Goal: Task Accomplishment & Management: Use online tool/utility

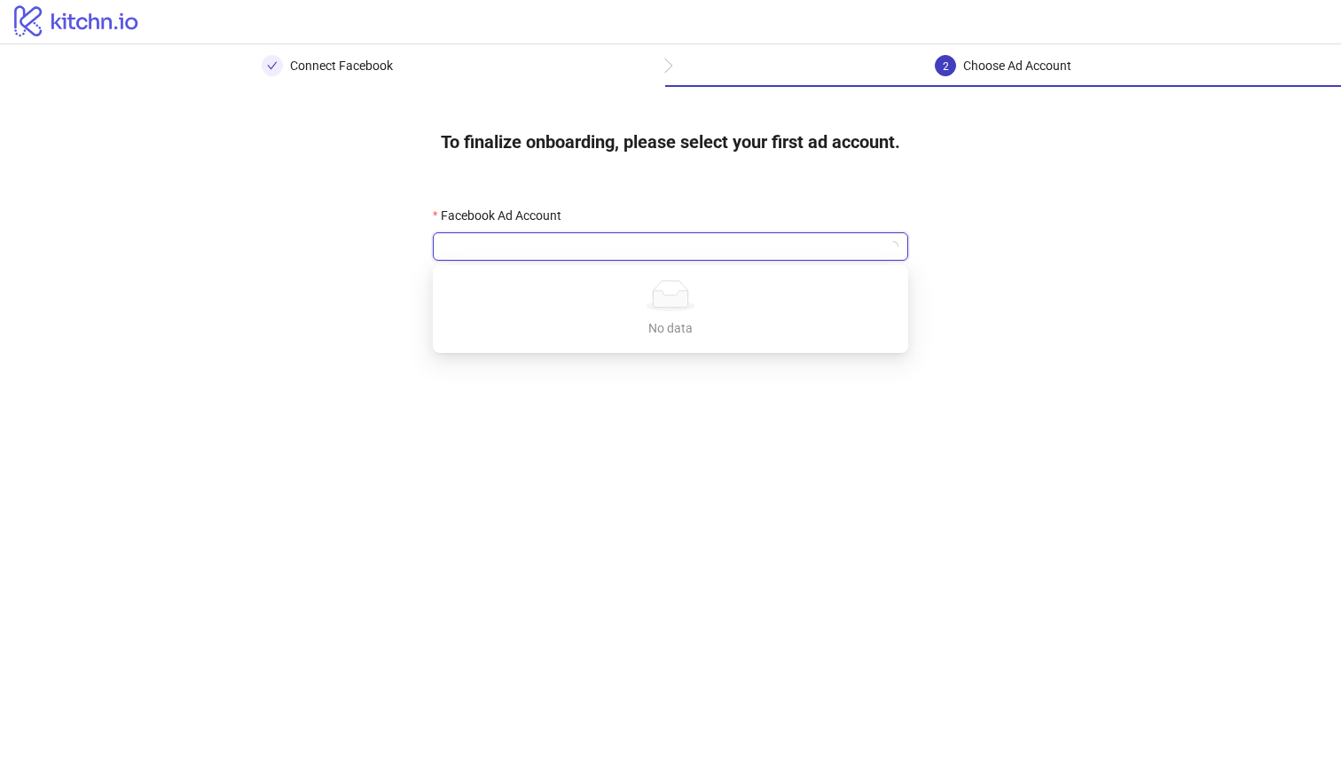
click at [782, 253] on input "Facebook Ad Account" at bounding box center [663, 246] width 438 height 27
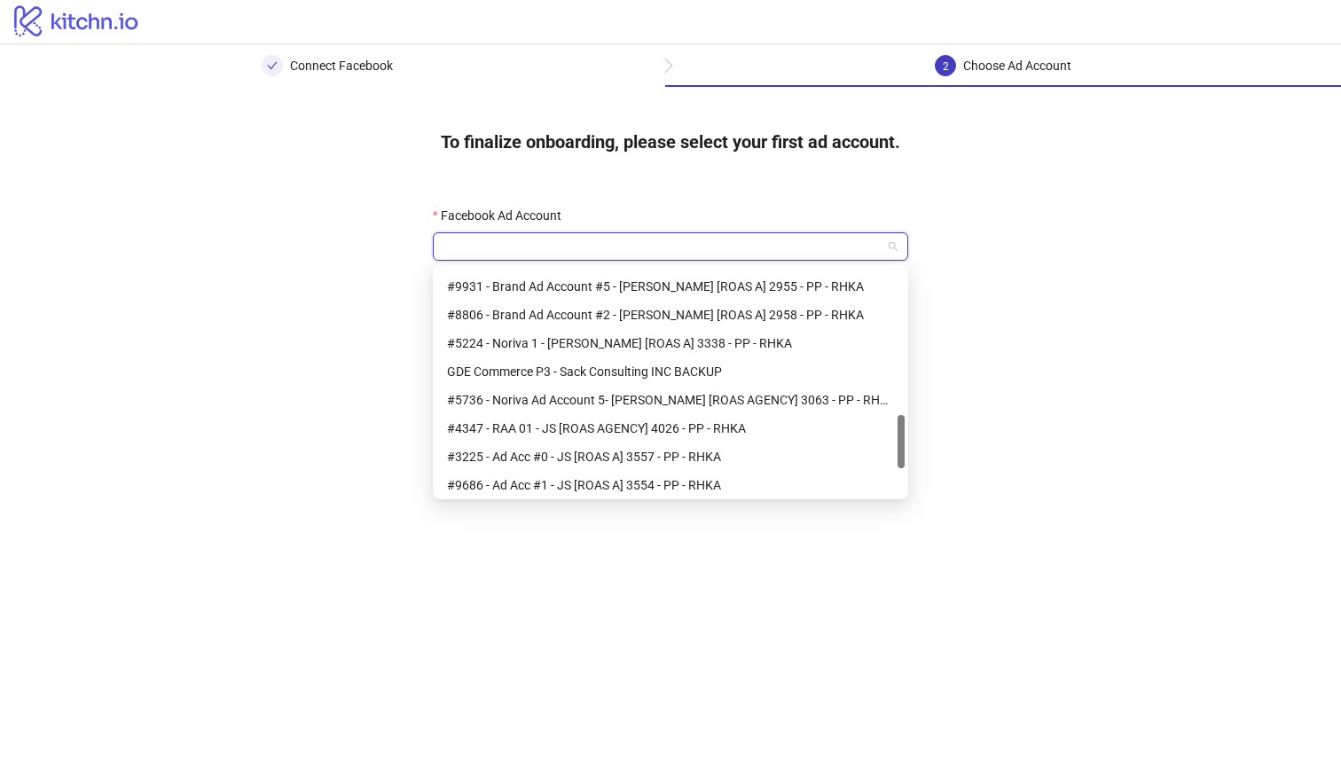
scroll to position [738, 0]
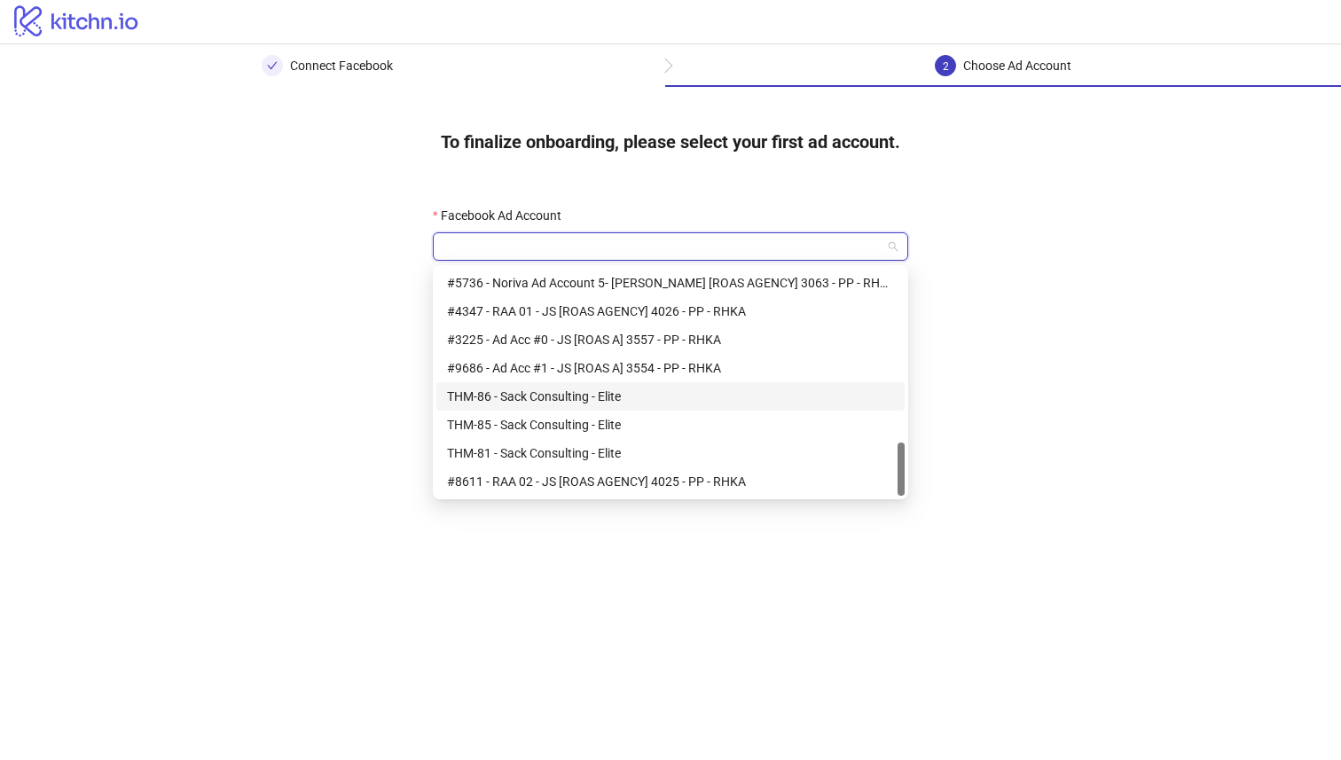
click at [618, 405] on div "THM-86 - Sack Consulting - Elite" at bounding box center [670, 397] width 447 height 20
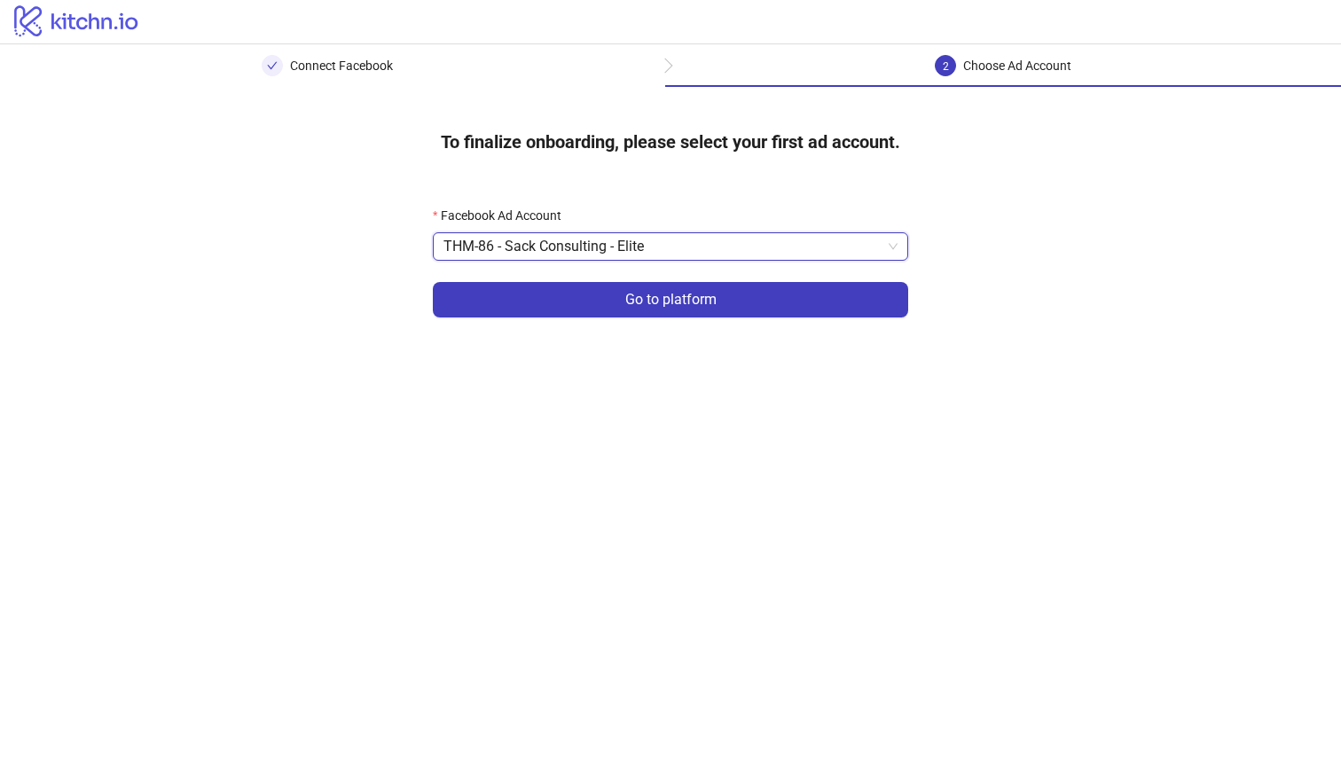
click at [663, 255] on span "THM-86 - Sack Consulting - Elite" at bounding box center [671, 246] width 454 height 27
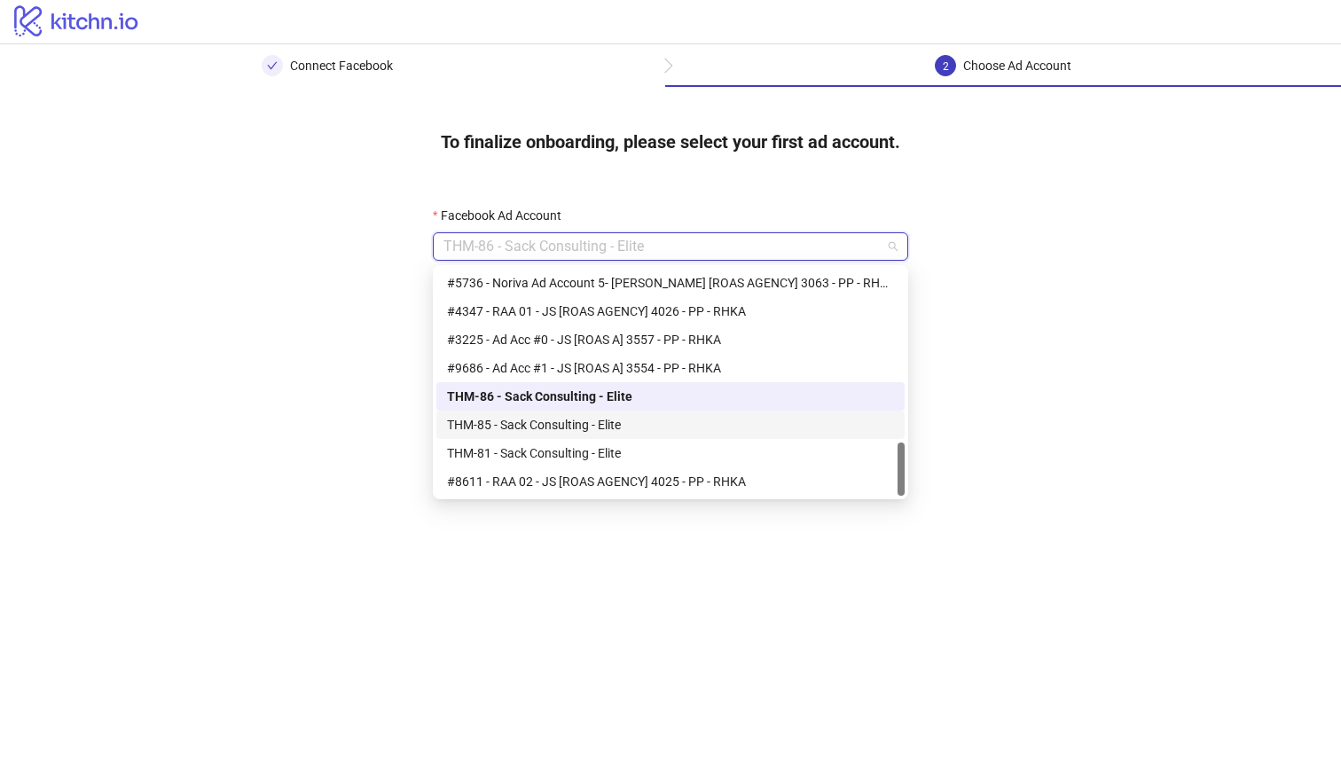
click at [579, 415] on div "THM-85 - Sack Consulting - Elite" at bounding box center [670, 425] width 447 height 20
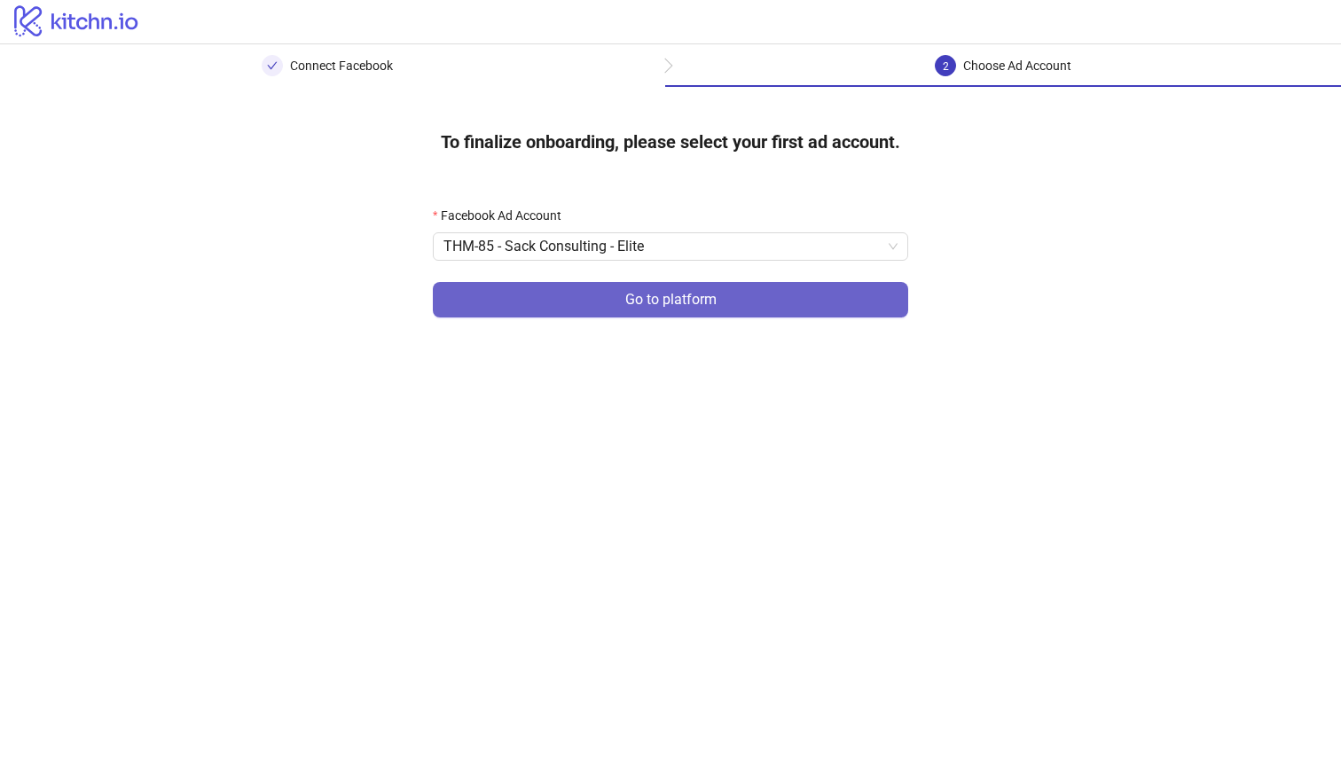
click at [722, 293] on button "Go to platform" at bounding box center [670, 299] width 475 height 35
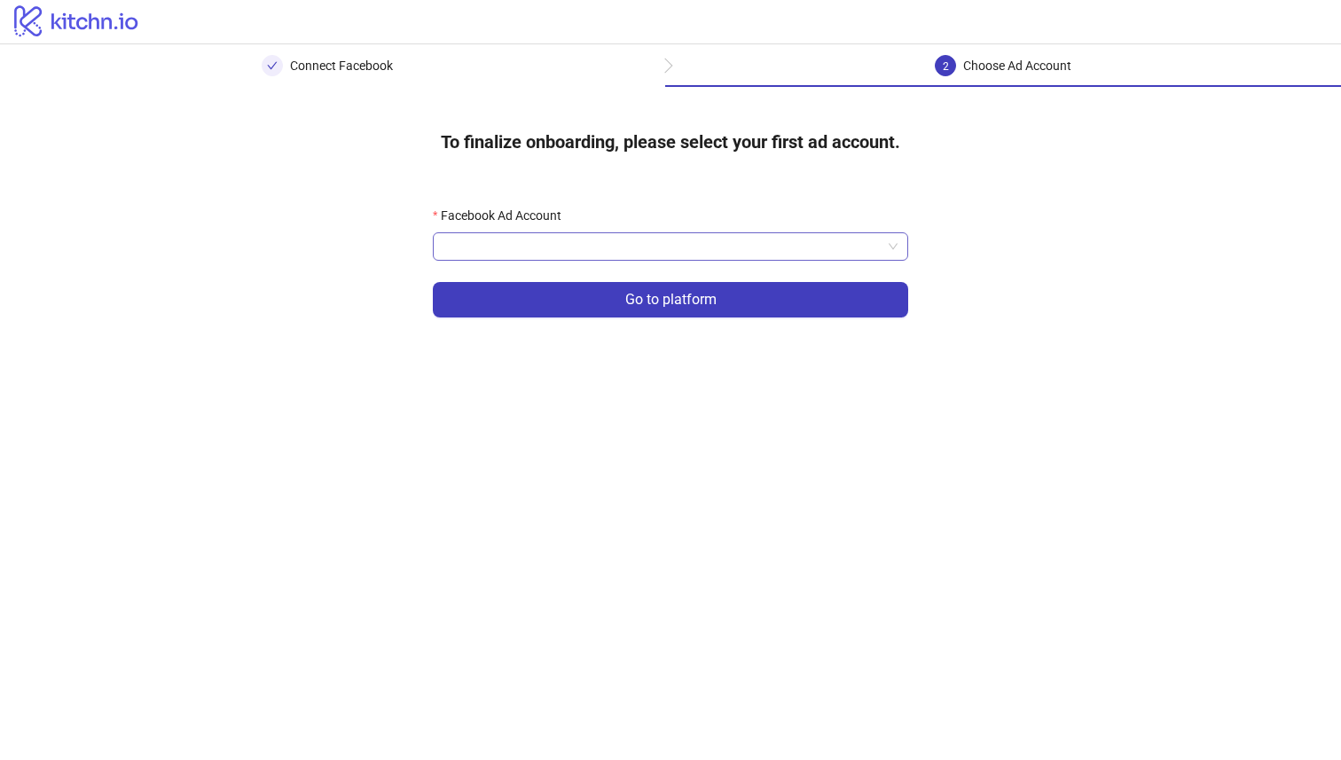
click at [717, 256] on input "Facebook Ad Account" at bounding box center [663, 246] width 438 height 27
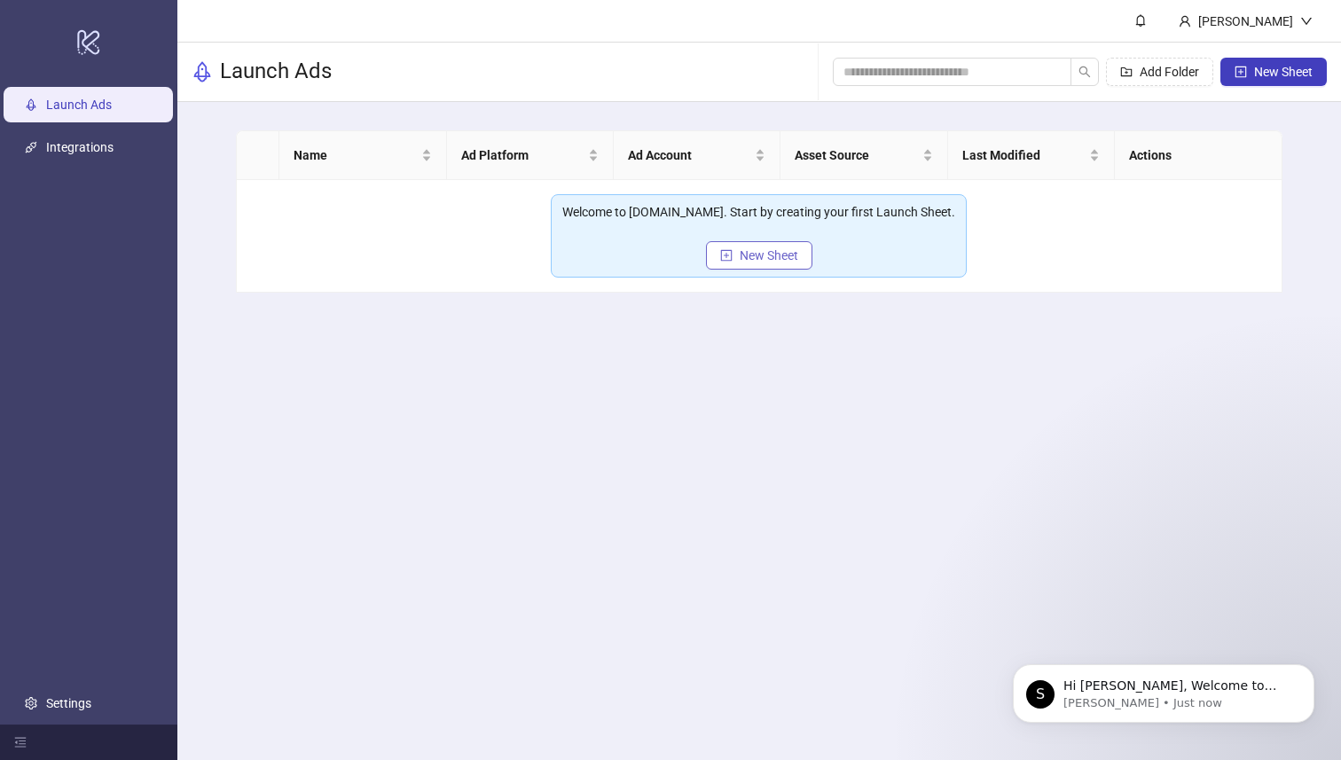
click at [761, 252] on span "New Sheet" at bounding box center [769, 255] width 59 height 14
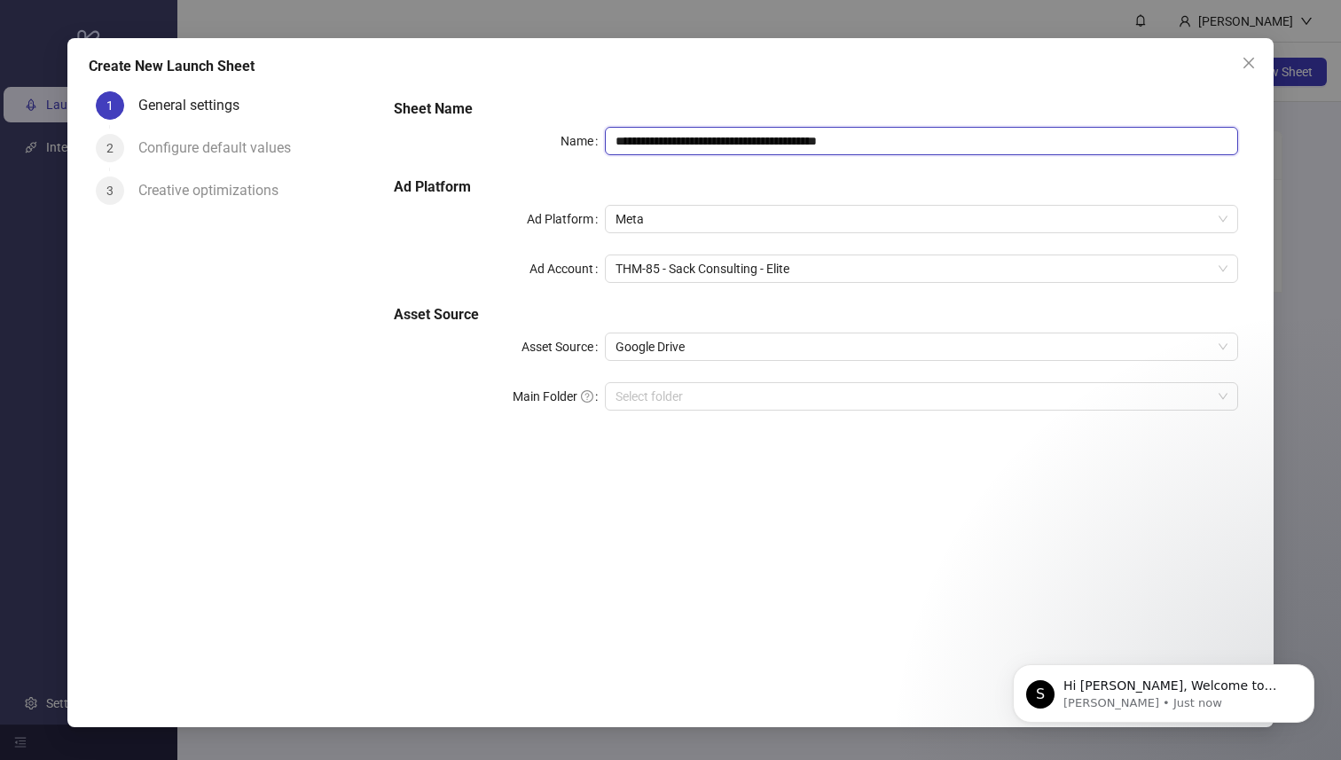
click at [906, 146] on input "**********" at bounding box center [921, 141] width 633 height 28
type input "**********"
click at [879, 526] on div "**********" at bounding box center [817, 377] width 874 height 586
click at [1306, 667] on icon "Dismiss notification" at bounding box center [1309, 669] width 6 height 6
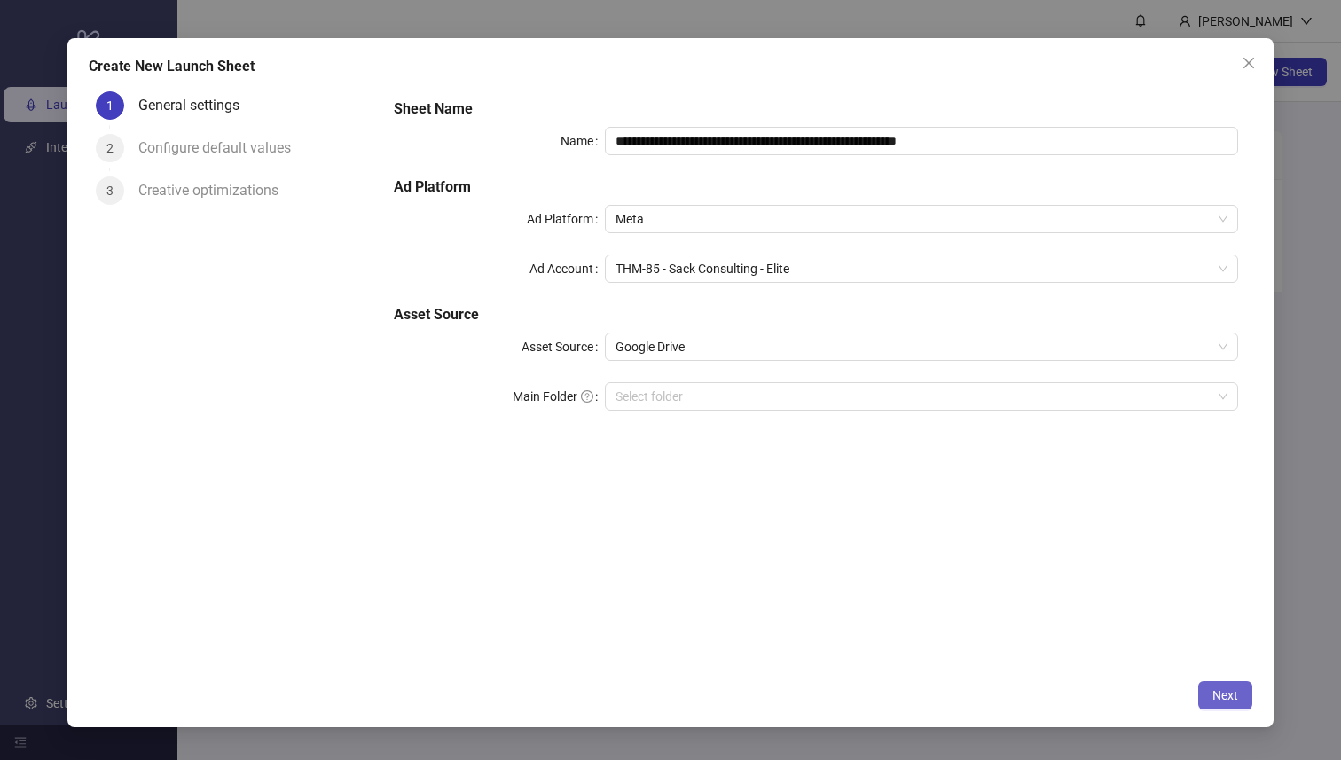
click at [1223, 695] on span "Next" at bounding box center [1226, 695] width 26 height 14
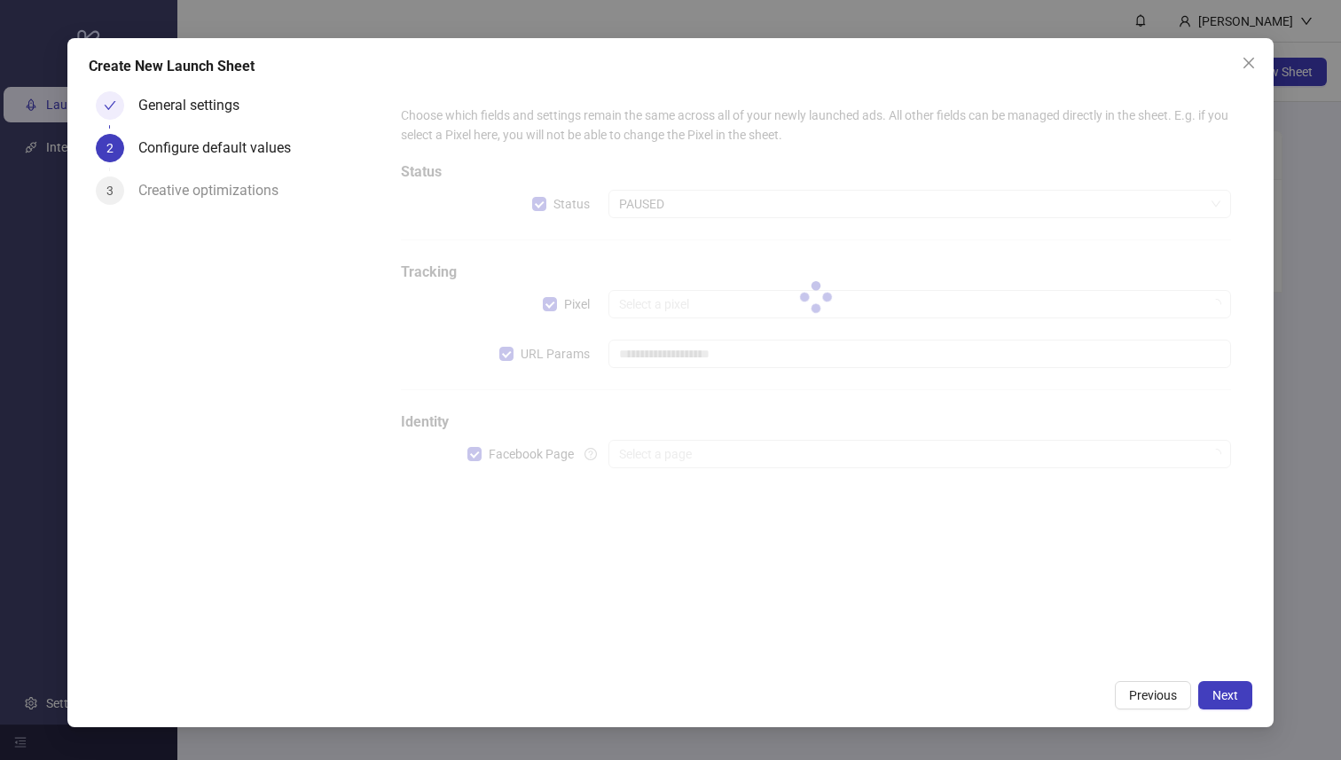
type input "**********"
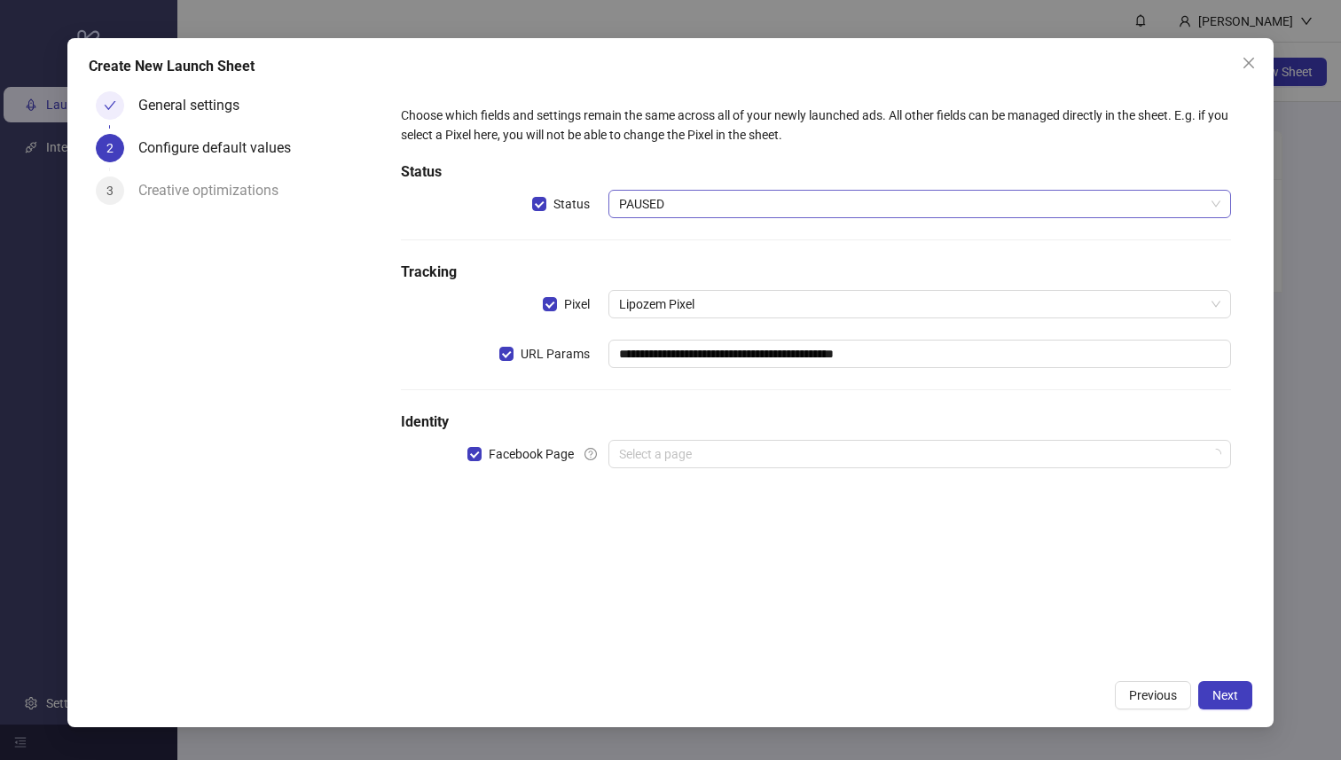
click at [739, 209] on span "PAUSED" at bounding box center [919, 204] width 601 height 27
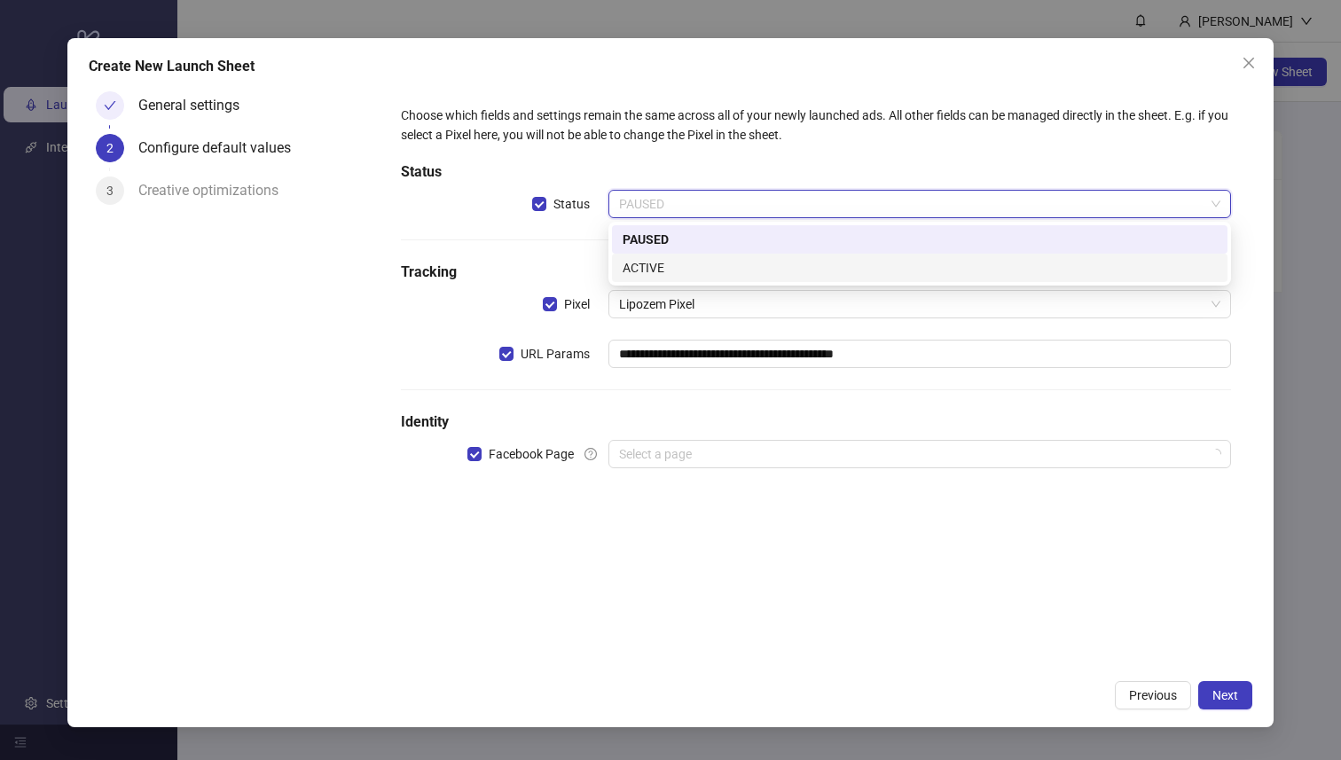
click at [711, 261] on div "ACTIVE" at bounding box center [920, 268] width 594 height 20
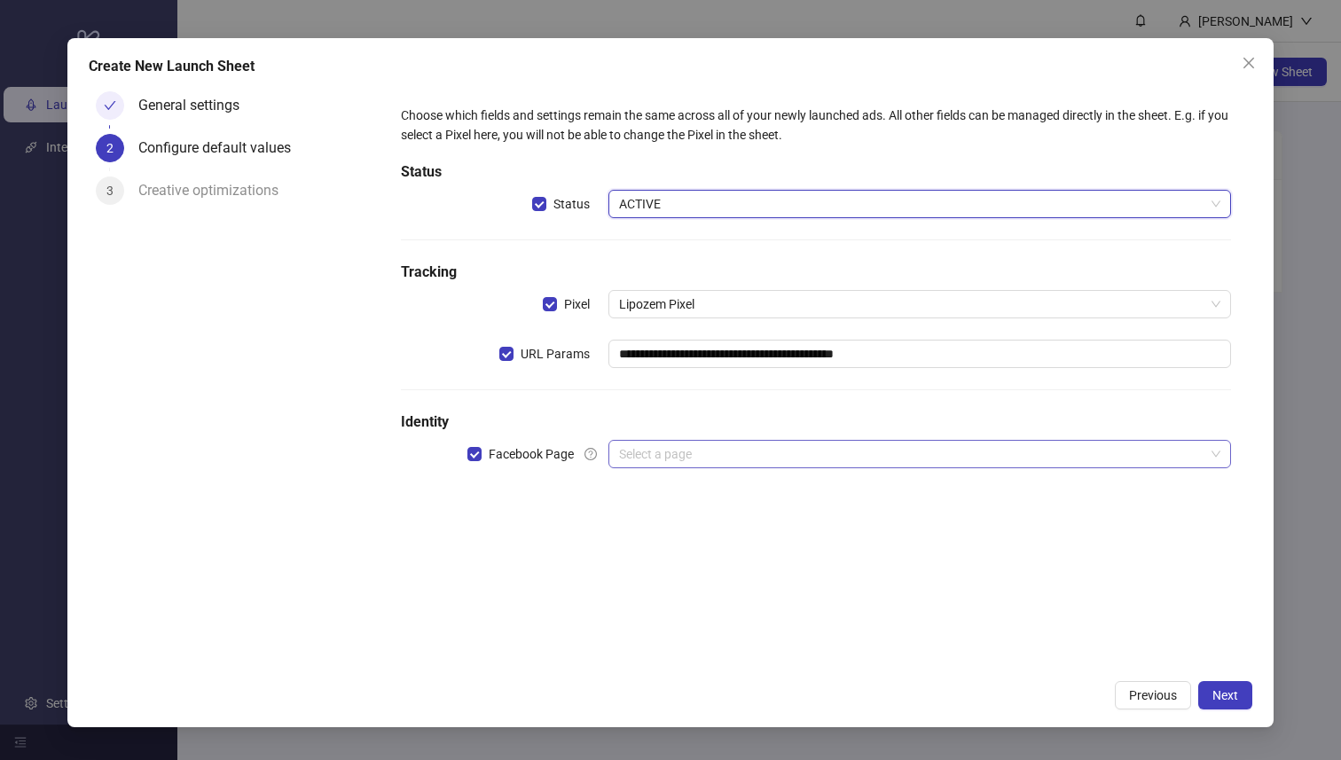
click at [644, 442] on input "search" at bounding box center [911, 454] width 585 height 27
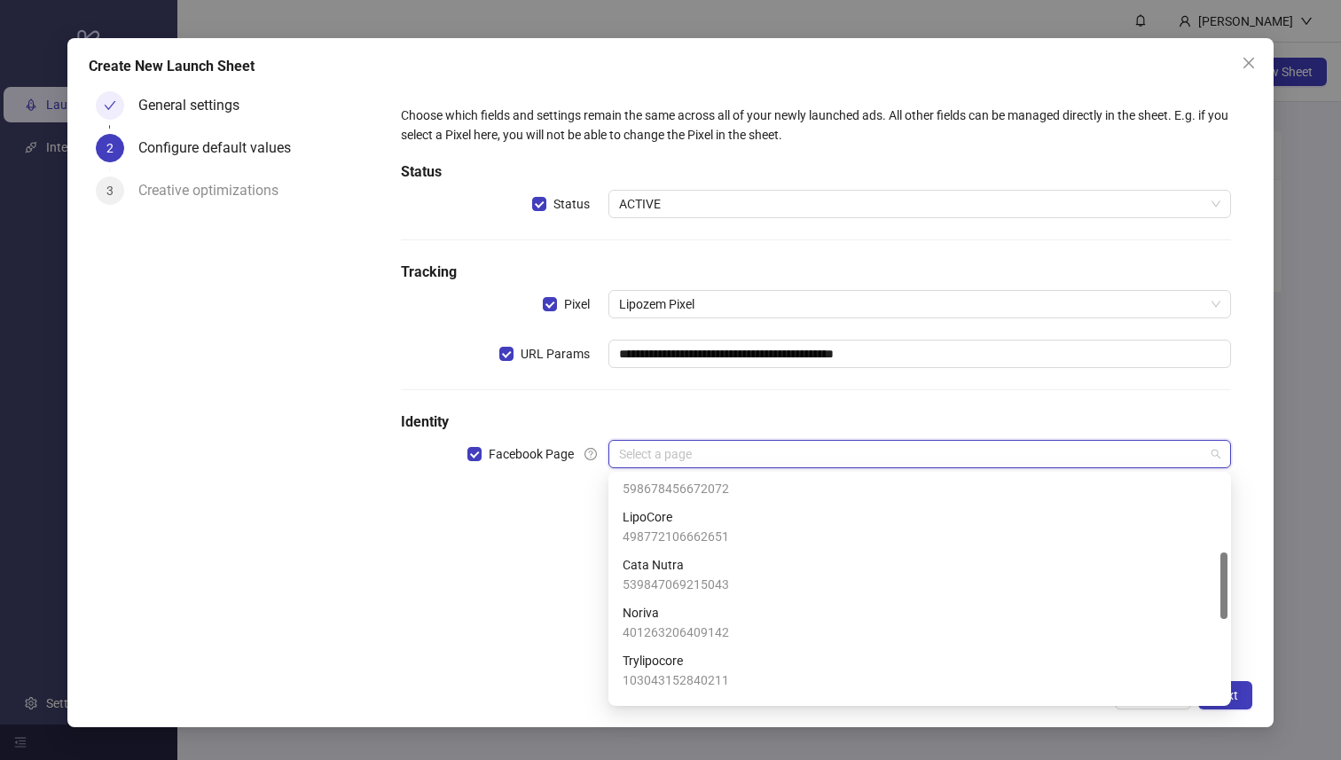
scroll to position [263, 0]
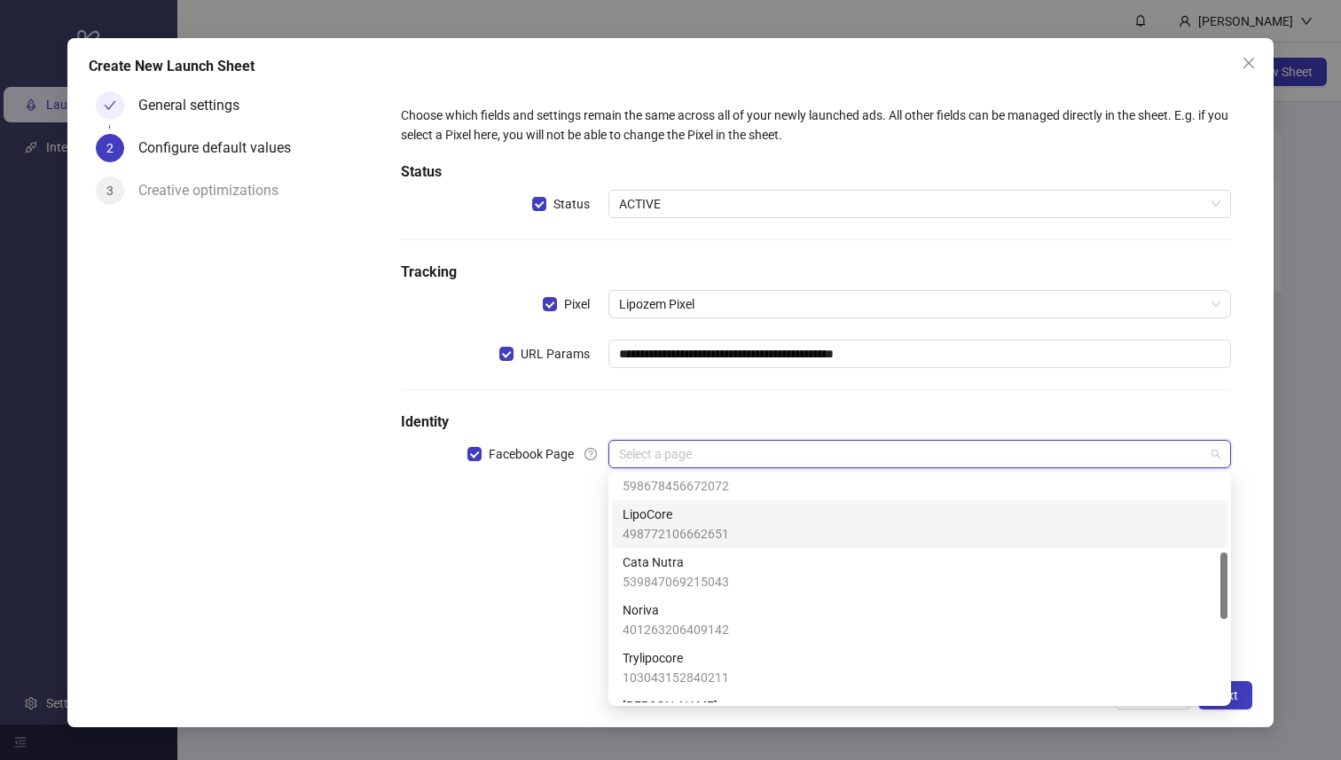
click at [707, 535] on span "498772106662651" at bounding box center [676, 534] width 106 height 20
click at [765, 461] on span "LipoCore" at bounding box center [919, 454] width 601 height 27
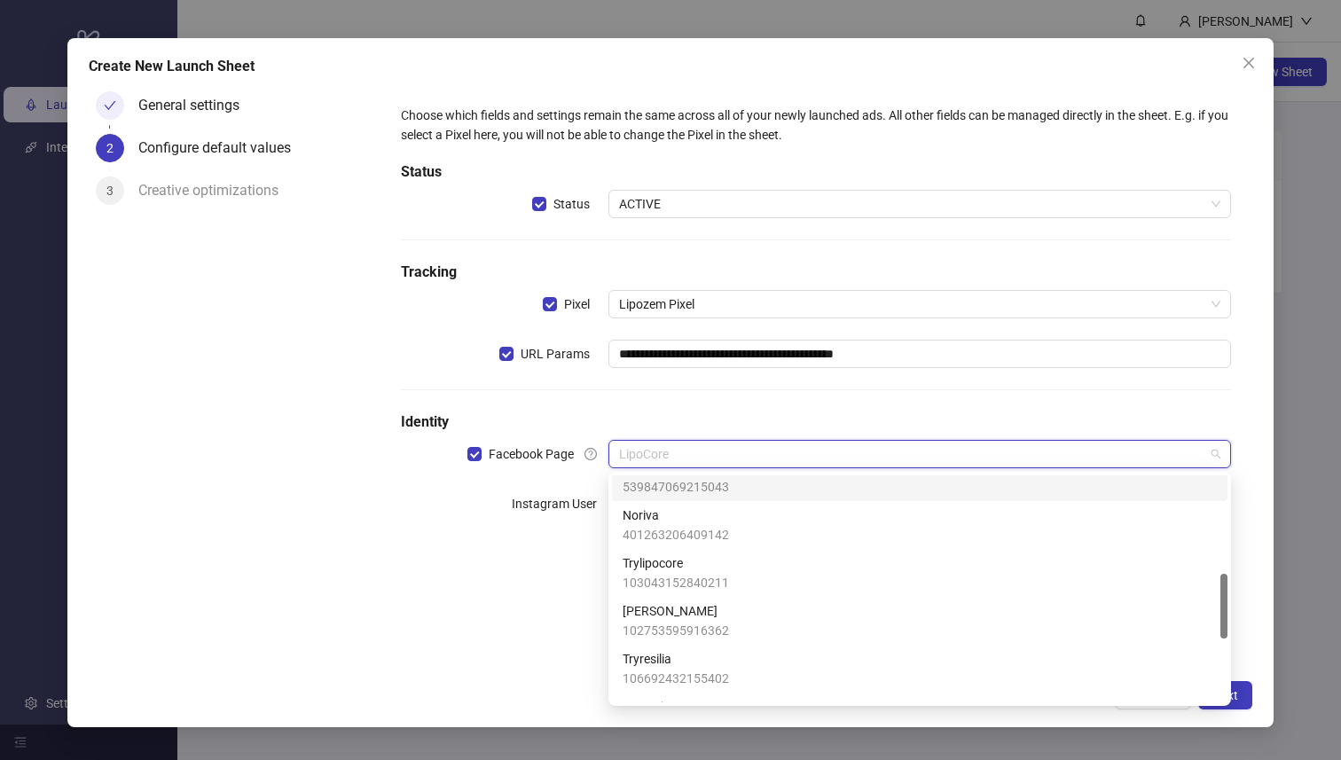
scroll to position [371, 0]
click at [804, 419] on h5 "Identity" at bounding box center [816, 422] width 831 height 21
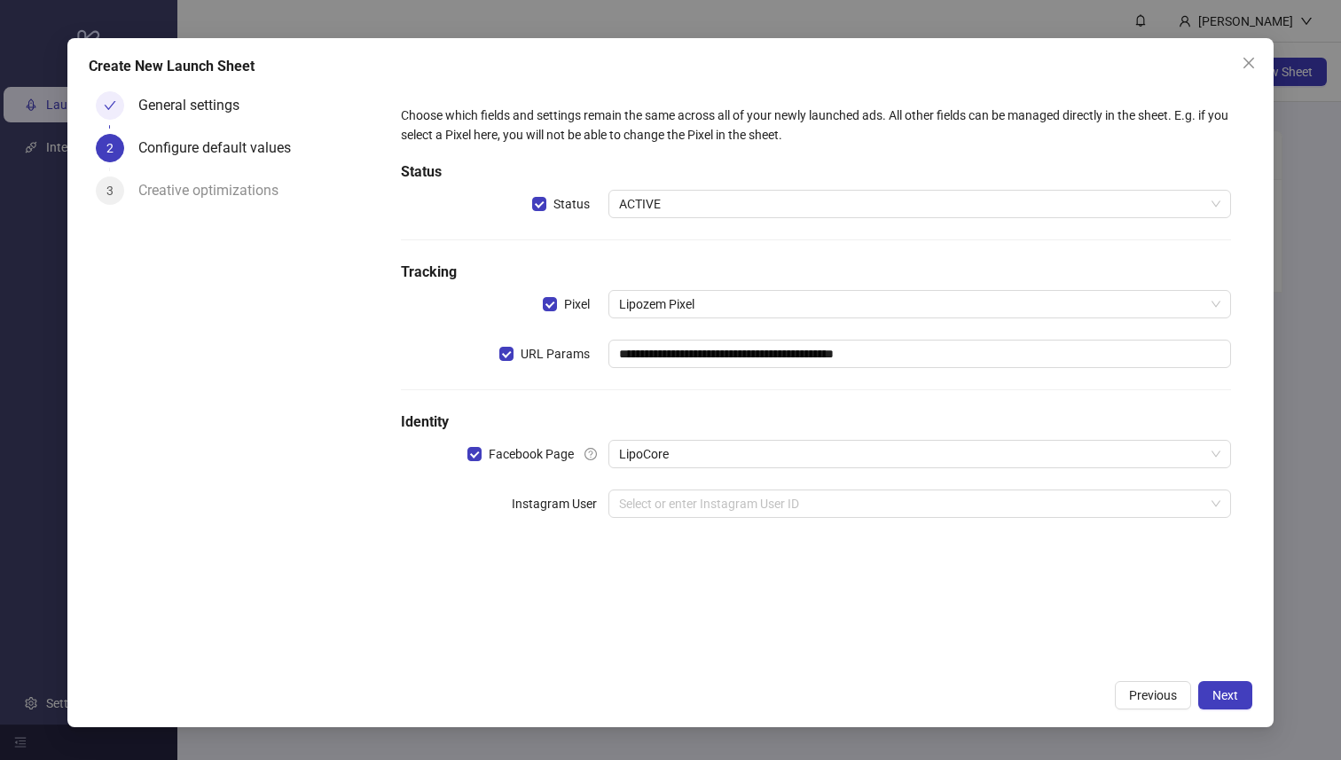
click at [1055, 485] on div "**********" at bounding box center [816, 322] width 845 height 448
click at [1055, 501] on input "search" at bounding box center [911, 504] width 585 height 27
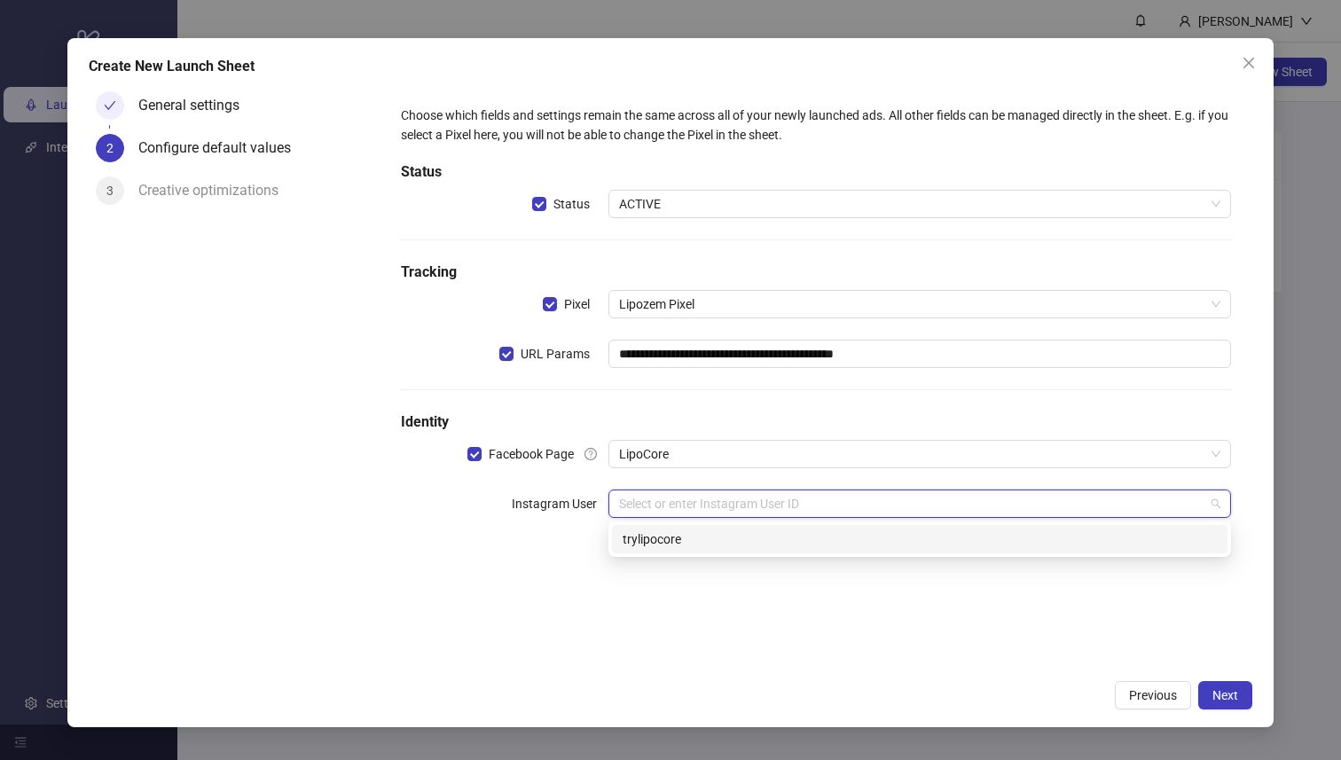
click at [901, 544] on div "trylipocore" at bounding box center [920, 540] width 594 height 20
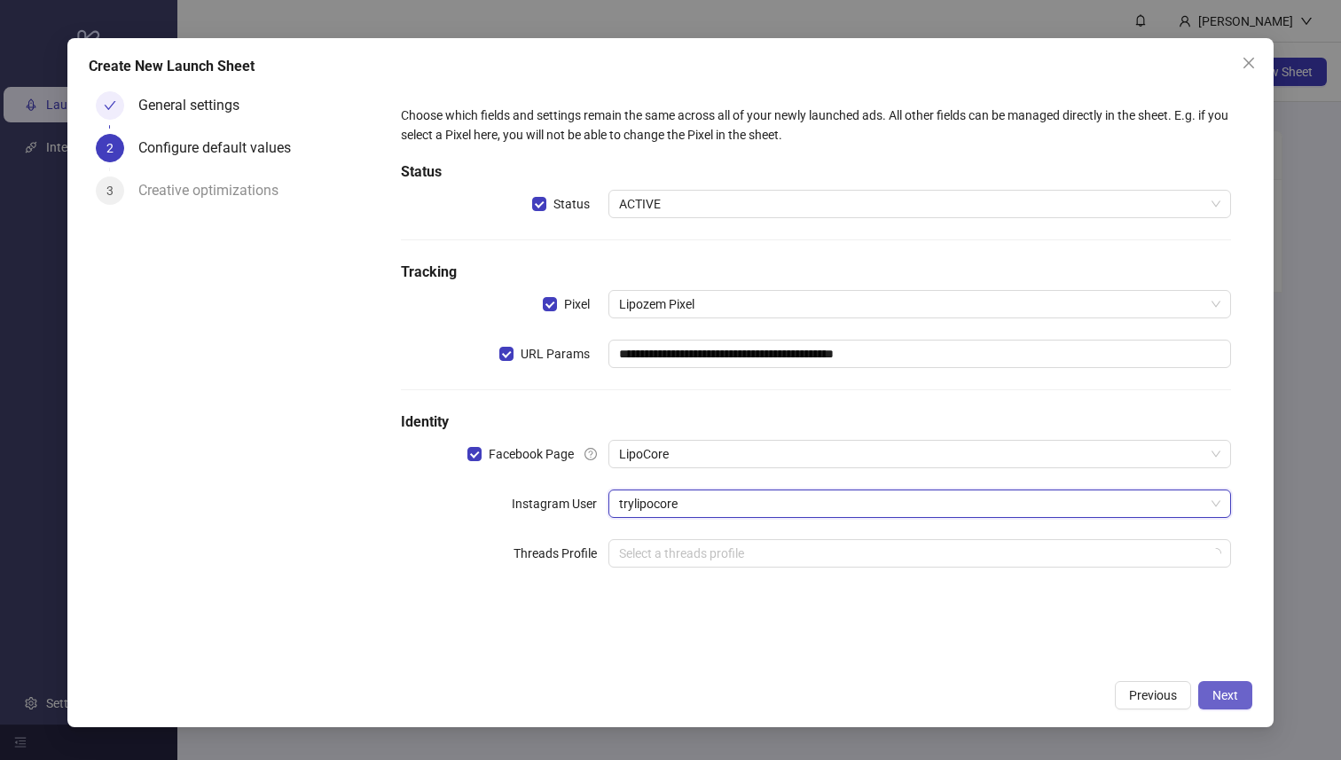
click at [1218, 706] on button "Next" at bounding box center [1225, 695] width 54 height 28
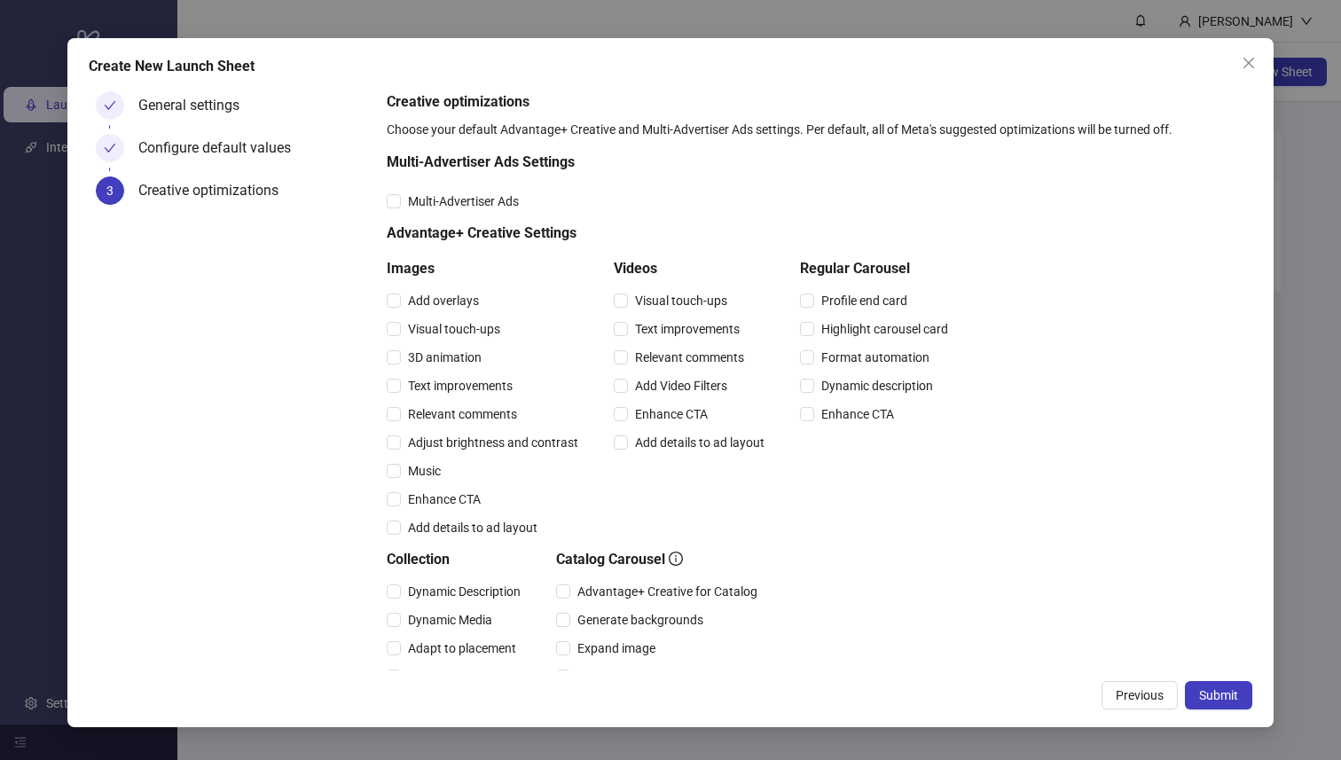
scroll to position [204, 0]
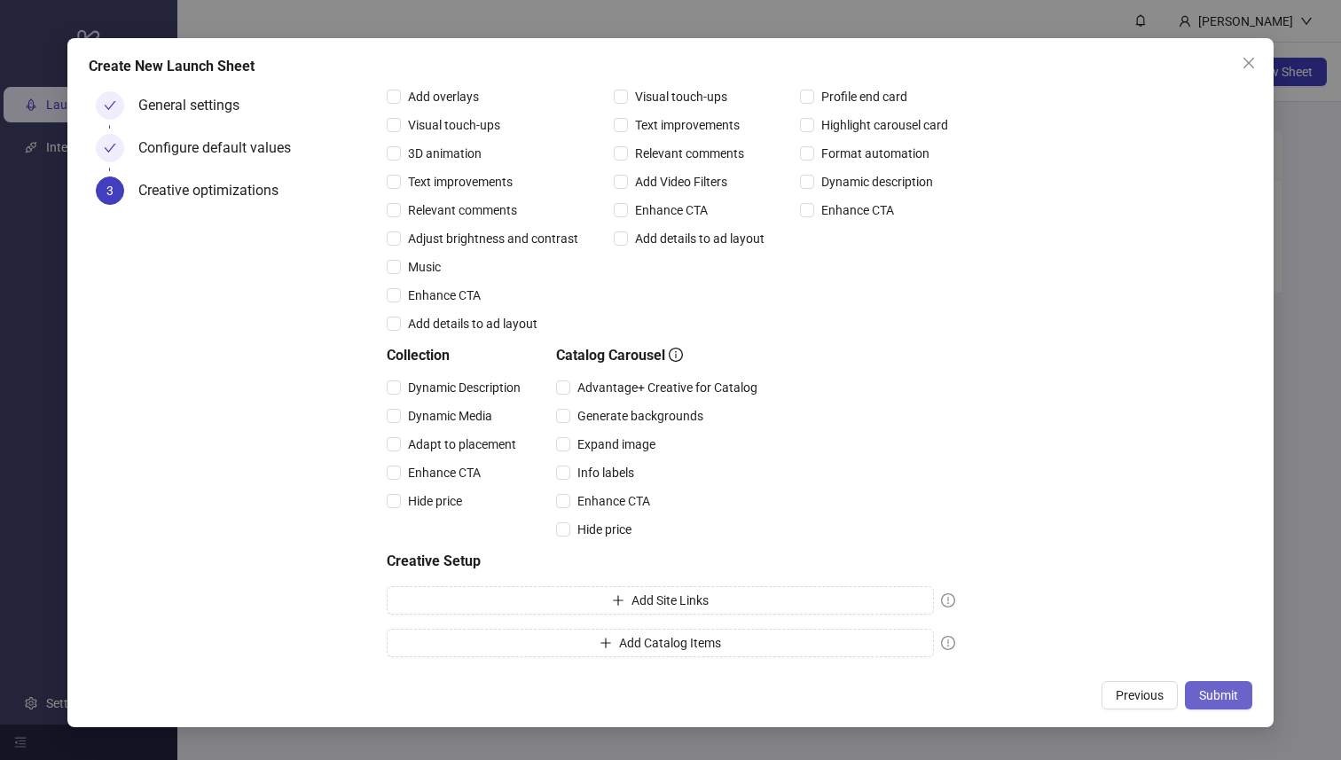
click at [1224, 685] on button "Submit" at bounding box center [1218, 695] width 67 height 28
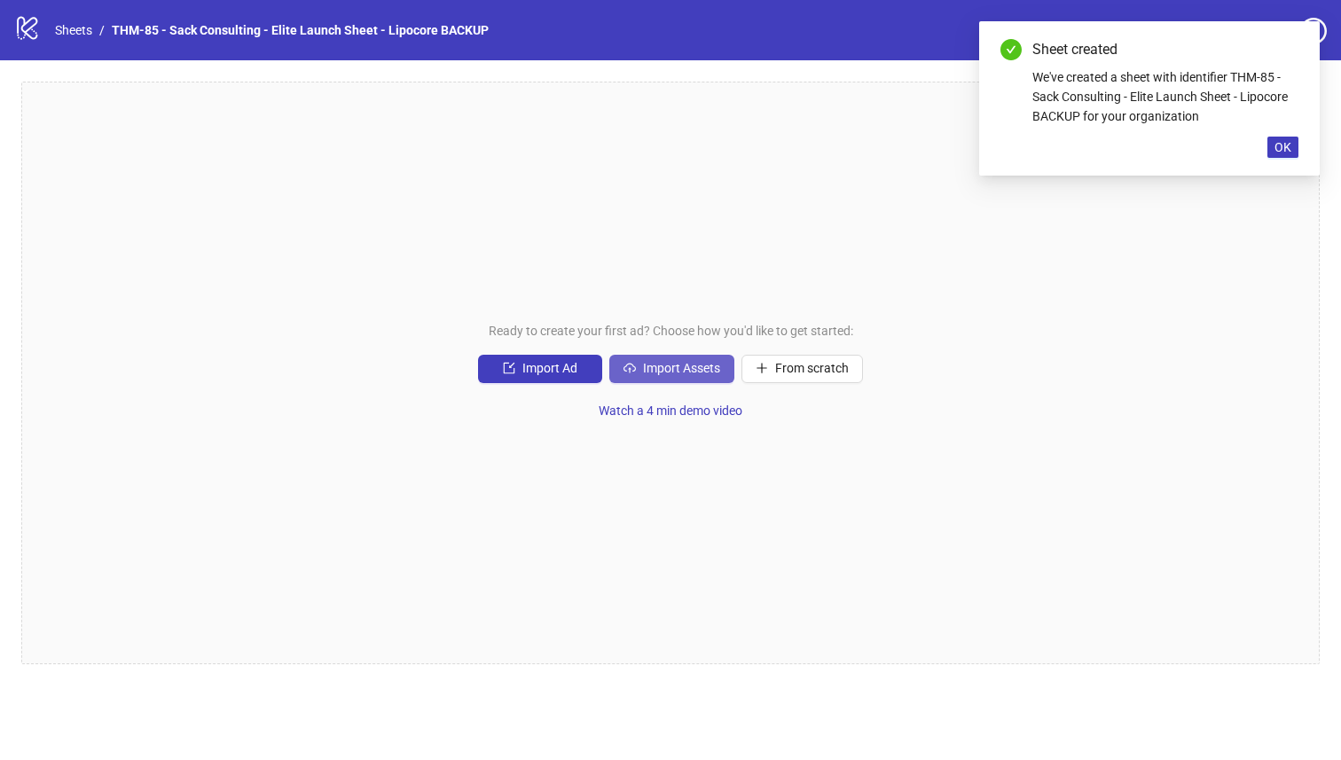
click at [716, 365] on span "Import Assets" at bounding box center [681, 368] width 77 height 14
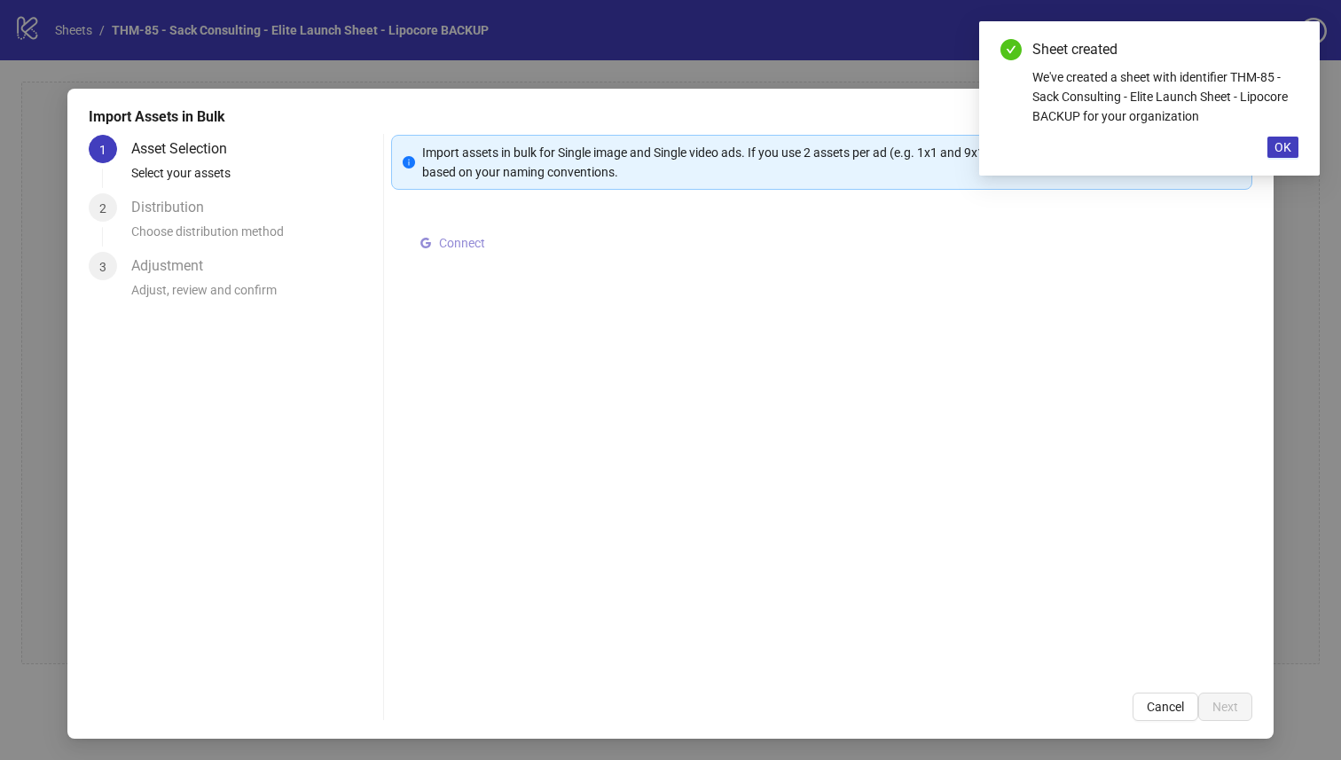
click at [433, 245] on button "Connect" at bounding box center [453, 242] width 80 height 21
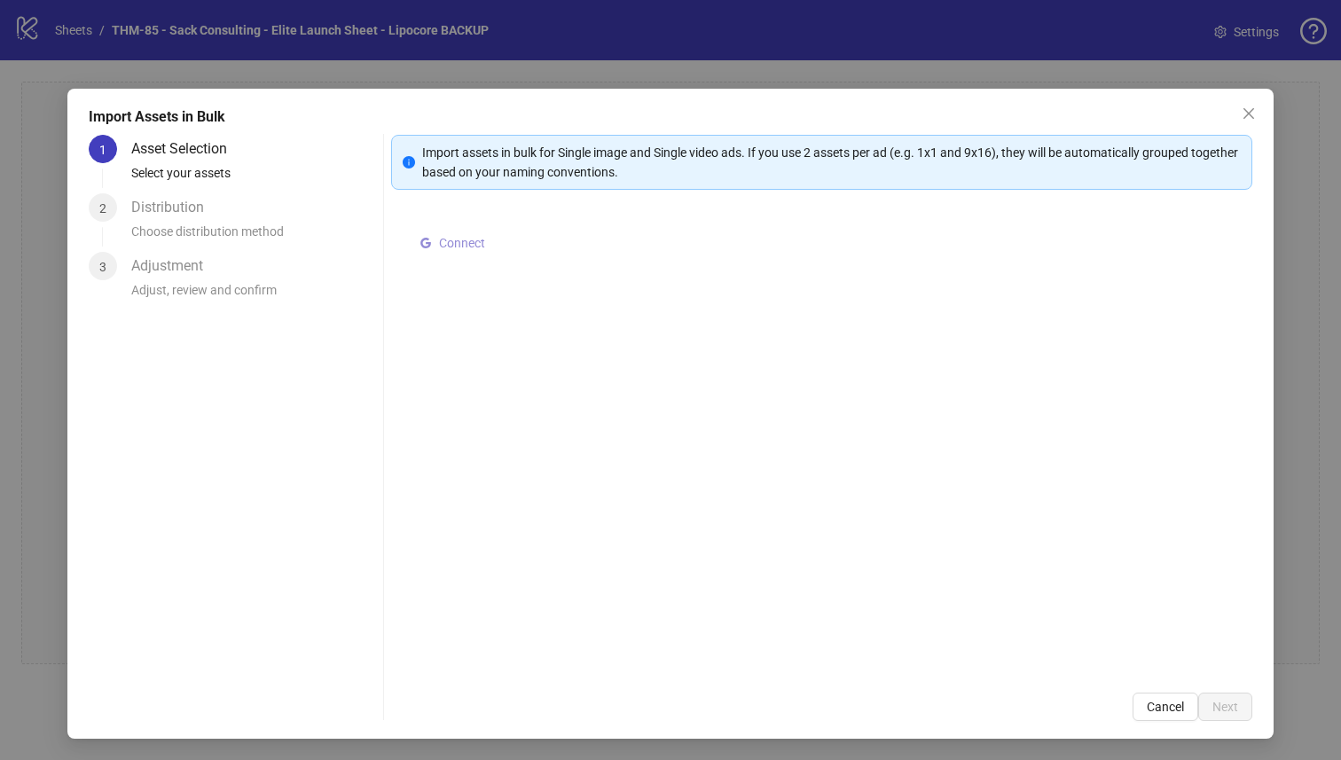
click at [477, 247] on span "Connect" at bounding box center [462, 243] width 46 height 14
click at [541, 241] on span "Select multiple assets to import" at bounding box center [531, 247] width 171 height 14
click at [573, 241] on span "Select multiple assets to import" at bounding box center [531, 247] width 171 height 14
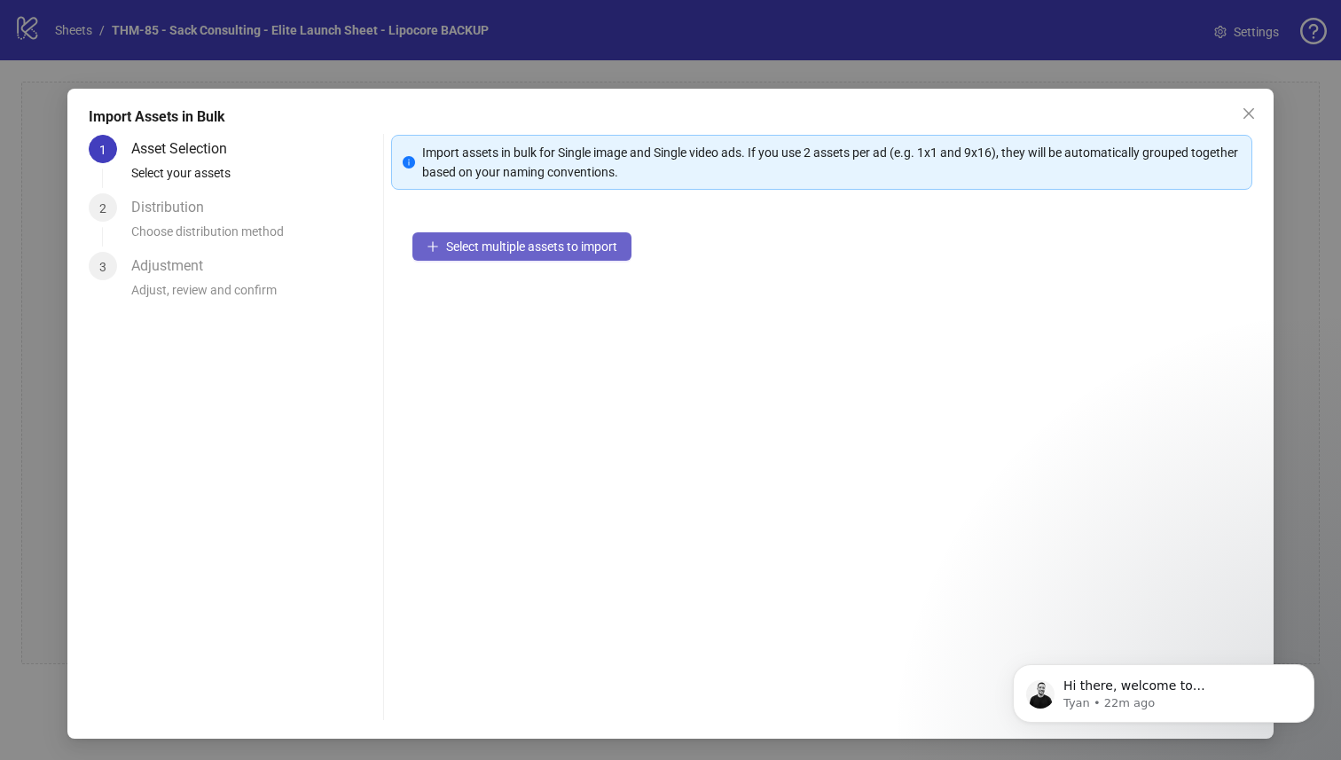
click at [603, 240] on span "Select multiple assets to import" at bounding box center [531, 247] width 171 height 14
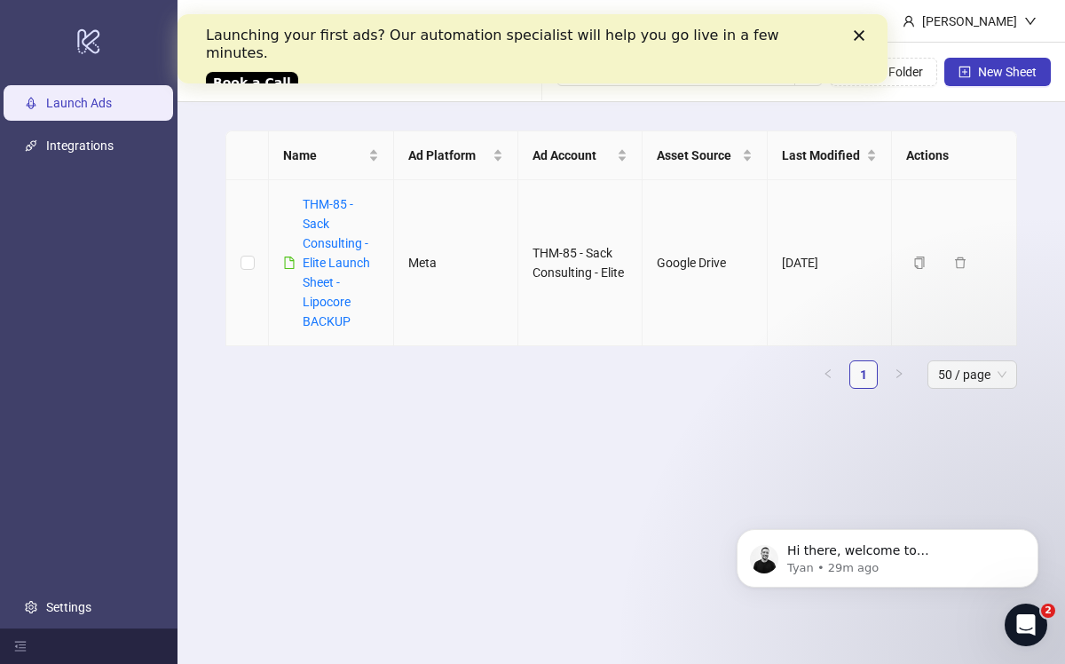
click at [334, 273] on div "THM-85 - Sack Consulting - Elite Launch Sheet - Lipocore BACKUP" at bounding box center [340, 262] width 75 height 137
click at [336, 263] on link "THM-85 - Sack Consulting - Elite Launch Sheet - Lipocore BACKUP" at bounding box center [336, 262] width 67 height 131
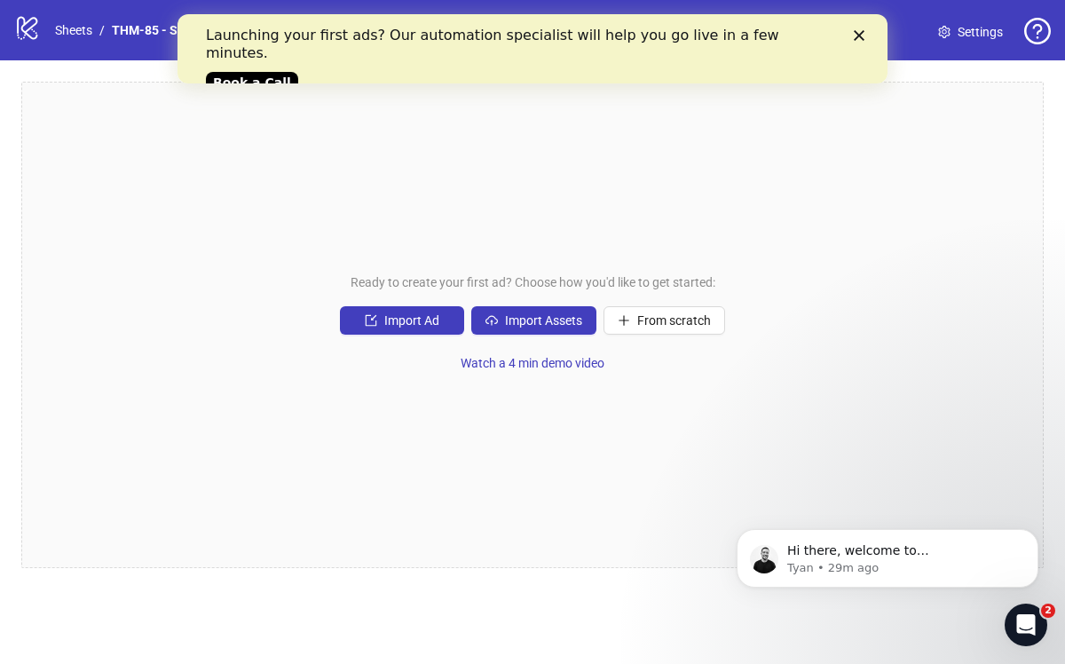
click at [858, 35] on polygon "Close" at bounding box center [858, 35] width 11 height 11
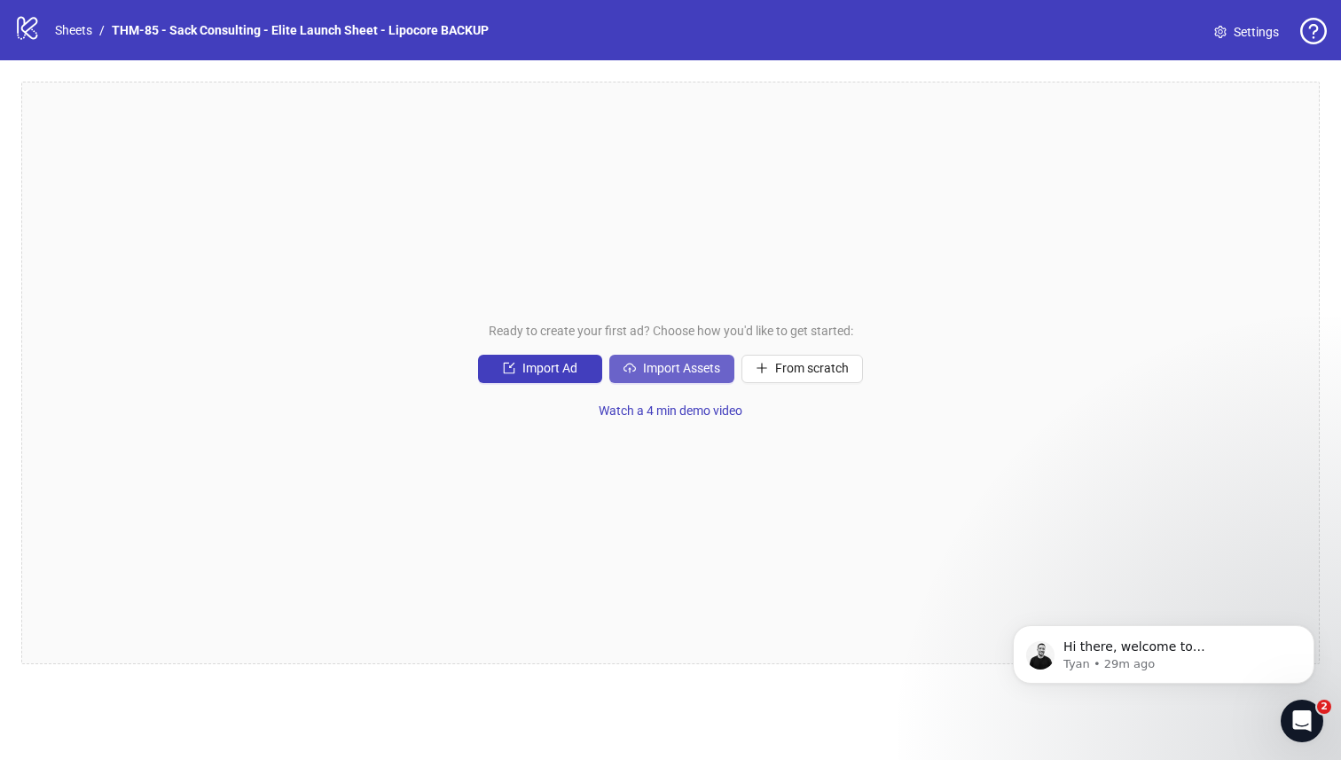
click at [700, 361] on span "Import Assets" at bounding box center [681, 368] width 77 height 14
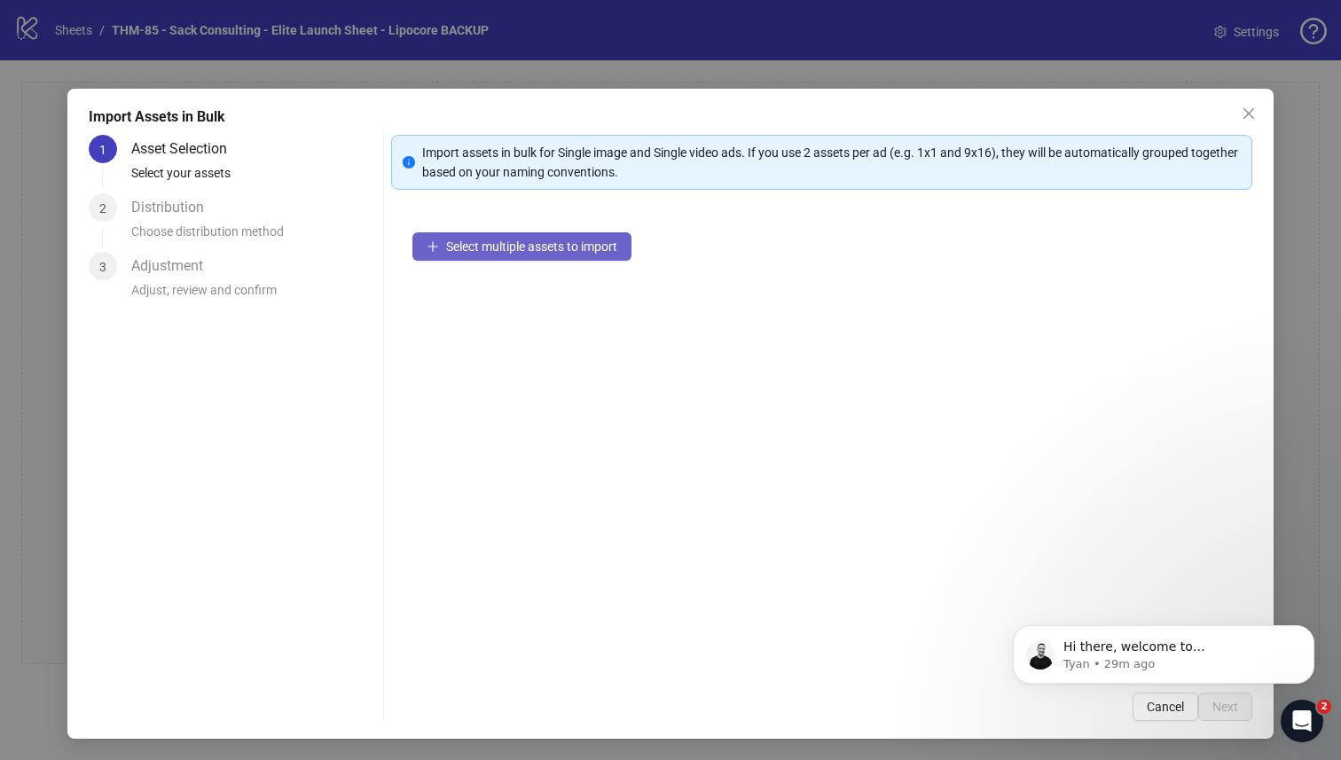
click at [545, 252] on span "Select multiple assets to import" at bounding box center [531, 247] width 171 height 14
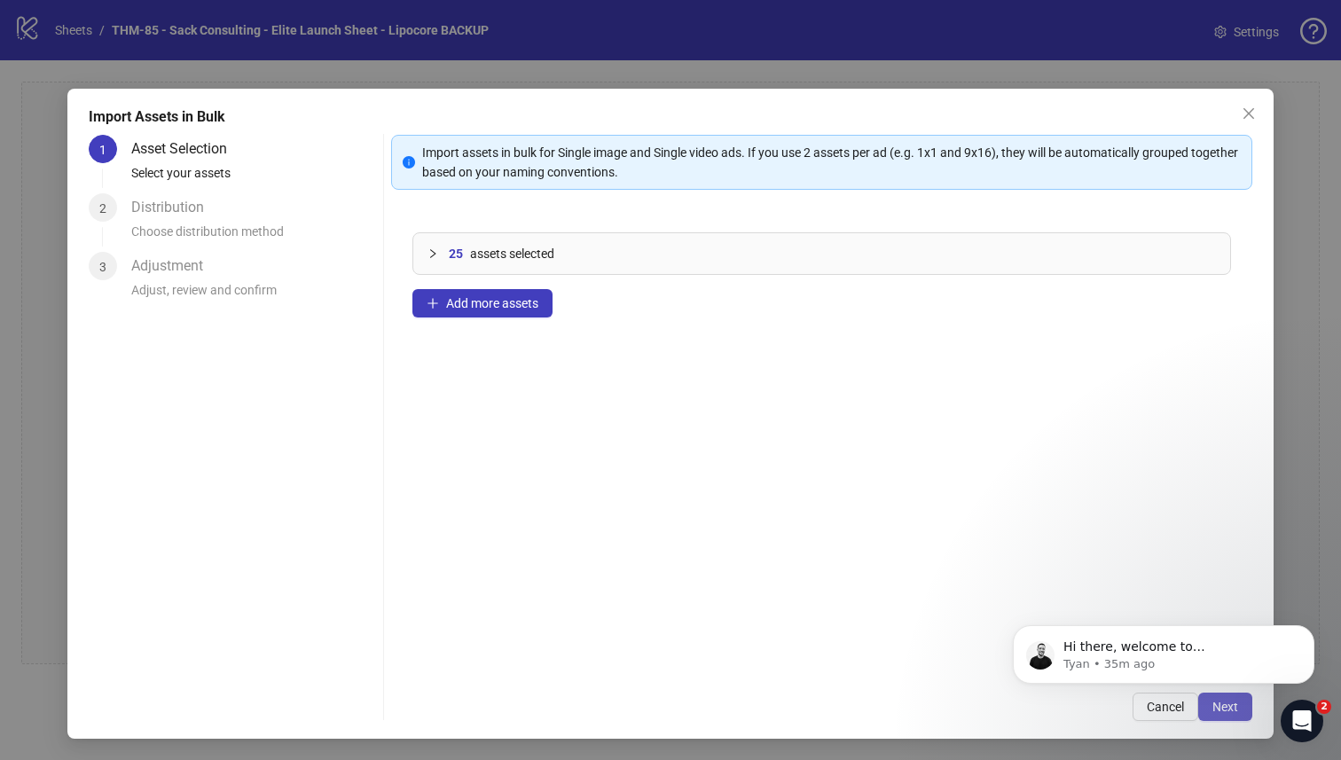
click at [1064, 663] on button "Next" at bounding box center [1225, 707] width 54 height 28
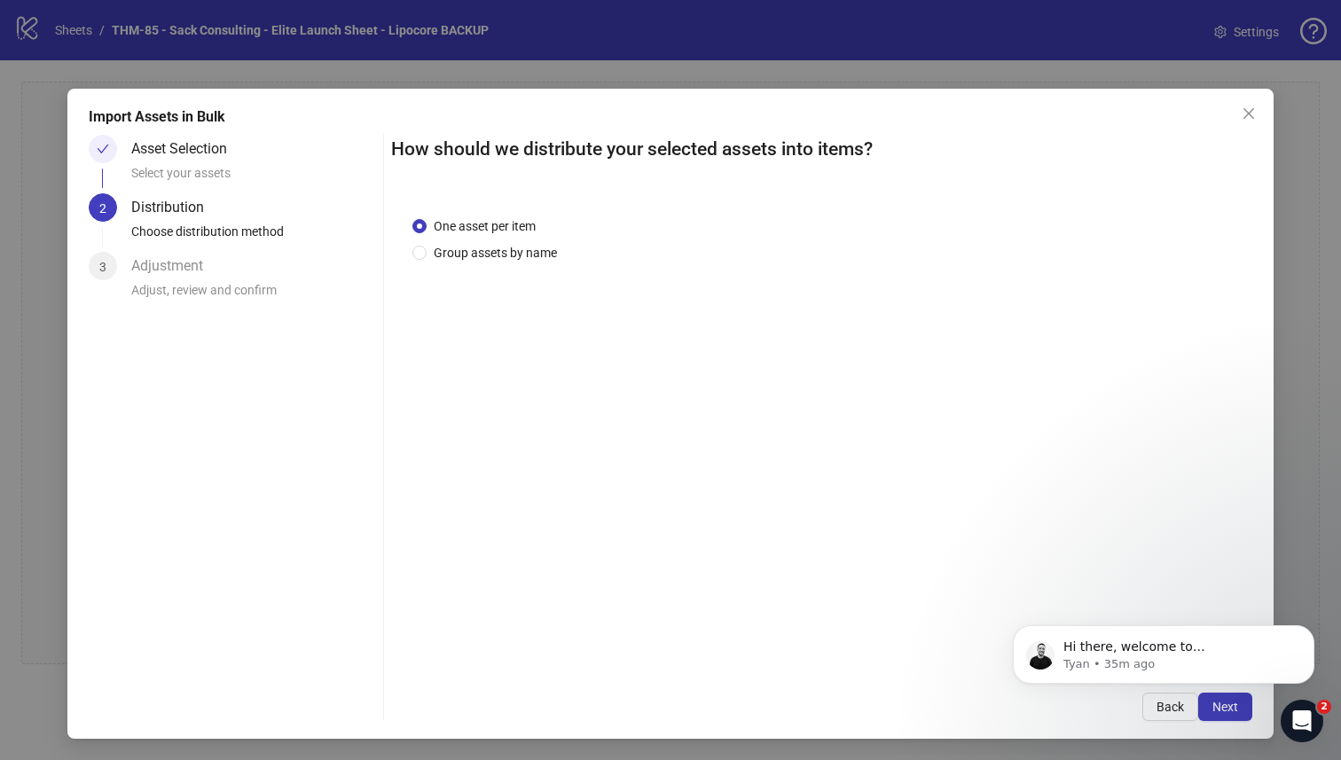
click html "Hi there, welcome to Kitchn.io. I'll reach out via e-mail separately, but just …"
click at [1064, 663] on button "Next" at bounding box center [1225, 707] width 54 height 28
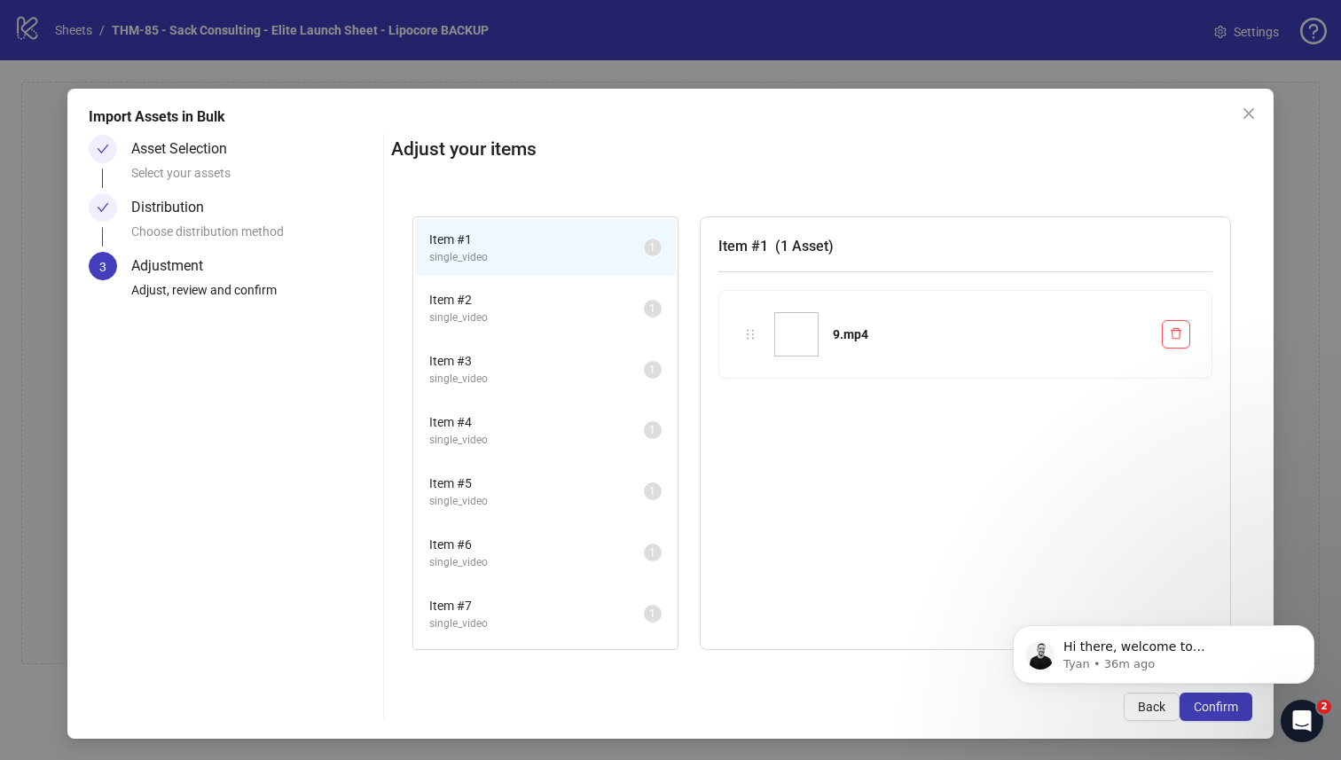
click html "Hi there, welcome to Kitchn.io. I'll reach out via e-mail separately, but just …"
click at [1064, 663] on span "Confirm" at bounding box center [1216, 707] width 44 height 14
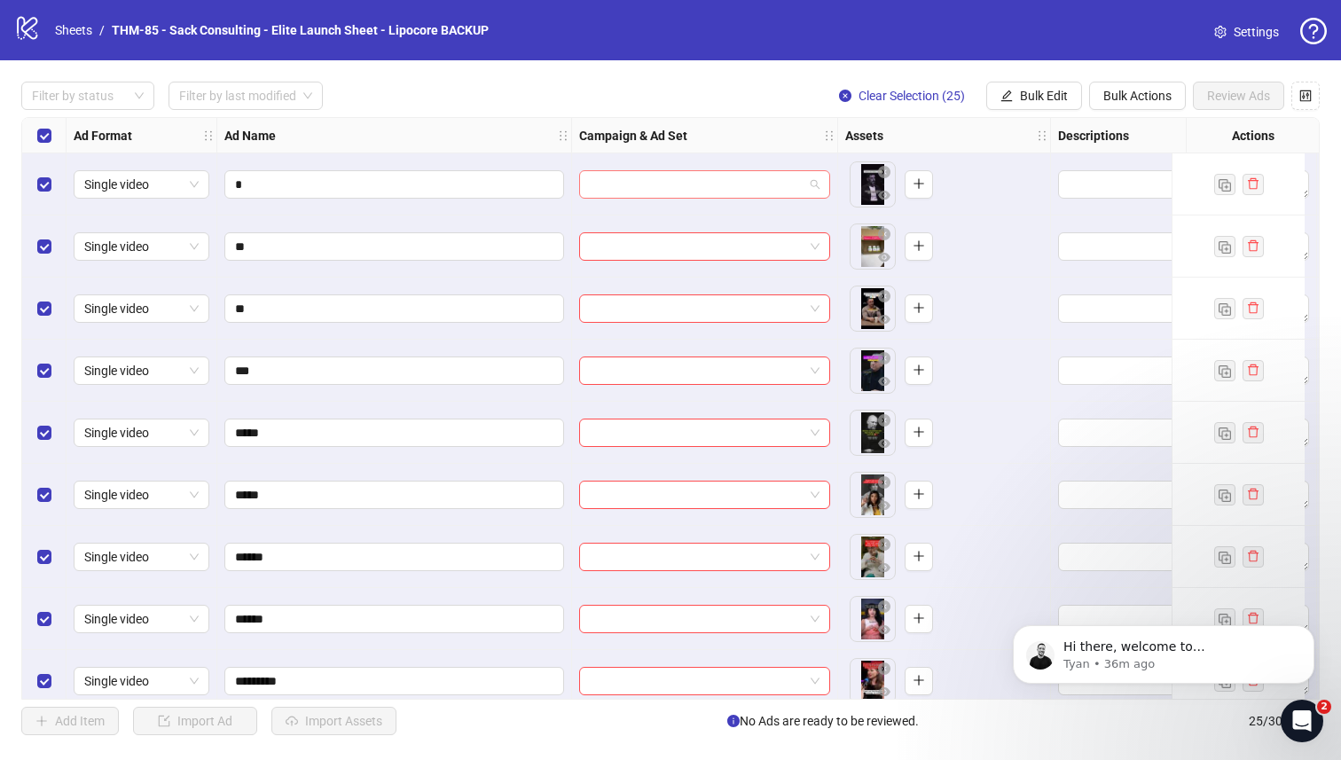
click at [758, 197] on input "search" at bounding box center [697, 184] width 214 height 27
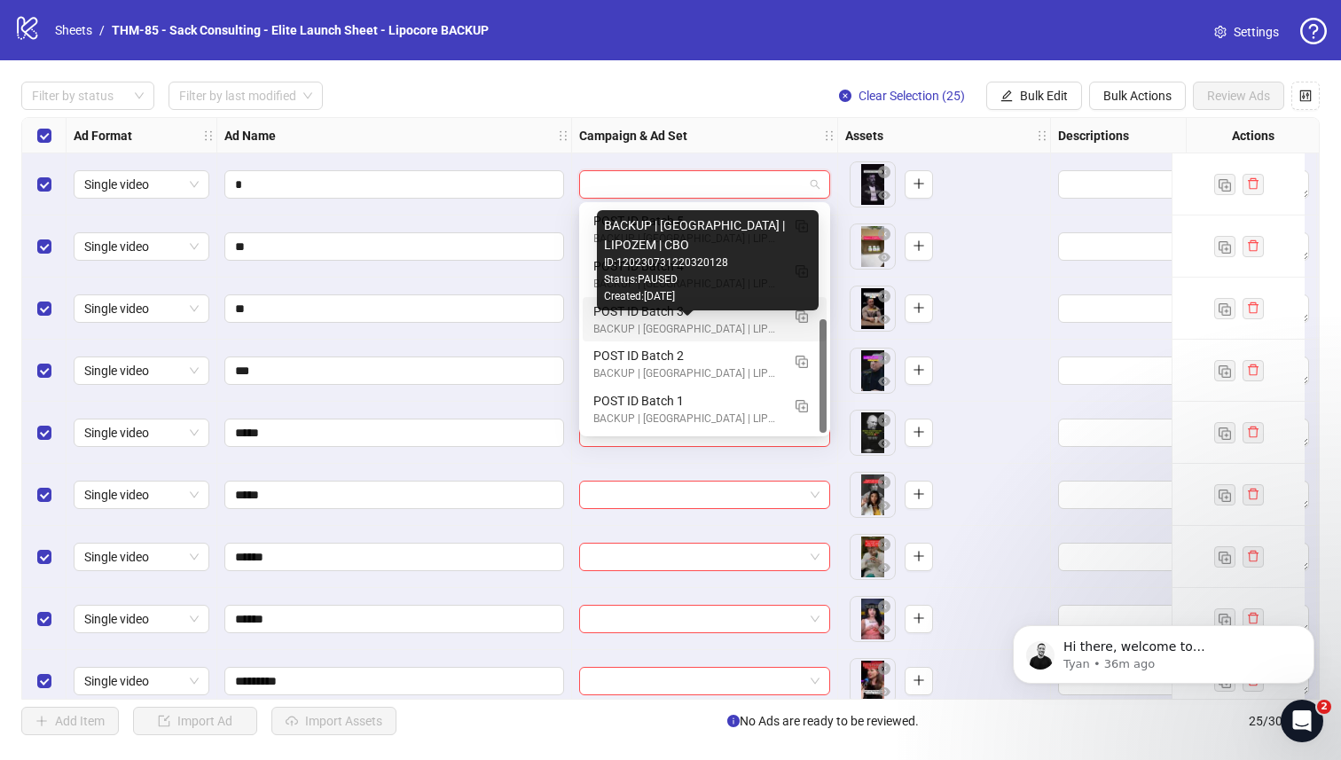
scroll to position [183, 0]
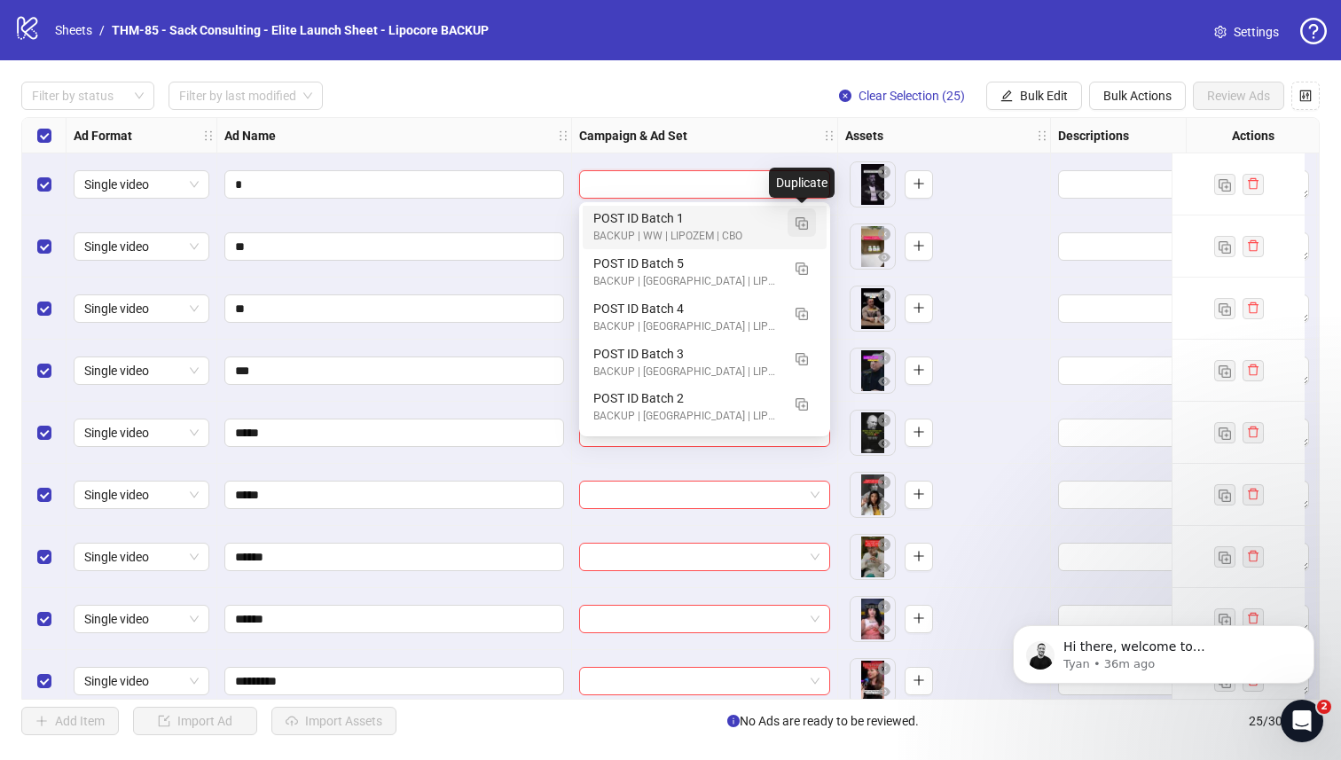
click at [801, 226] on img "button" at bounding box center [802, 223] width 12 height 12
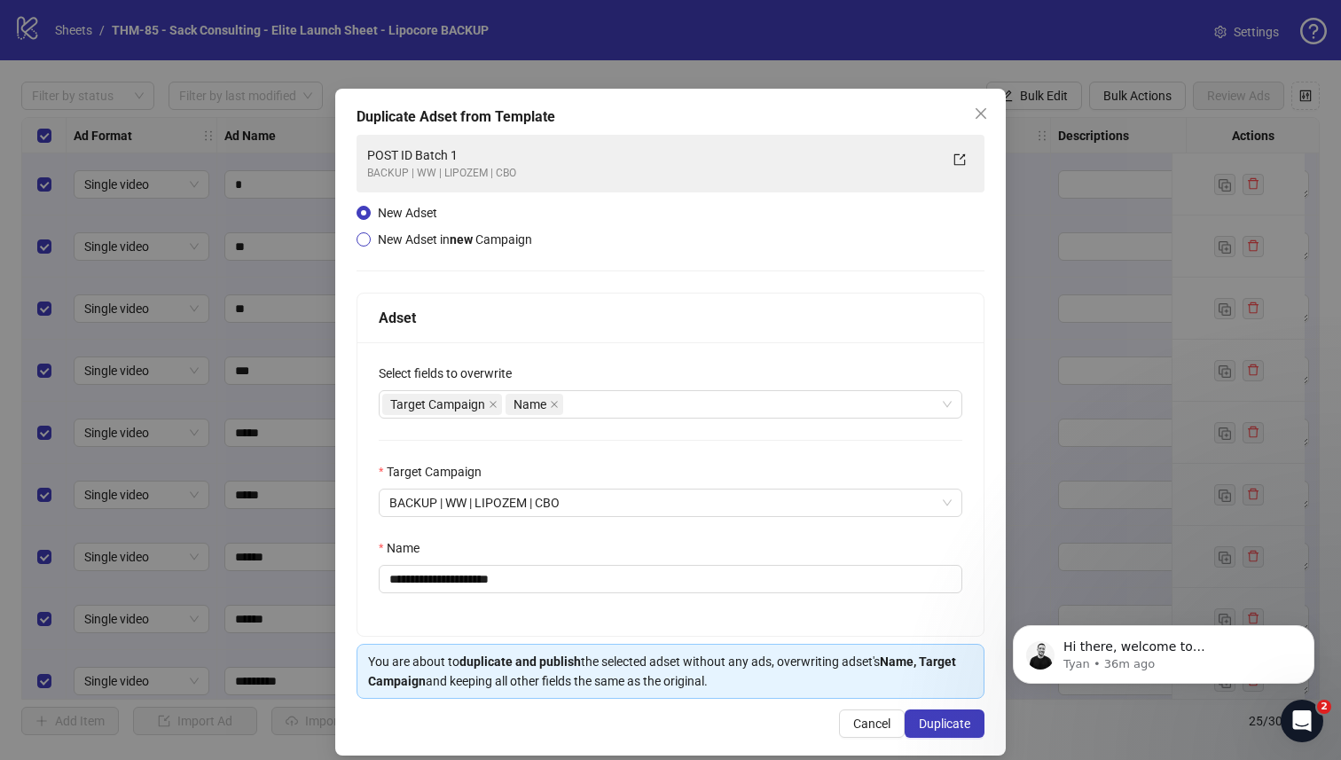
click at [373, 241] on span "New Adset in new Campaign" at bounding box center [455, 240] width 169 height 20
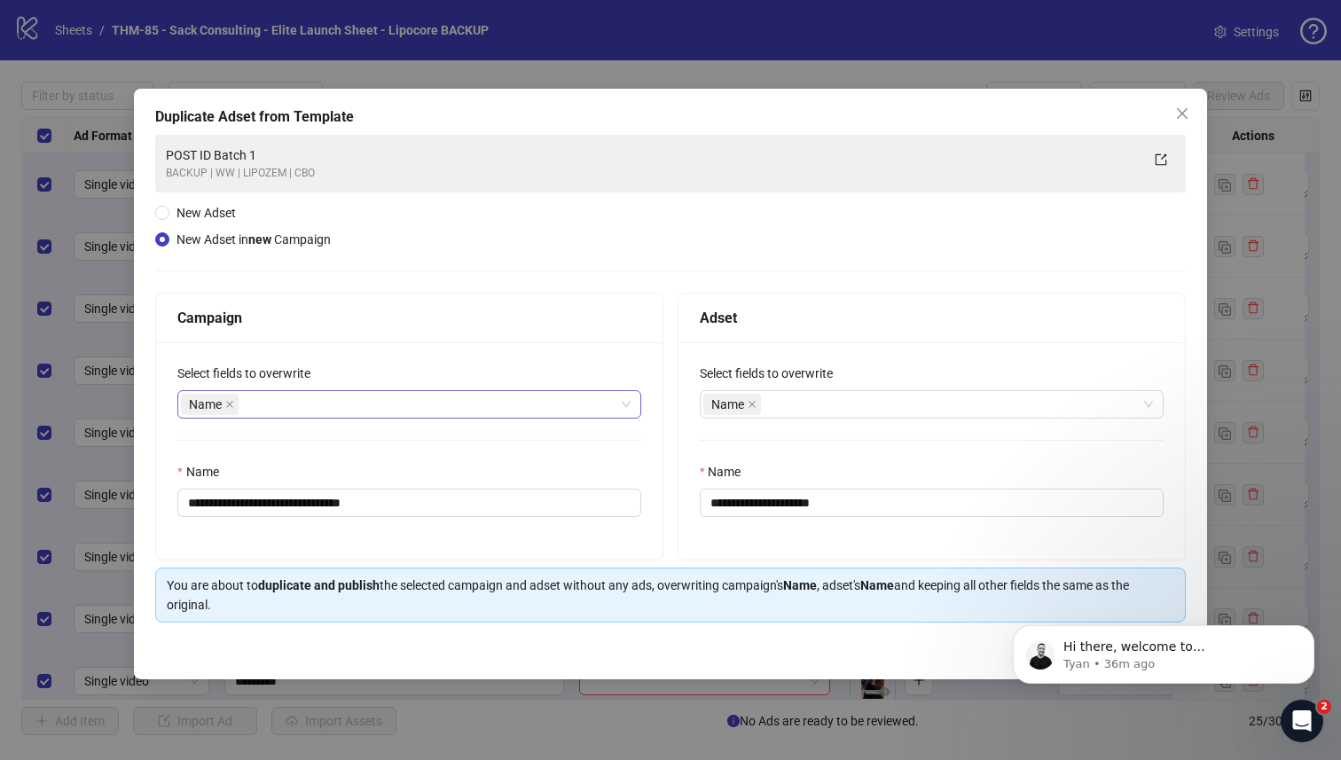
click at [370, 398] on div "Name" at bounding box center [400, 404] width 438 height 25
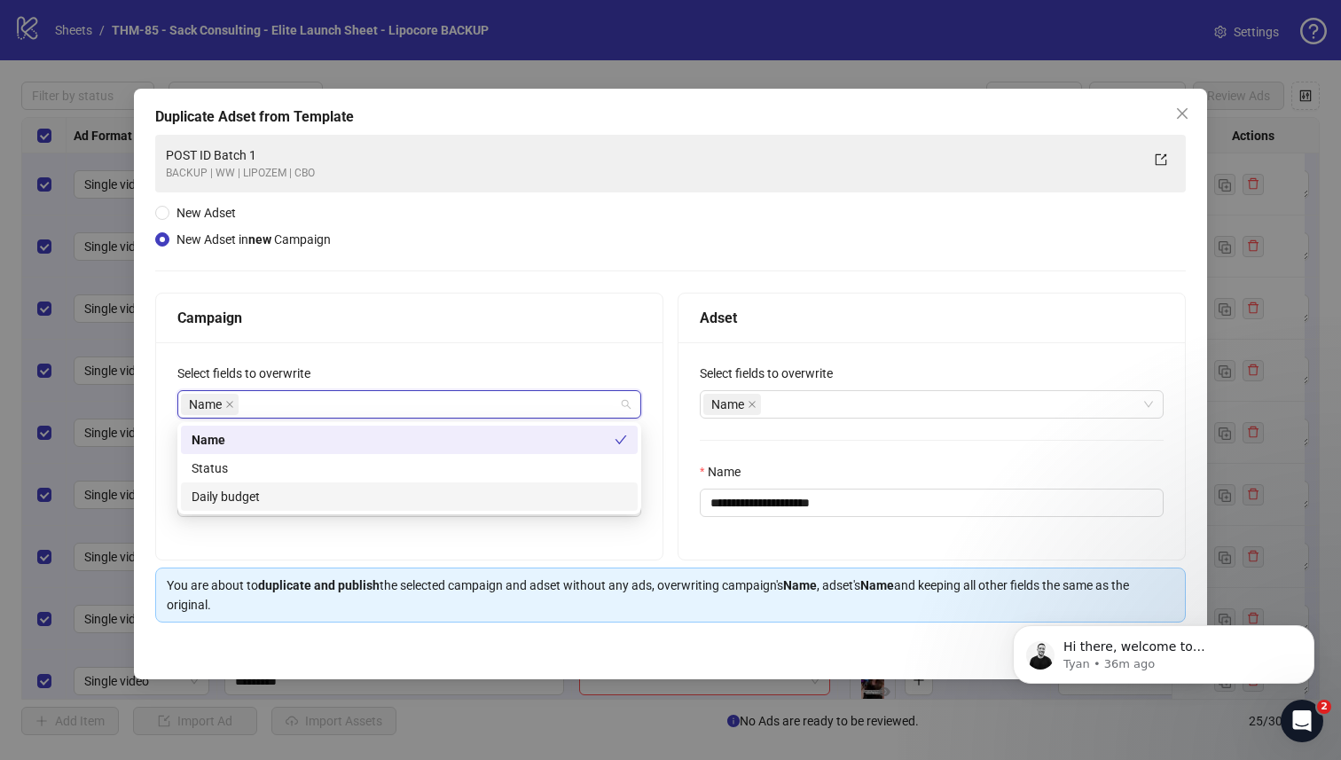
click at [323, 495] on div "Daily budget" at bounding box center [410, 497] width 436 height 20
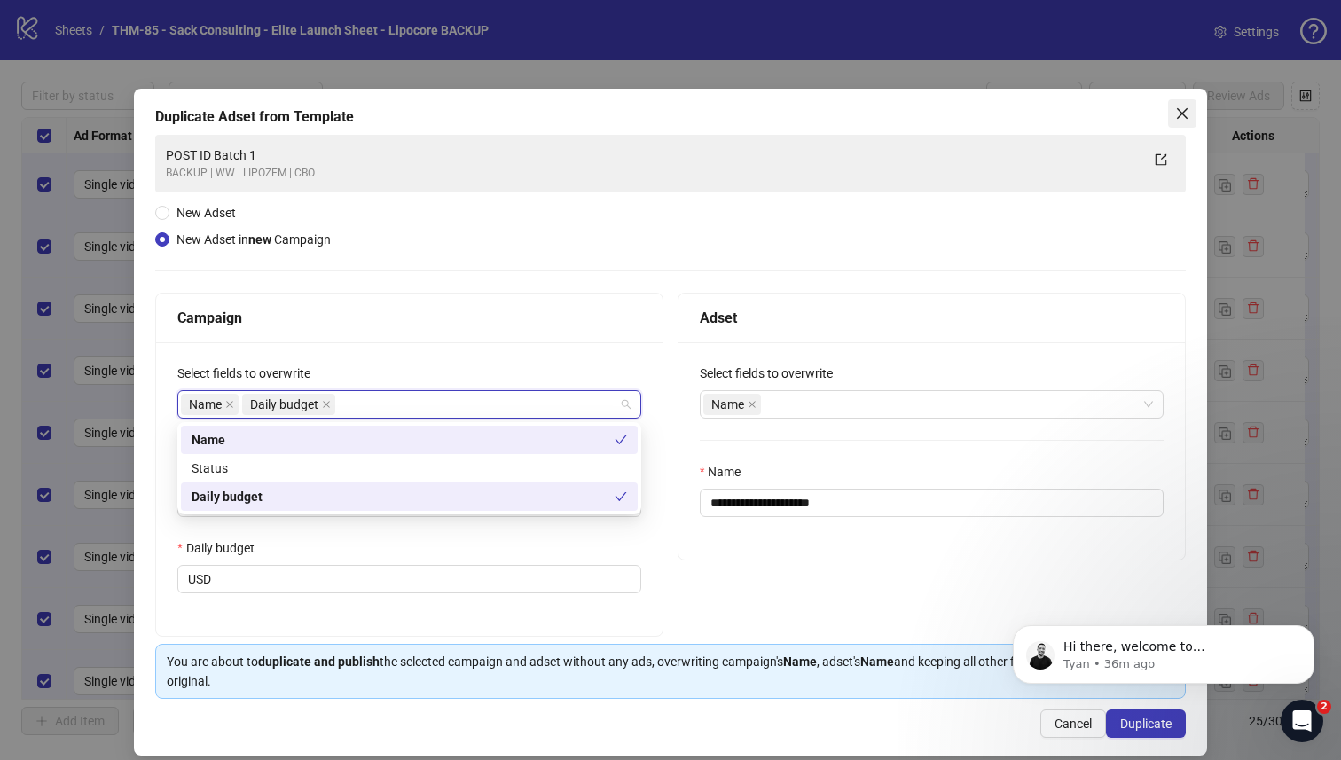
click at [1064, 122] on button "Close" at bounding box center [1182, 113] width 28 height 28
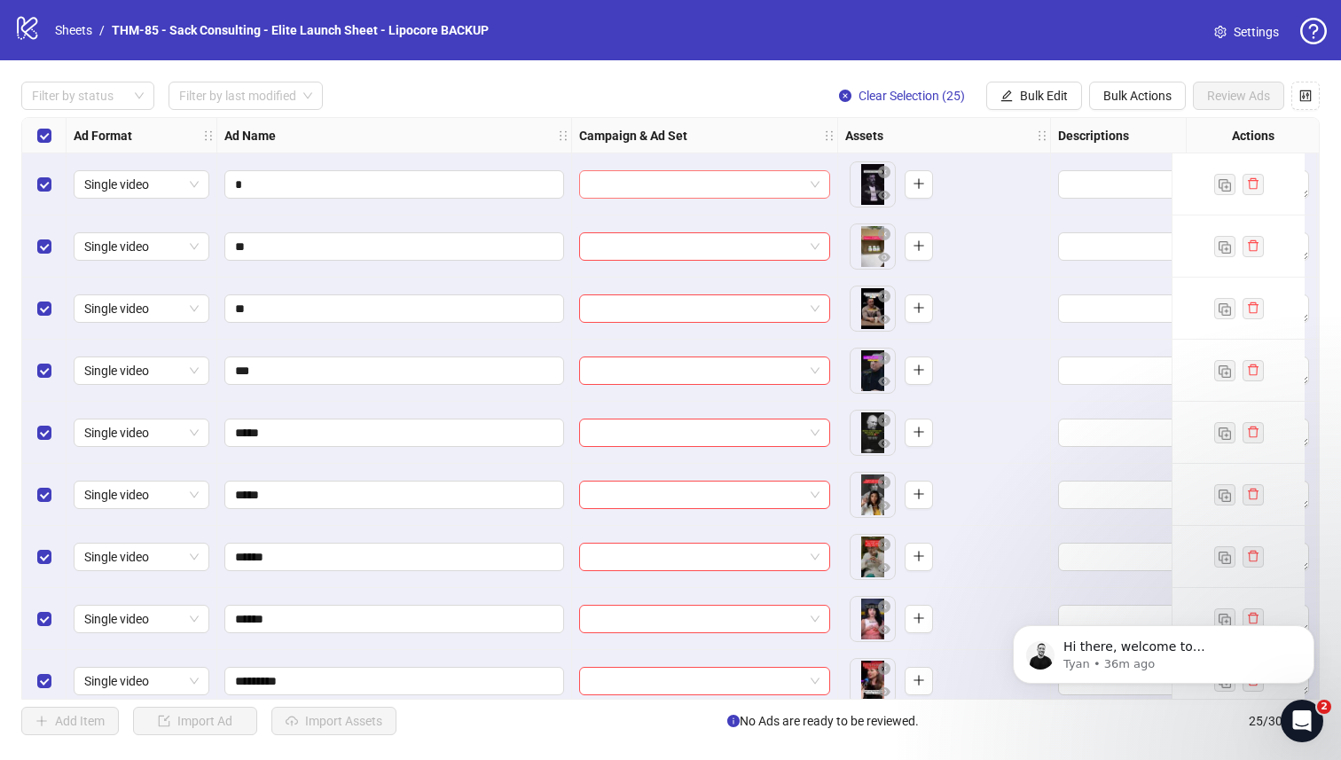
click at [797, 184] on input "search" at bounding box center [697, 184] width 214 height 27
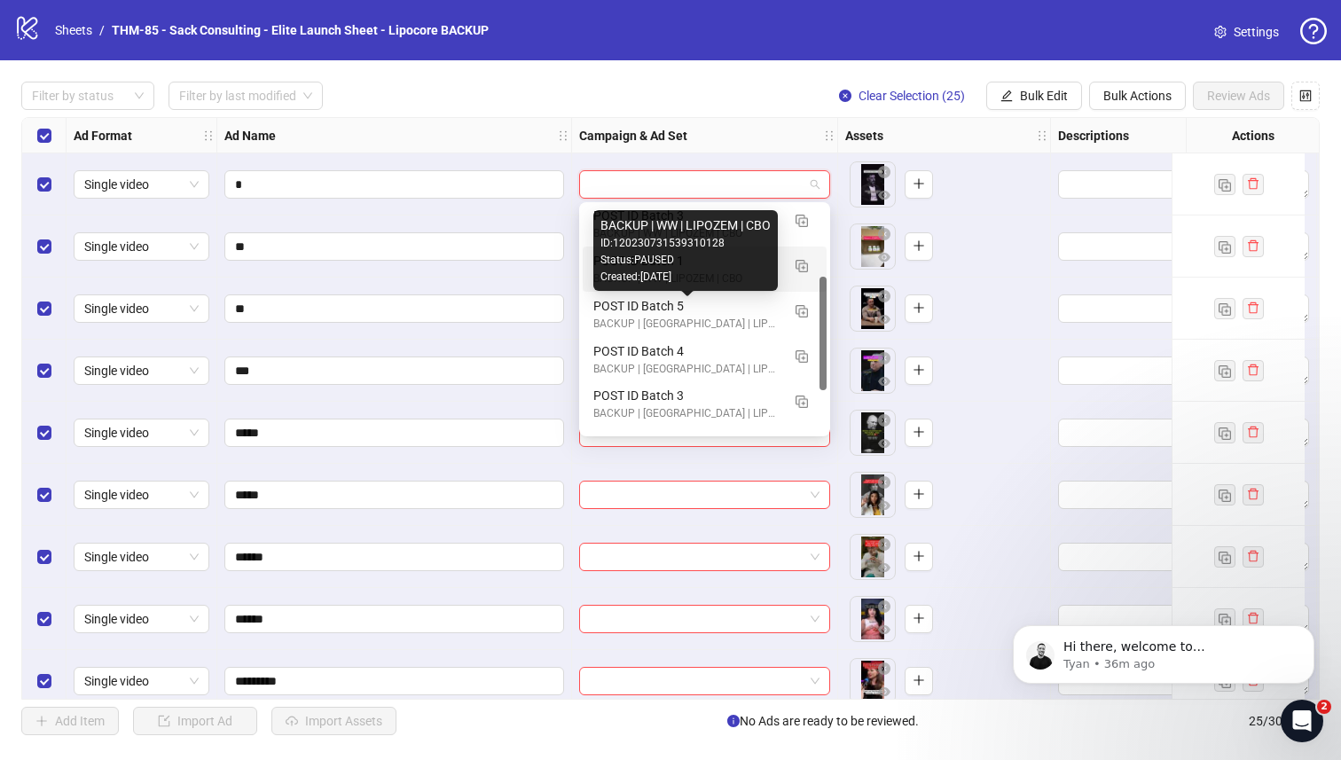
scroll to position [225, 0]
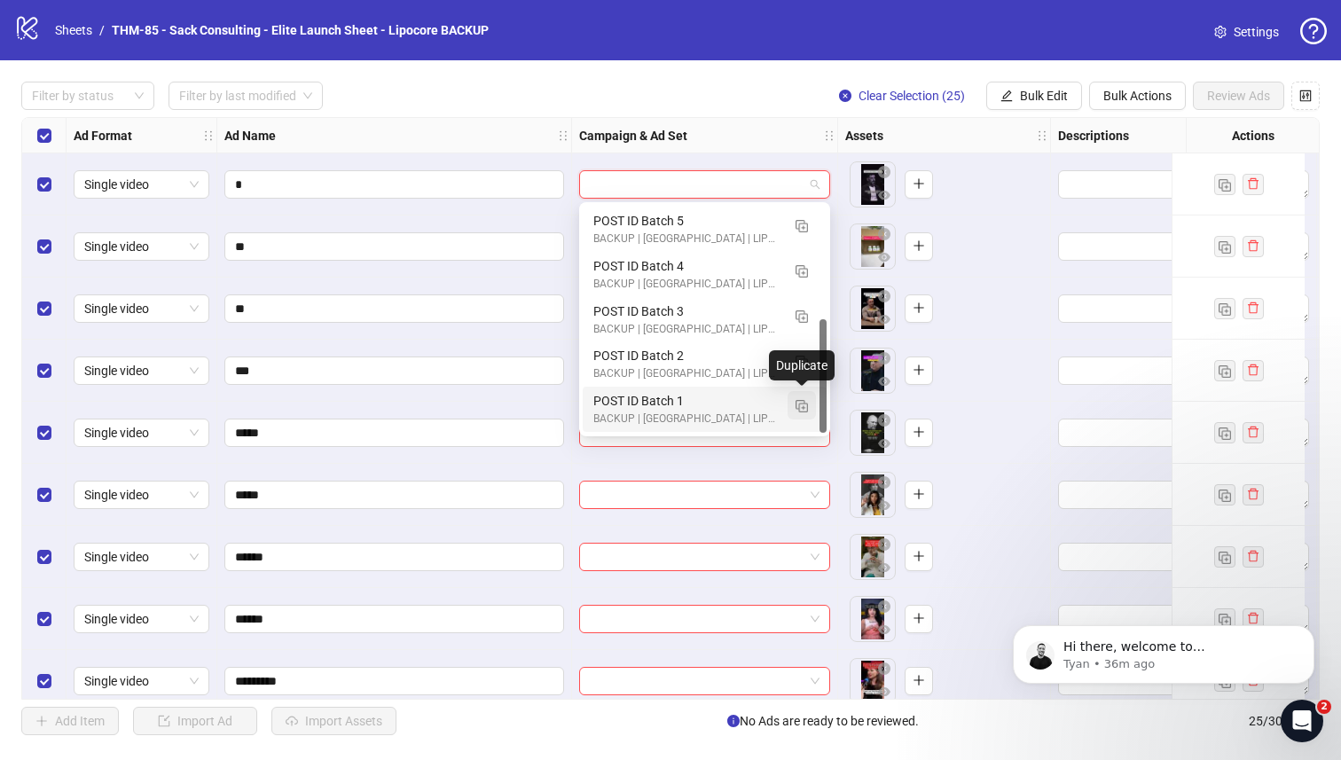
click at [803, 406] on img "button" at bounding box center [802, 406] width 12 height 12
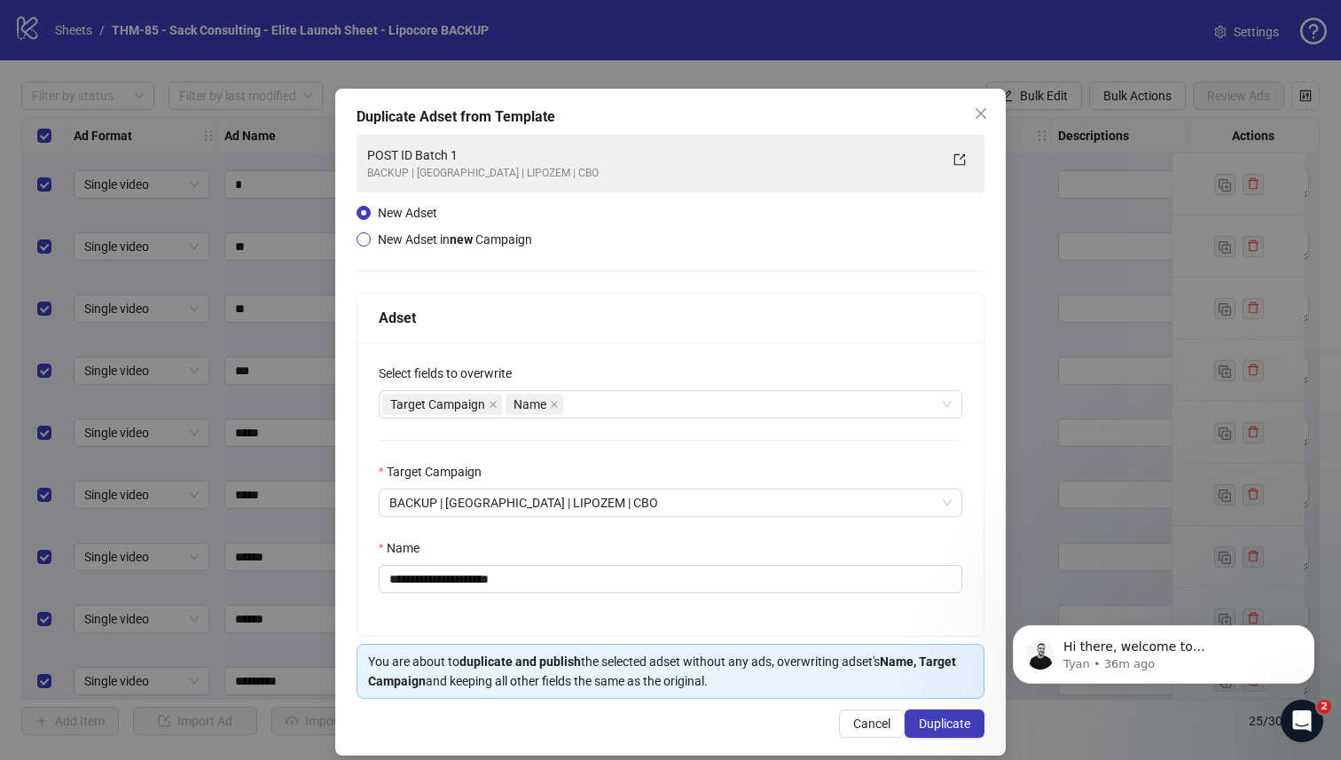
click at [466, 232] on strong "new" at bounding box center [461, 239] width 23 height 14
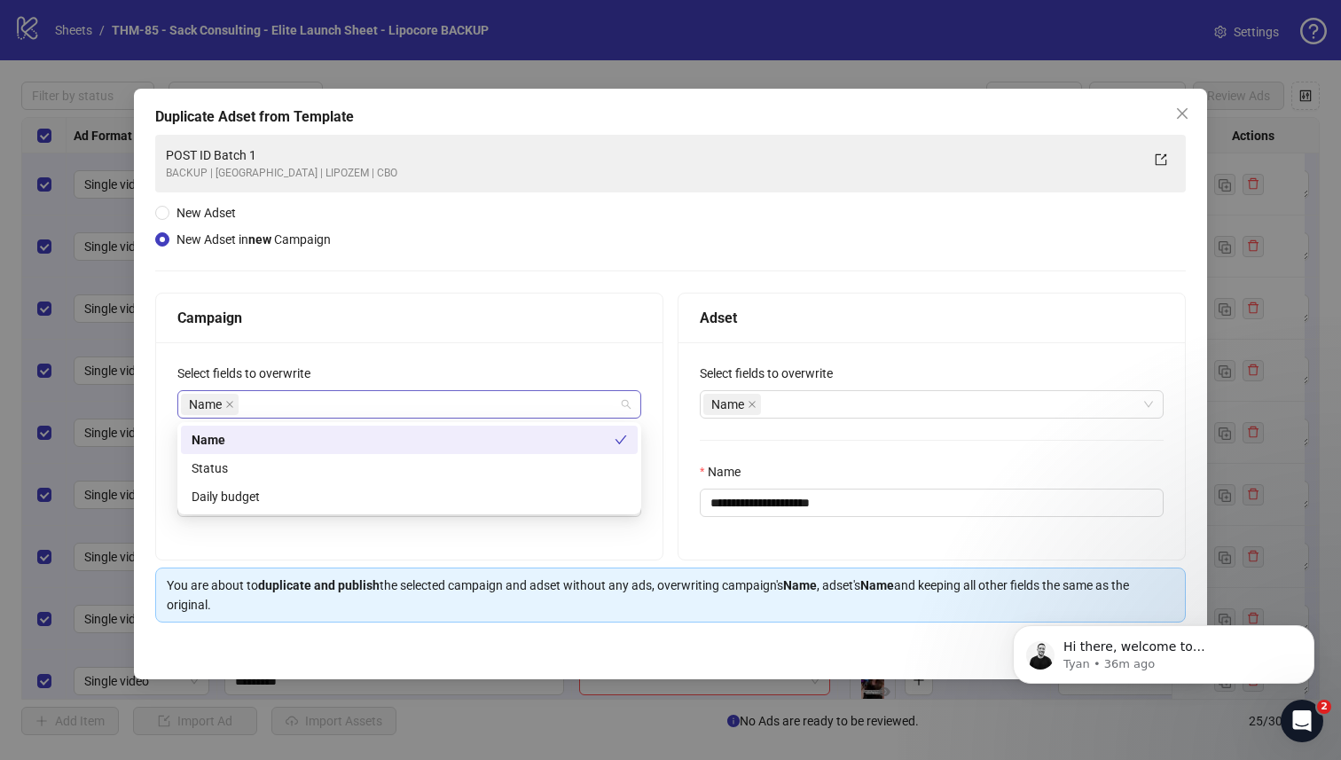
click at [355, 398] on div "Name" at bounding box center [400, 404] width 438 height 25
click at [339, 468] on div "Status" at bounding box center [410, 469] width 436 height 20
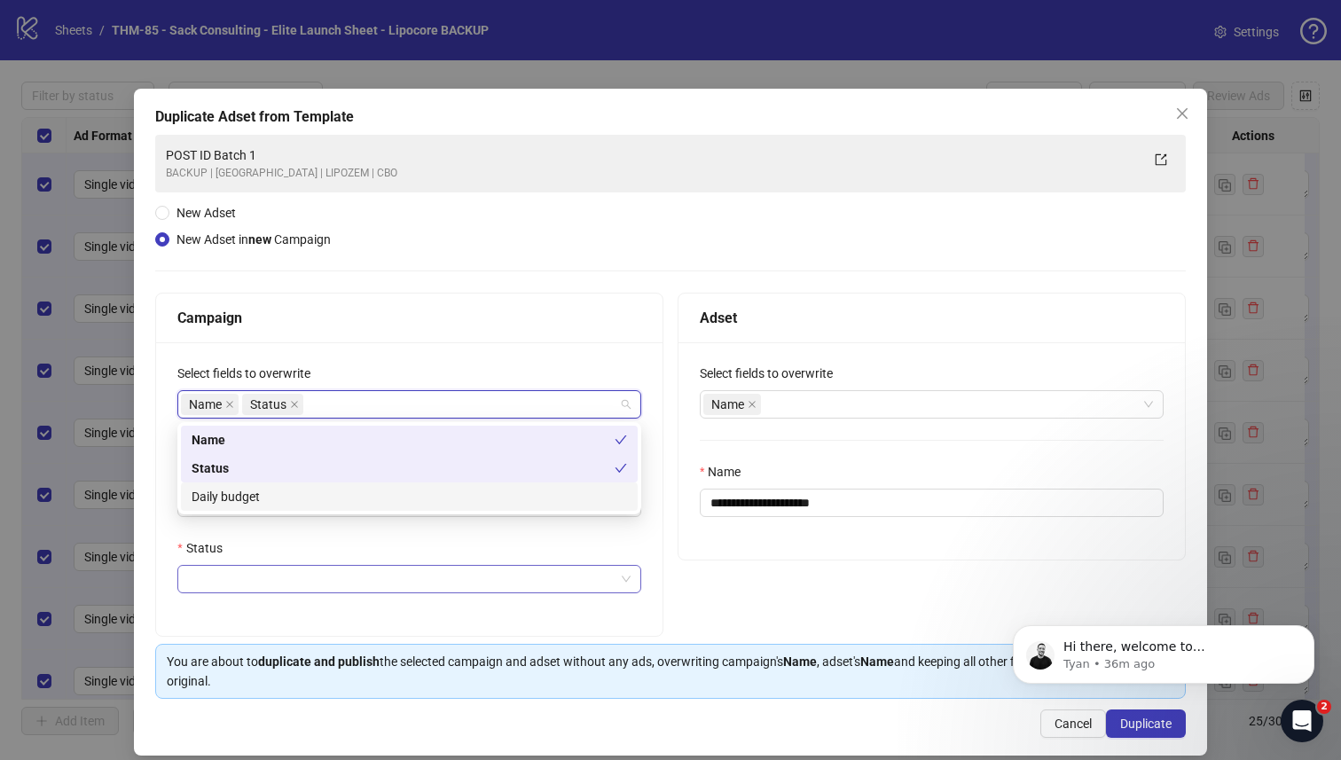
click at [388, 581] on input "Status" at bounding box center [401, 579] width 427 height 27
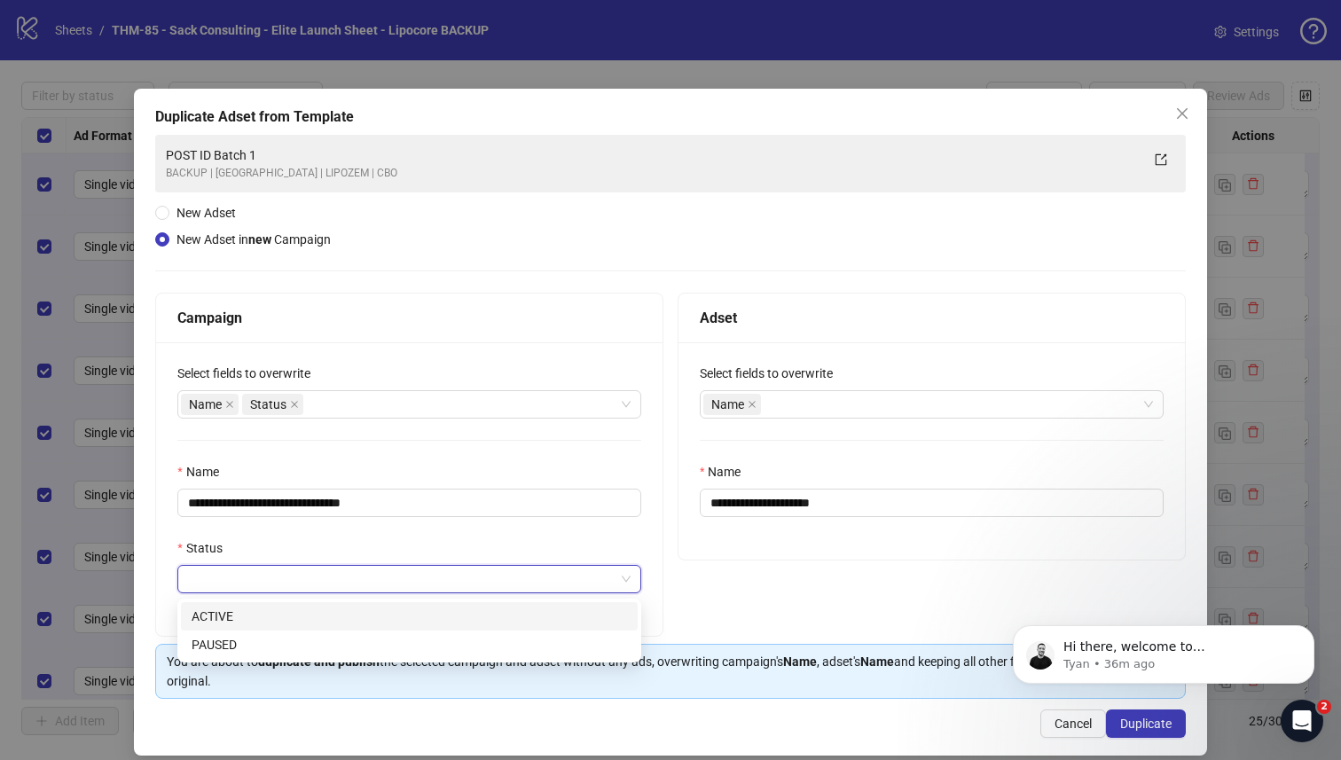
click at [365, 616] on div "ACTIVE" at bounding box center [410, 617] width 436 height 20
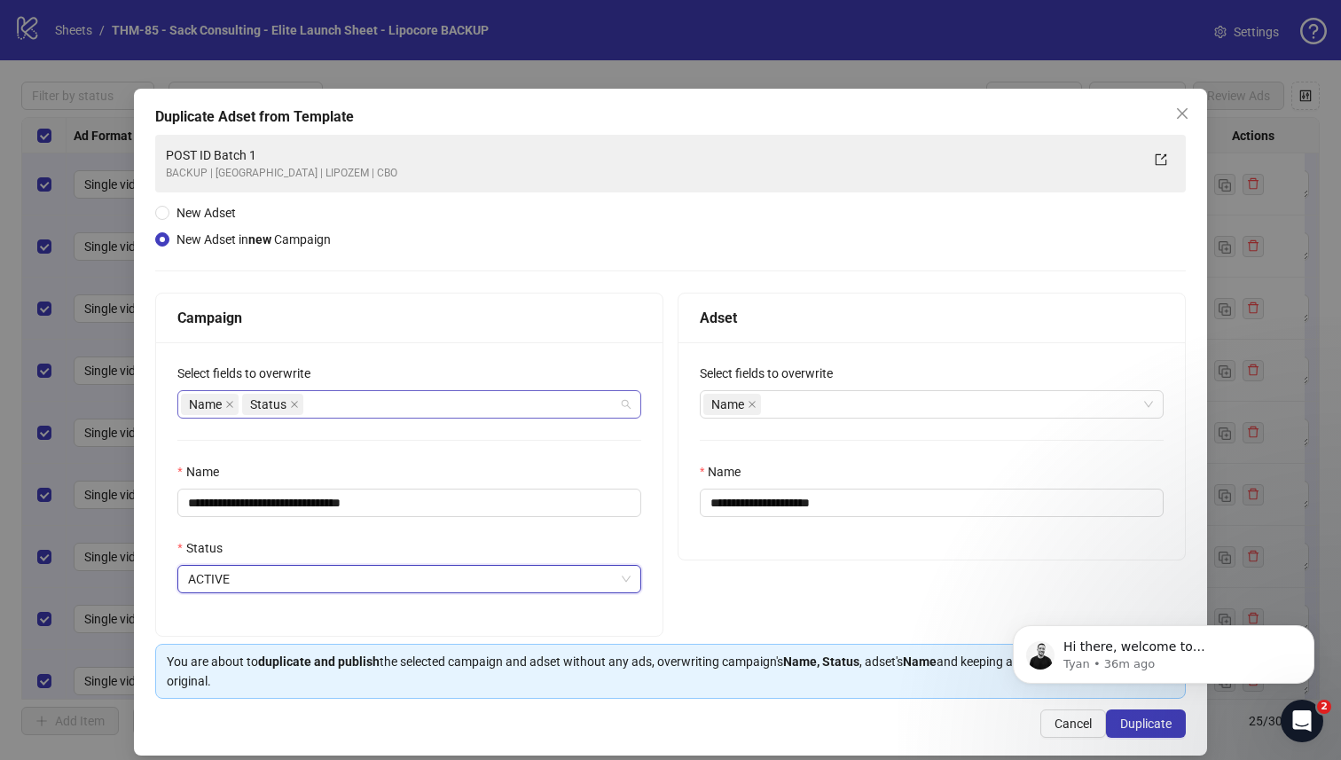
click at [453, 405] on div "Name Status" at bounding box center [400, 404] width 438 height 25
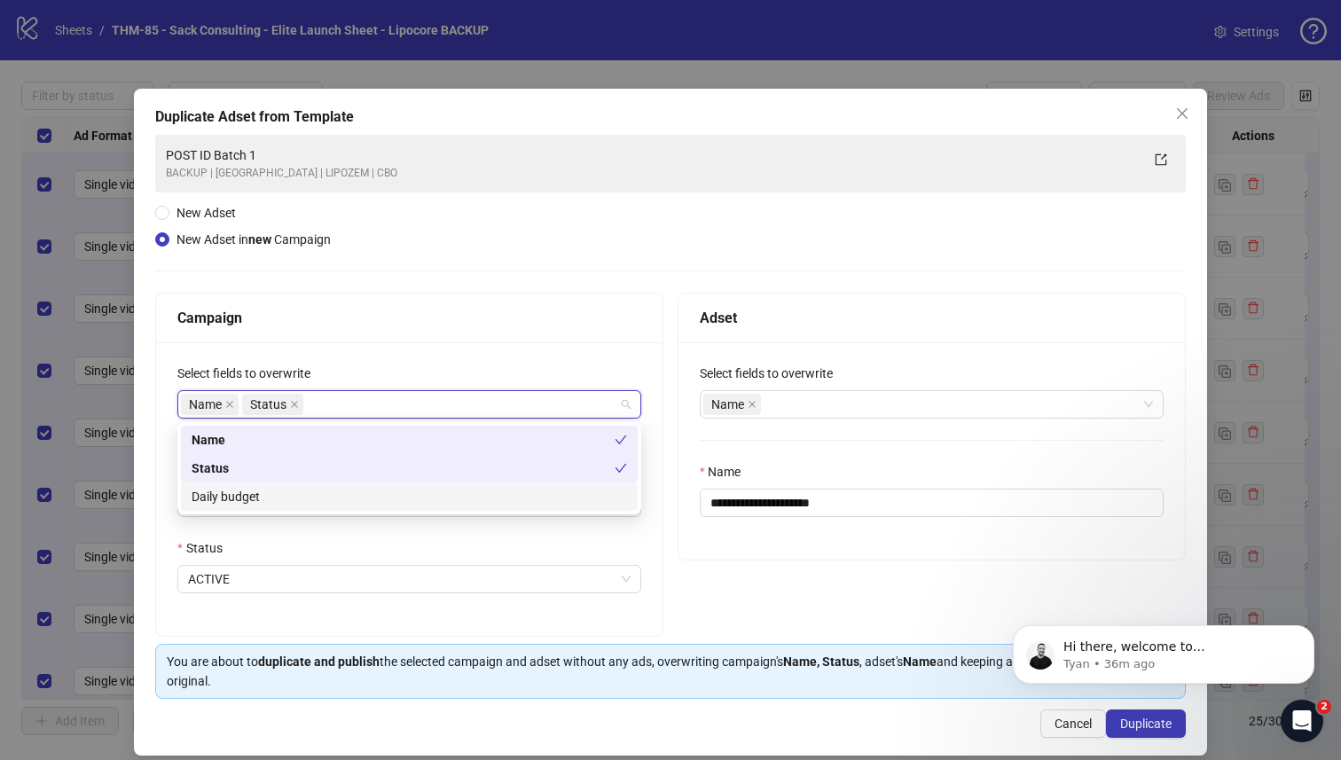
click at [409, 484] on div "Daily budget" at bounding box center [409, 497] width 457 height 28
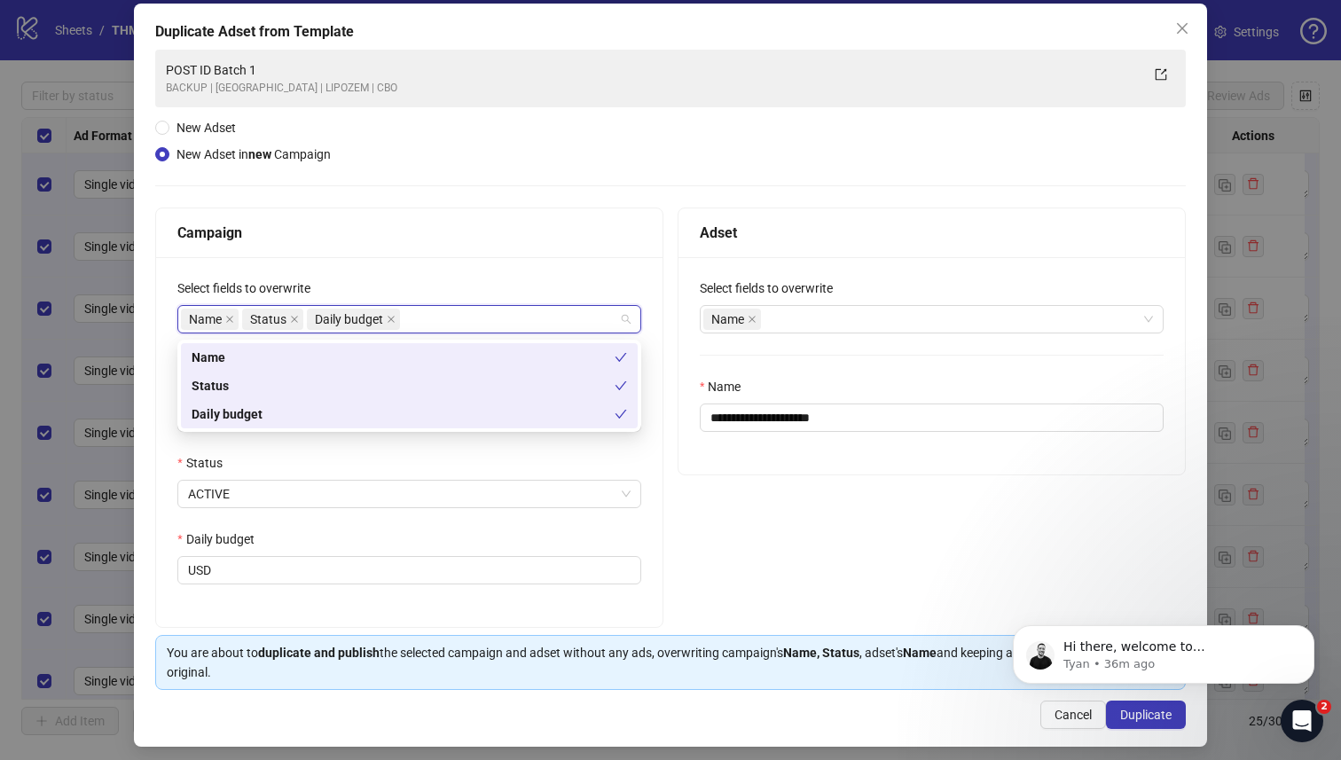
scroll to position [93, 0]
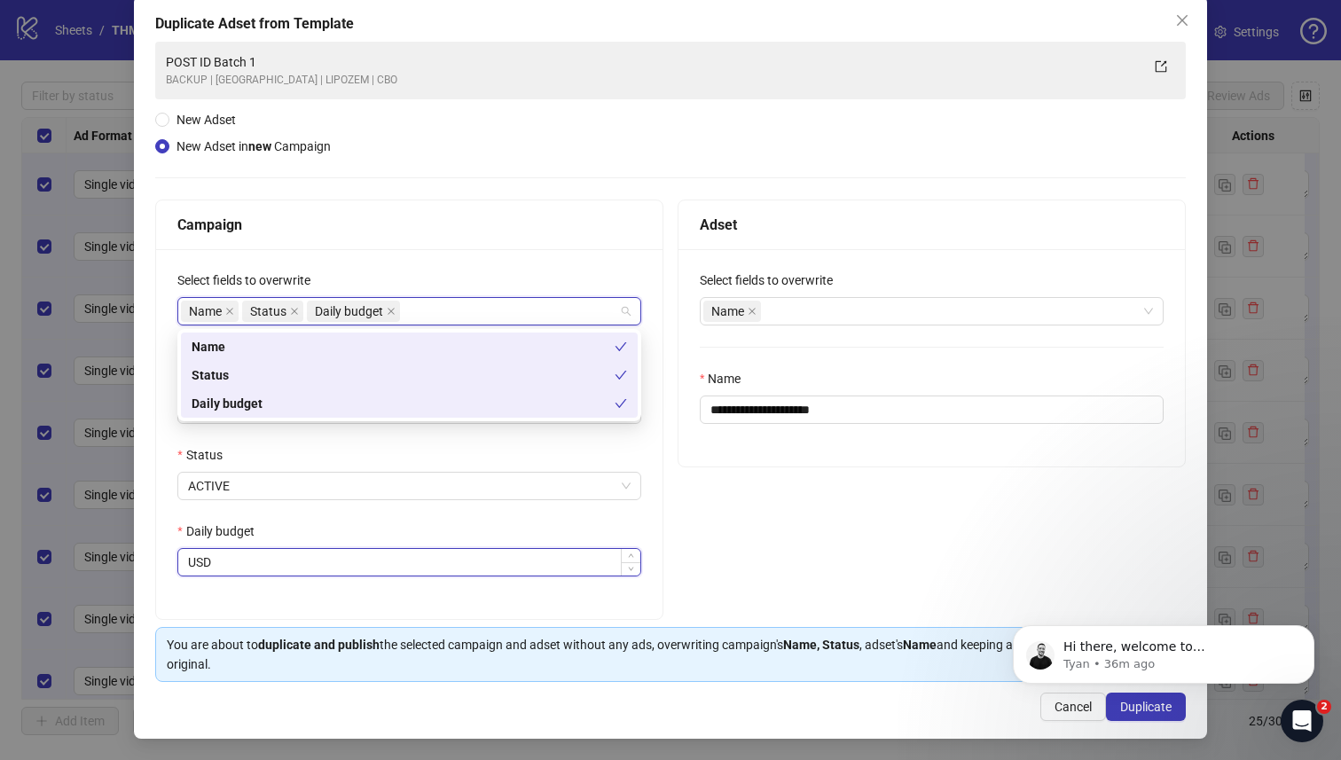
click at [336, 575] on input "Daily budget" at bounding box center [428, 562] width 426 height 27
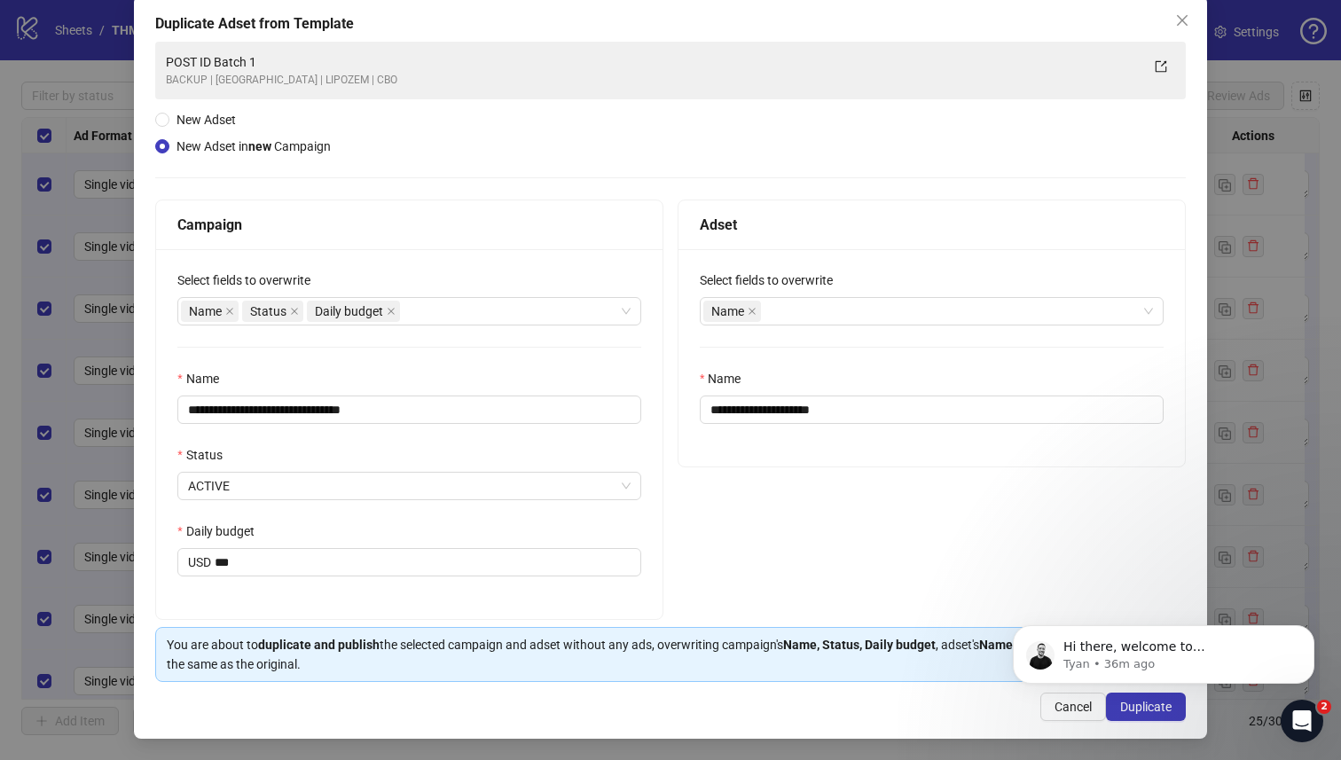
type input "******"
click at [393, 530] on div "Daily budget" at bounding box center [409, 535] width 464 height 27
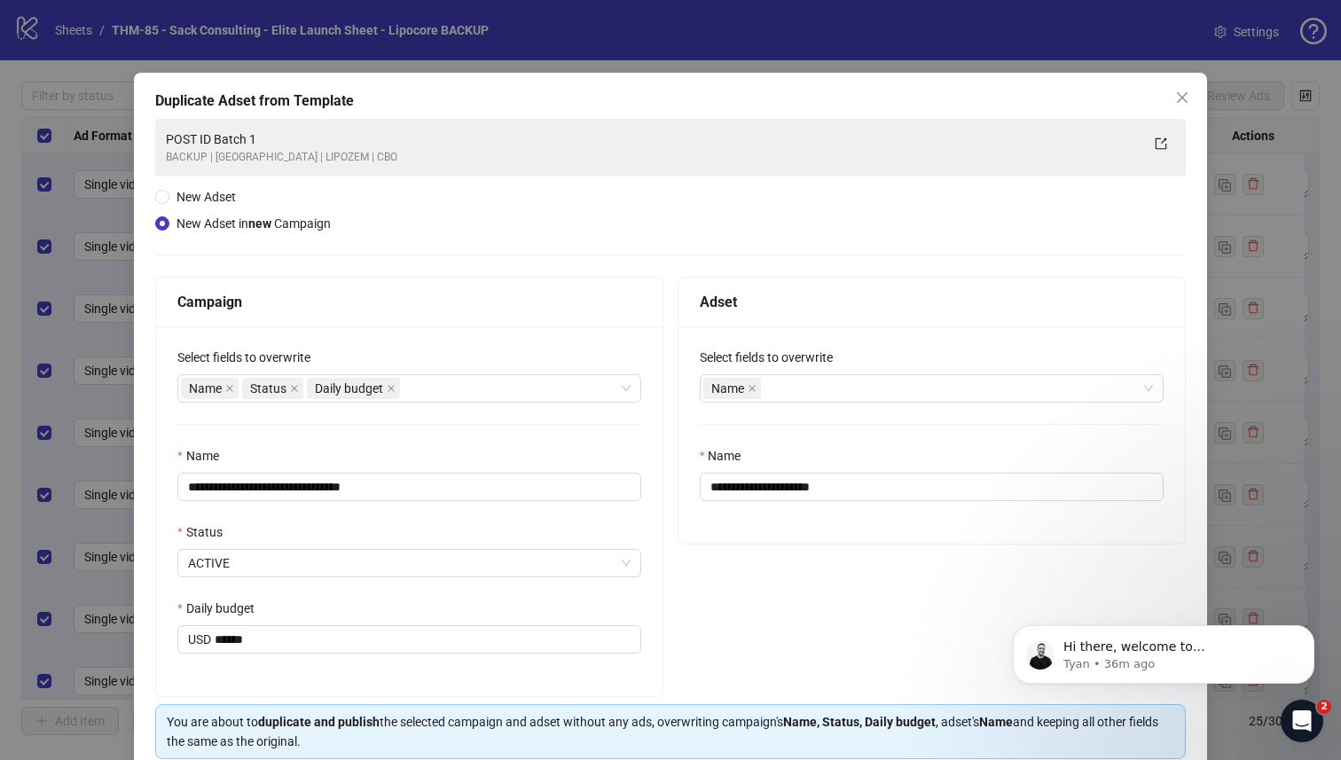
scroll to position [0, 0]
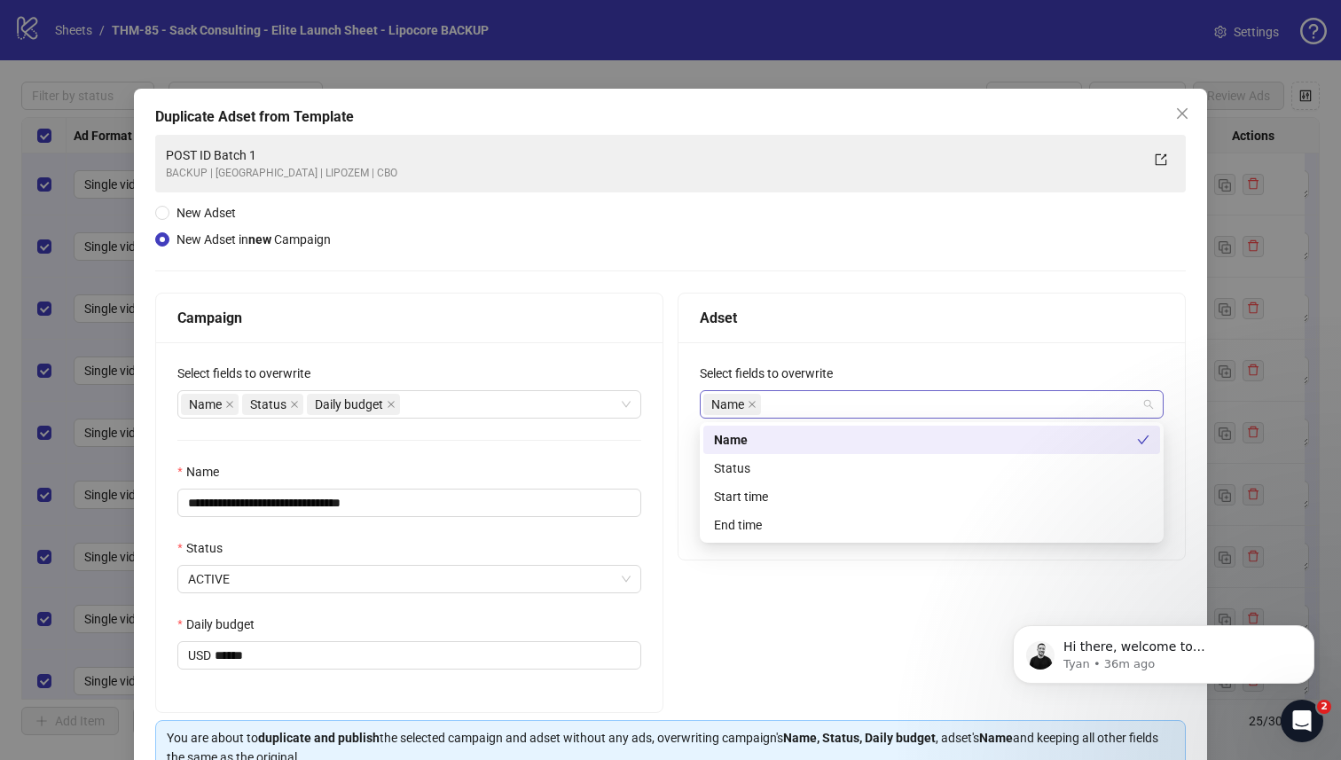
click at [852, 403] on div "Name" at bounding box center [922, 404] width 438 height 25
click at [799, 493] on div "Start time" at bounding box center [932, 497] width 436 height 20
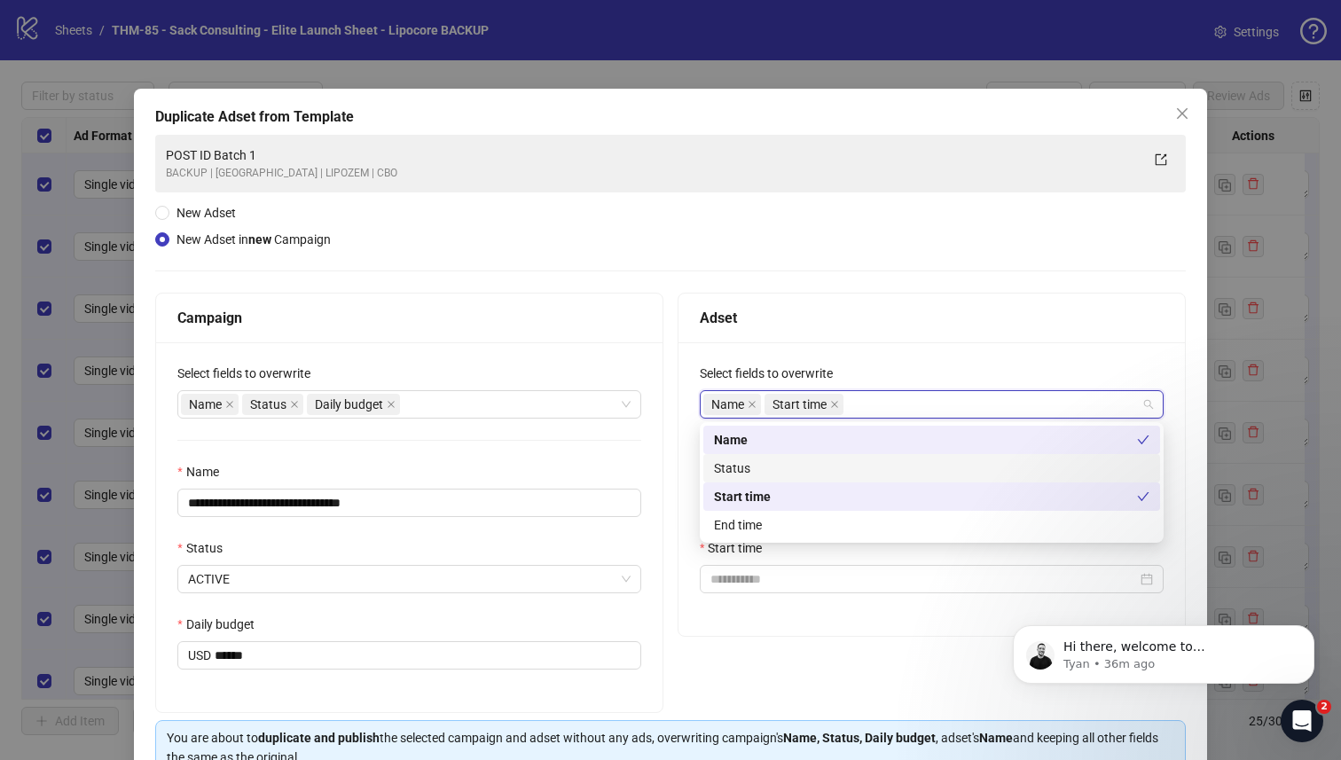
click at [819, 470] on div "Status" at bounding box center [932, 469] width 436 height 20
click at [913, 322] on div "Adset" at bounding box center [932, 318] width 464 height 22
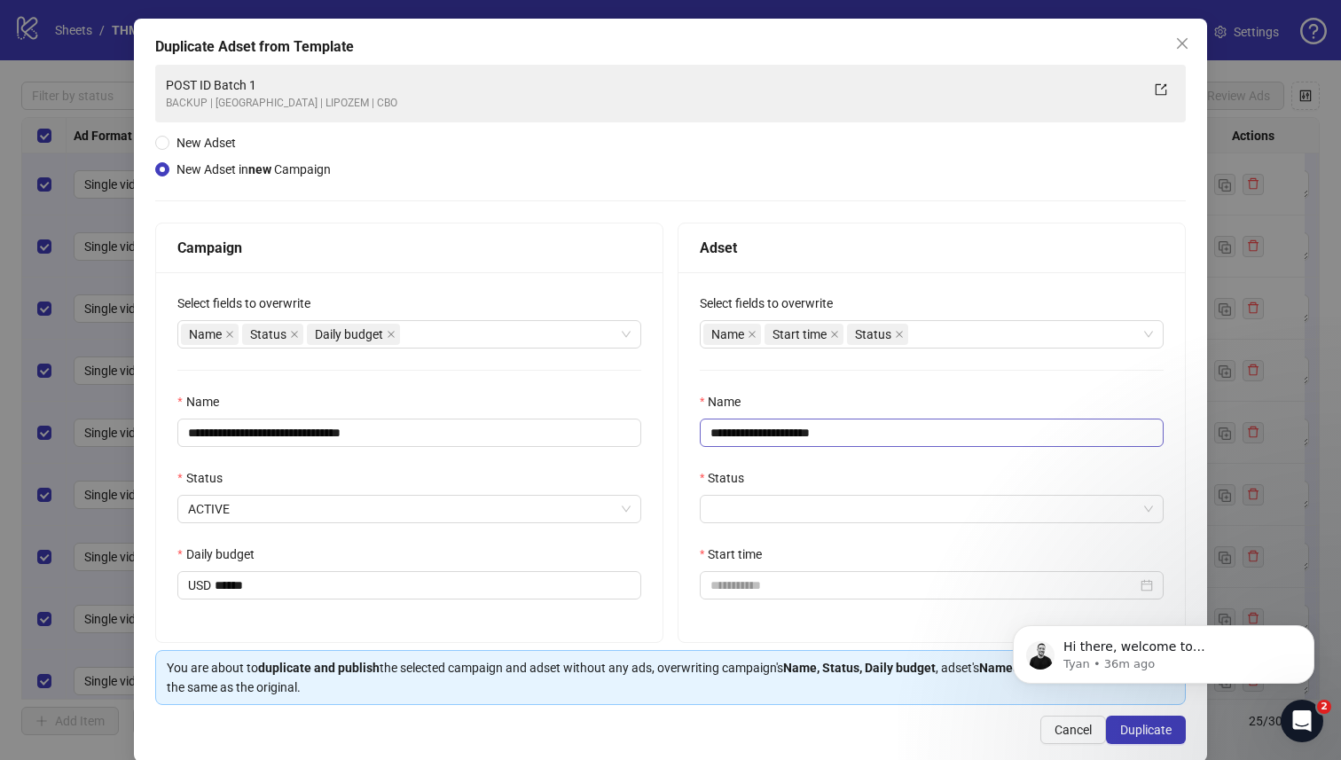
scroll to position [77, 0]
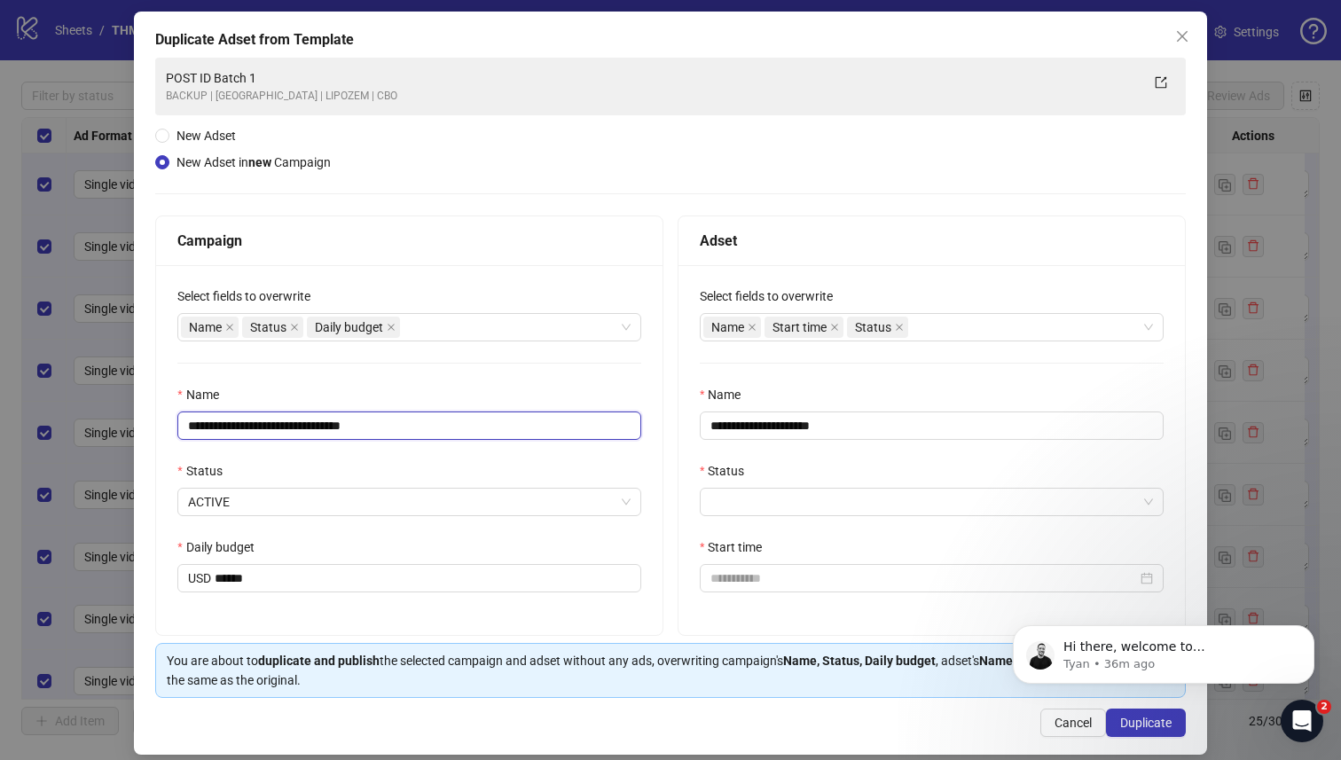
drag, startPoint x: 441, startPoint y: 428, endPoint x: 358, endPoint y: 429, distance: 82.5
click at [358, 429] on input "**********" at bounding box center [409, 426] width 464 height 28
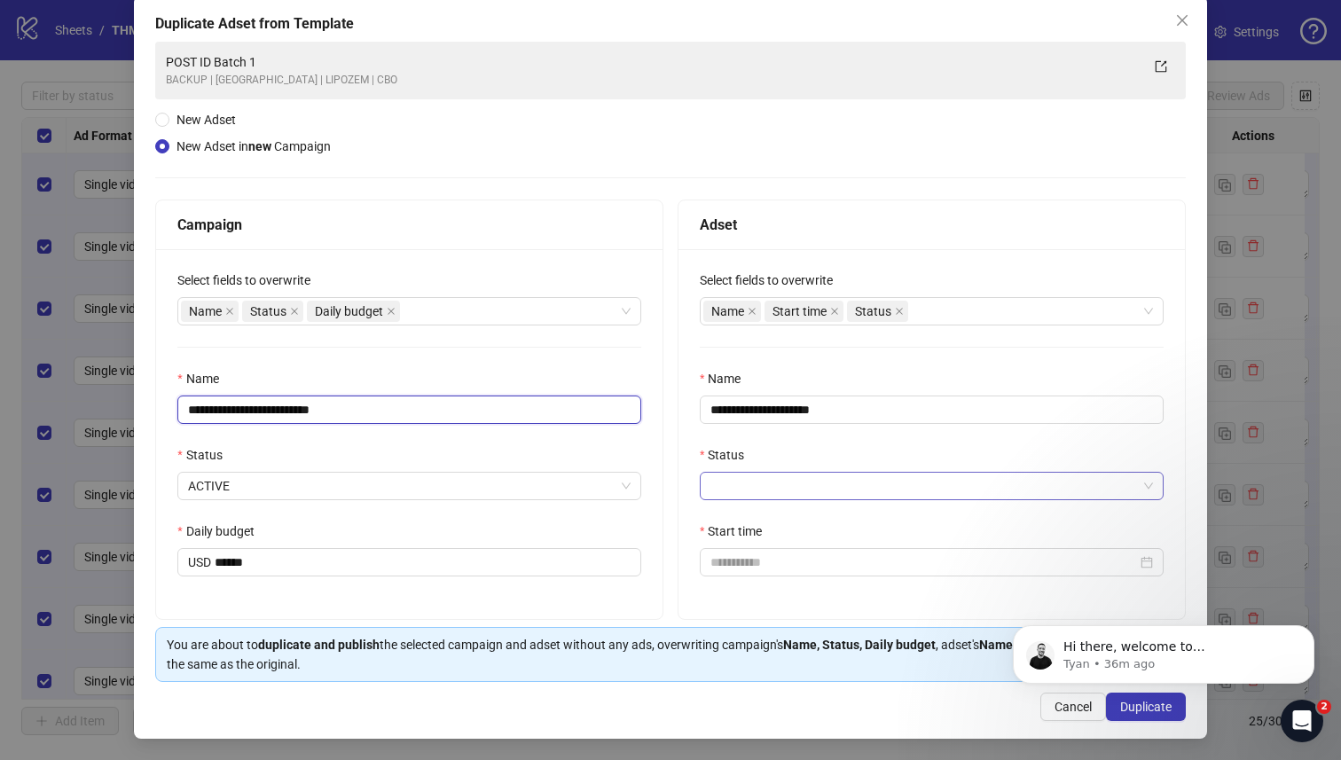
type input "**********"
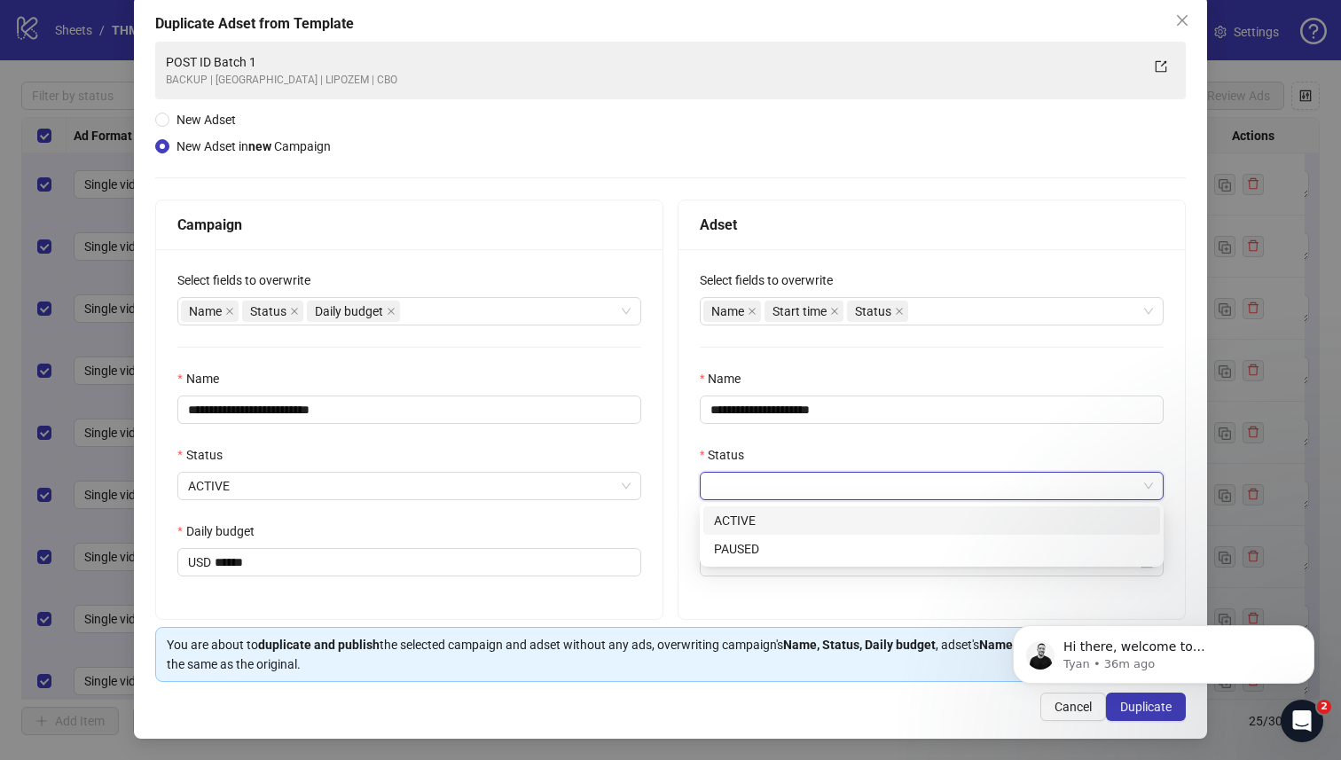
click at [835, 475] on input "Status" at bounding box center [924, 486] width 427 height 27
click at [772, 524] on div "ACTIVE" at bounding box center [932, 521] width 436 height 20
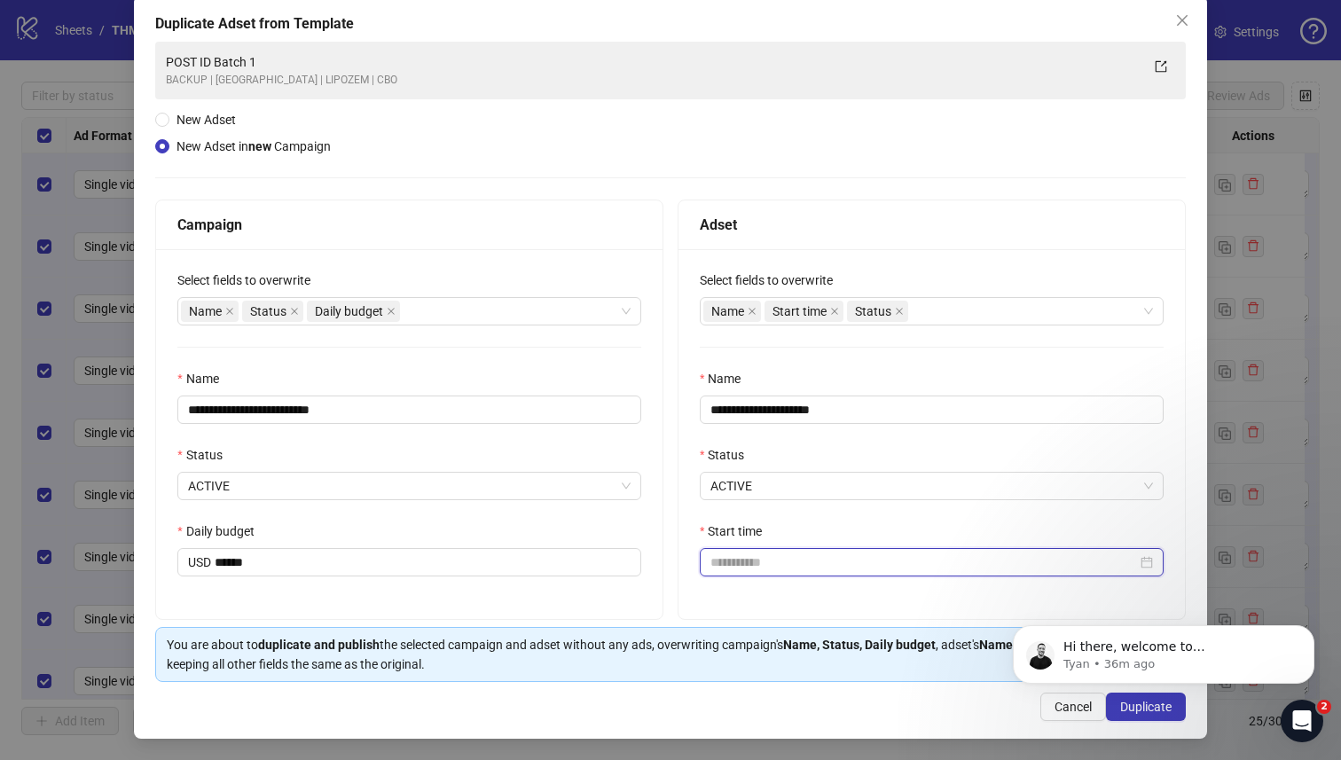
click at [774, 558] on input "Start time" at bounding box center [924, 563] width 427 height 20
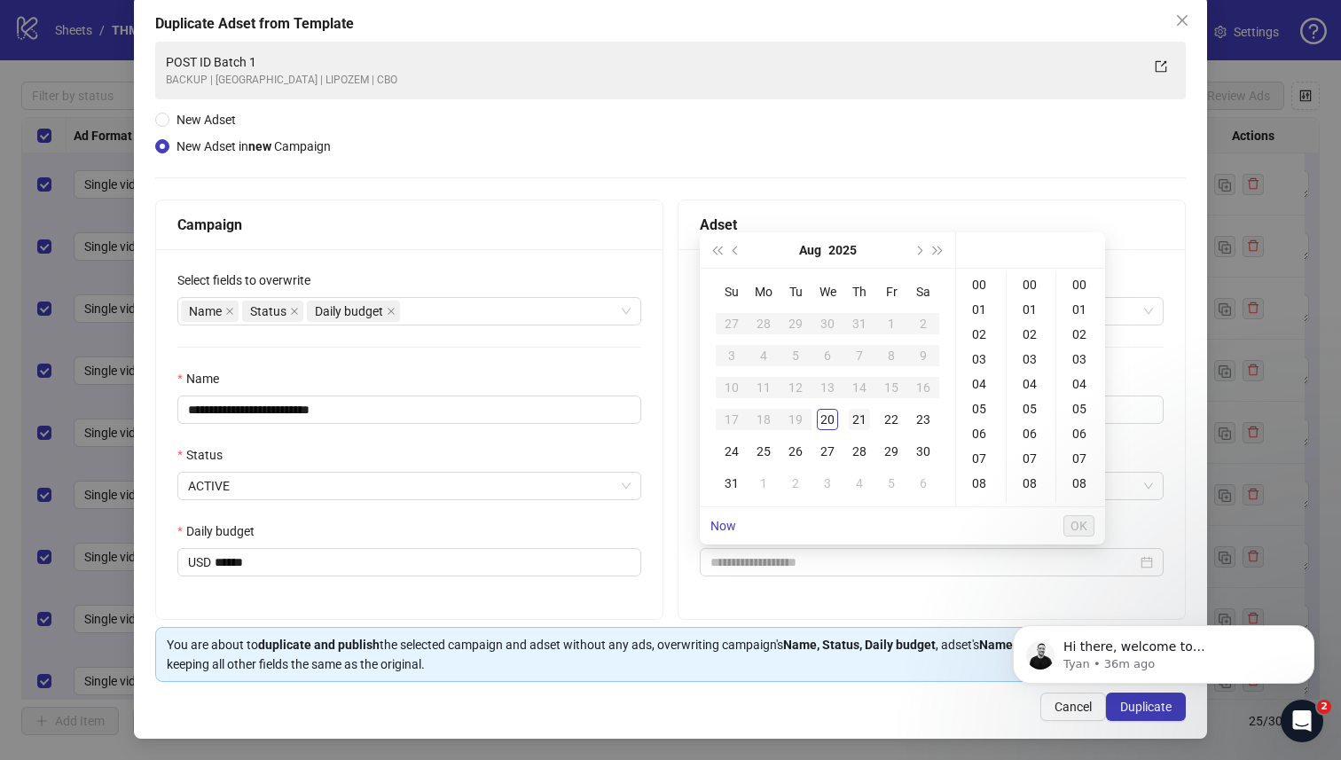
click at [861, 420] on div "21" at bounding box center [859, 419] width 21 height 21
type input "**********"
click at [1064, 523] on span "OK" at bounding box center [1079, 526] width 17 height 14
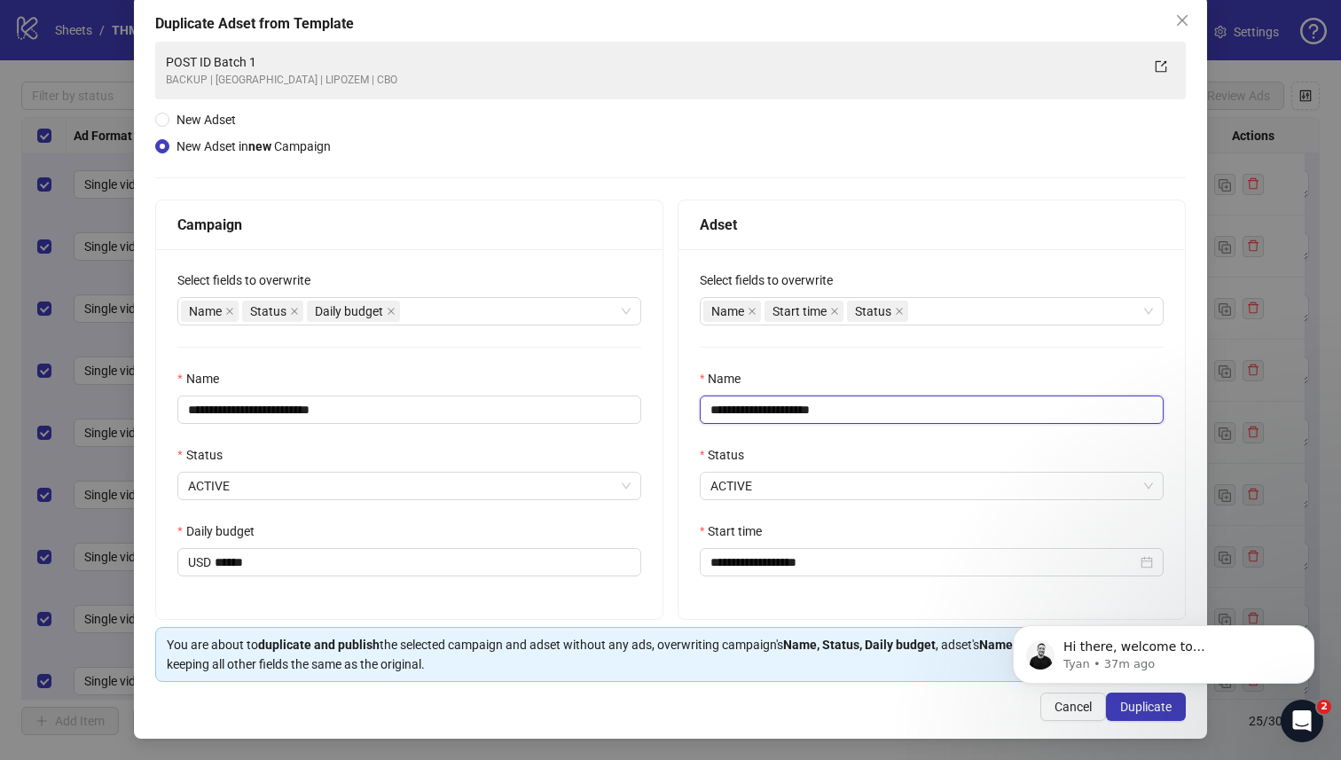
click at [959, 407] on input "**********" at bounding box center [932, 410] width 464 height 28
type input "*******"
click html "Hi there, welcome to Kitchn.io. I'll reach out via e-mail separately, but just …"
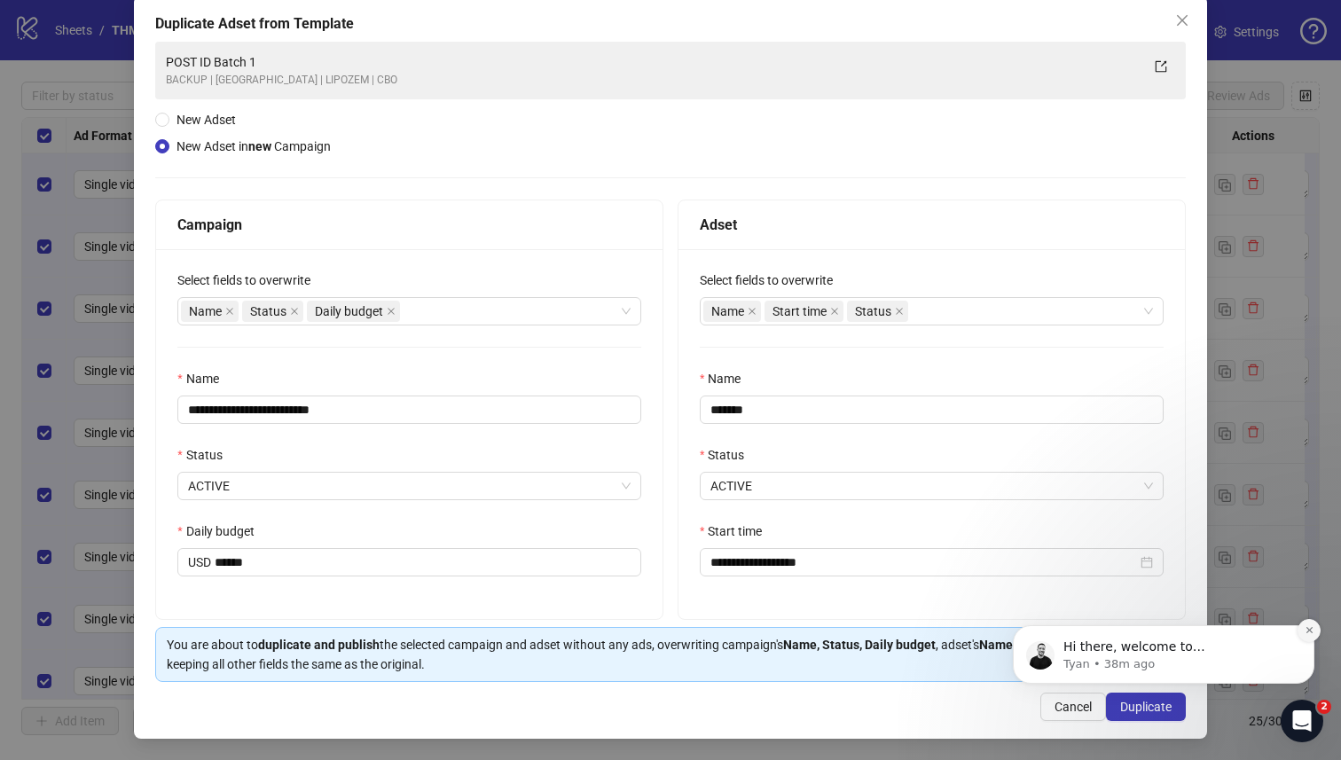
click at [1064, 632] on icon "Dismiss notification" at bounding box center [1310, 630] width 10 height 10
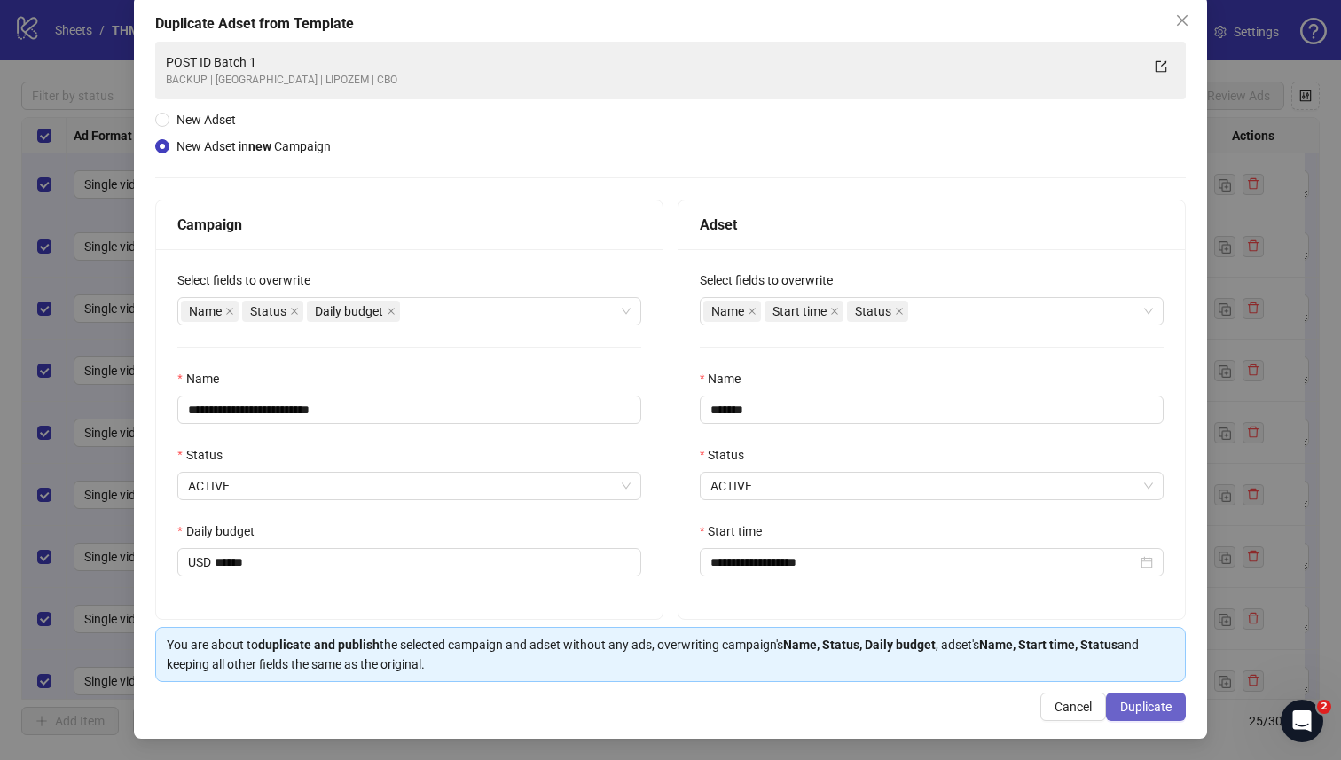
click at [1064, 663] on span "Duplicate" at bounding box center [1145, 707] width 51 height 14
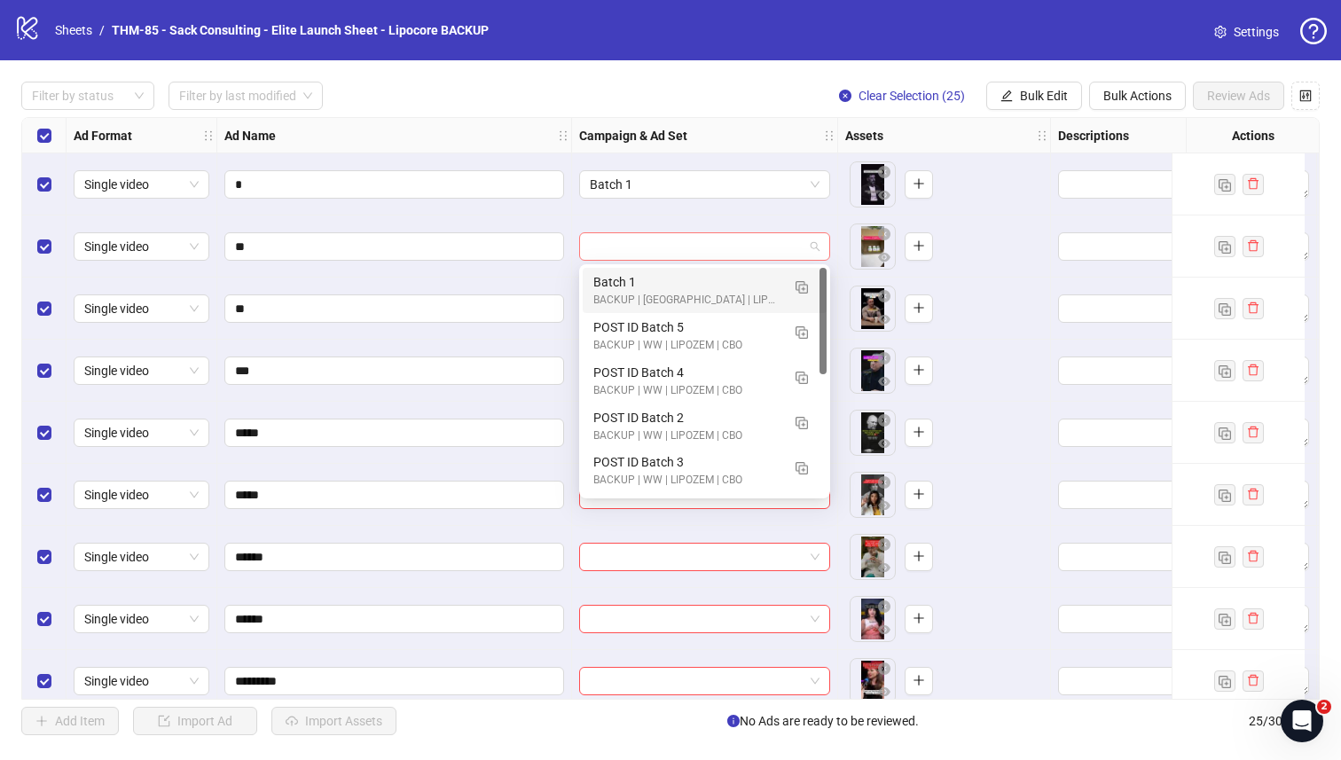
click at [816, 252] on span at bounding box center [705, 246] width 230 height 27
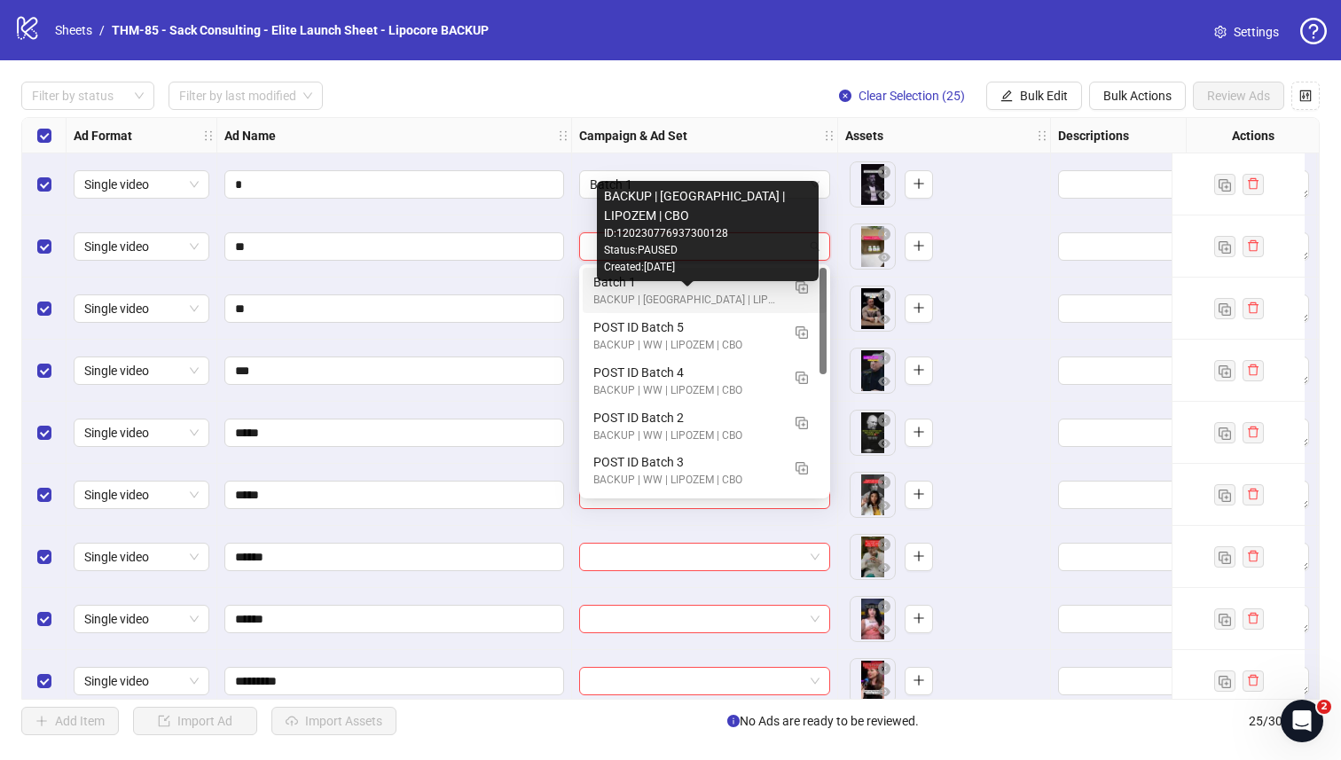
click at [715, 294] on div "BACKUP | US | LIPOZEM | CBO" at bounding box center [686, 300] width 187 height 17
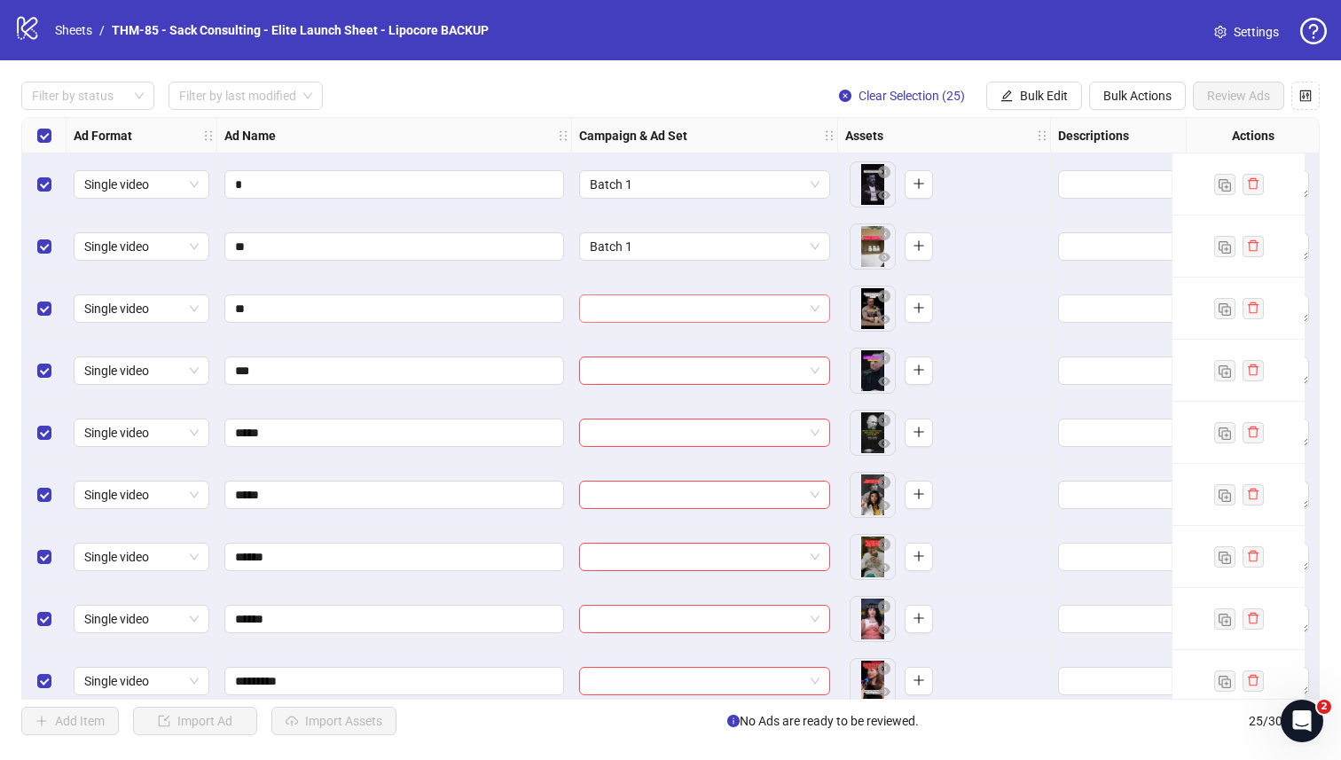
click at [712, 303] on input "search" at bounding box center [697, 308] width 214 height 27
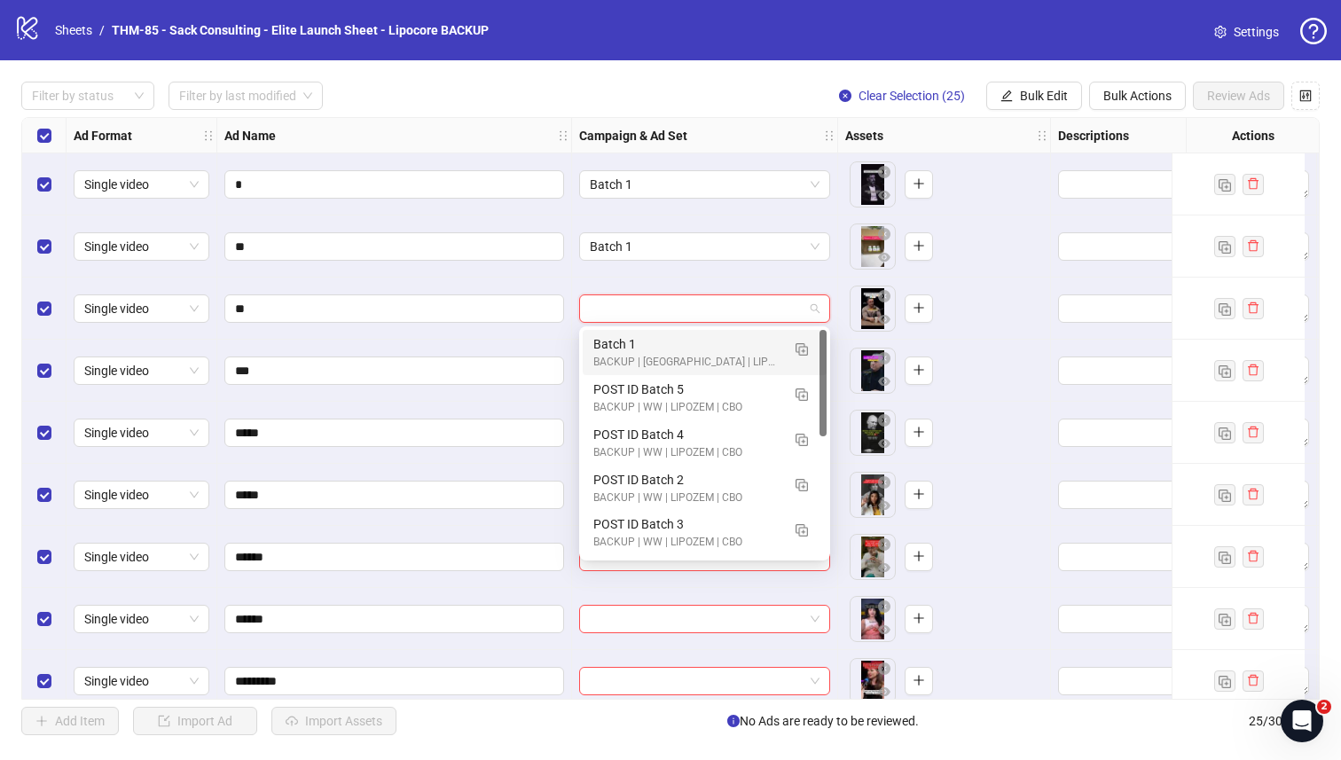
click at [687, 335] on div "Batch 1" at bounding box center [686, 344] width 187 height 20
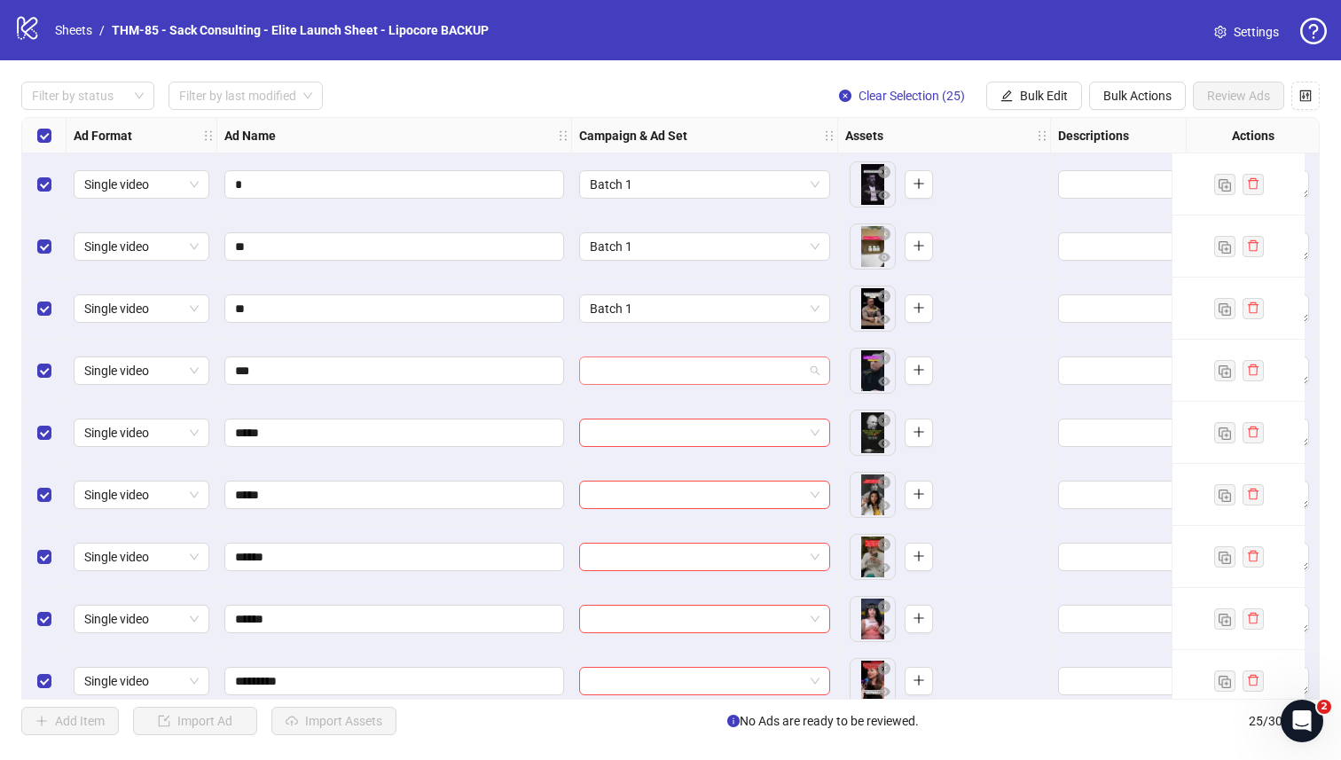
click at [672, 372] on input "search" at bounding box center [697, 371] width 214 height 27
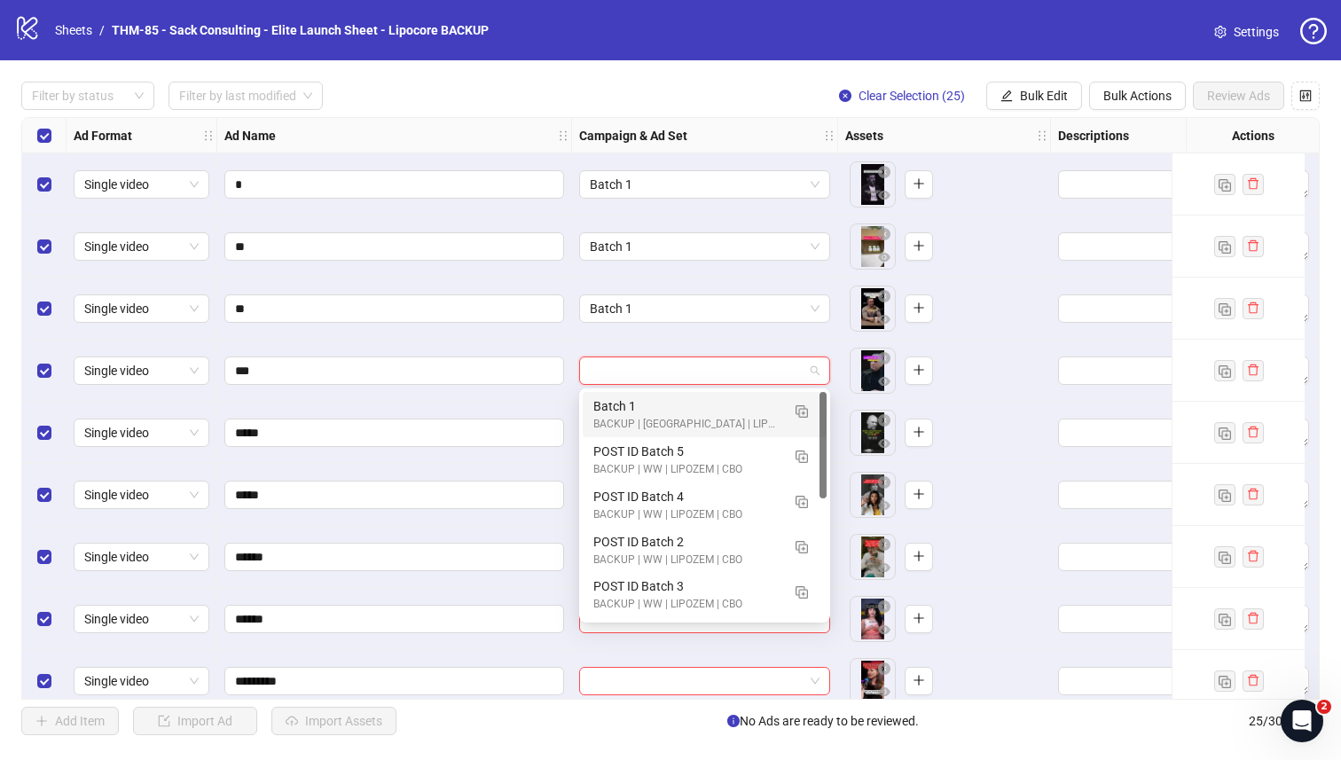
click at [653, 407] on div "Batch 1" at bounding box center [686, 407] width 187 height 20
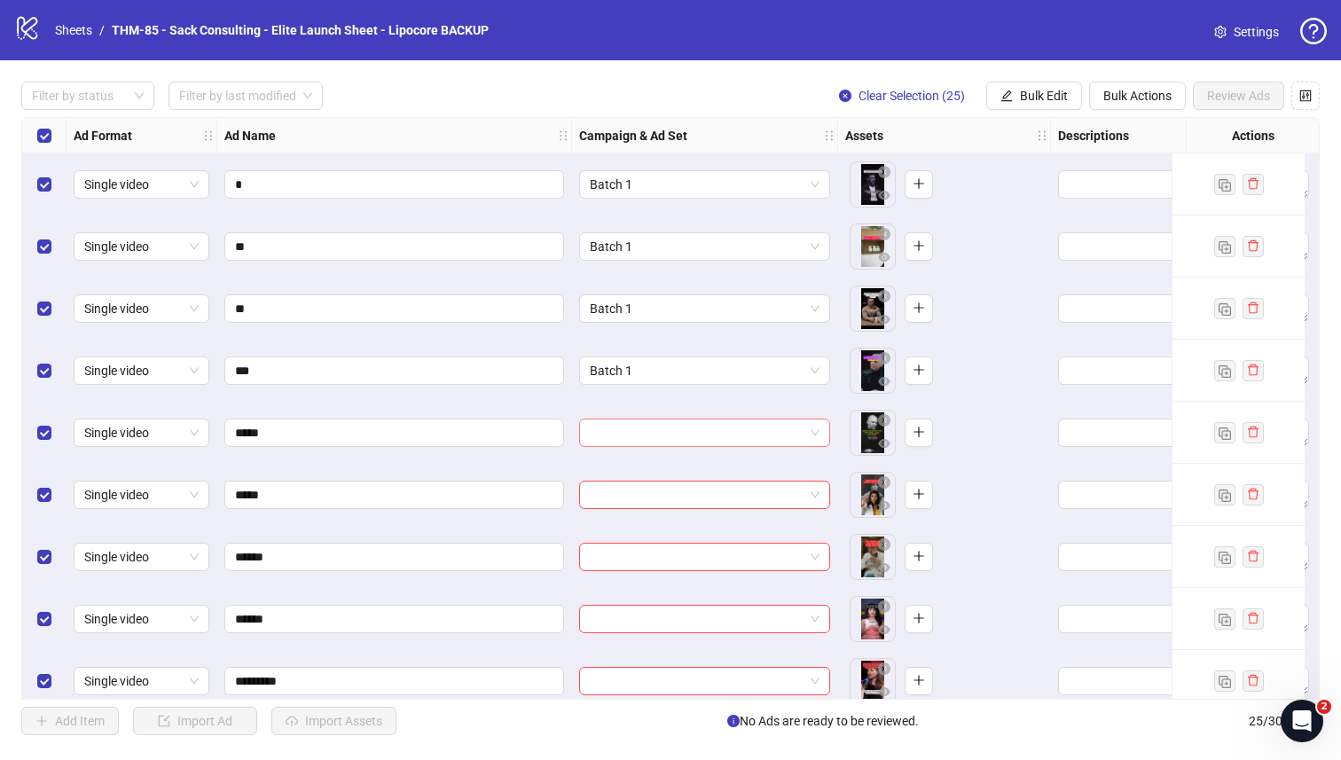
click at [624, 430] on input "search" at bounding box center [697, 433] width 214 height 27
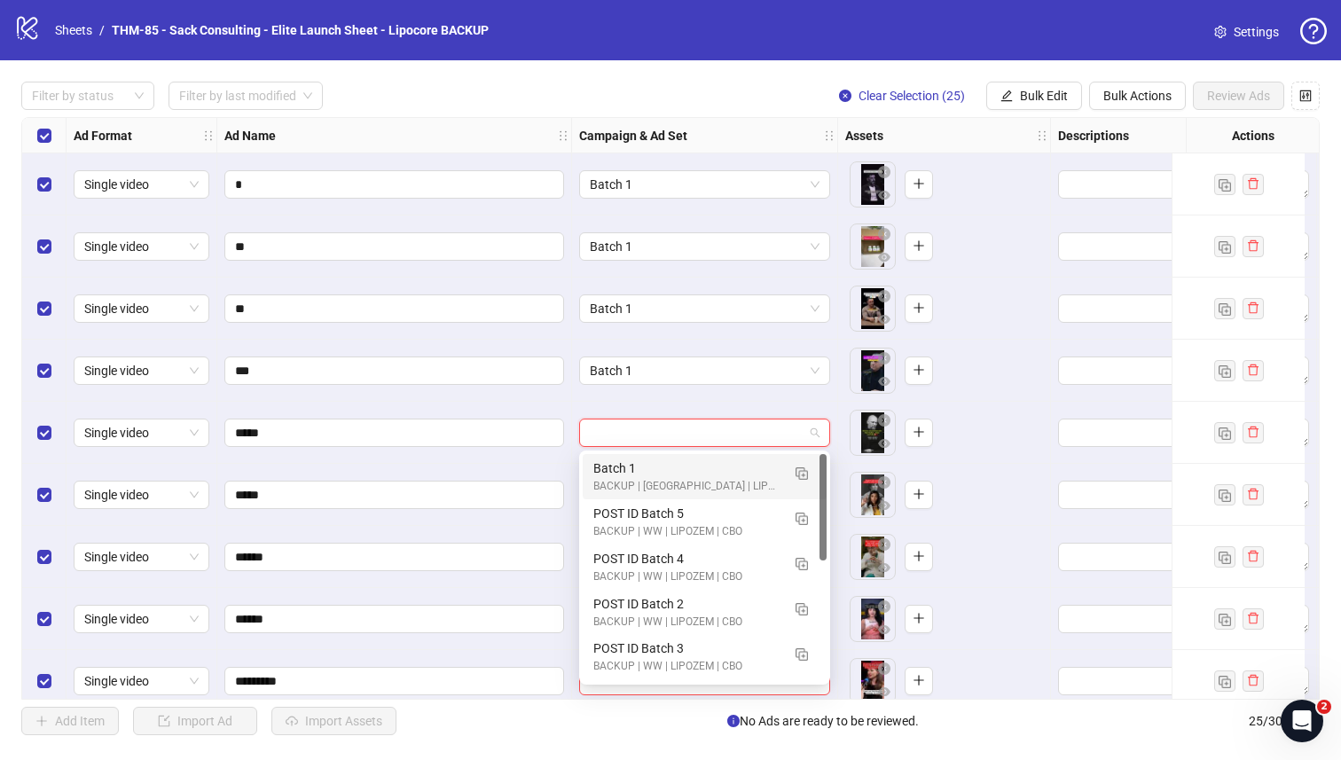
click at [619, 473] on div "Batch 1" at bounding box center [686, 469] width 187 height 20
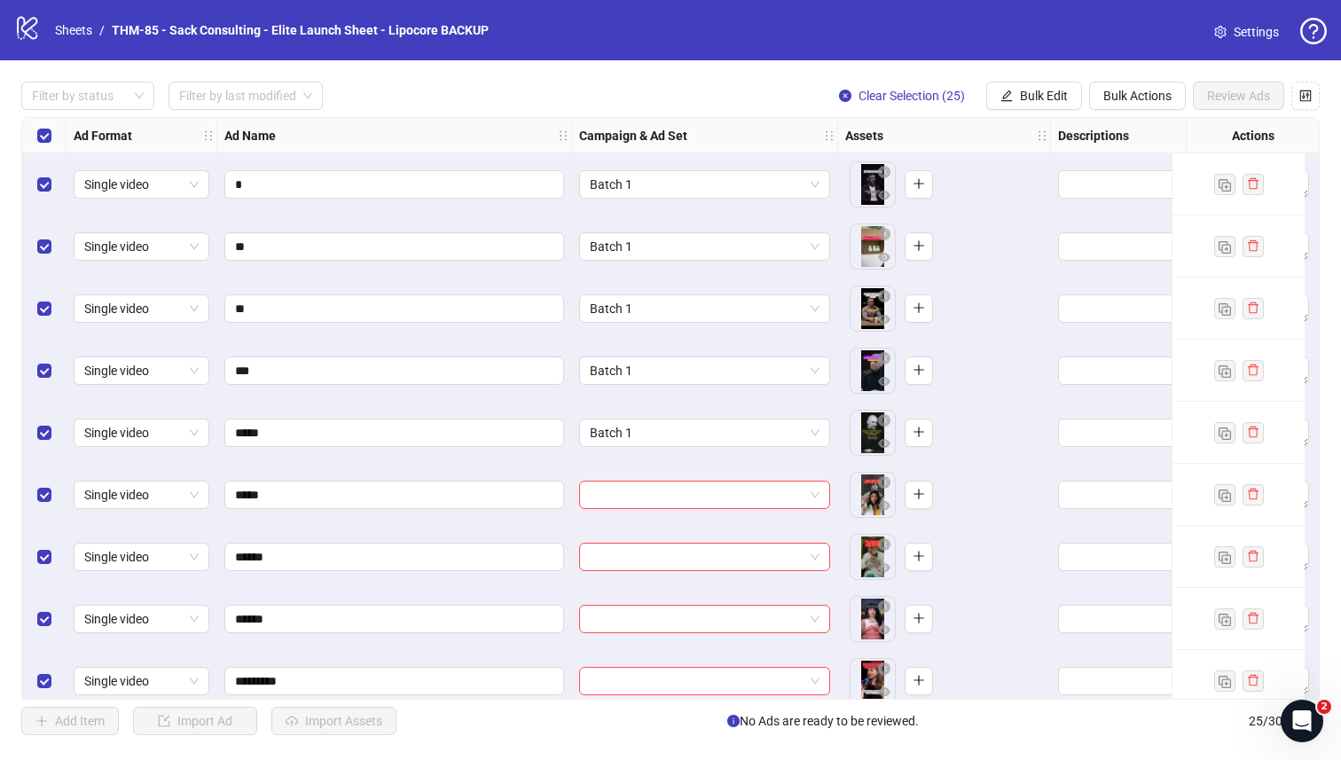
scroll to position [88, 0]
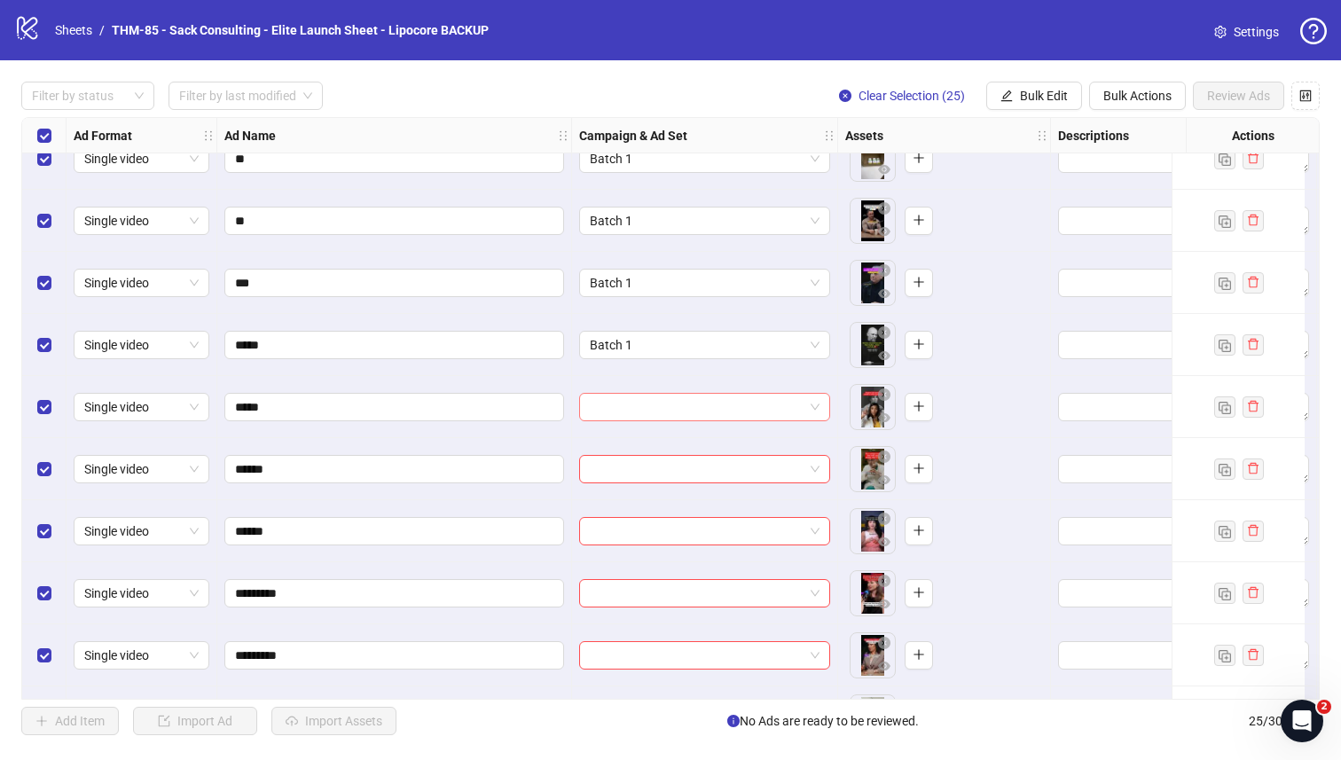
click at [763, 401] on input "search" at bounding box center [697, 407] width 214 height 27
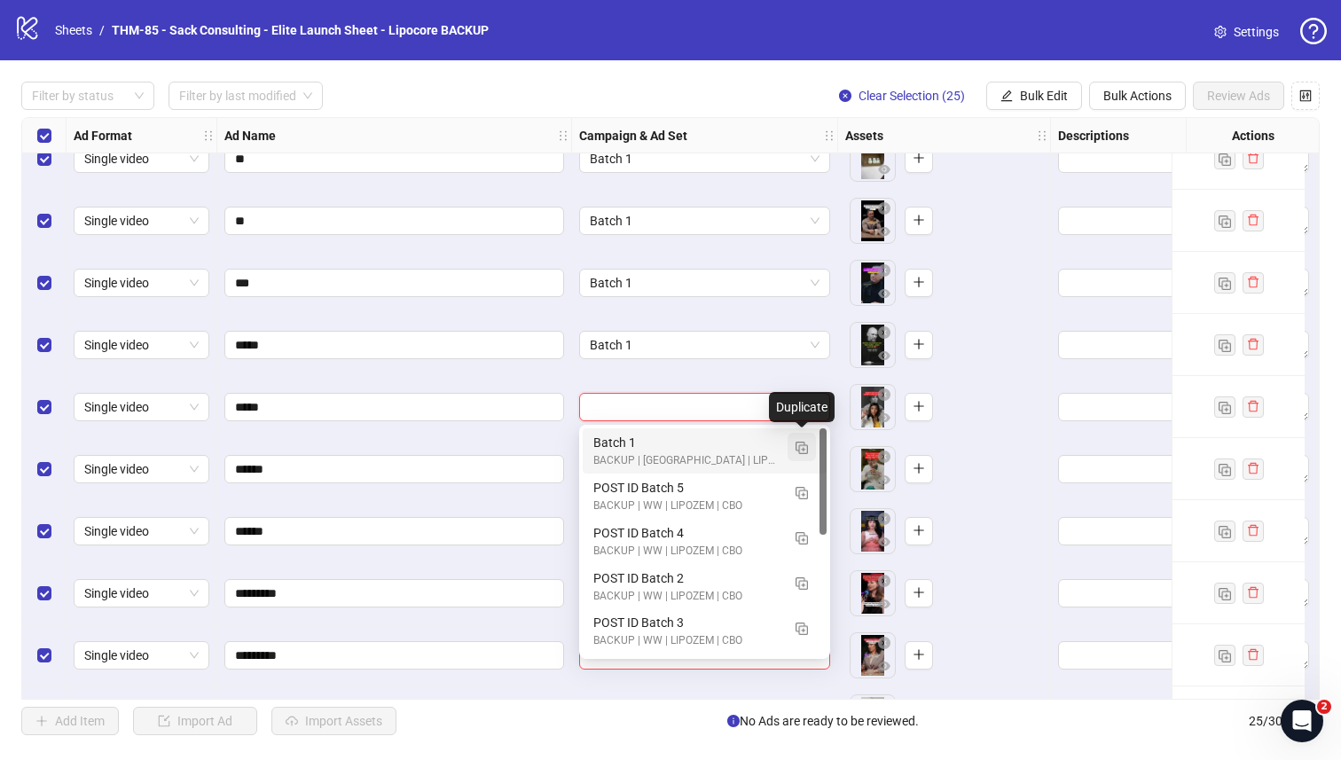
click at [796, 446] on img "button" at bounding box center [802, 448] width 12 height 12
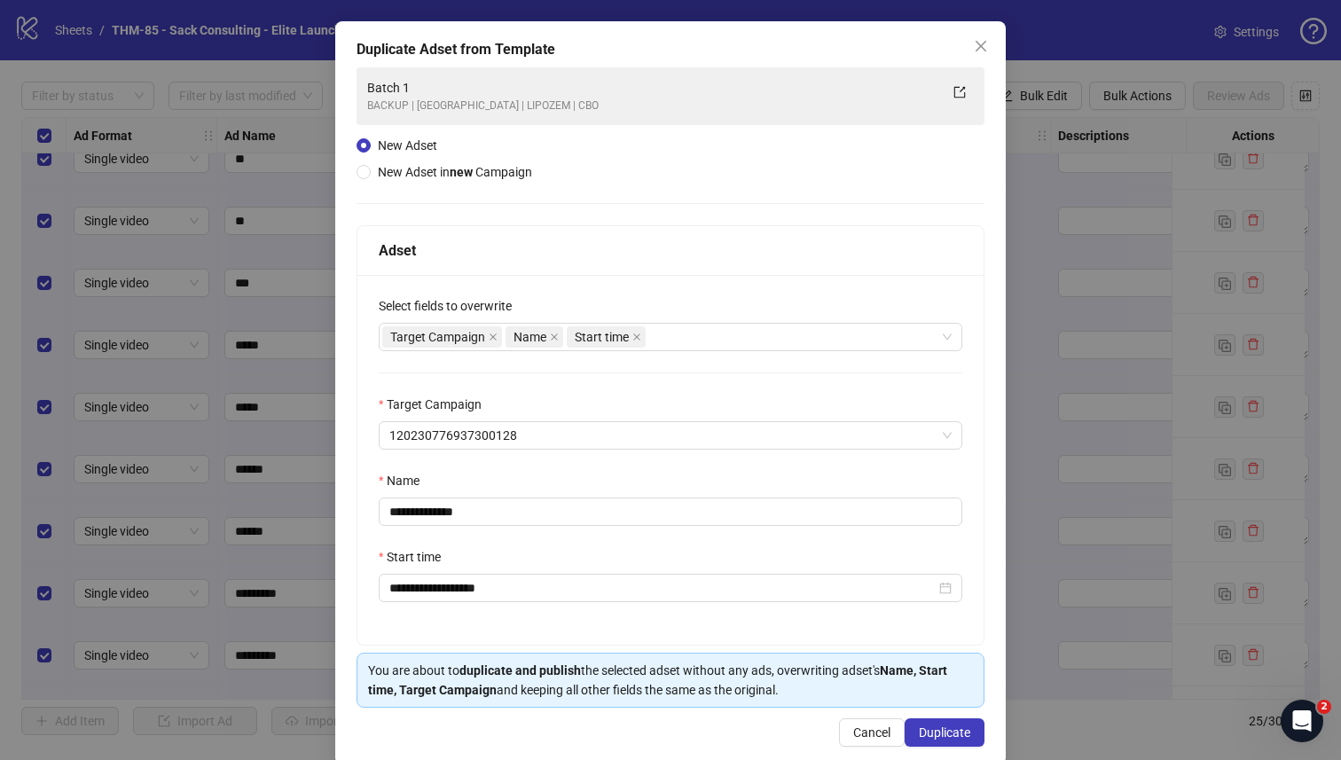
scroll to position [77, 0]
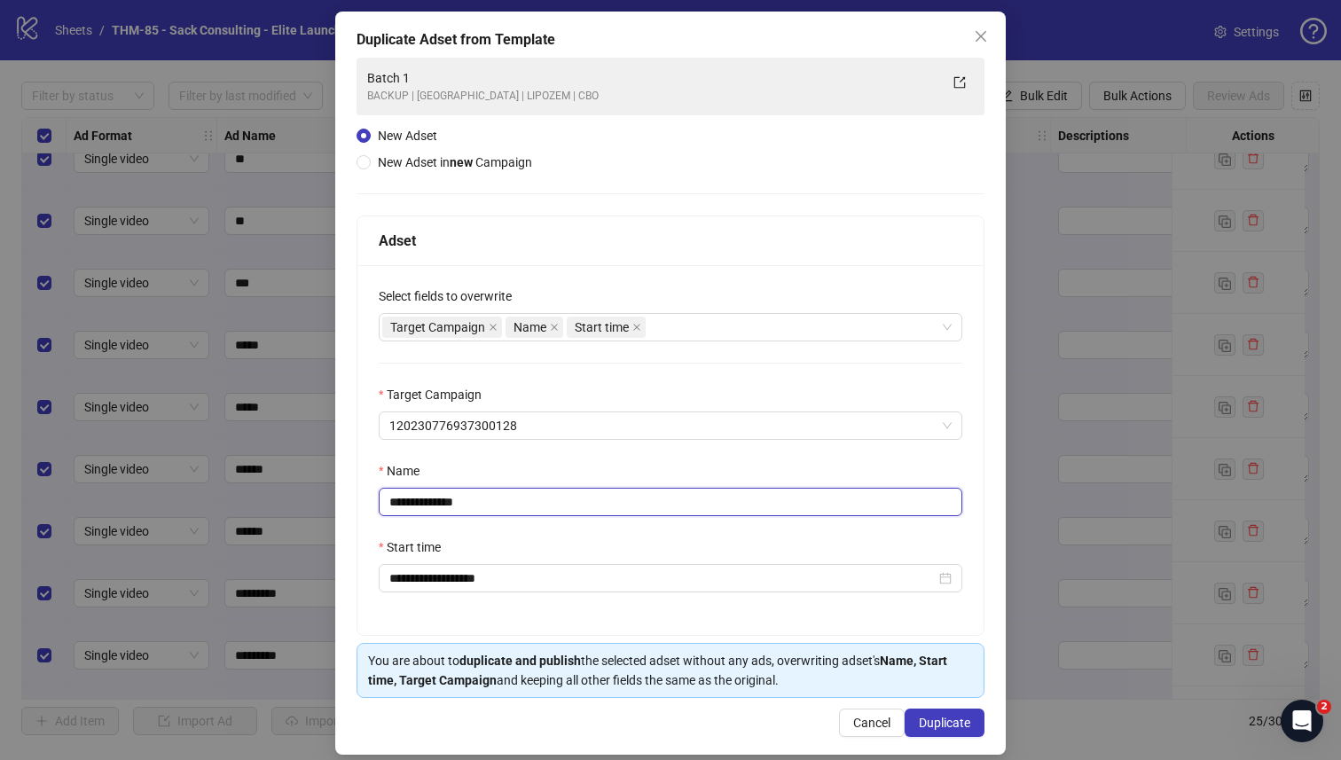
drag, startPoint x: 516, startPoint y: 503, endPoint x: 429, endPoint y: 506, distance: 87.0
click at [429, 506] on input "**********" at bounding box center [671, 502] width 584 height 28
type input "*******"
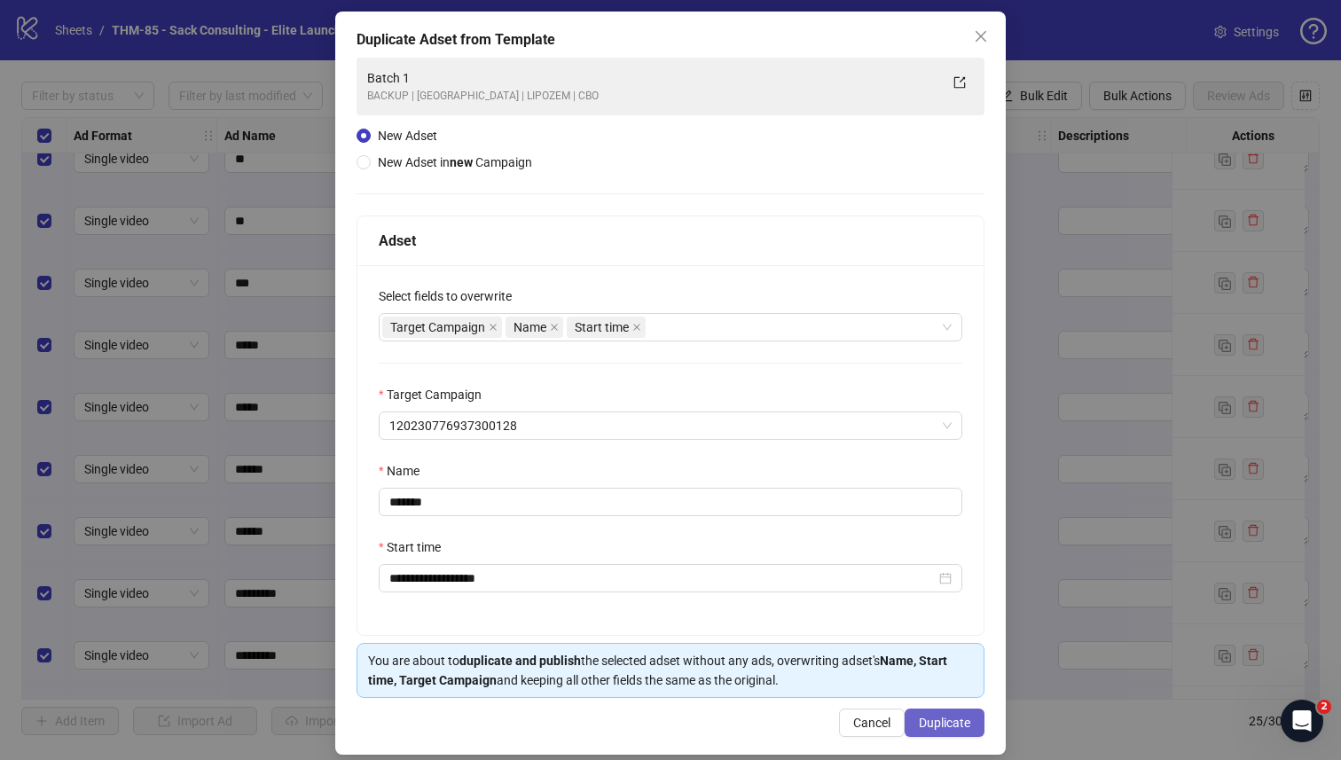
click at [936, 663] on span "Duplicate" at bounding box center [944, 723] width 51 height 14
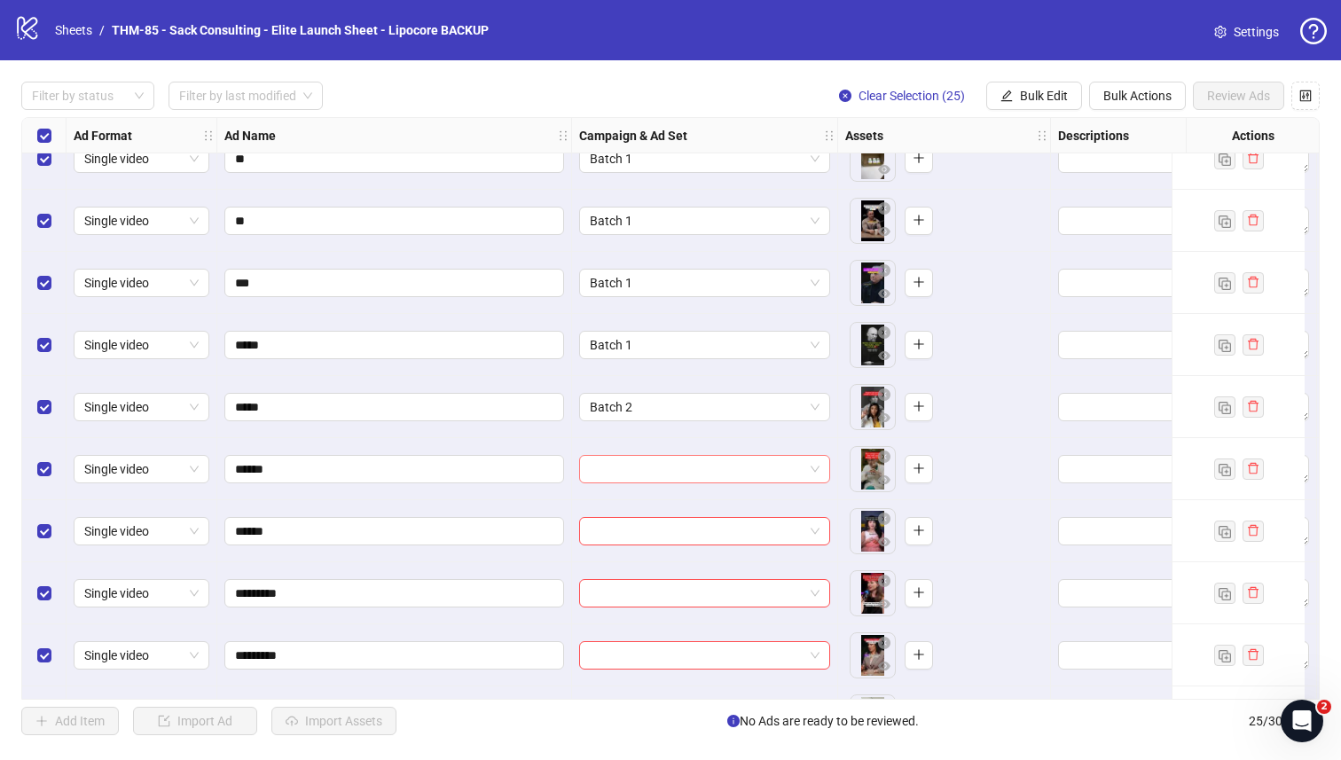
click at [641, 456] on input "search" at bounding box center [697, 469] width 214 height 27
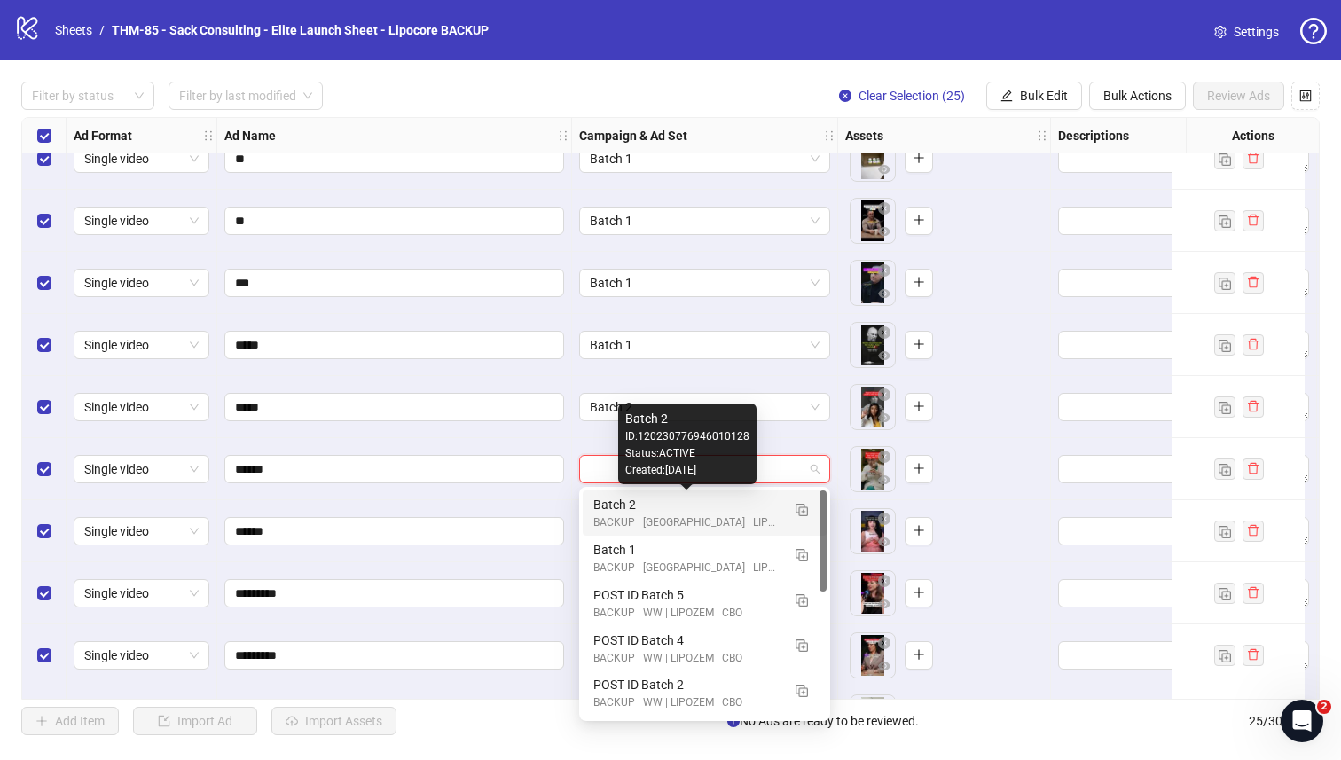
click at [633, 501] on div "Batch 2" at bounding box center [686, 505] width 187 height 20
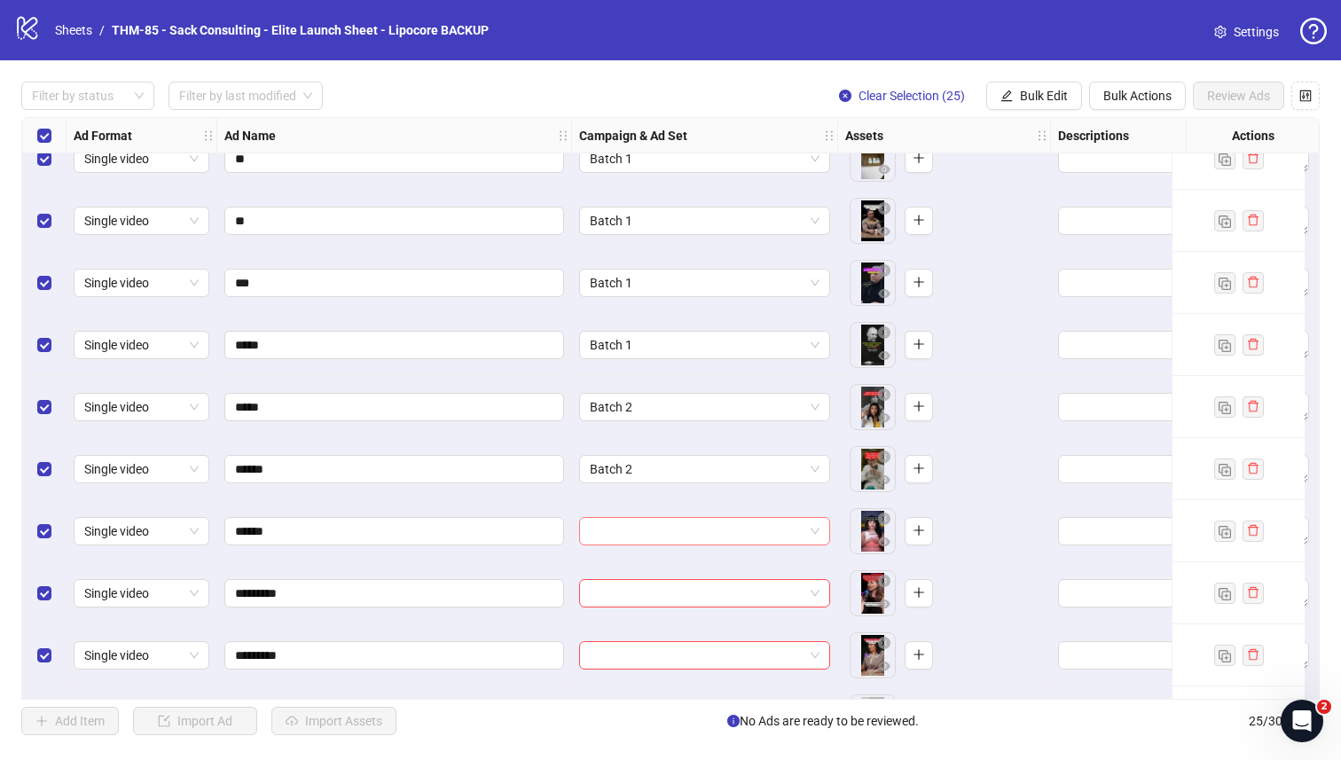
click at [630, 535] on input "search" at bounding box center [697, 531] width 214 height 27
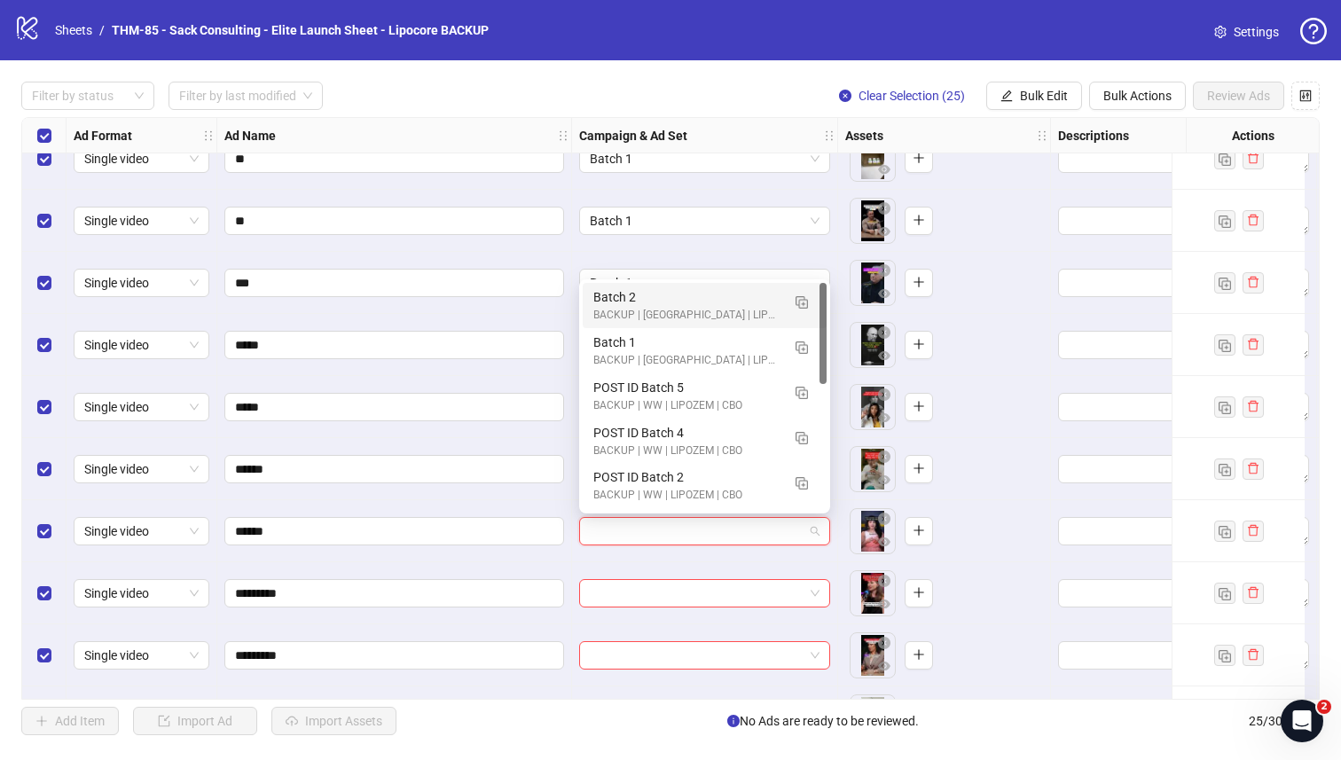
click at [640, 303] on div "Batch 2" at bounding box center [686, 297] width 187 height 20
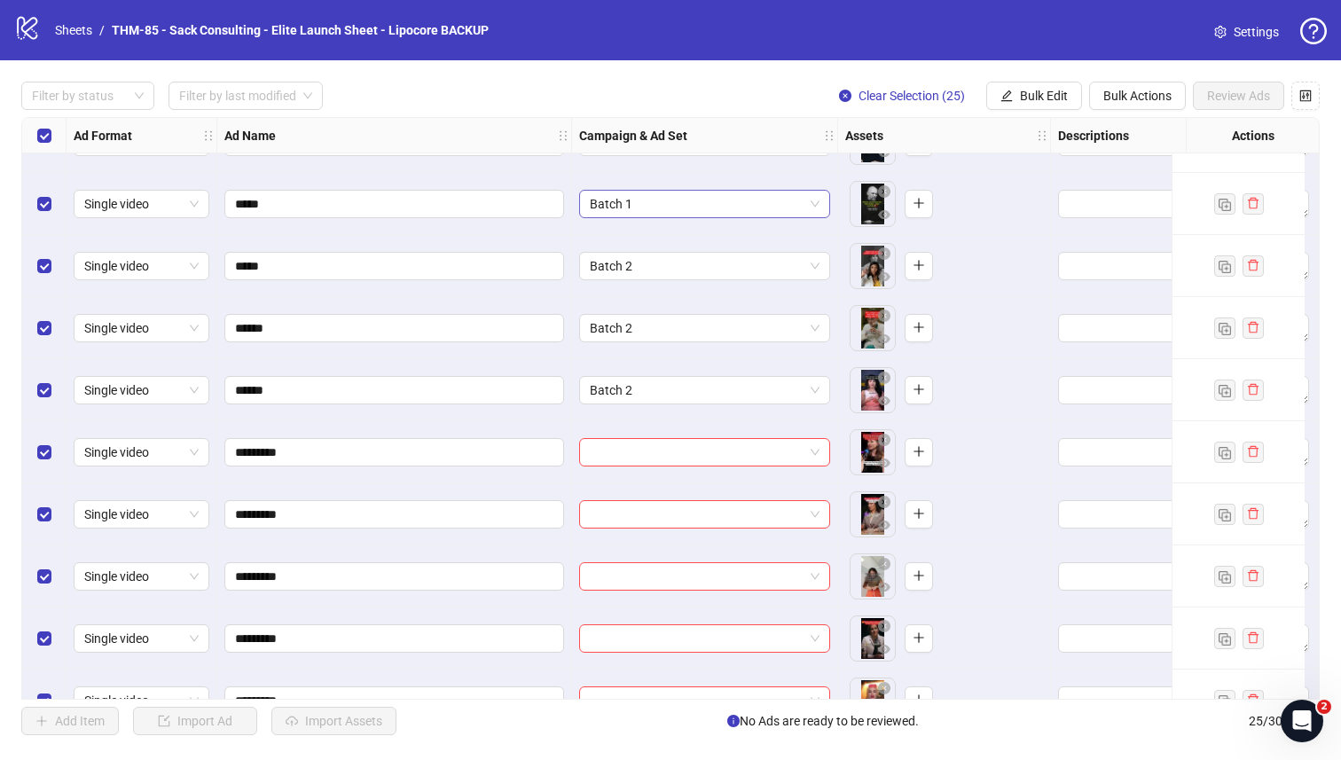
scroll to position [295, 0]
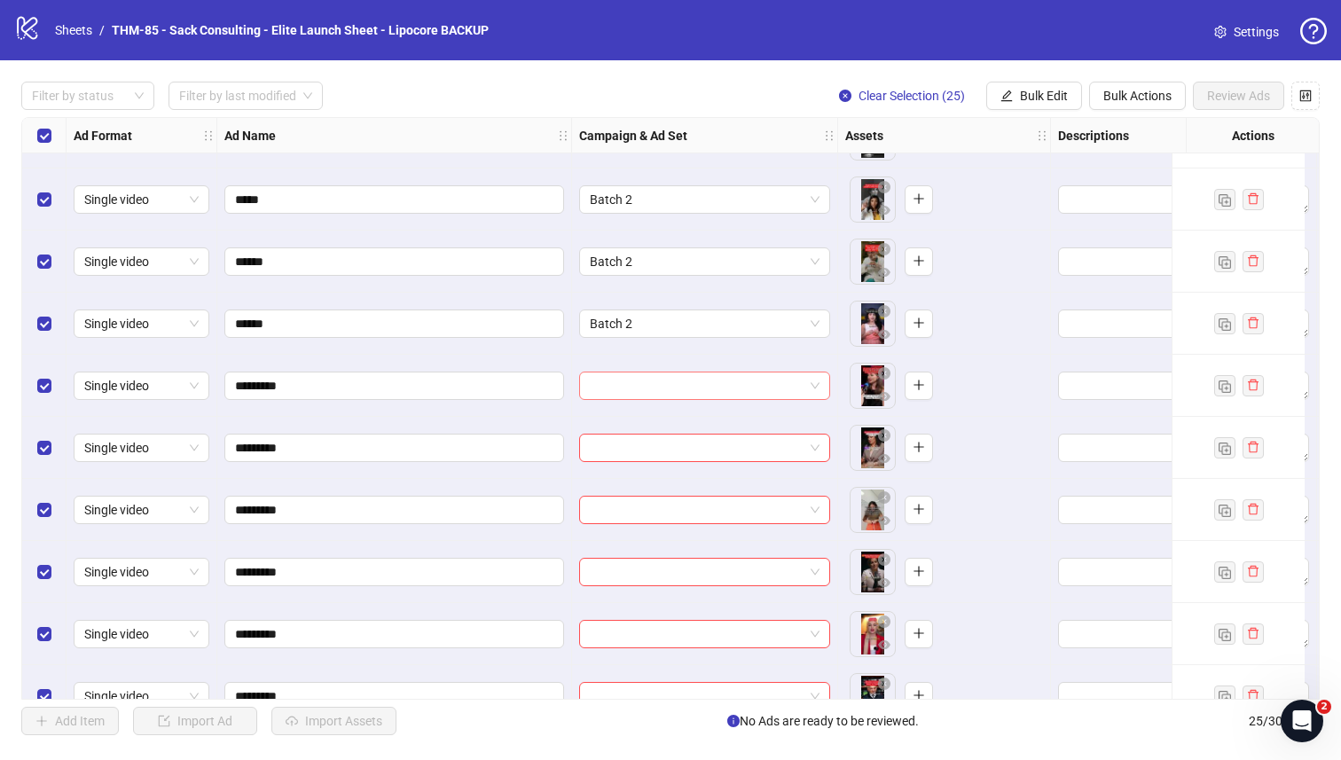
click at [638, 382] on input "search" at bounding box center [697, 386] width 214 height 27
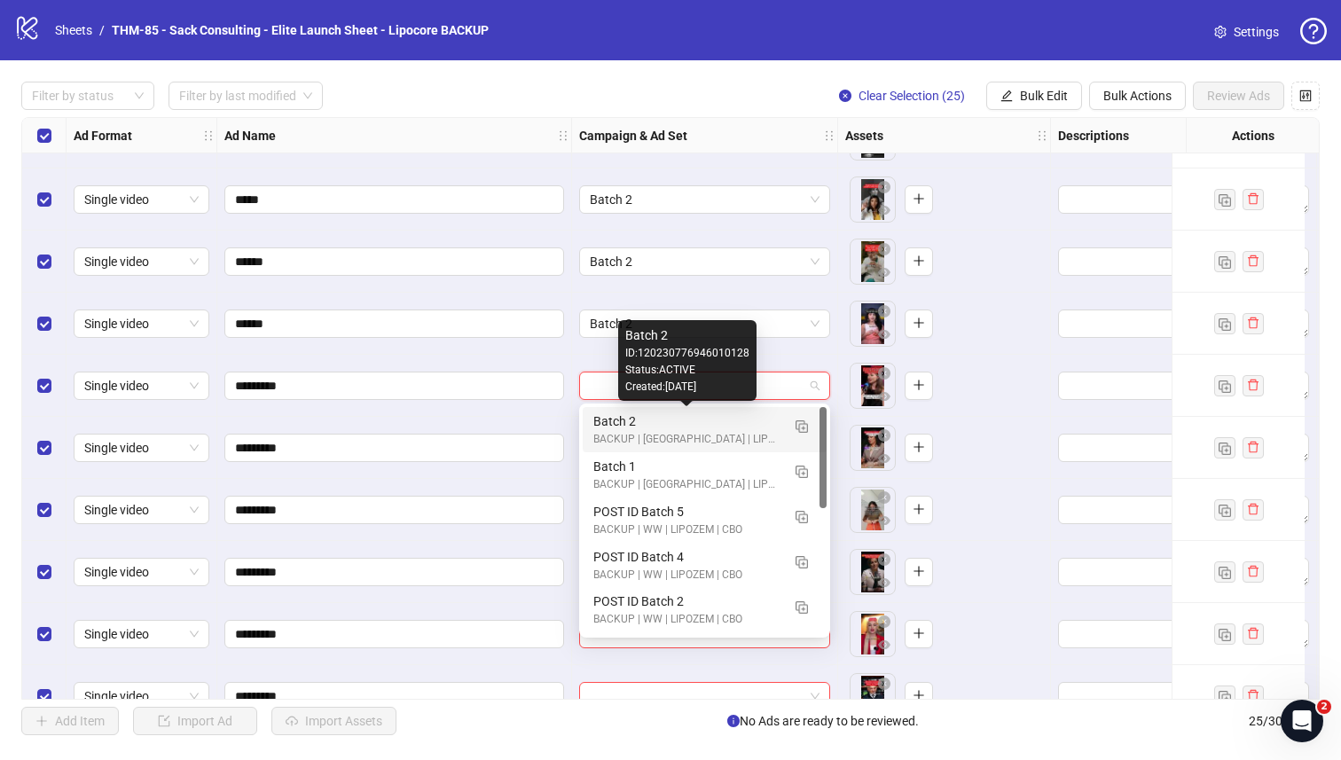
click at [638, 421] on div "Batch 2" at bounding box center [686, 422] width 187 height 20
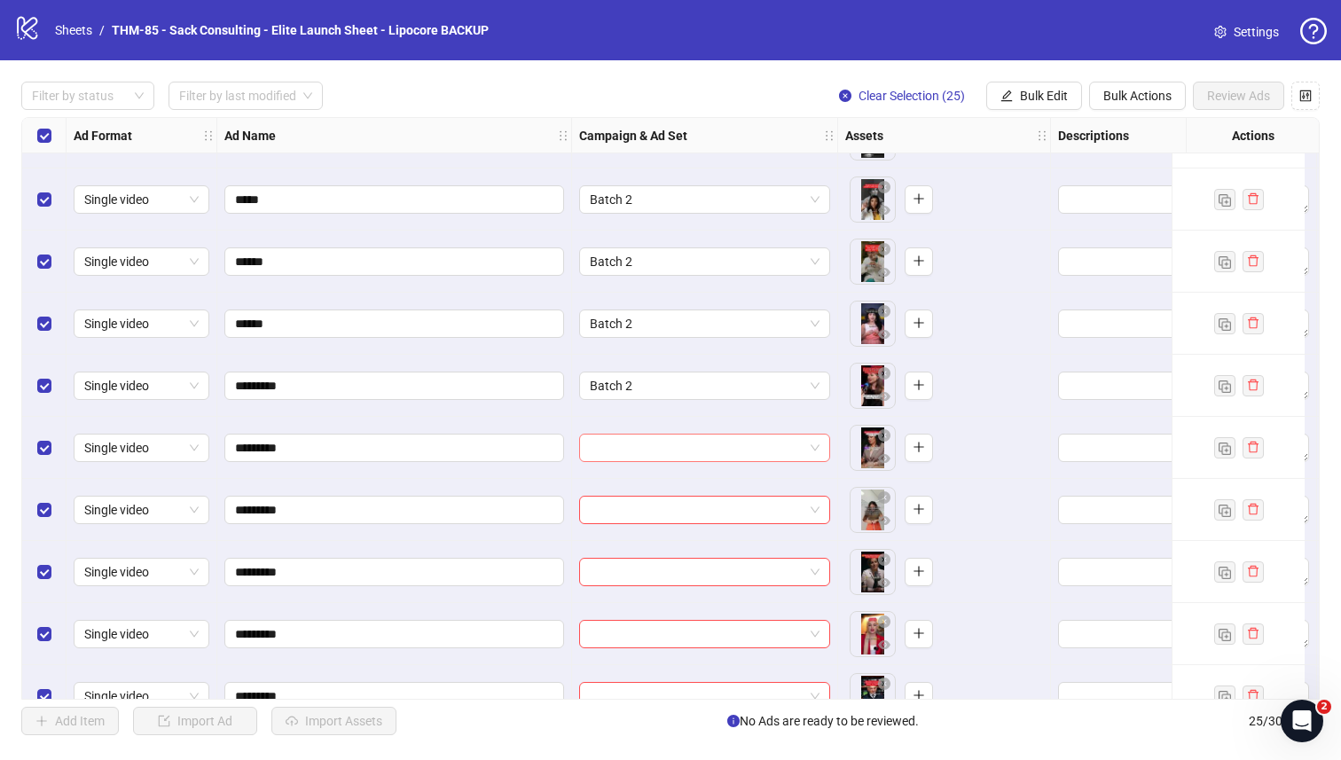
click at [634, 449] on input "search" at bounding box center [697, 448] width 214 height 27
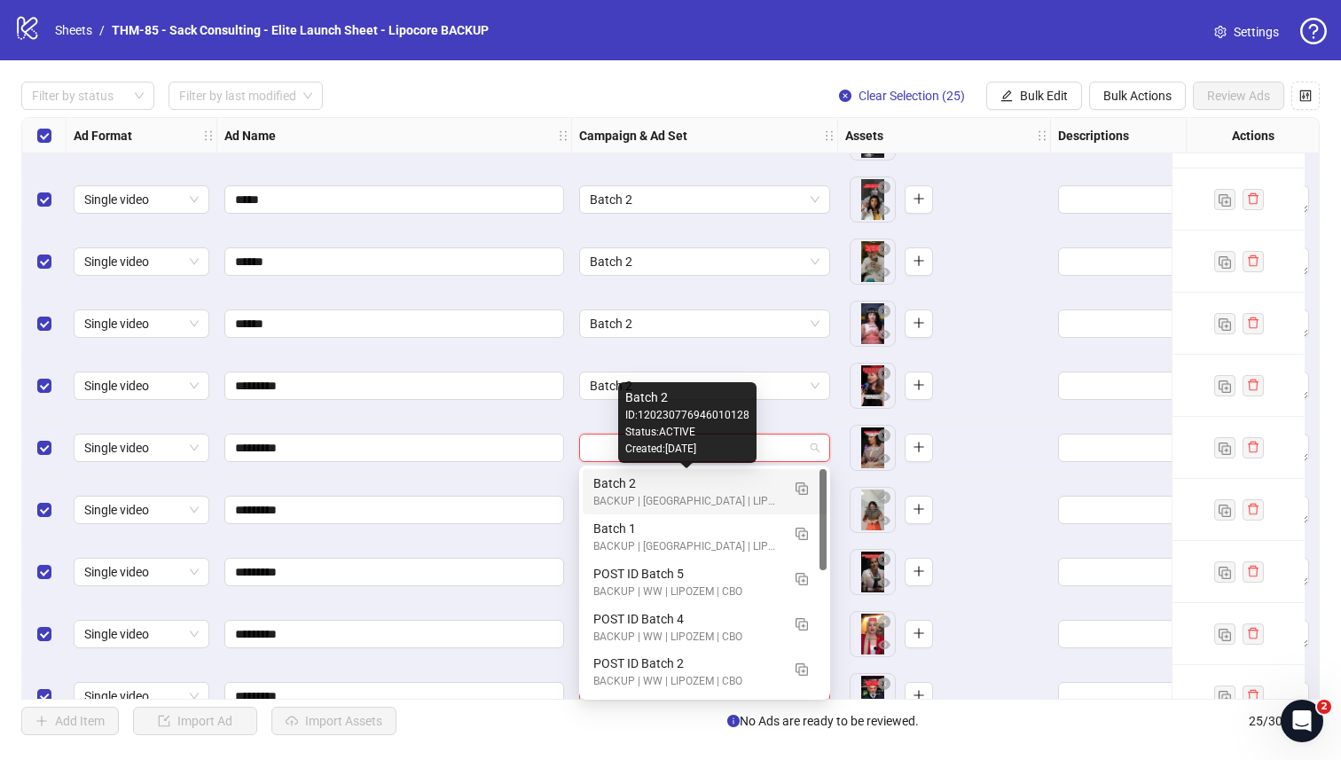
click at [634, 483] on div "Batch 2" at bounding box center [686, 484] width 187 height 20
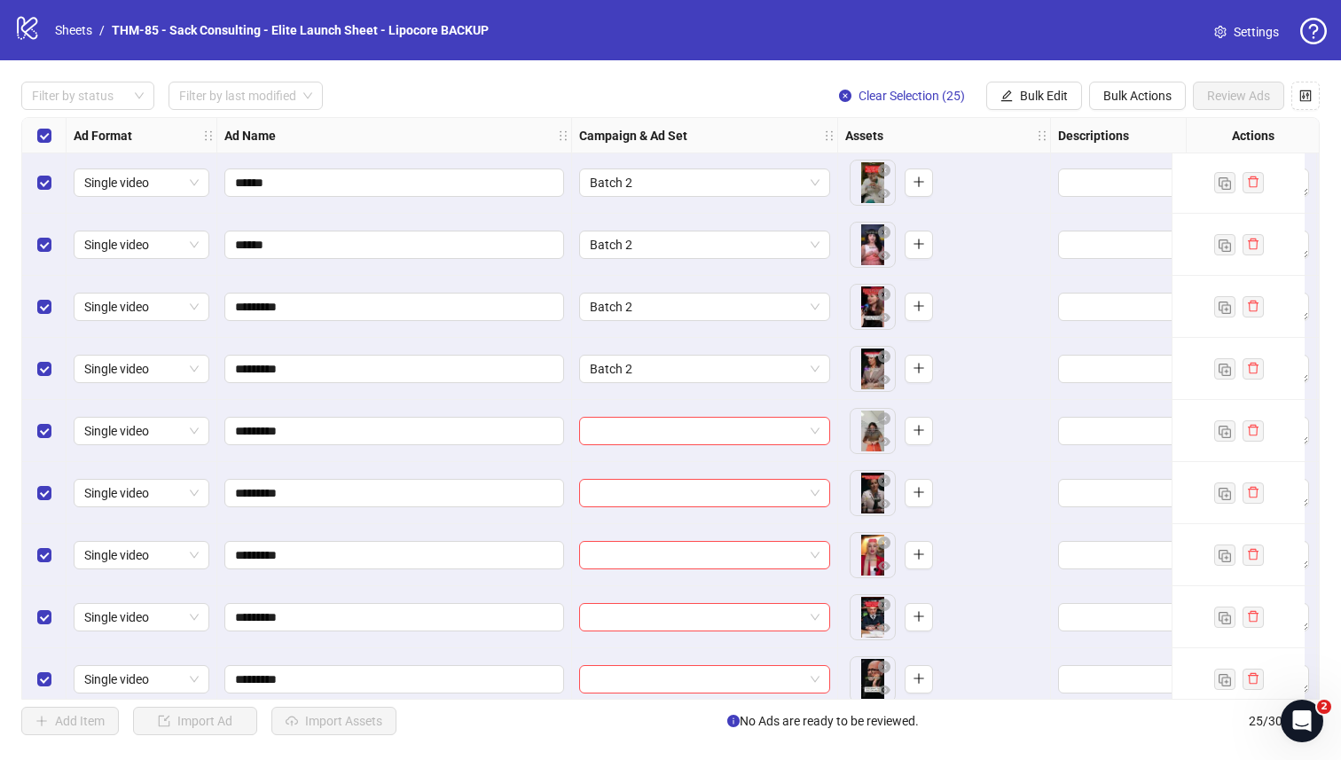
scroll to position [378, 3]
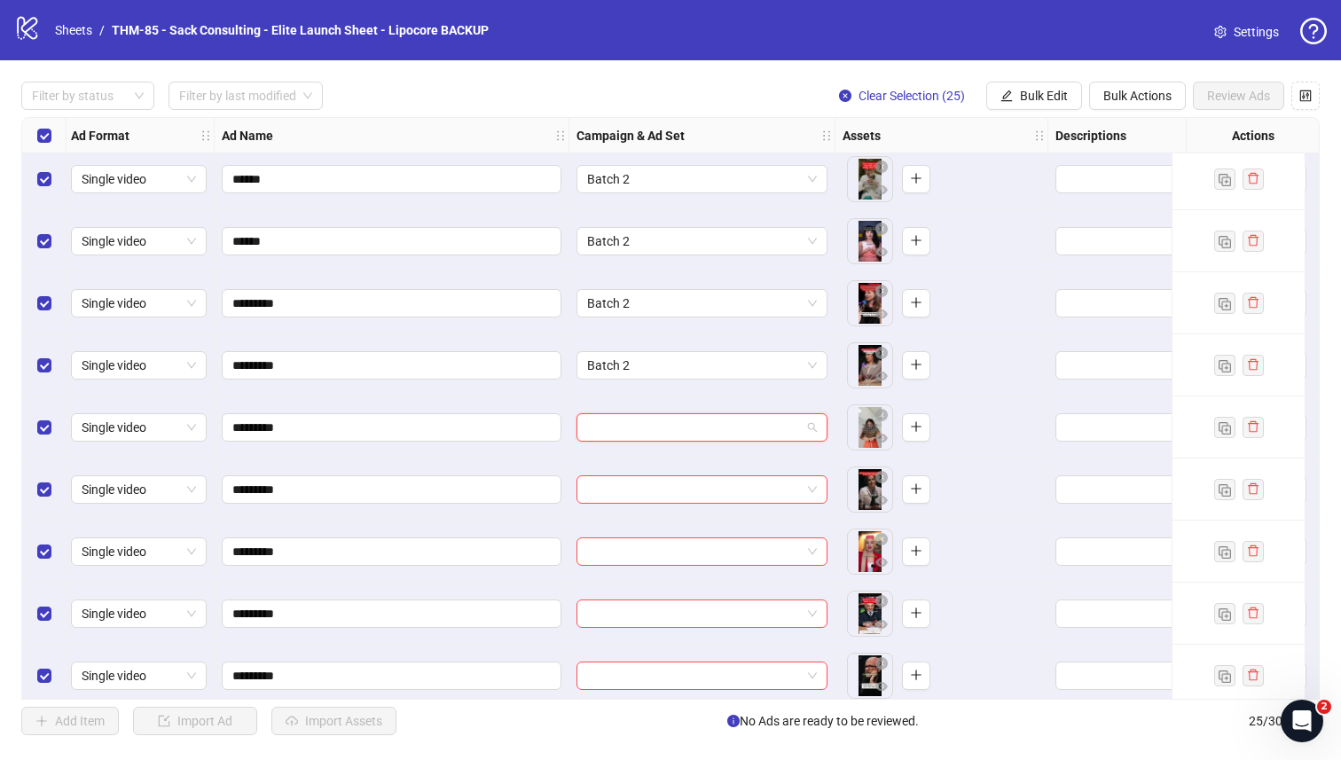
click at [655, 422] on input "search" at bounding box center [694, 427] width 214 height 27
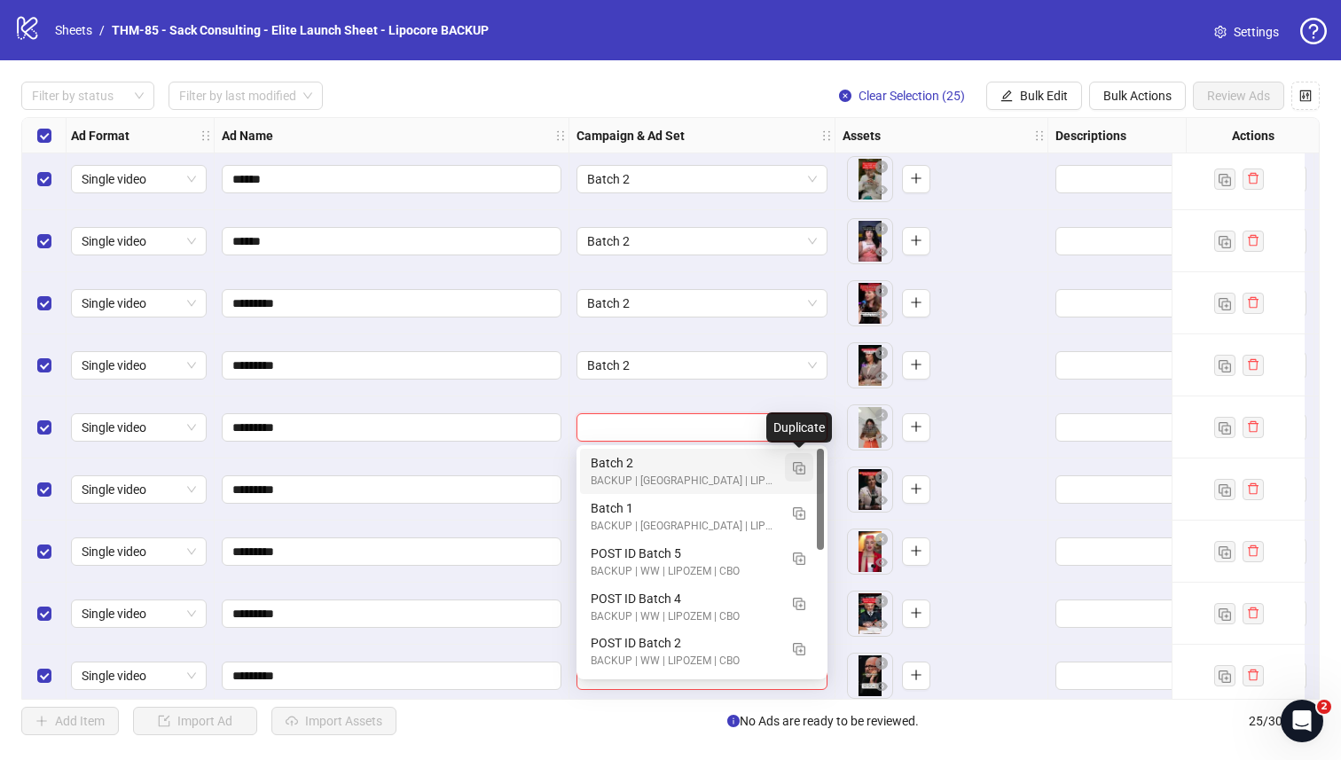
click at [794, 462] on img "button" at bounding box center [799, 468] width 12 height 12
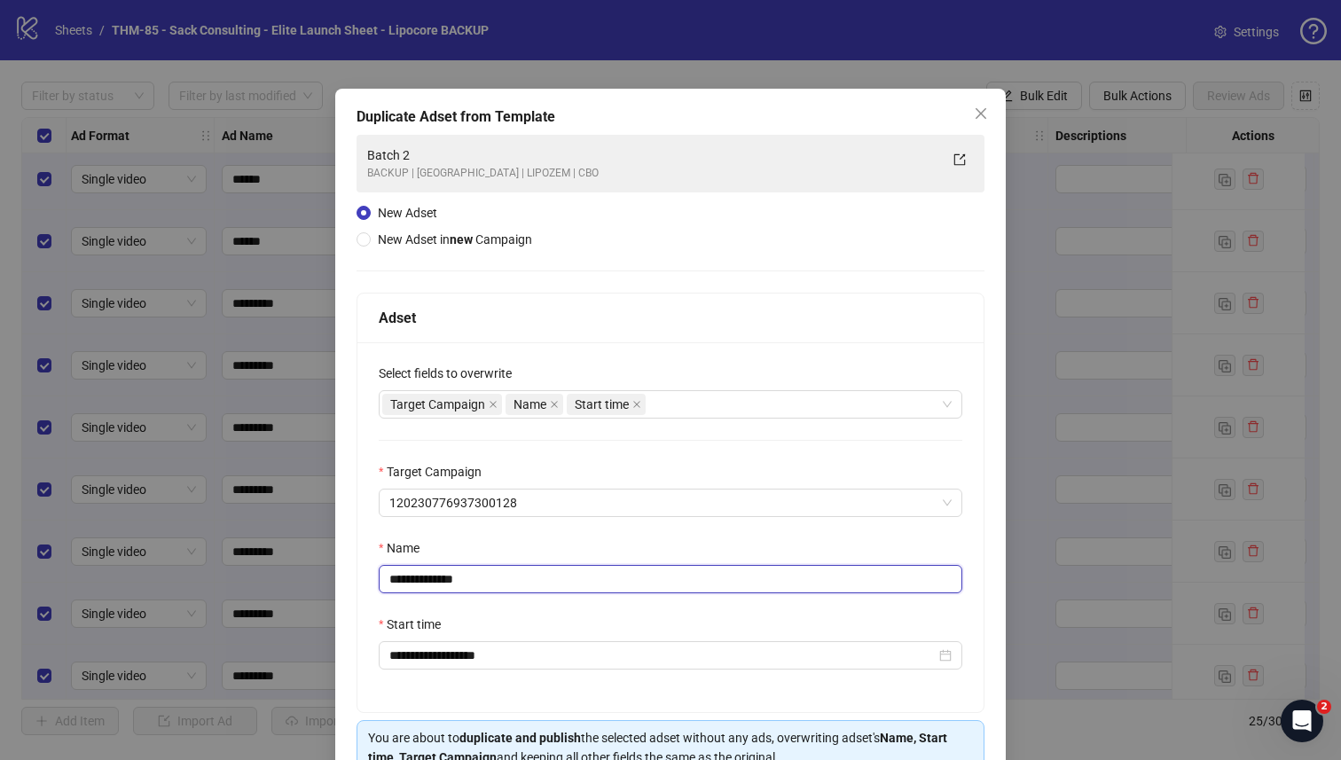
drag, startPoint x: 497, startPoint y: 578, endPoint x: 426, endPoint y: 581, distance: 71.1
click at [426, 581] on input "**********" at bounding box center [671, 579] width 584 height 28
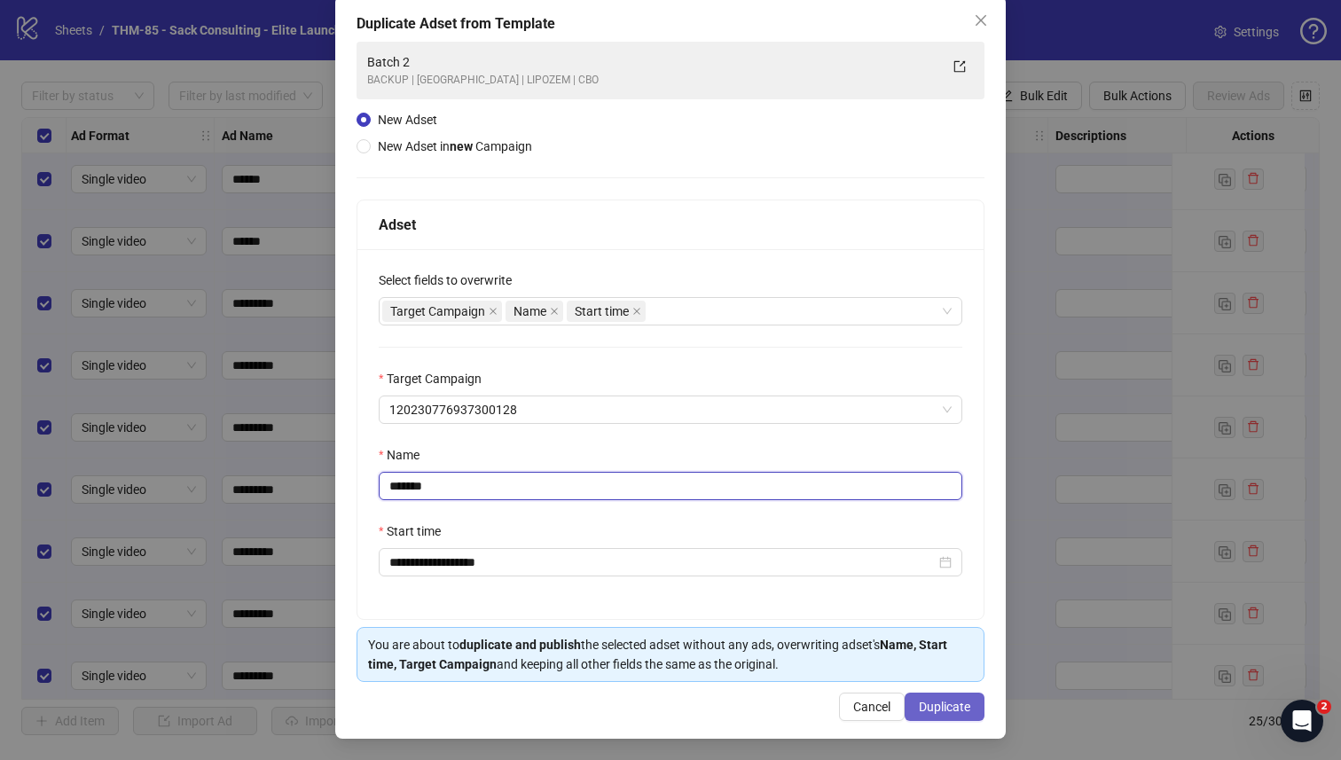
type input "*******"
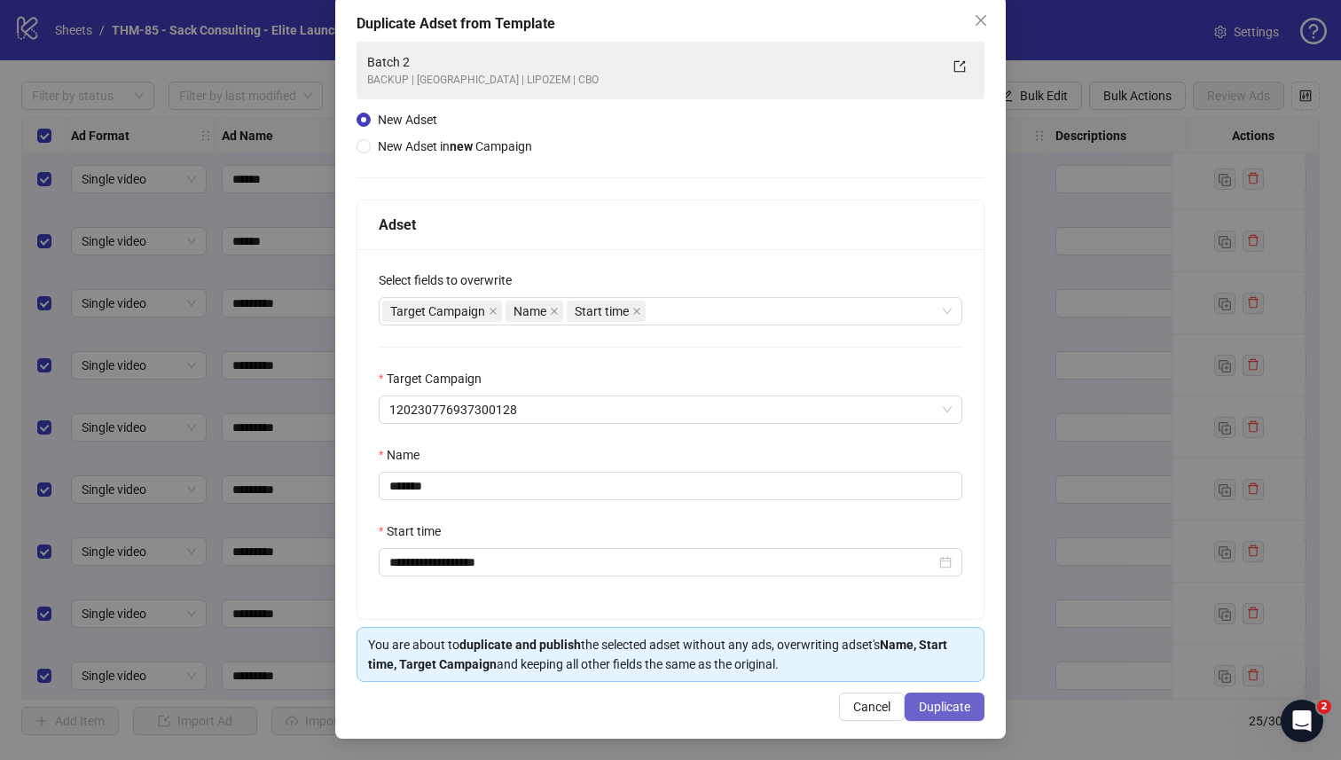
click at [938, 663] on span "Duplicate" at bounding box center [944, 707] width 51 height 14
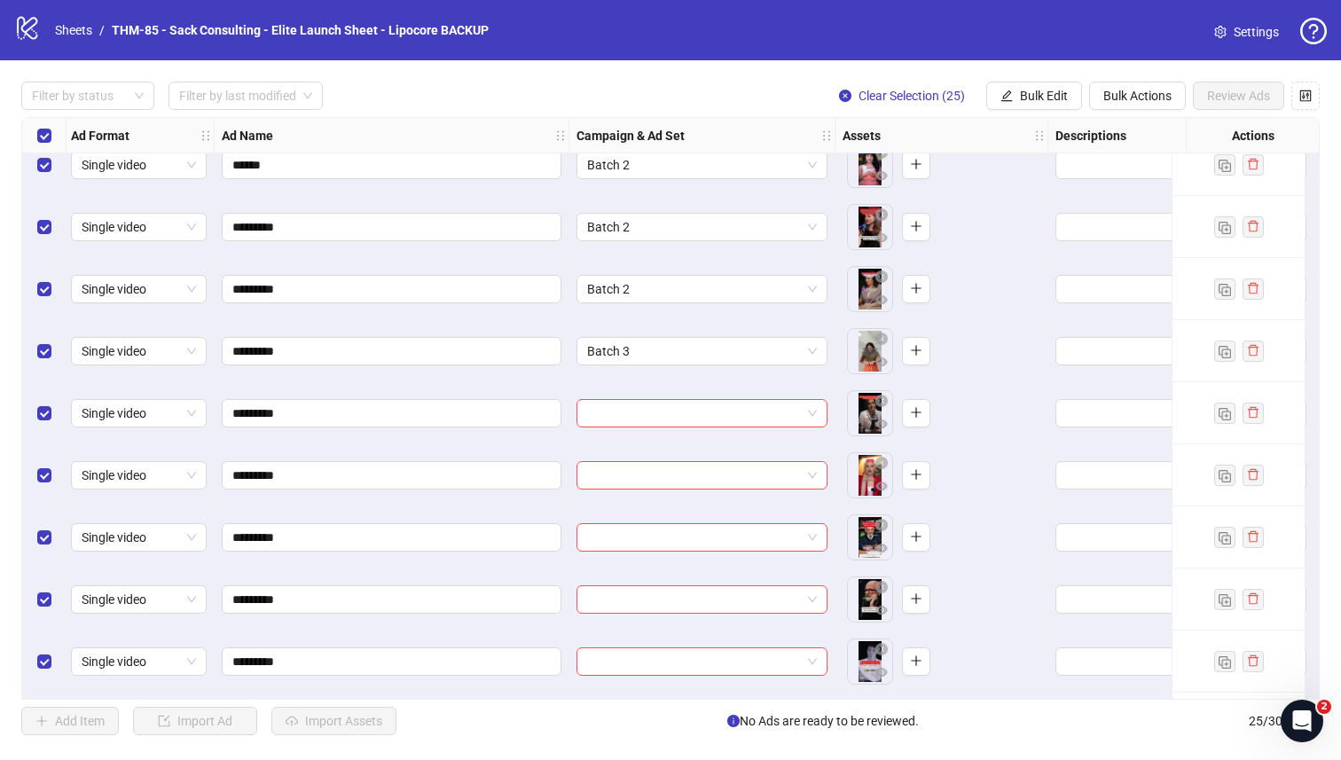
scroll to position [469, 3]
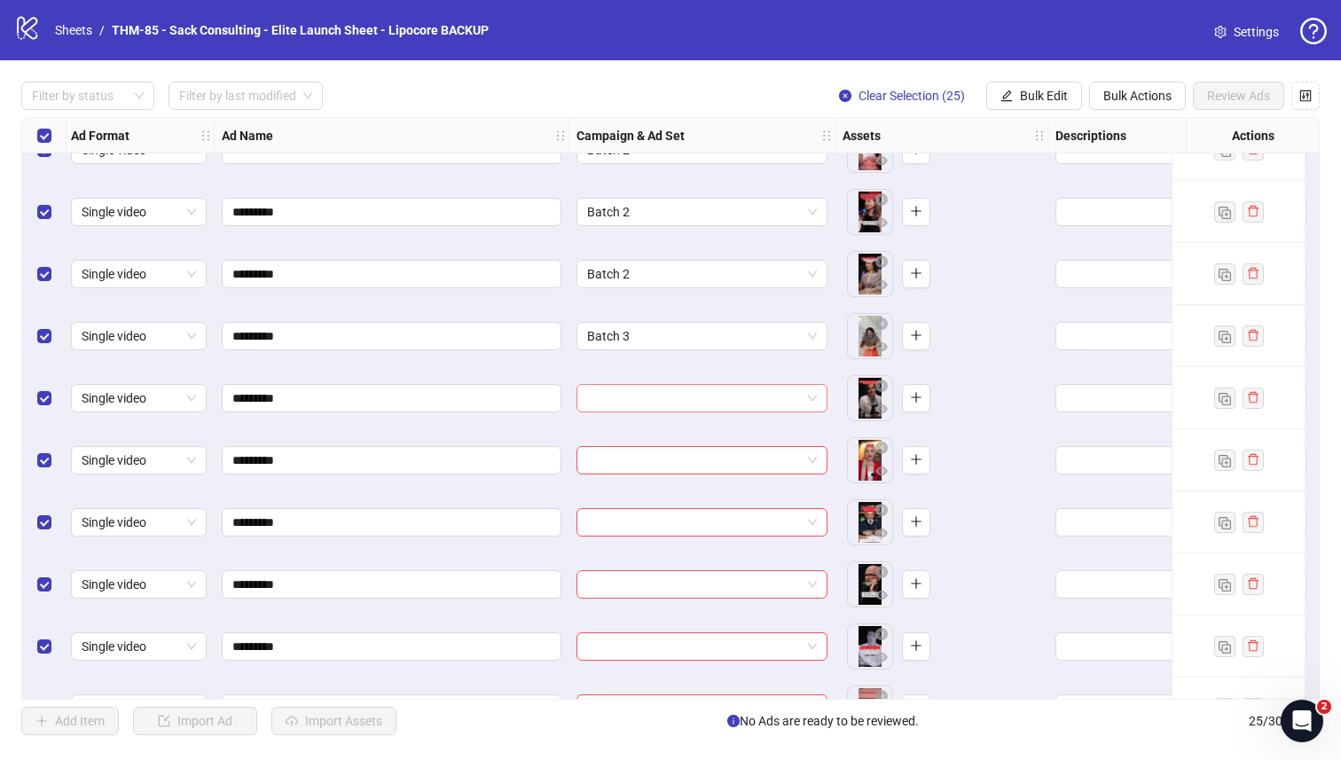
click at [666, 389] on input "search" at bounding box center [694, 398] width 214 height 27
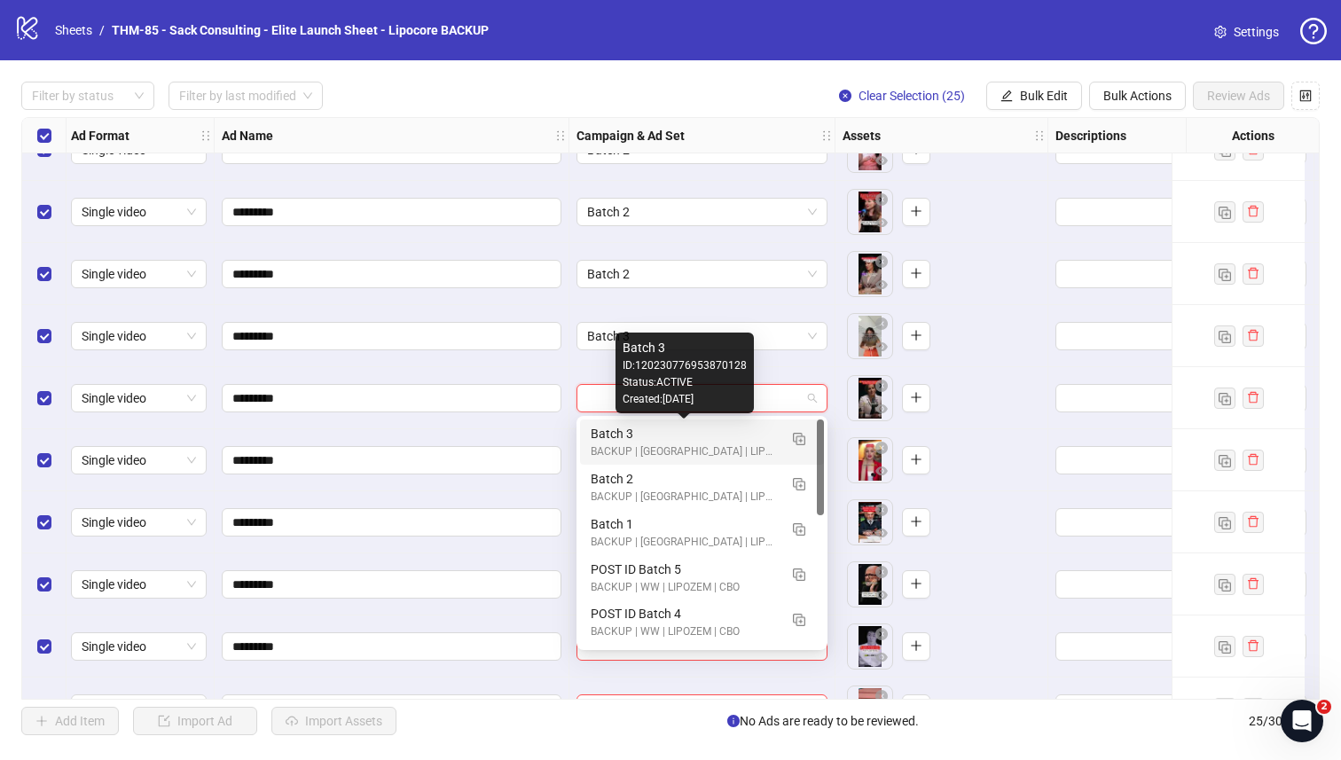
click at [654, 431] on div "Batch 3" at bounding box center [684, 434] width 187 height 20
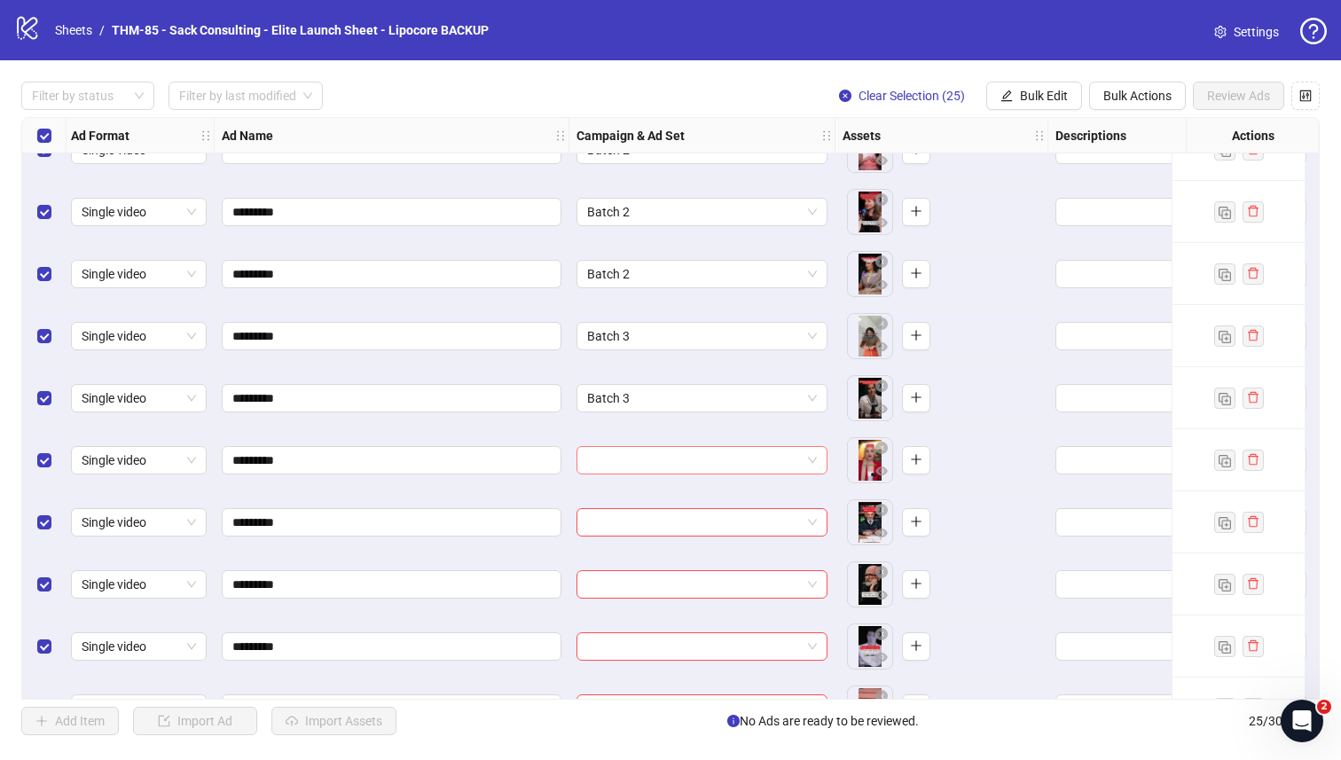
click at [640, 463] on input "search" at bounding box center [694, 460] width 214 height 27
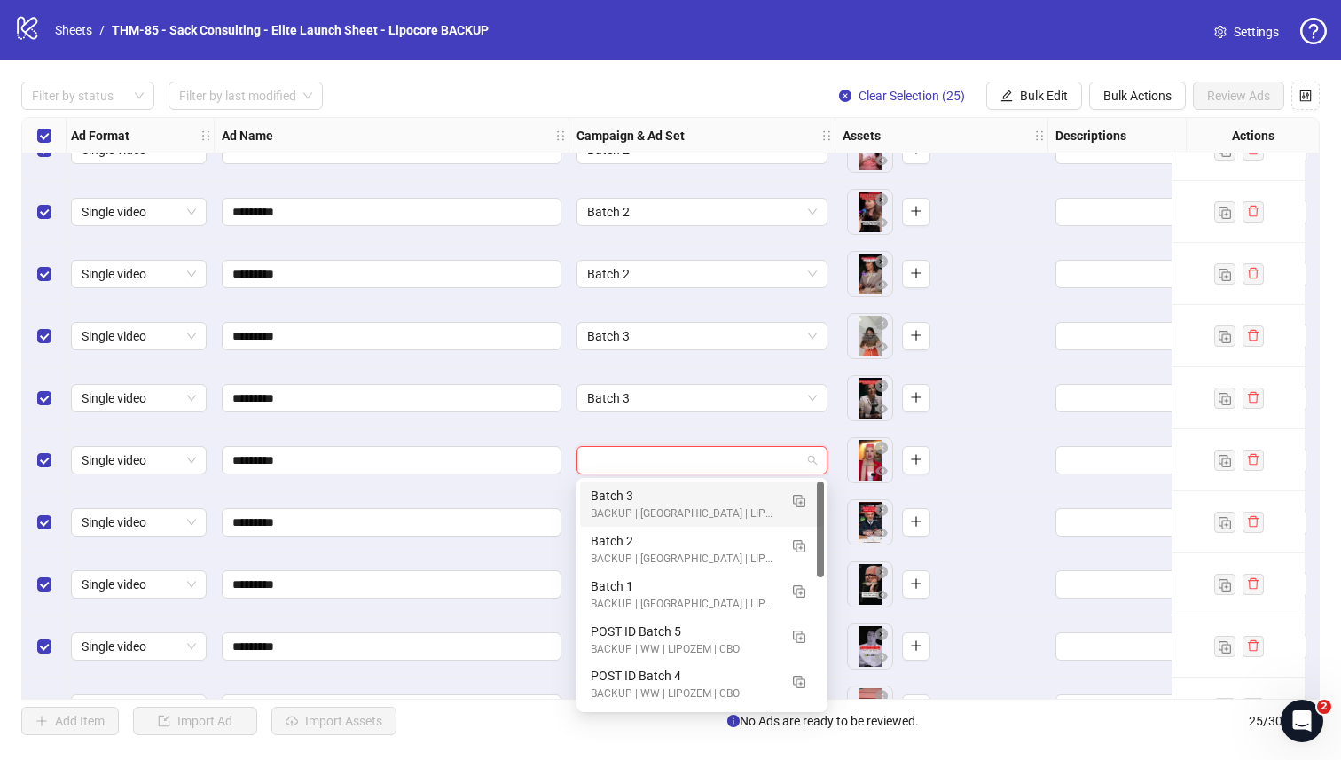
click at [635, 487] on div "Batch 3" at bounding box center [684, 496] width 187 height 20
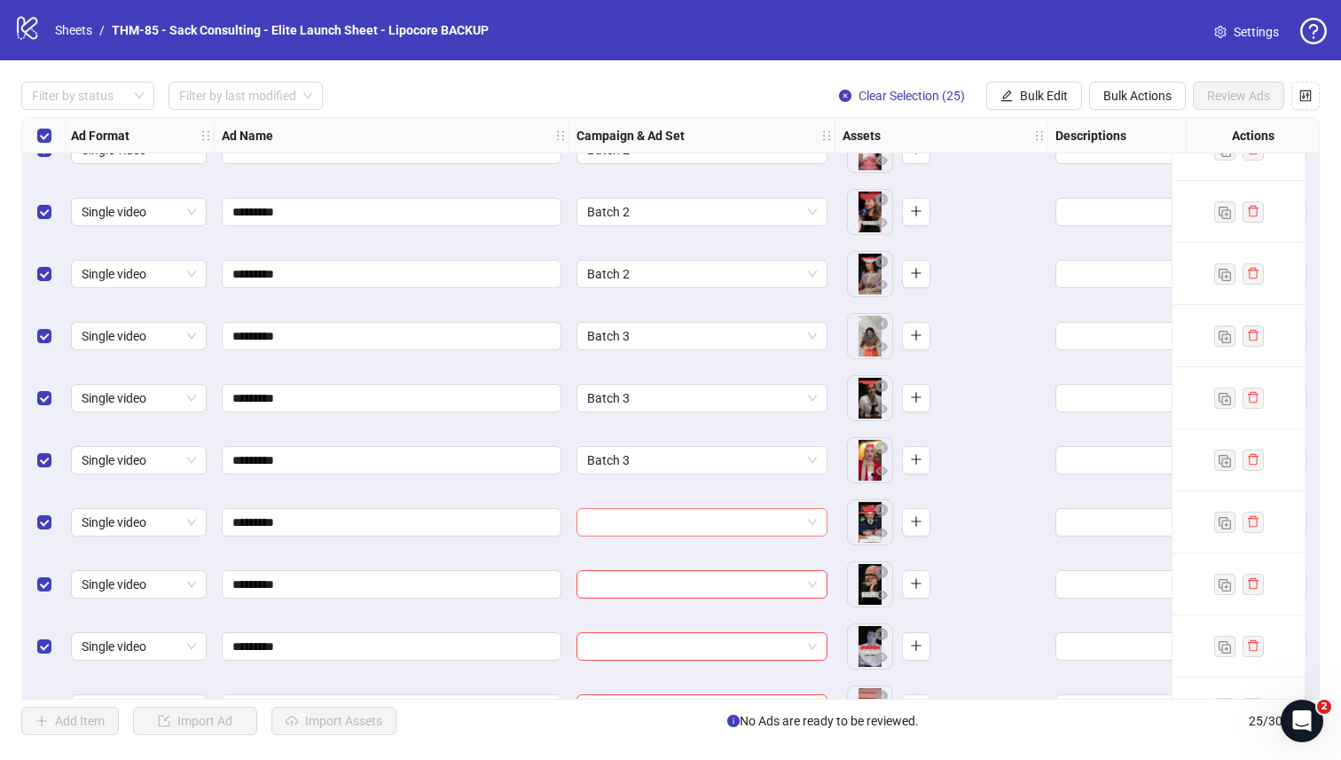
click at [628, 522] on input "search" at bounding box center [694, 522] width 214 height 27
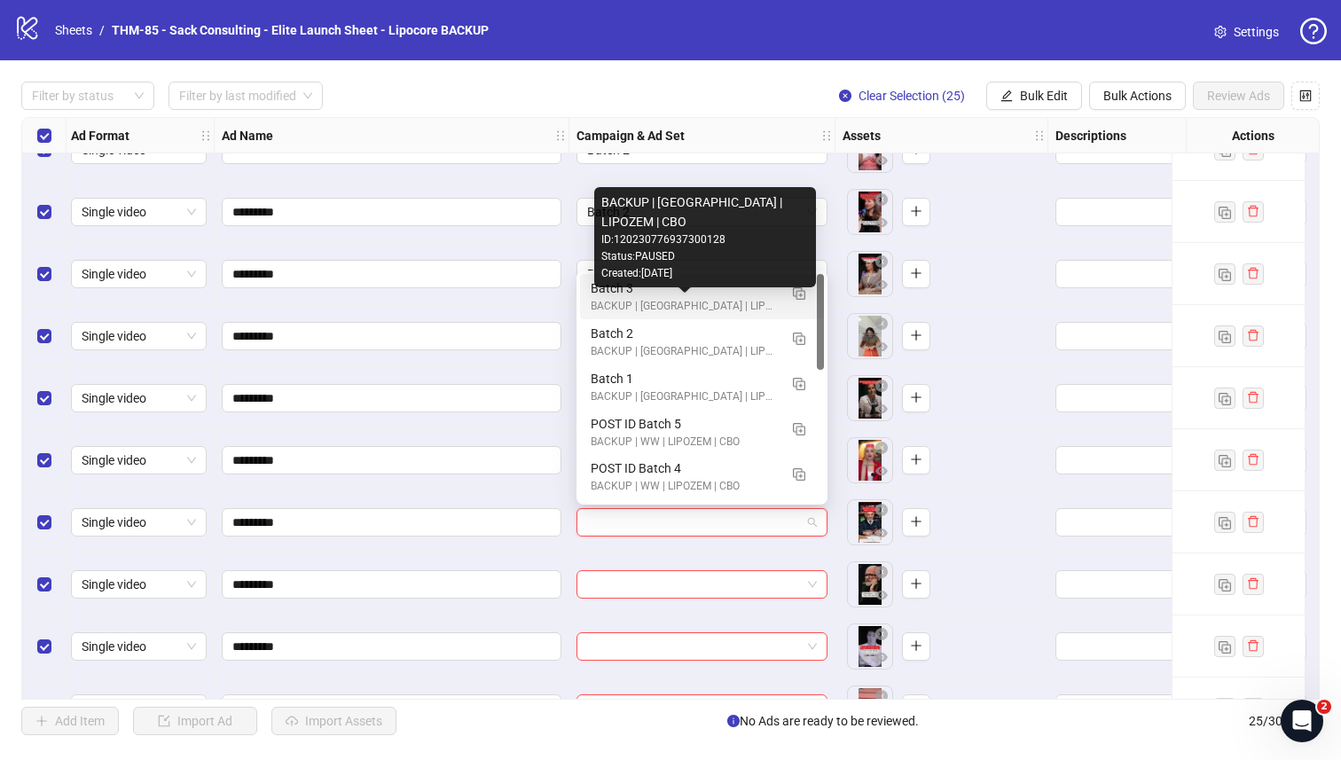
click at [601, 300] on div "BACKUP | US | LIPOZEM | CBO" at bounding box center [684, 306] width 187 height 17
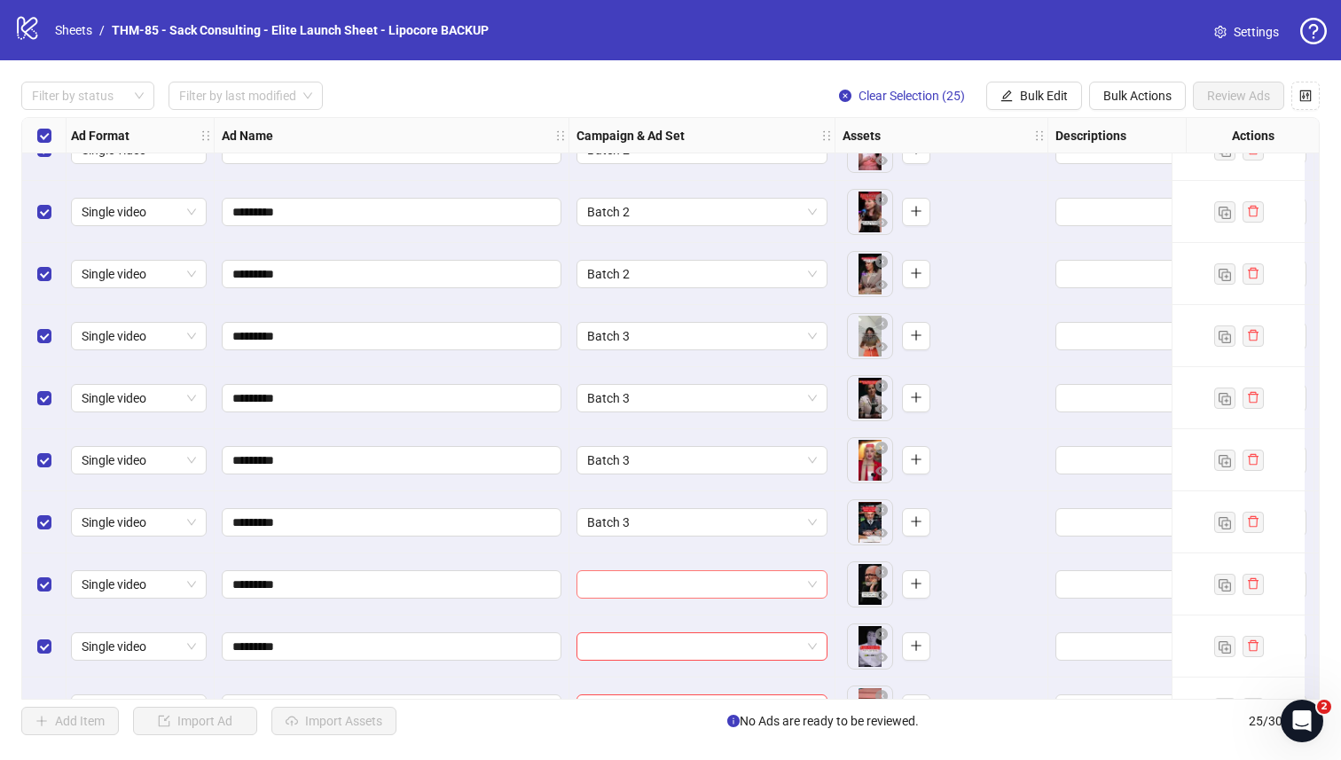
click at [634, 582] on input "search" at bounding box center [694, 584] width 214 height 27
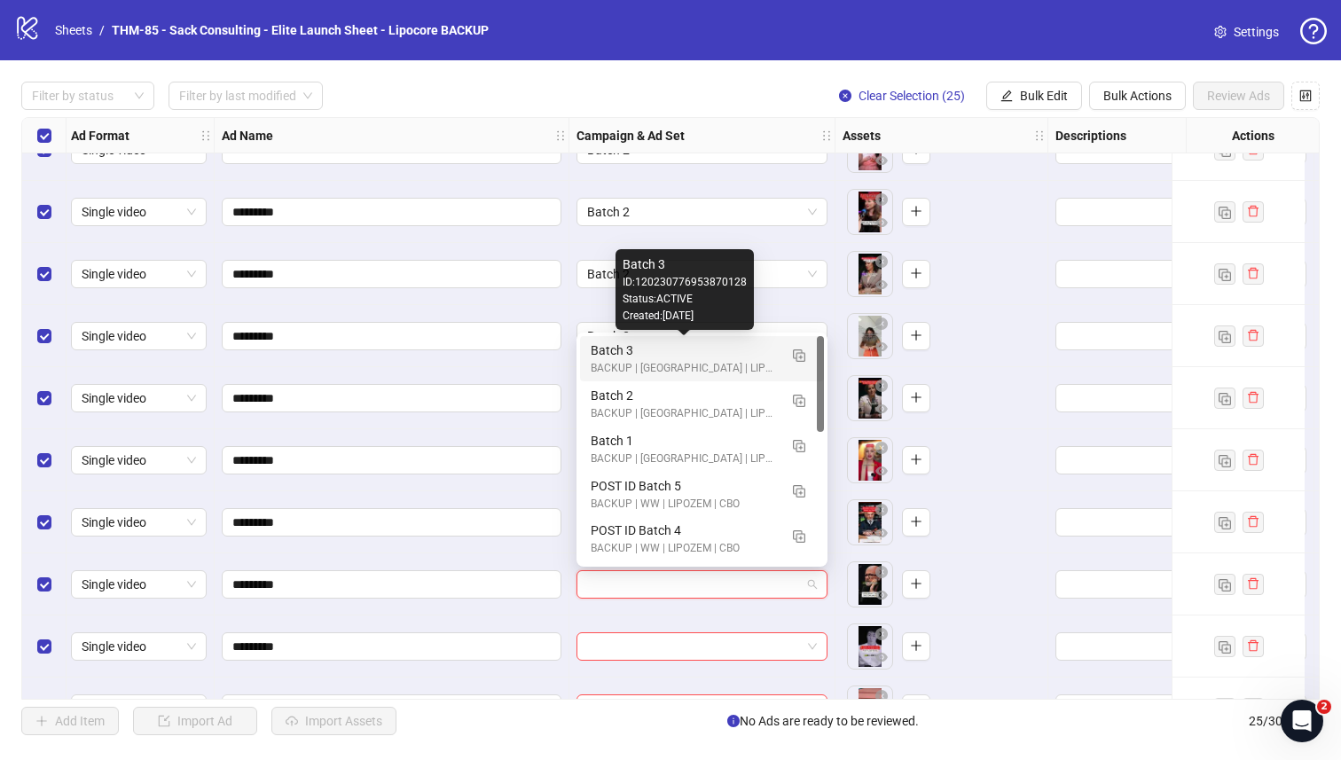
click at [664, 347] on div "Batch 3" at bounding box center [684, 351] width 187 height 20
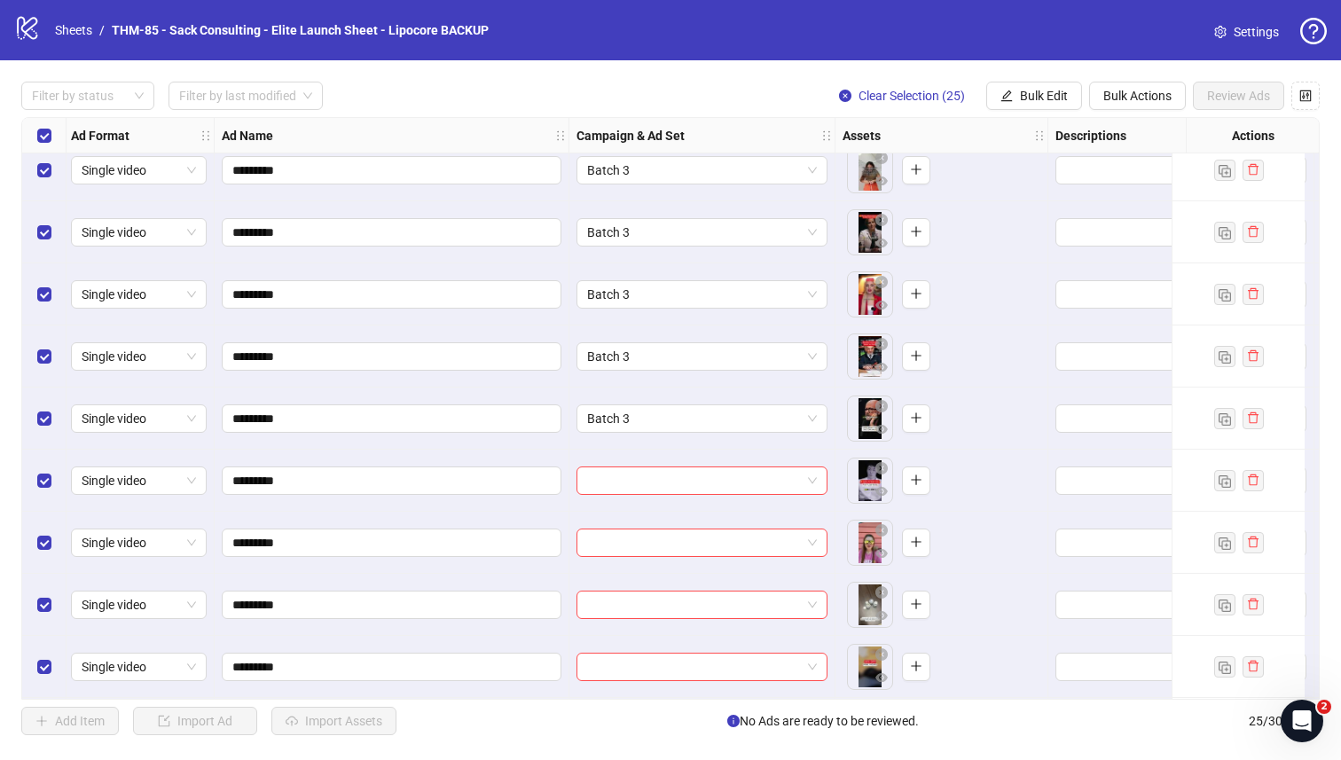
scroll to position [664, 3]
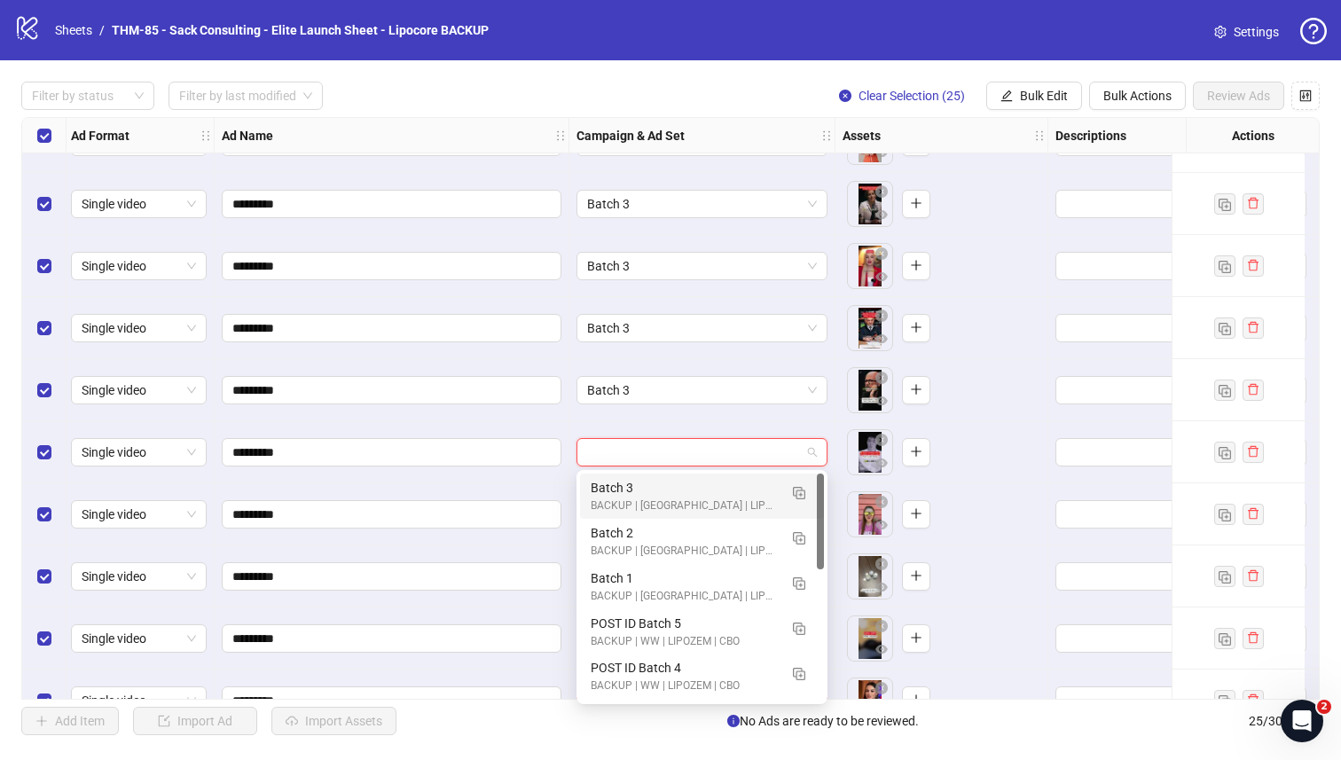
click at [663, 454] on input "search" at bounding box center [694, 452] width 214 height 27
click at [801, 496] on img "button" at bounding box center [799, 493] width 12 height 12
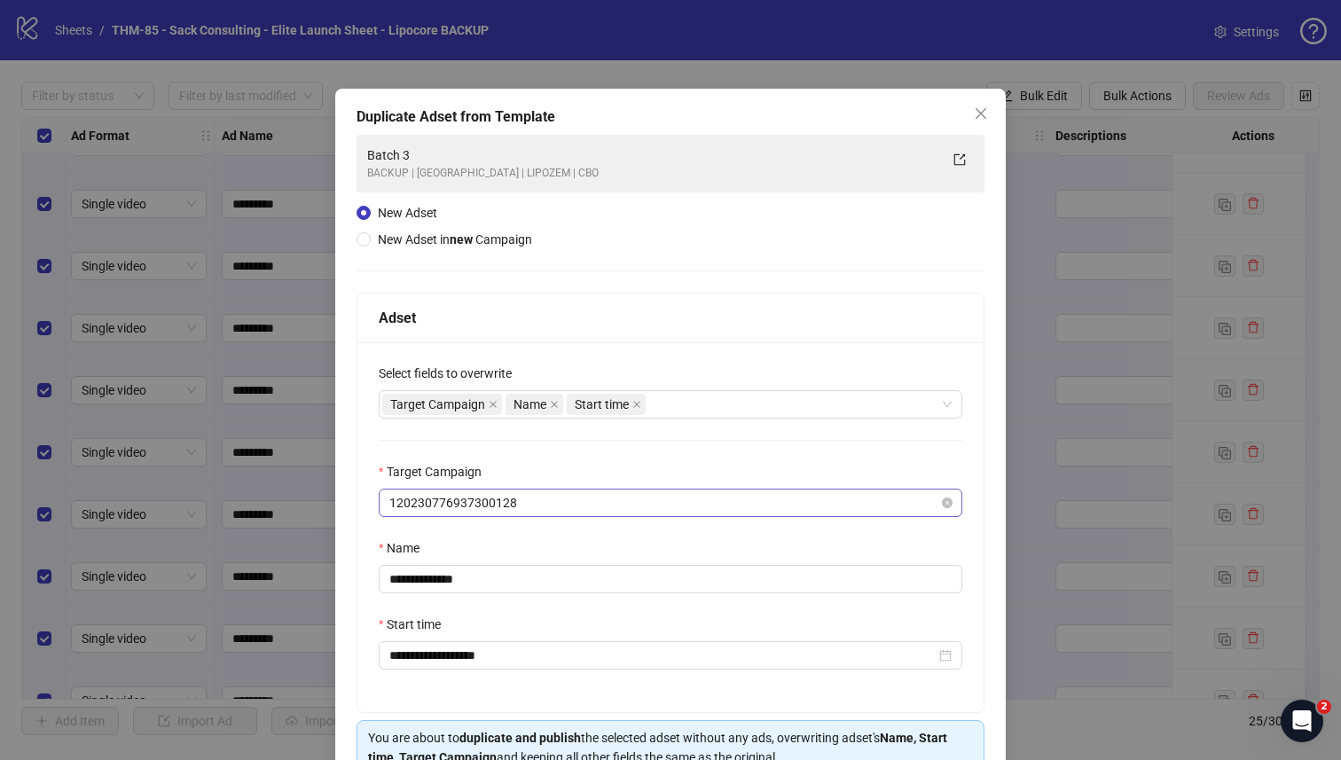
click at [538, 497] on span "120230776937300128" at bounding box center [670, 503] width 562 height 27
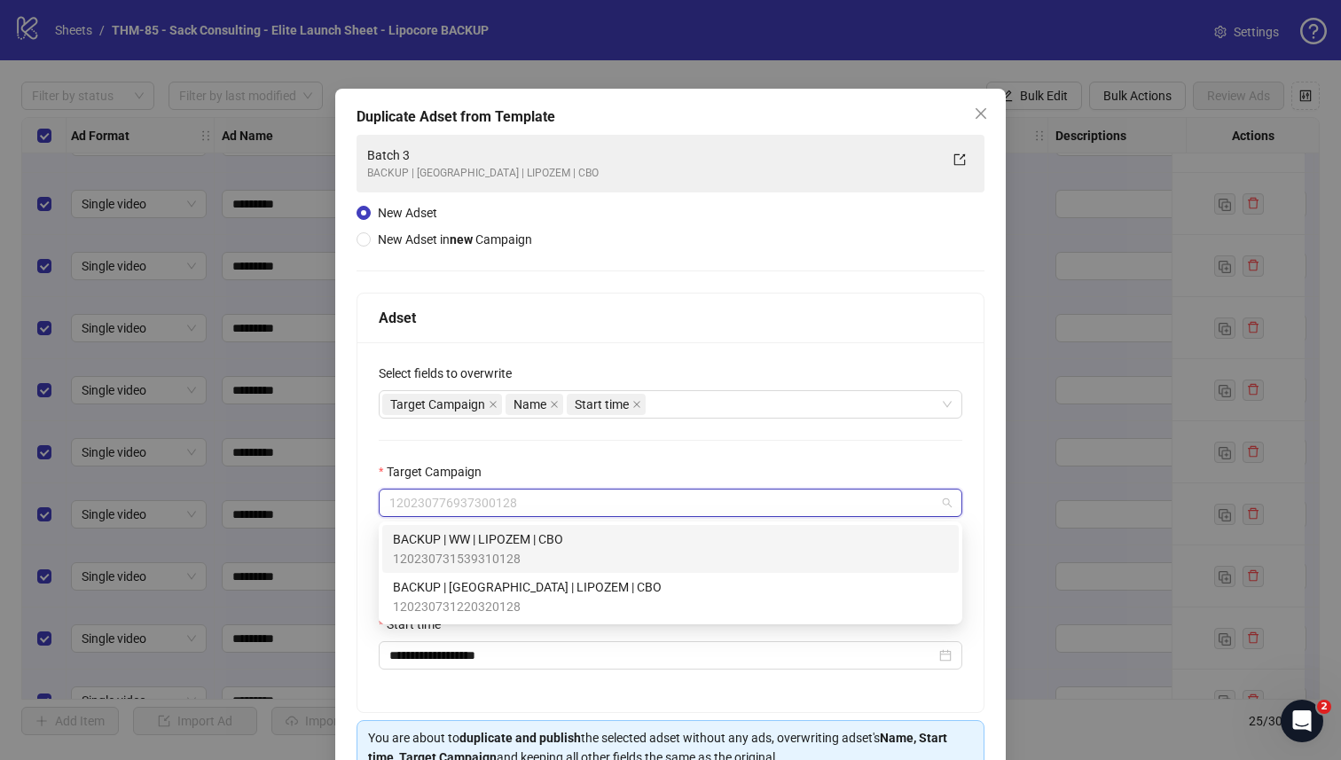
click at [569, 452] on div "**********" at bounding box center [671, 527] width 626 height 370
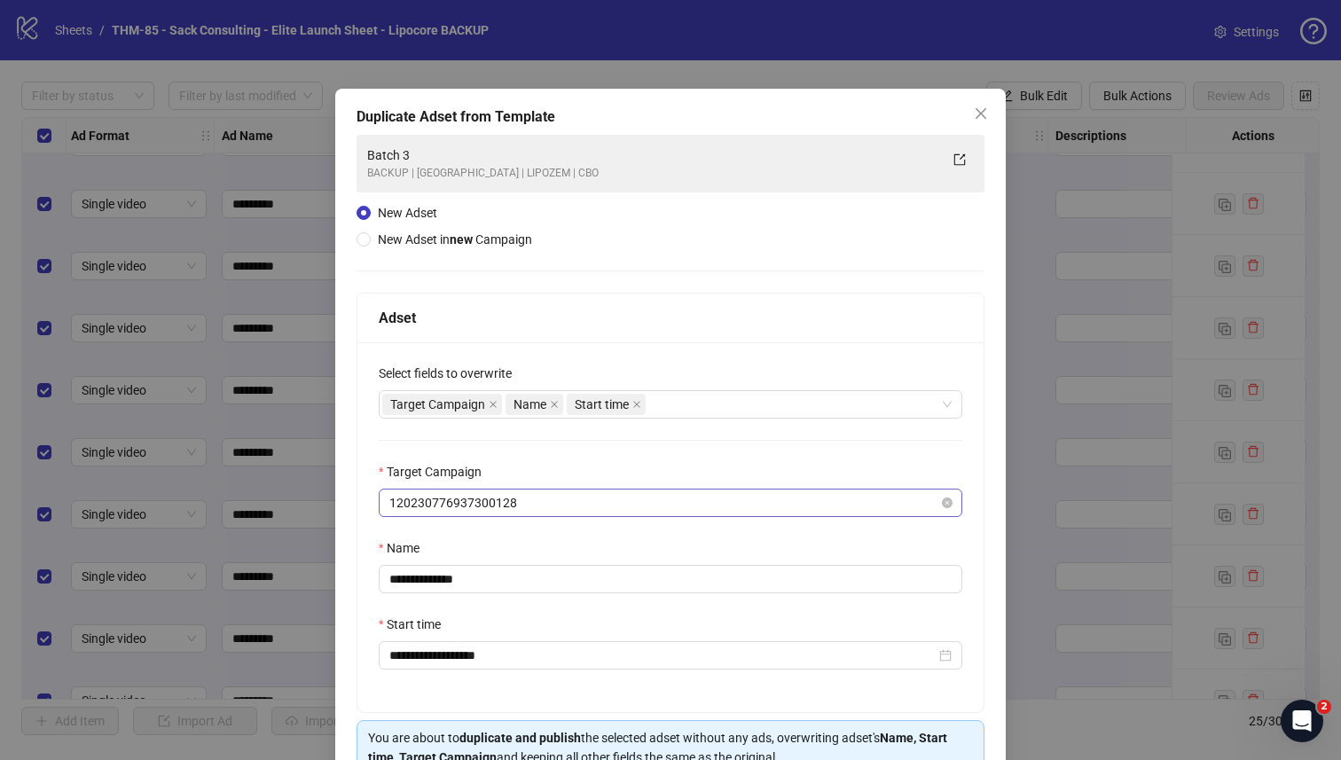
click at [544, 499] on span "120230776937300128" at bounding box center [670, 503] width 562 height 27
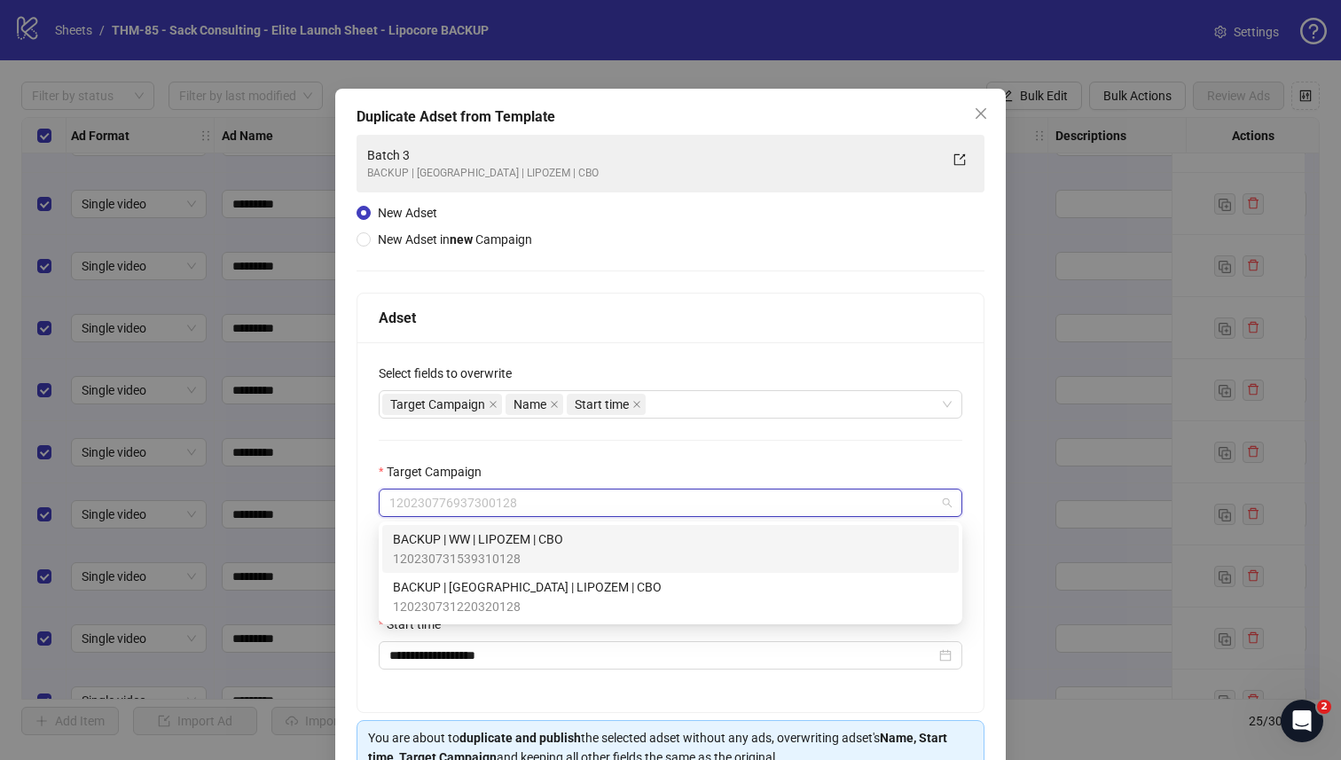
click at [580, 465] on div "Target Campaign" at bounding box center [671, 475] width 584 height 27
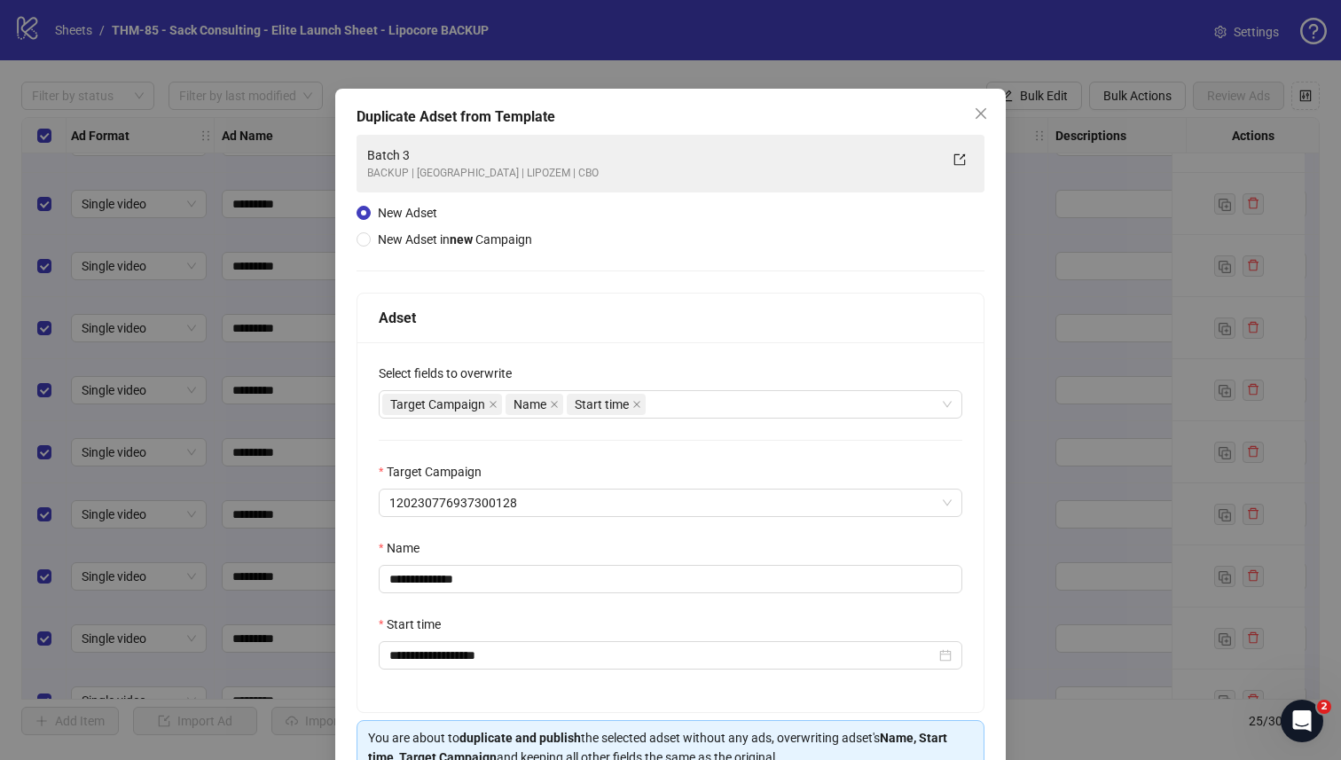
scroll to position [20, 0]
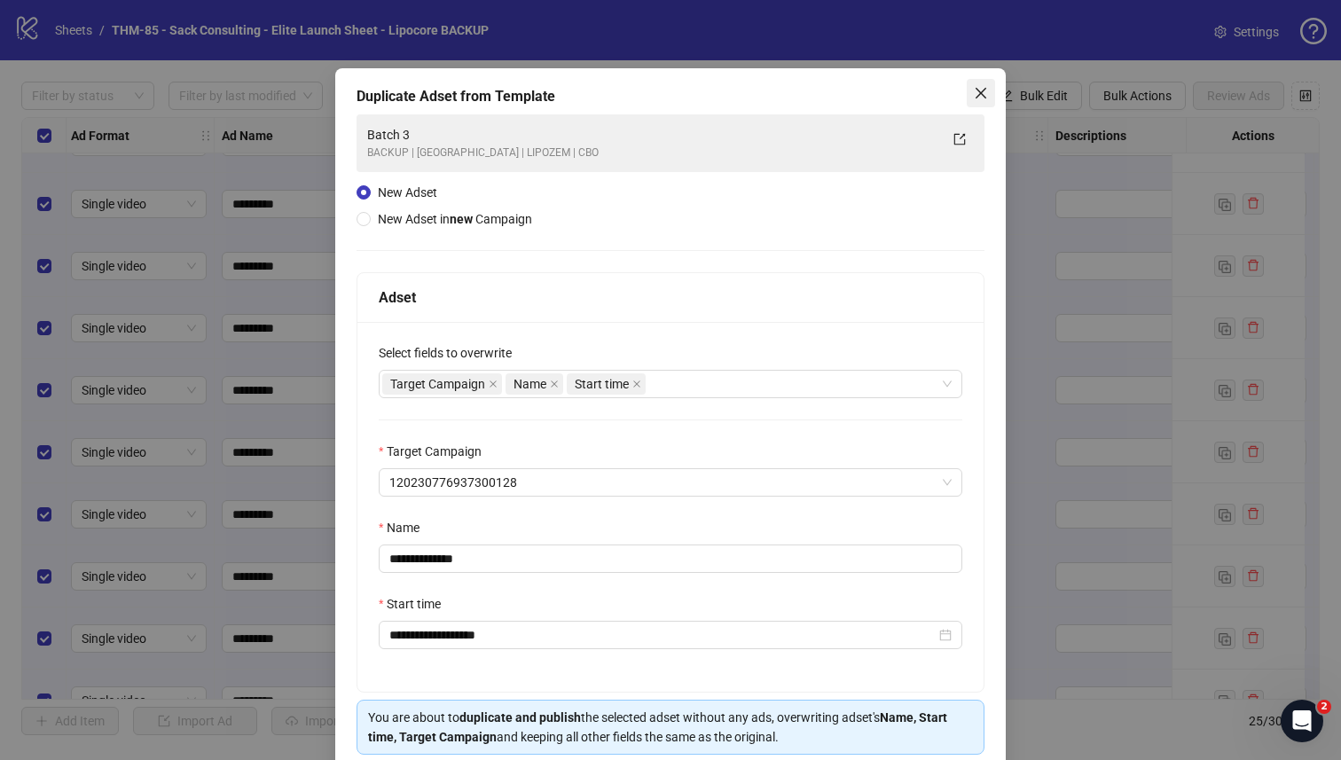
click at [984, 89] on icon "close" at bounding box center [981, 93] width 11 height 11
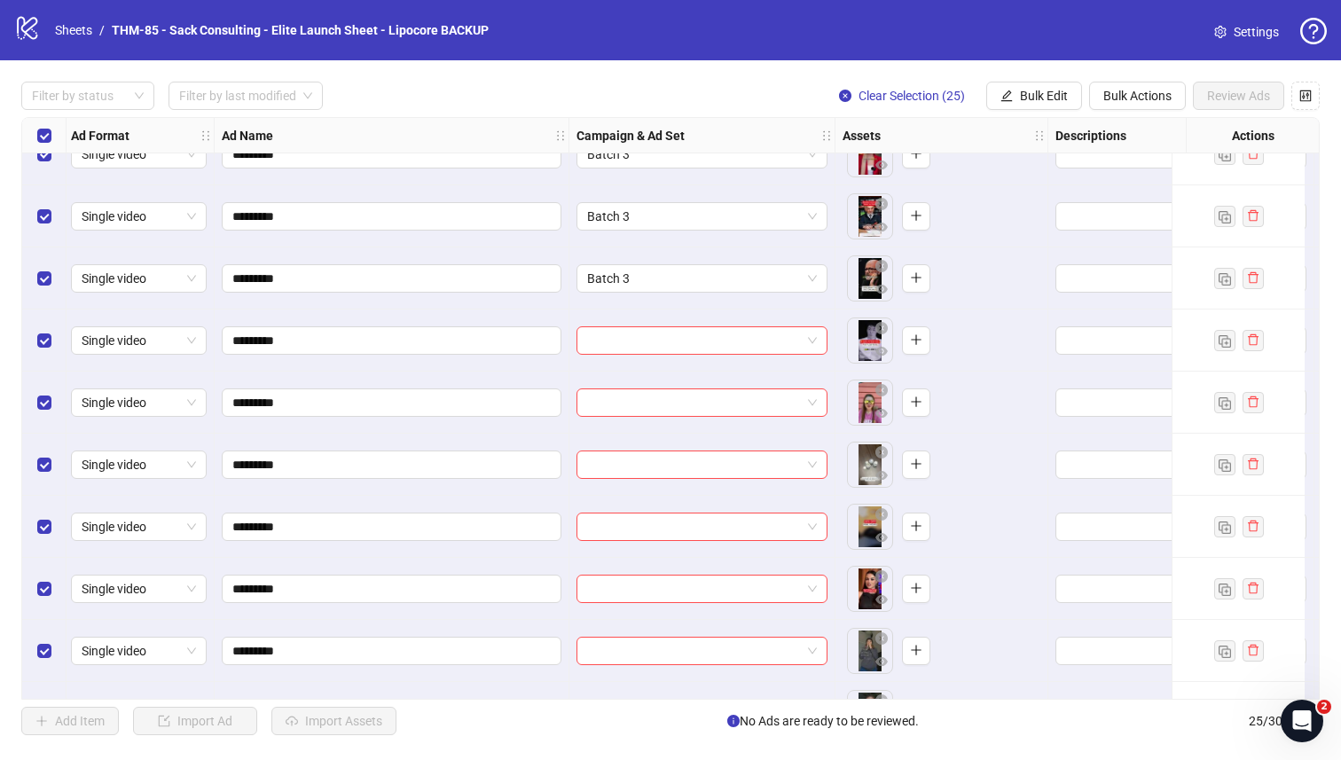
scroll to position [818, 3]
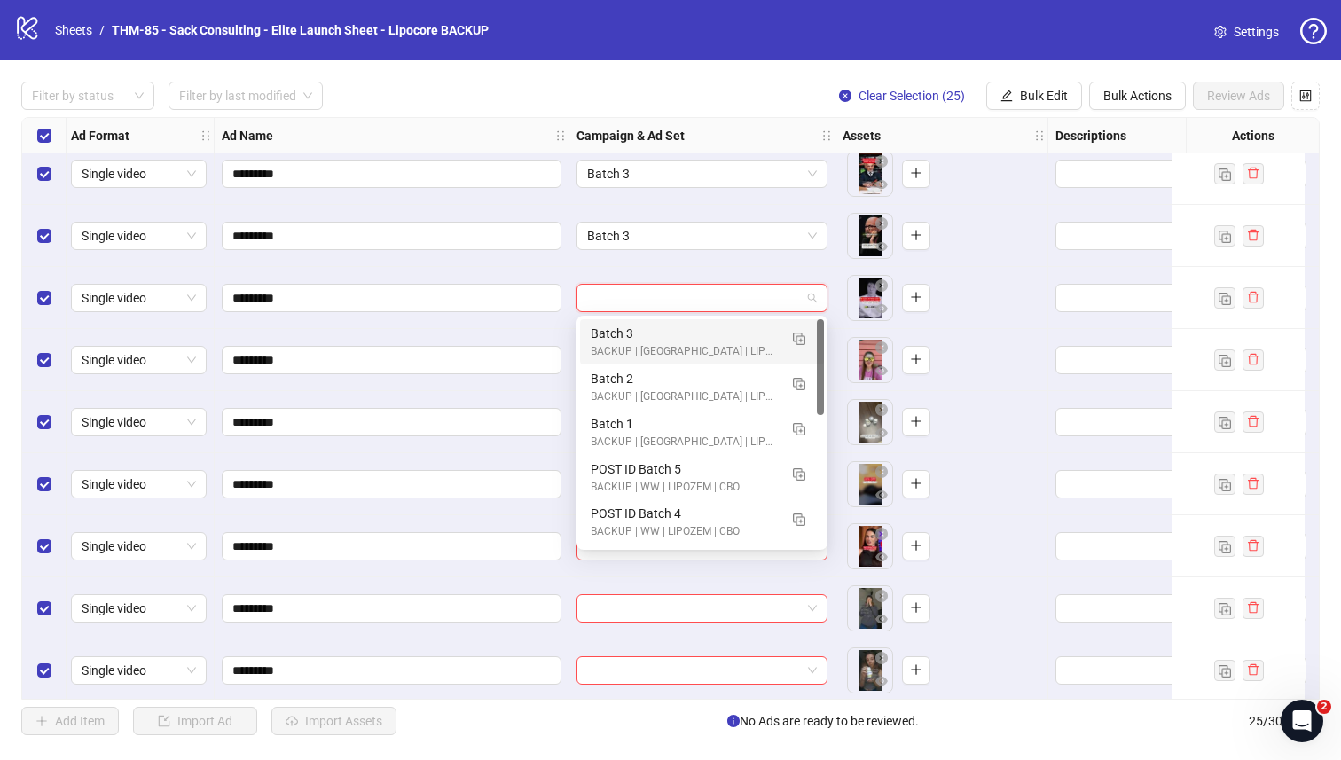
click at [723, 303] on input "search" at bounding box center [694, 298] width 214 height 27
click at [696, 332] on div "Batch 3" at bounding box center [684, 334] width 187 height 20
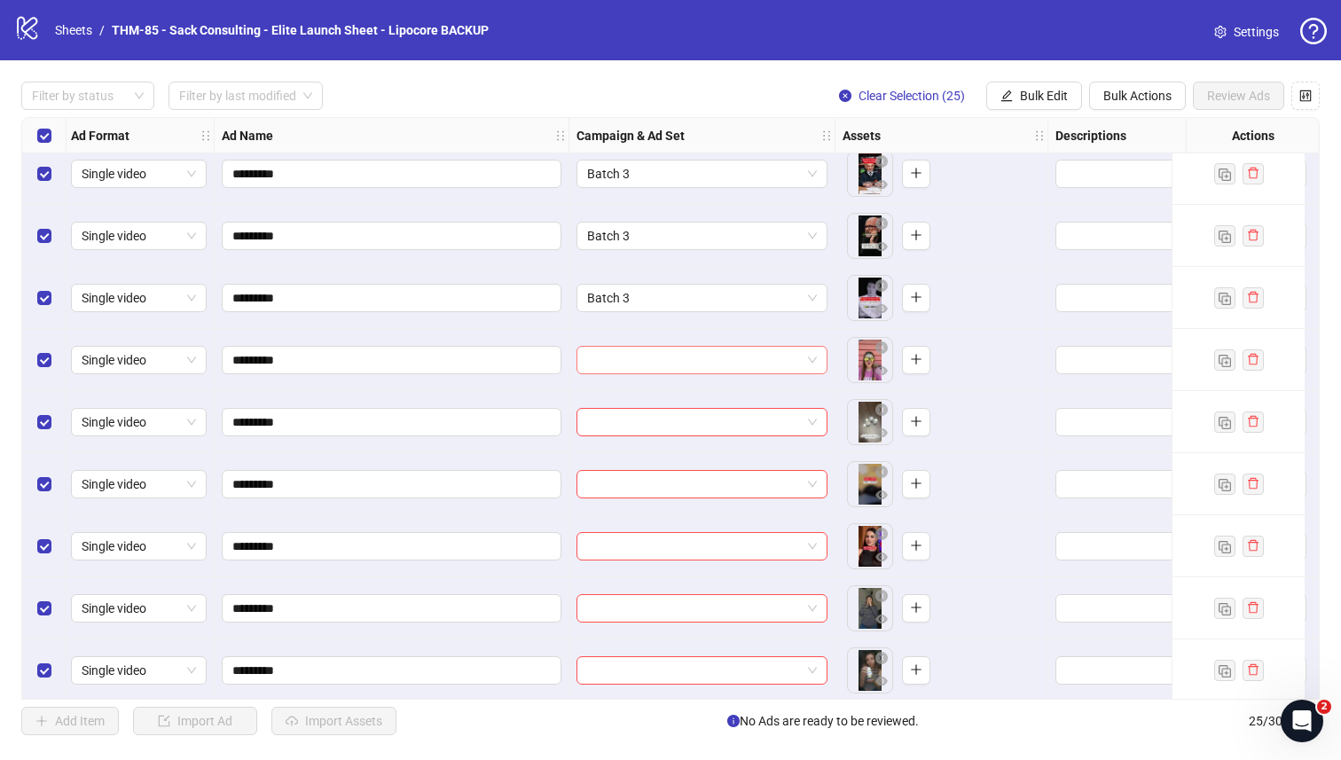
click at [680, 358] on input "search" at bounding box center [694, 360] width 214 height 27
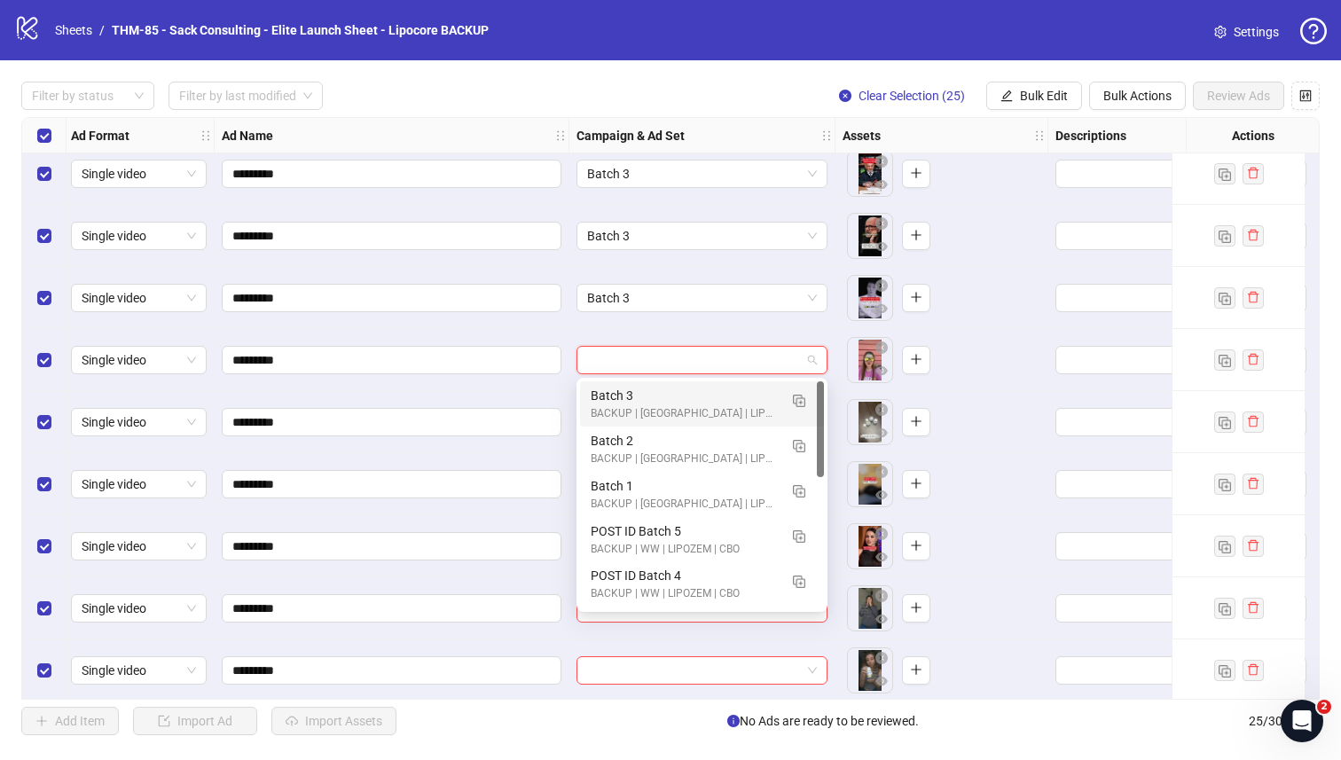
click at [672, 390] on div "Batch 3" at bounding box center [684, 396] width 187 height 20
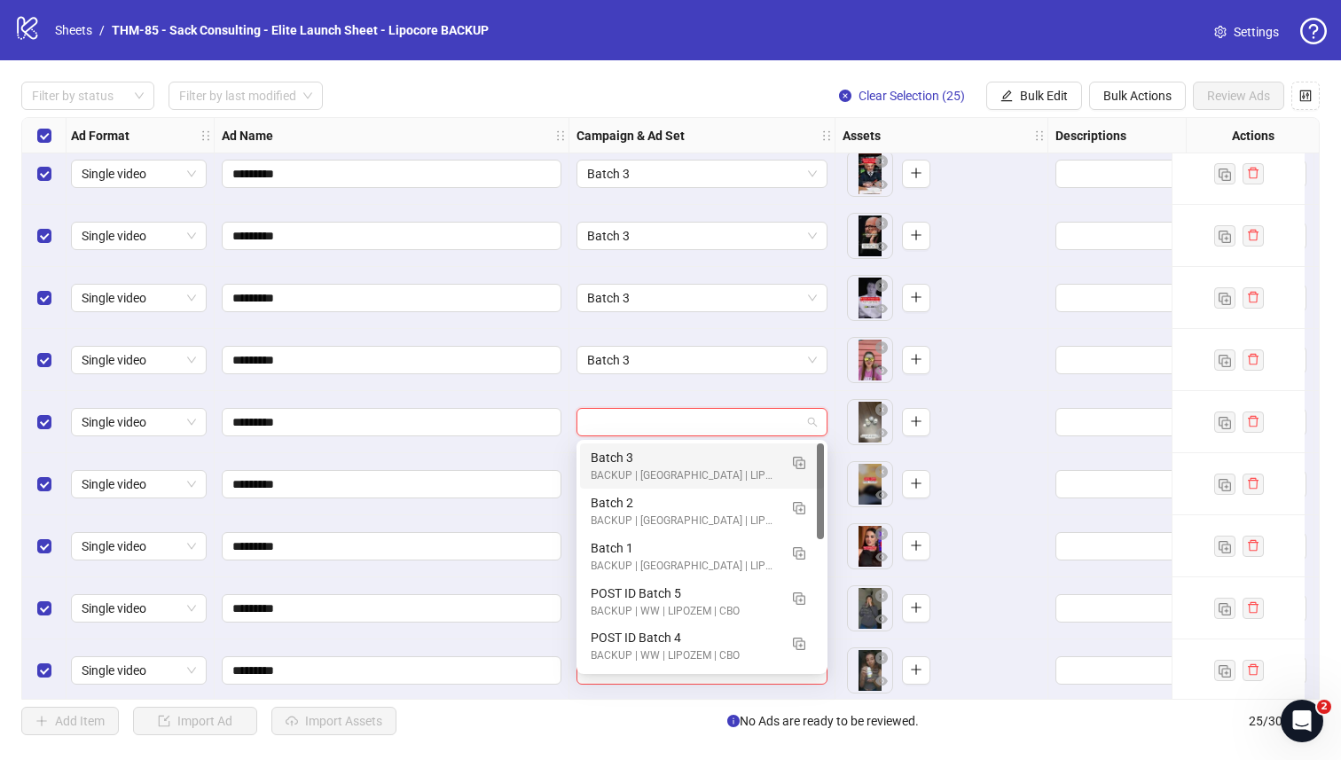
click at [661, 427] on input "search" at bounding box center [694, 422] width 214 height 27
click at [656, 455] on div "Batch 3" at bounding box center [684, 458] width 187 height 20
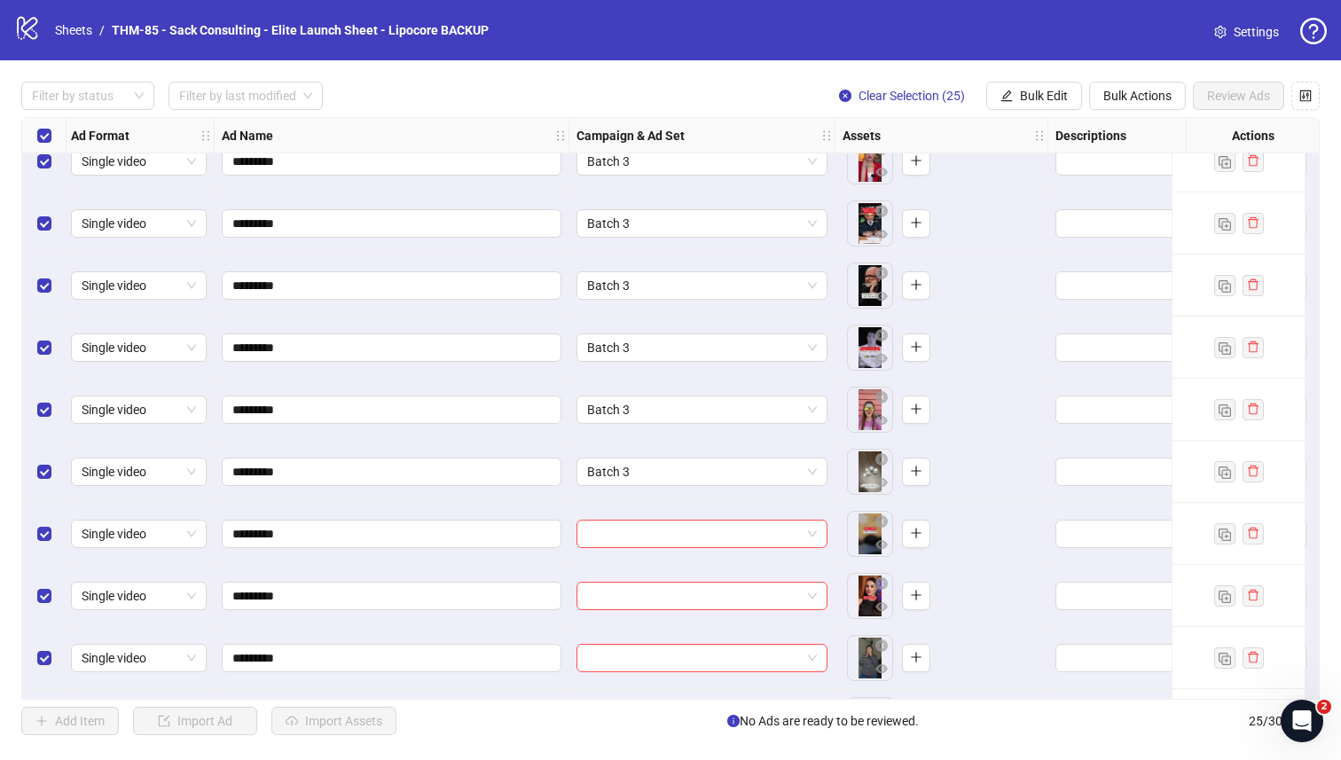
scroll to position [817, 3]
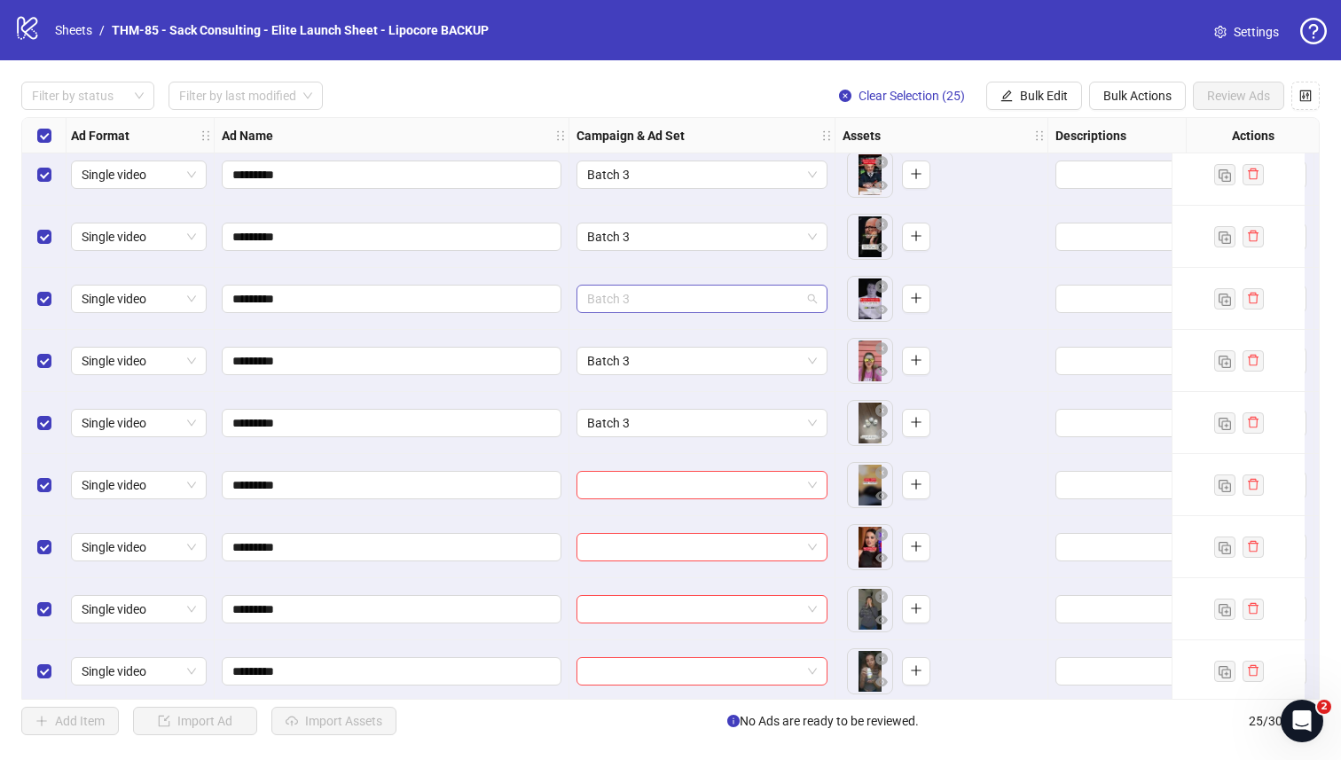
click at [656, 295] on span "Batch 3" at bounding box center [702, 299] width 230 height 27
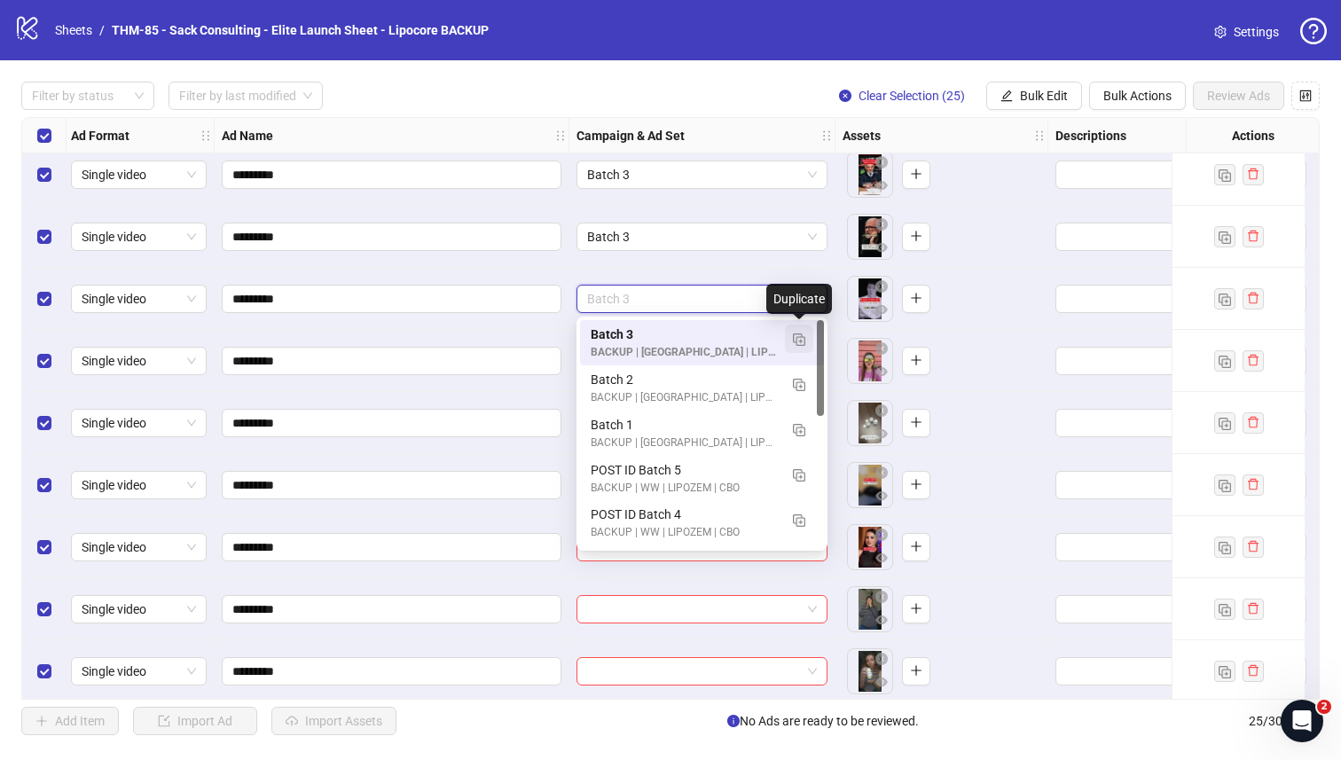
click at [797, 339] on img "button" at bounding box center [799, 340] width 12 height 12
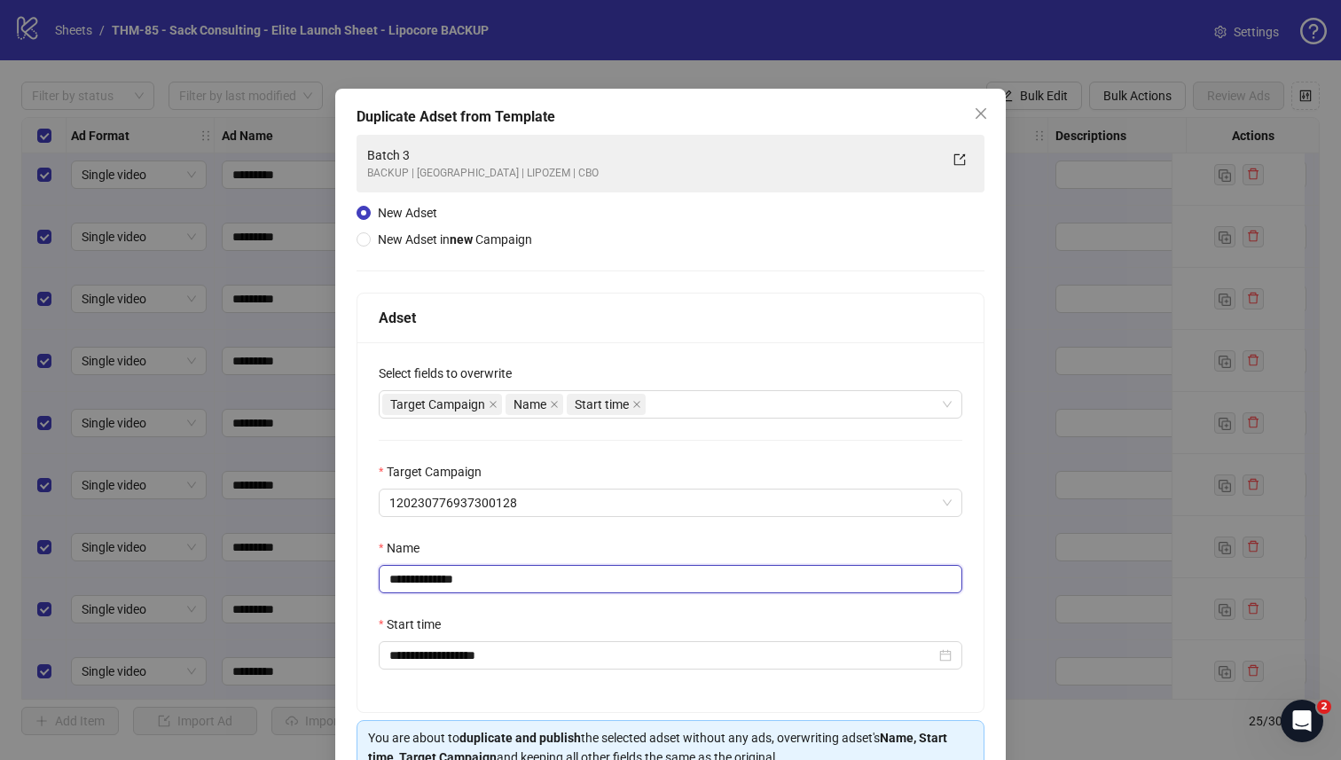
drag, startPoint x: 499, startPoint y: 583, endPoint x: 427, endPoint y: 584, distance: 71.9
click at [427, 584] on input "**********" at bounding box center [671, 579] width 584 height 28
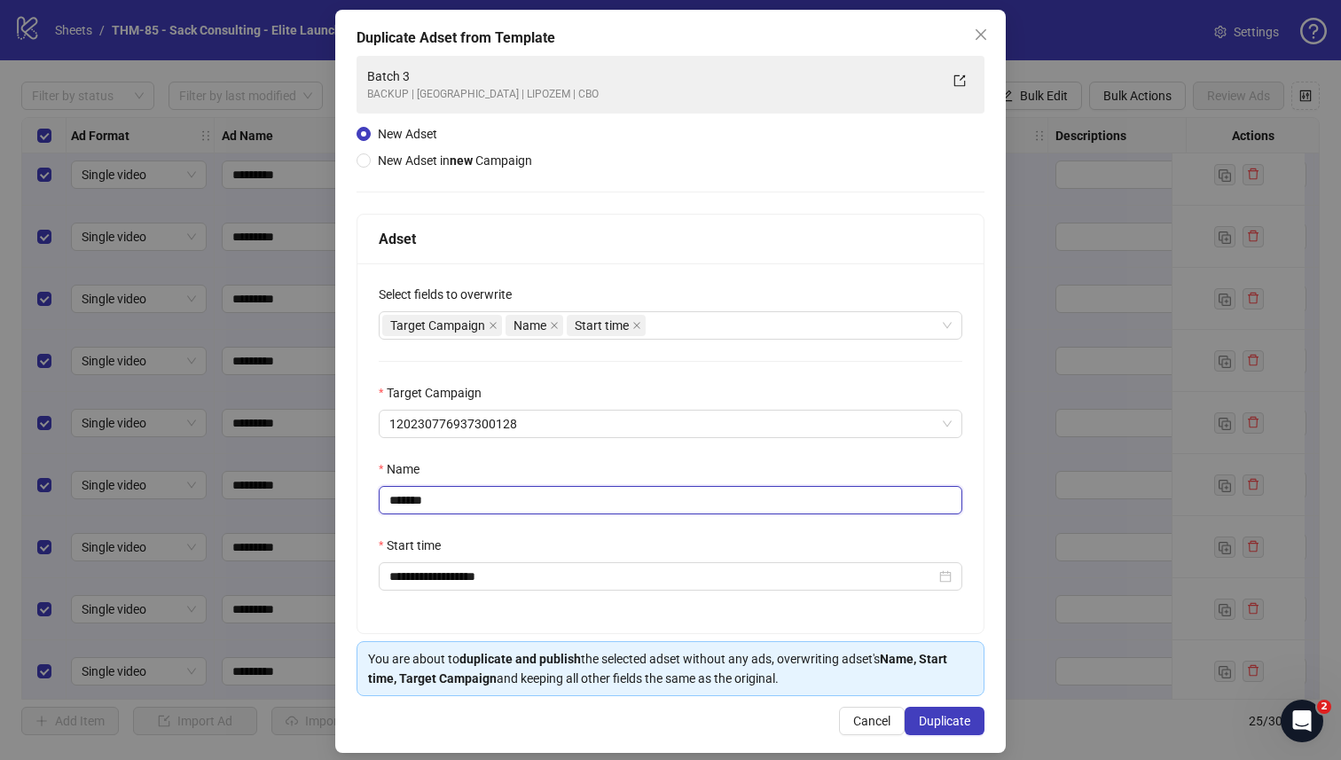
scroll to position [96, 0]
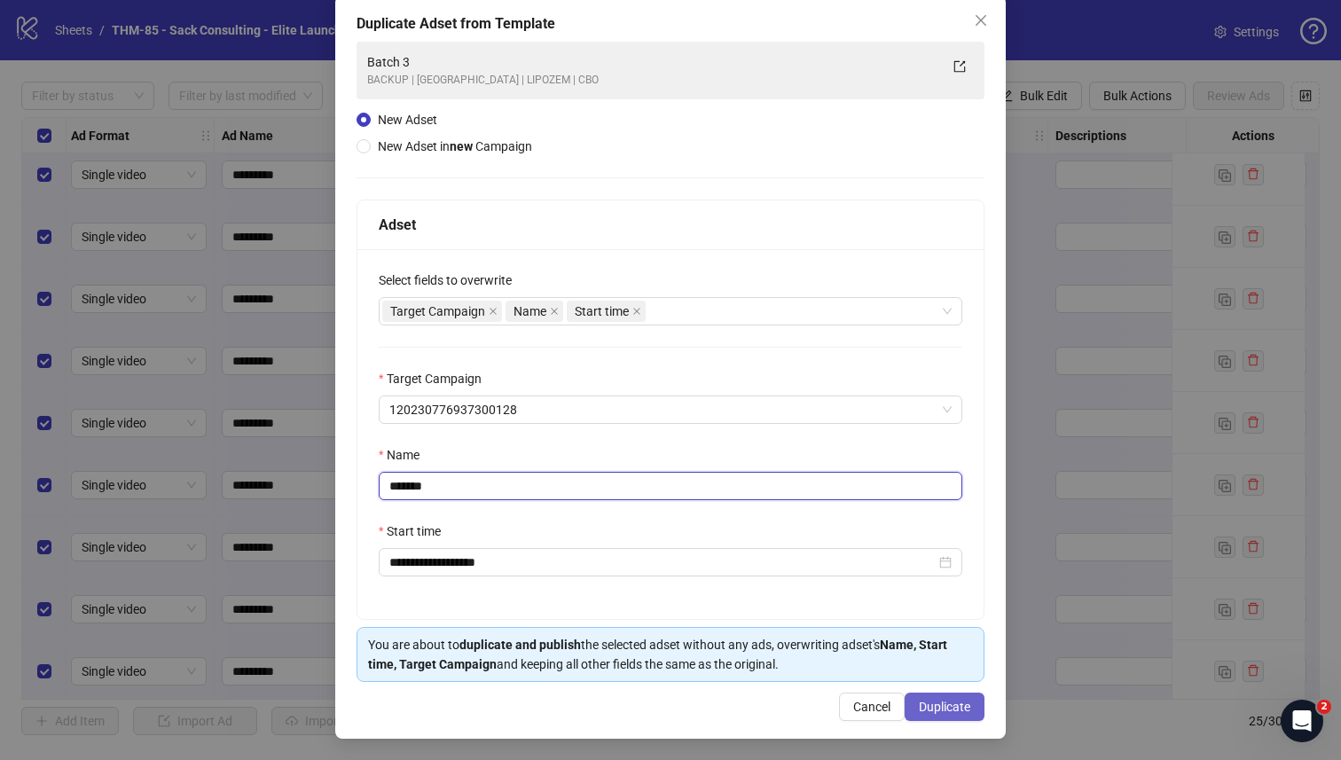
type input "*******"
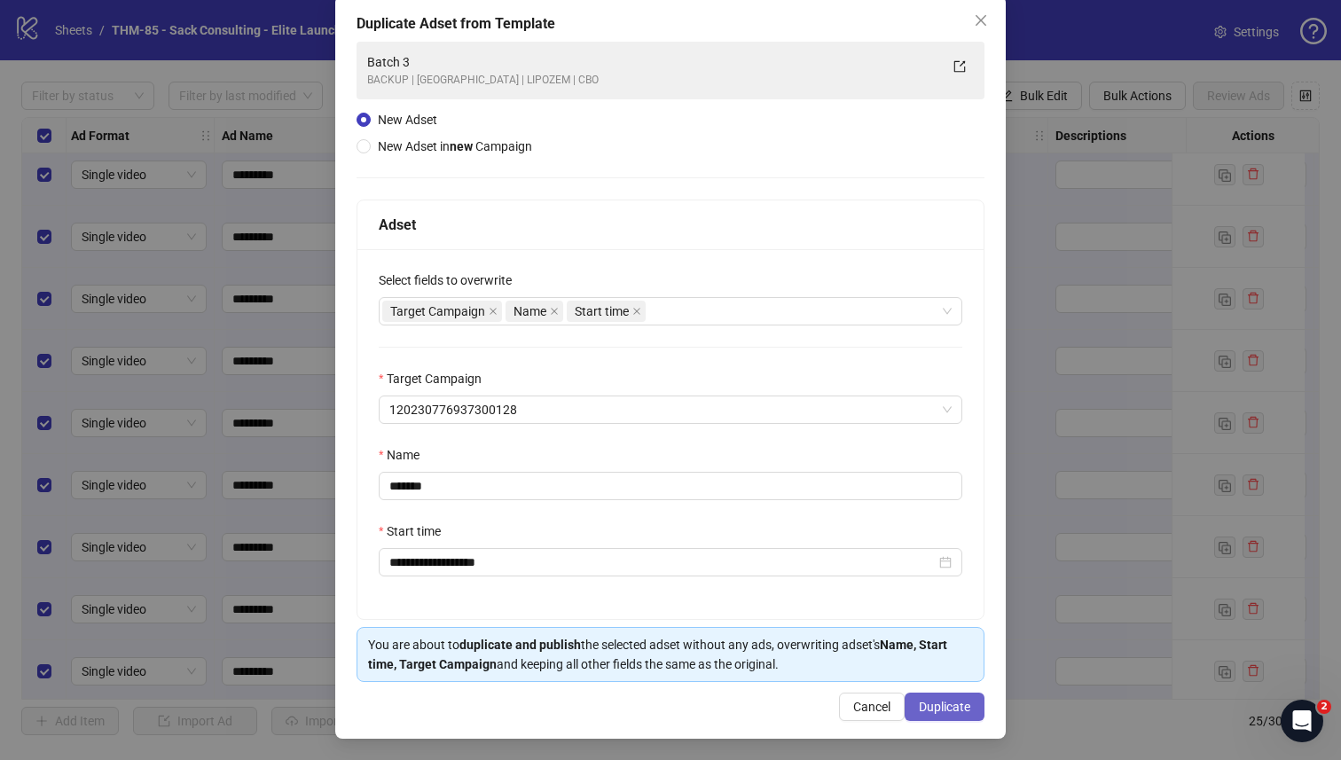
click at [924, 663] on span "Duplicate" at bounding box center [944, 707] width 51 height 14
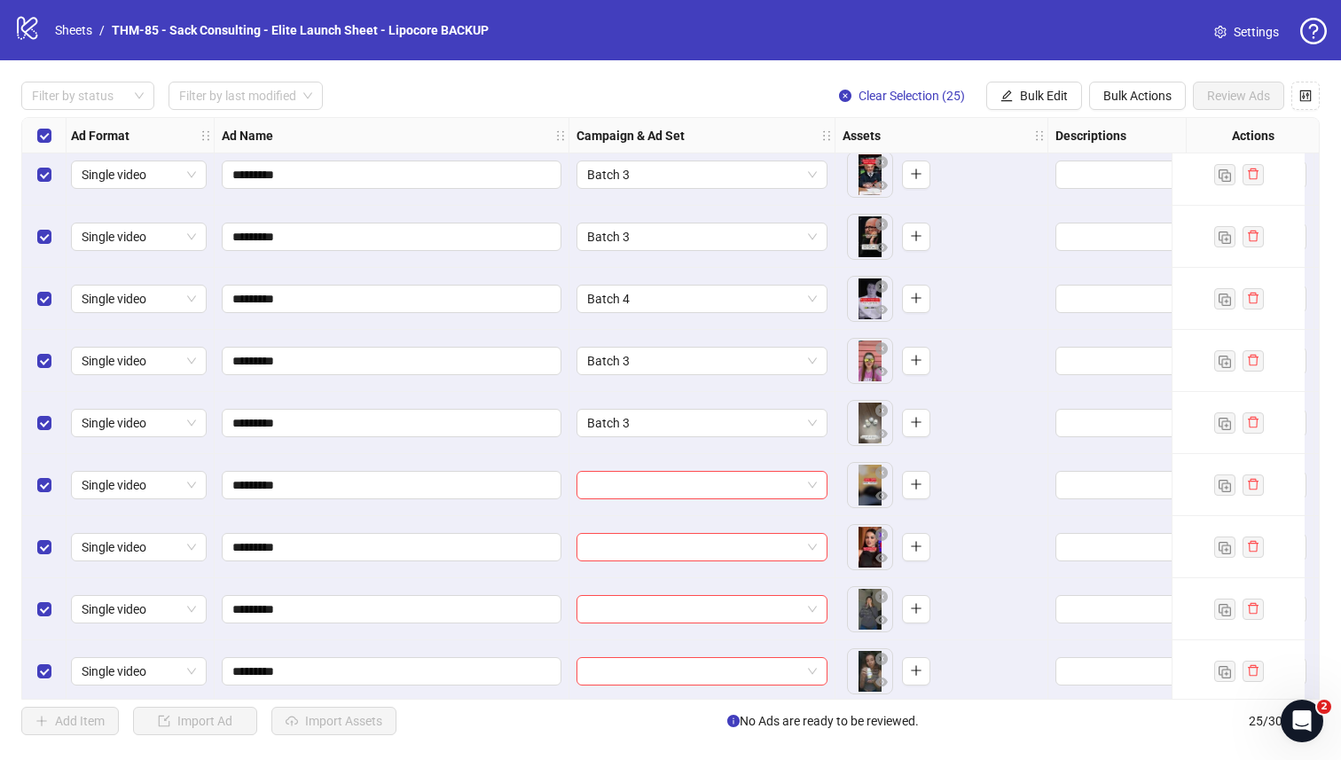
scroll to position [909, 3]
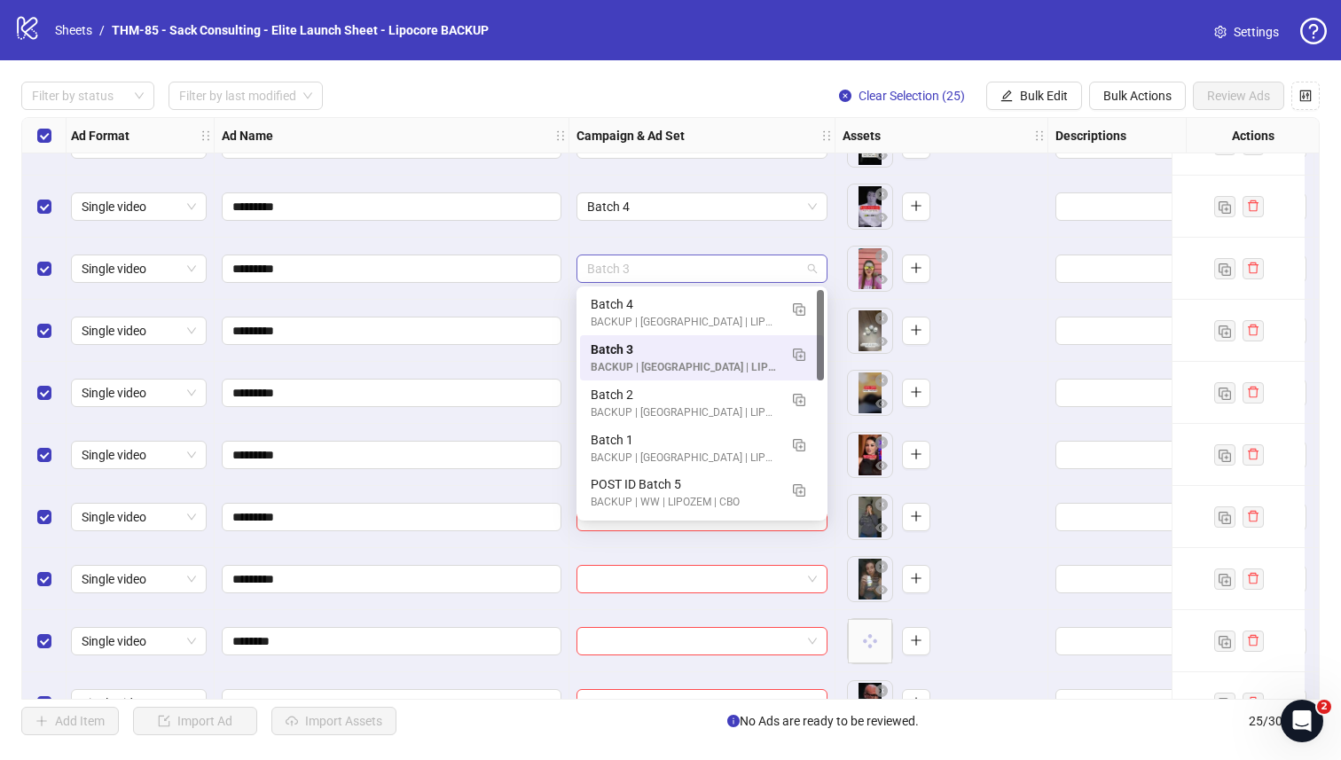
click at [689, 261] on span "Batch 3" at bounding box center [702, 268] width 230 height 27
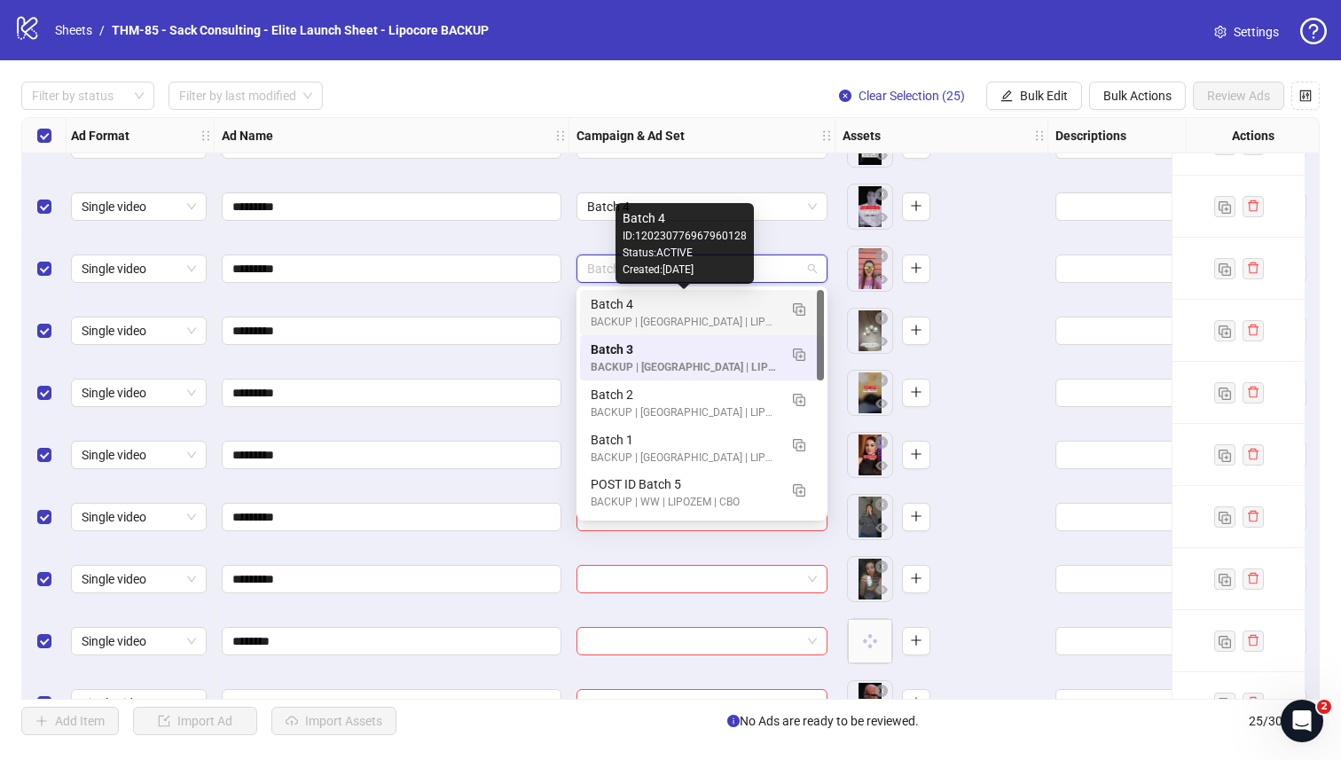
click at [672, 309] on div "Batch 4" at bounding box center [684, 305] width 187 height 20
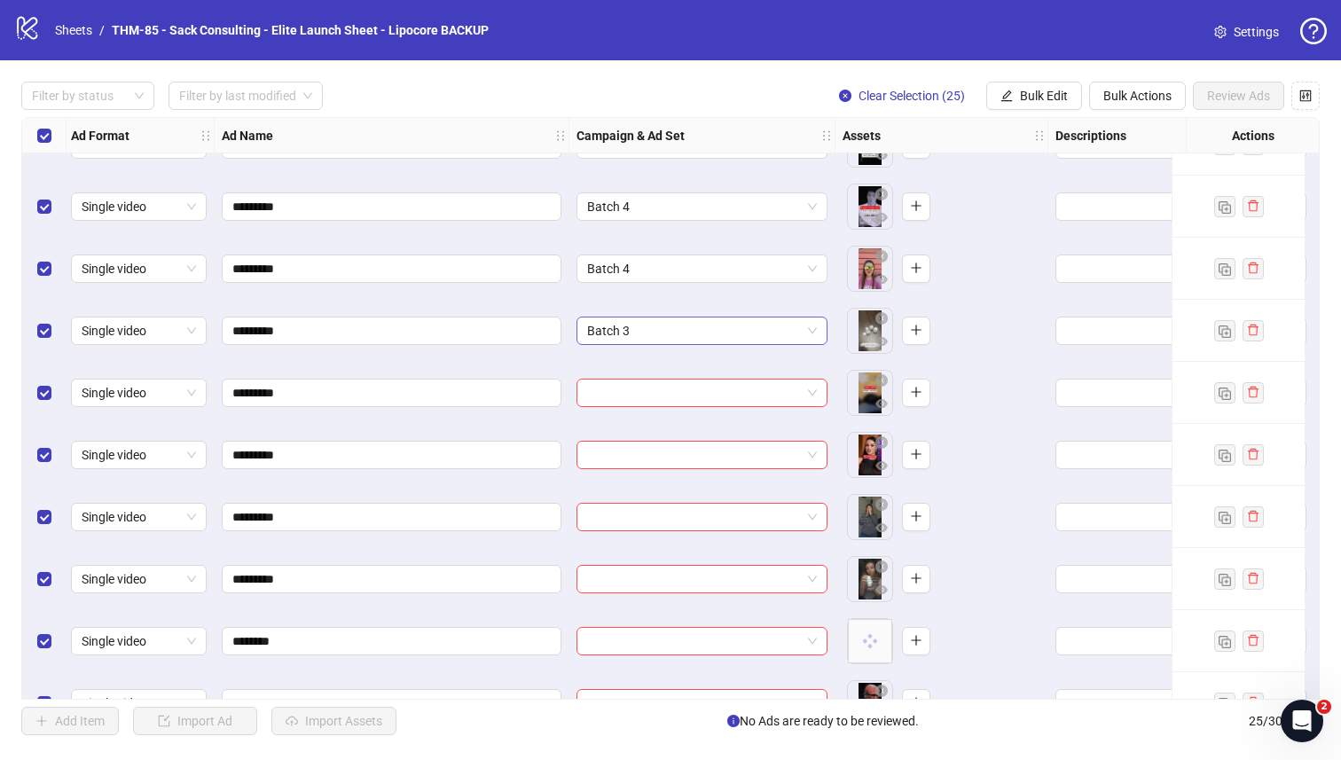
click at [663, 332] on span "Batch 3" at bounding box center [702, 331] width 230 height 27
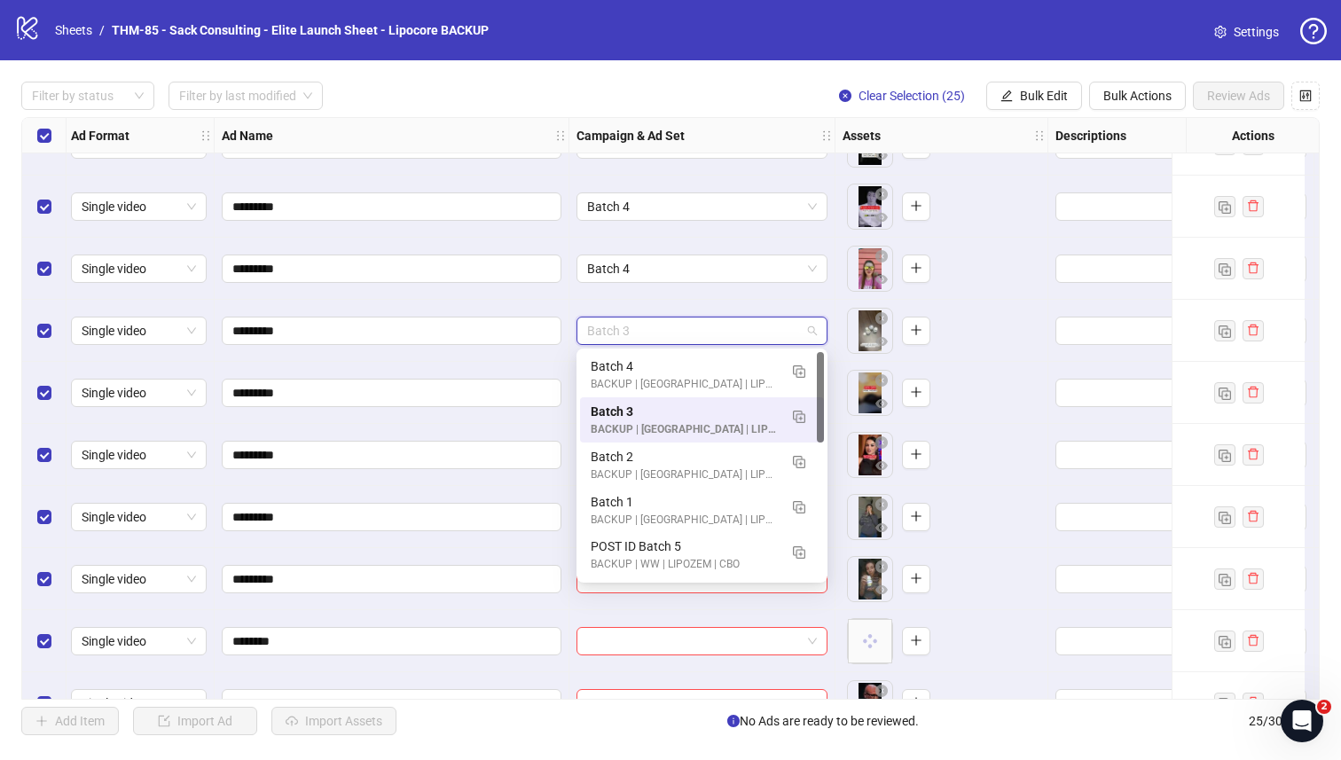
click at [655, 365] on div "Batch 4" at bounding box center [684, 367] width 187 height 20
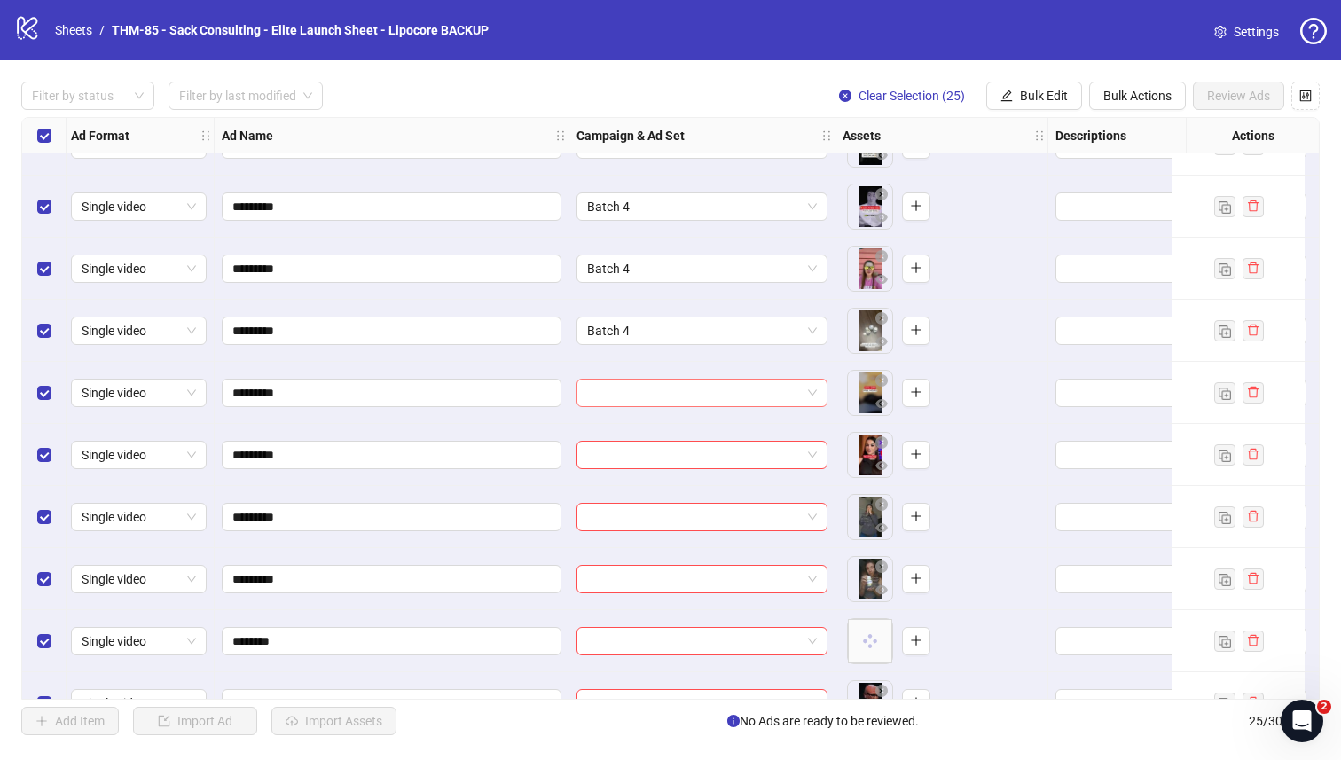
click at [644, 392] on input "search" at bounding box center [694, 393] width 214 height 27
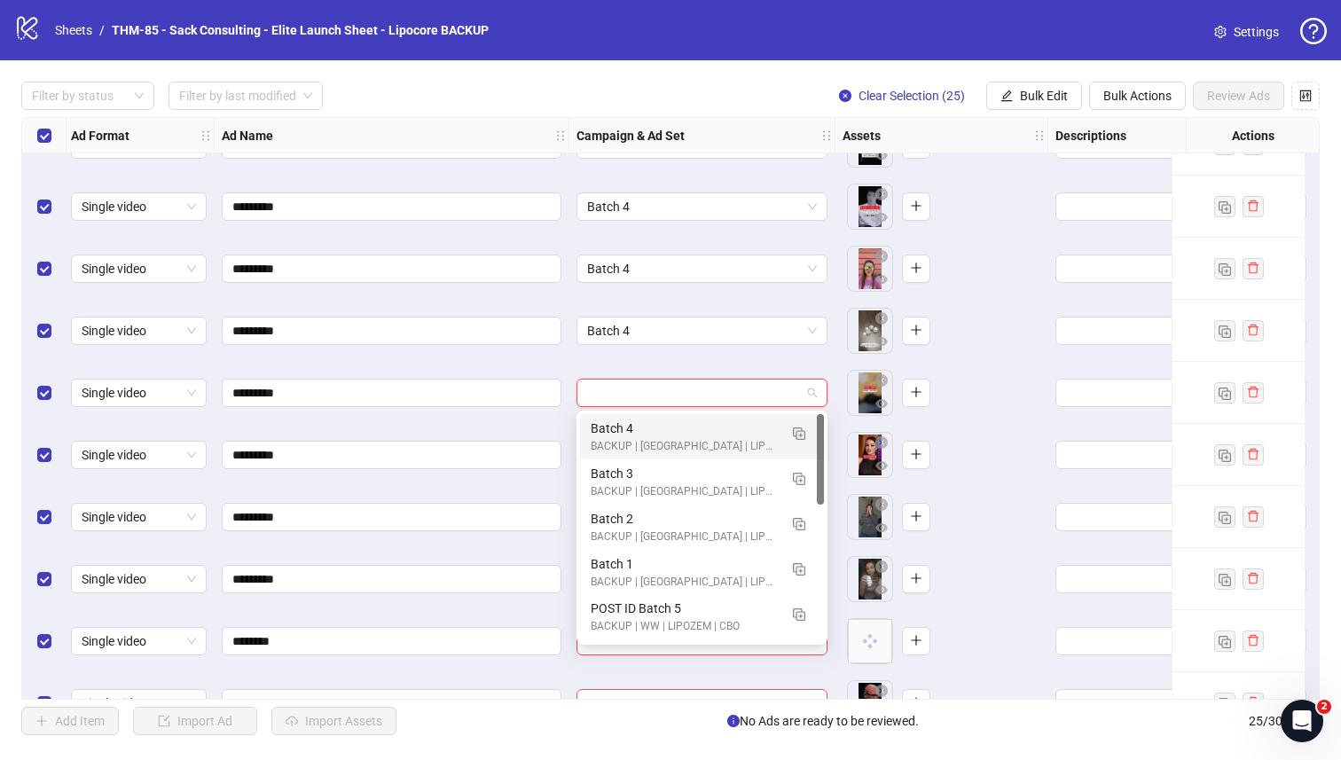
click at [636, 446] on div "BACKUP | US | LIPOZEM | CBO" at bounding box center [684, 446] width 187 height 17
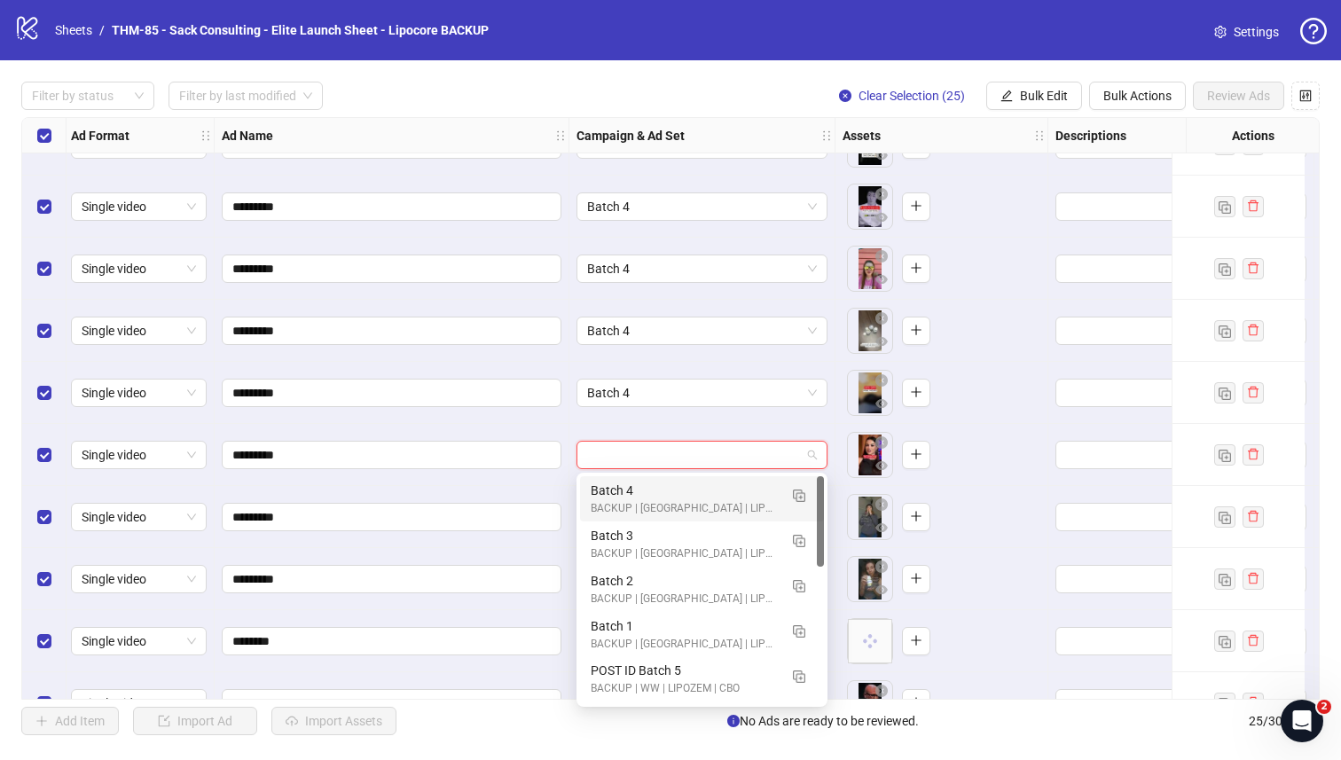
click at [631, 465] on input "search" at bounding box center [694, 455] width 214 height 27
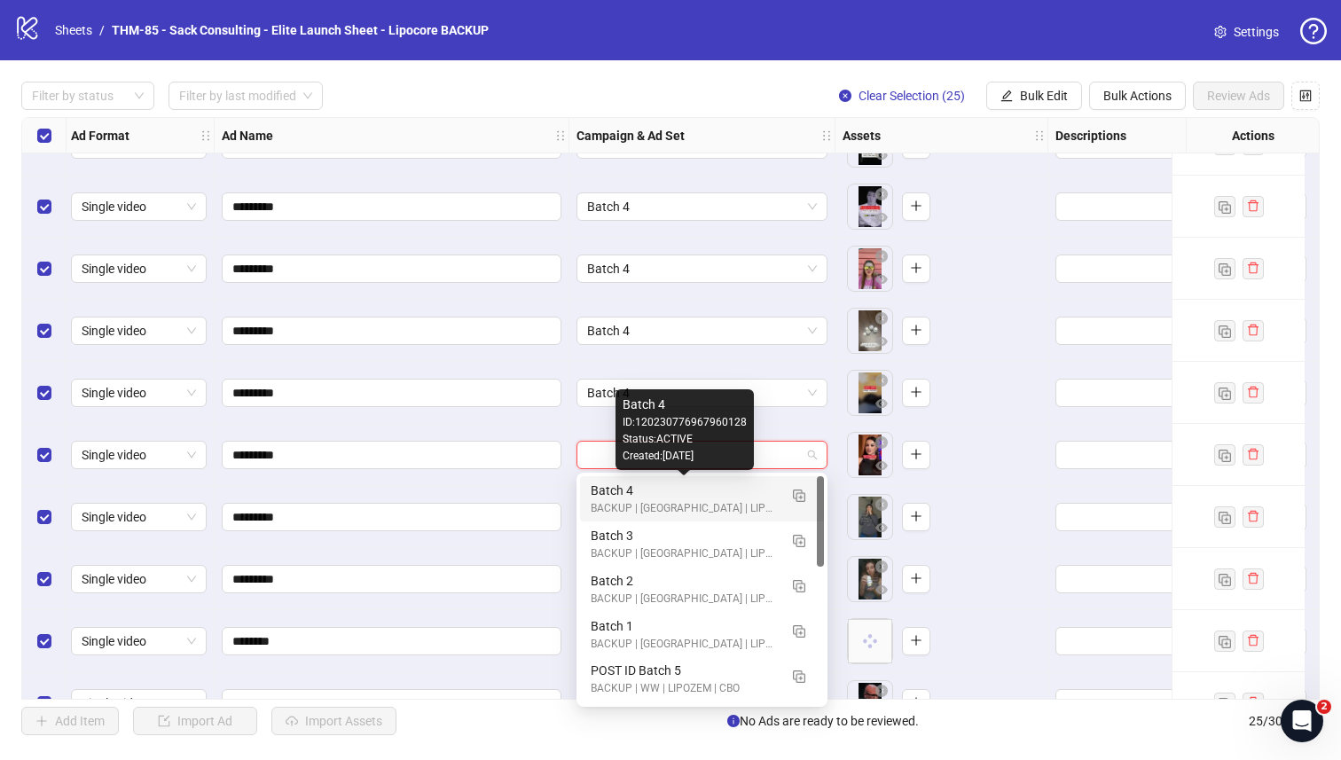
click at [626, 500] on div "BACKUP | US | LIPOZEM | CBO" at bounding box center [684, 508] width 187 height 17
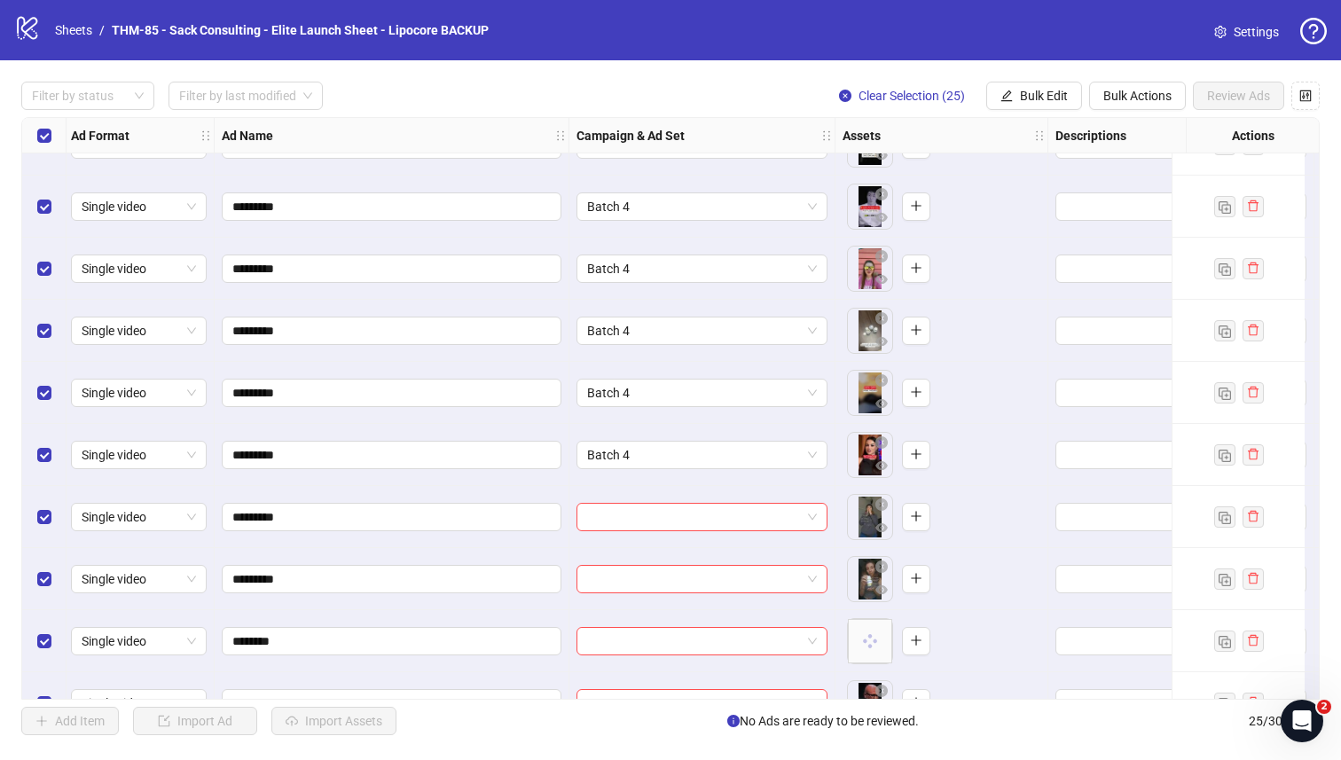
scroll to position [1014, 3]
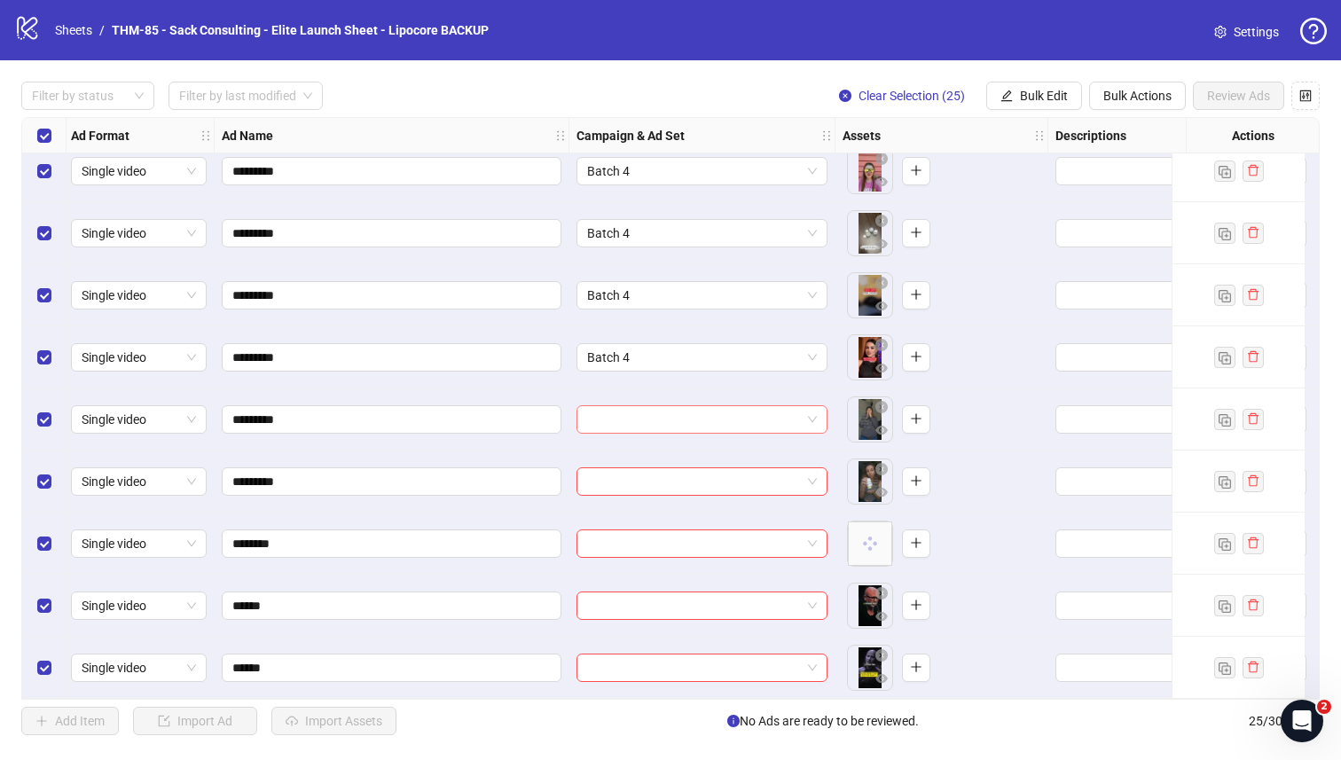
click at [654, 414] on input "search" at bounding box center [694, 419] width 214 height 27
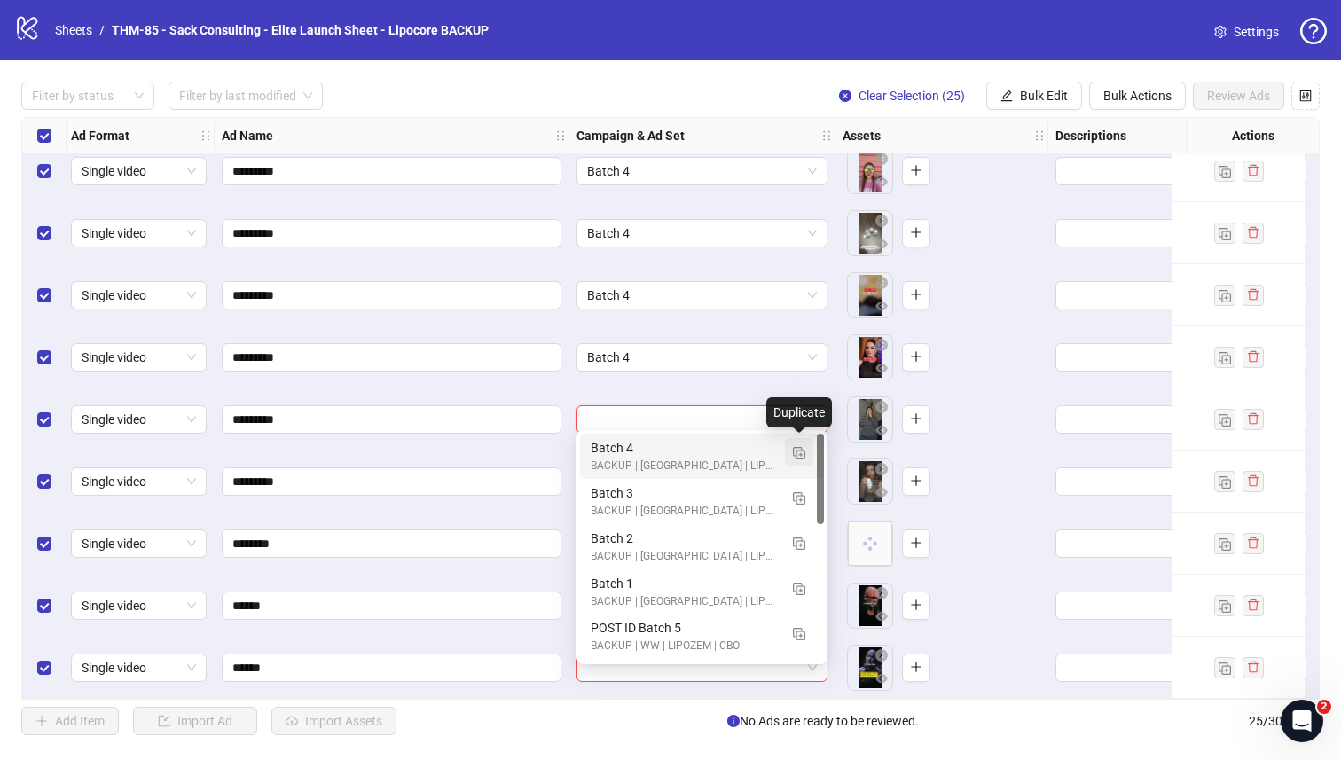
click at [800, 454] on img "button" at bounding box center [799, 453] width 12 height 12
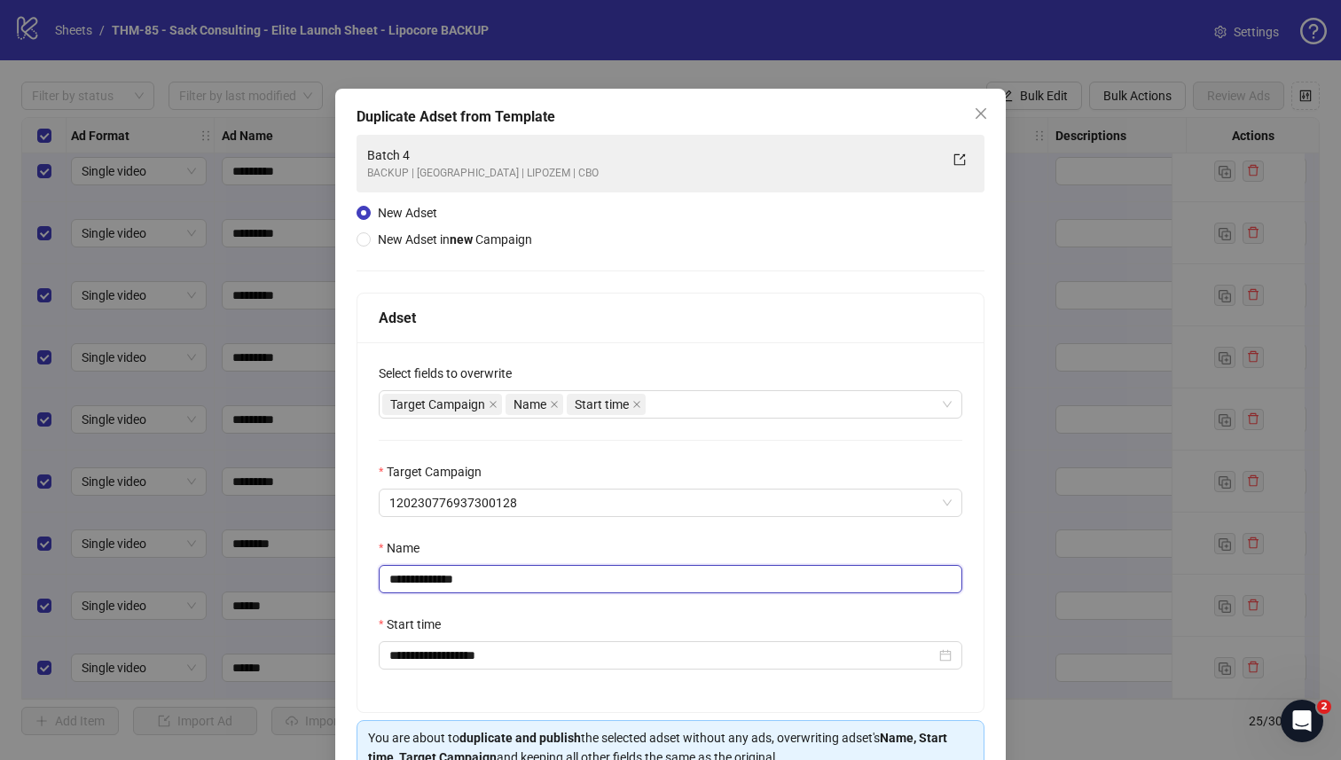
drag, startPoint x: 541, startPoint y: 580, endPoint x: 426, endPoint y: 582, distance: 115.3
click at [426, 582] on input "**********" at bounding box center [671, 579] width 584 height 28
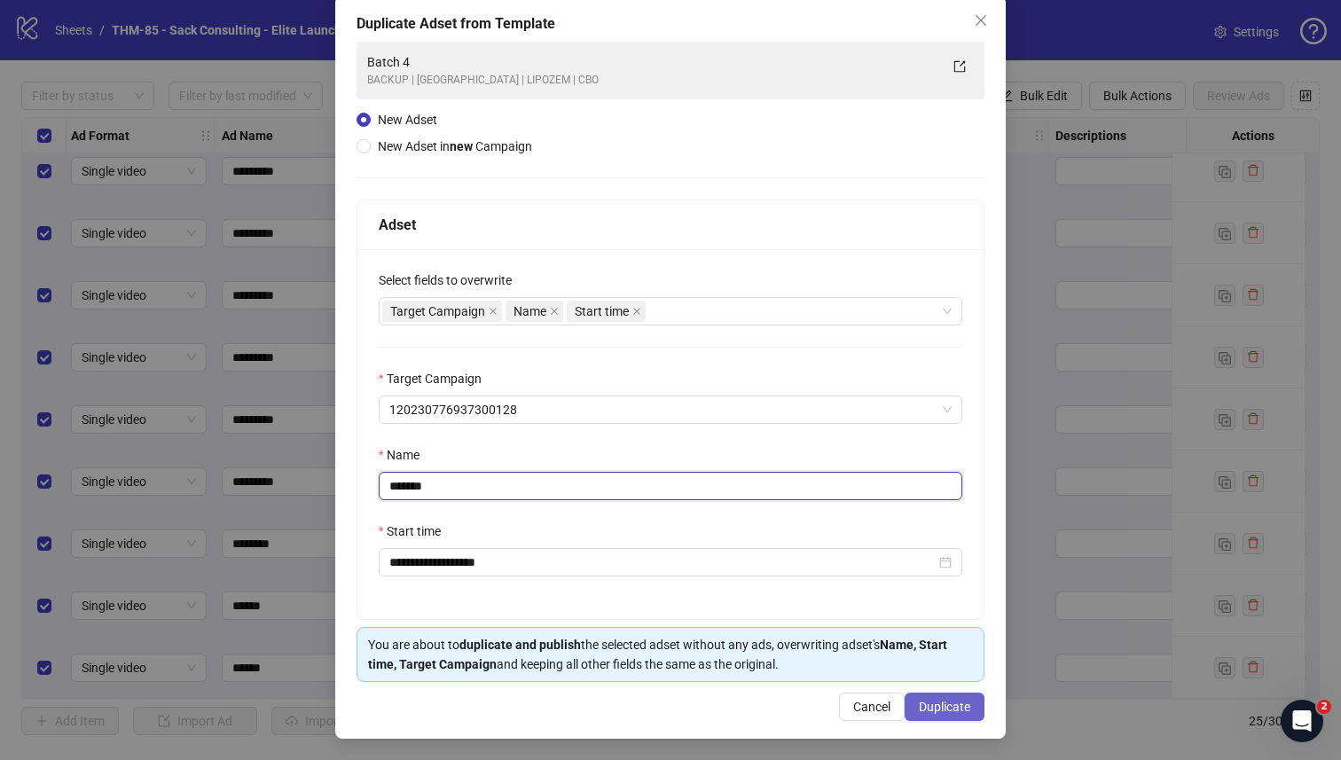
type input "*******"
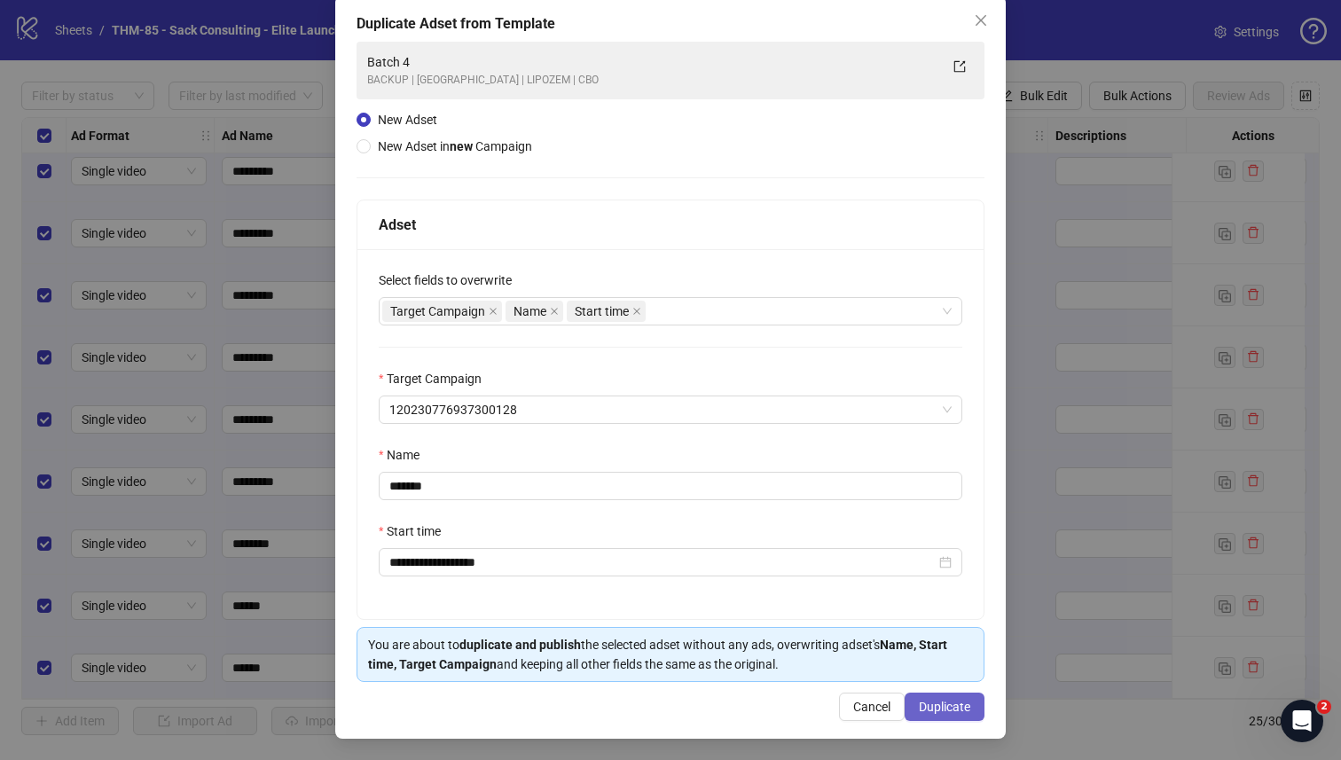
click at [917, 663] on button "Duplicate" at bounding box center [945, 707] width 80 height 28
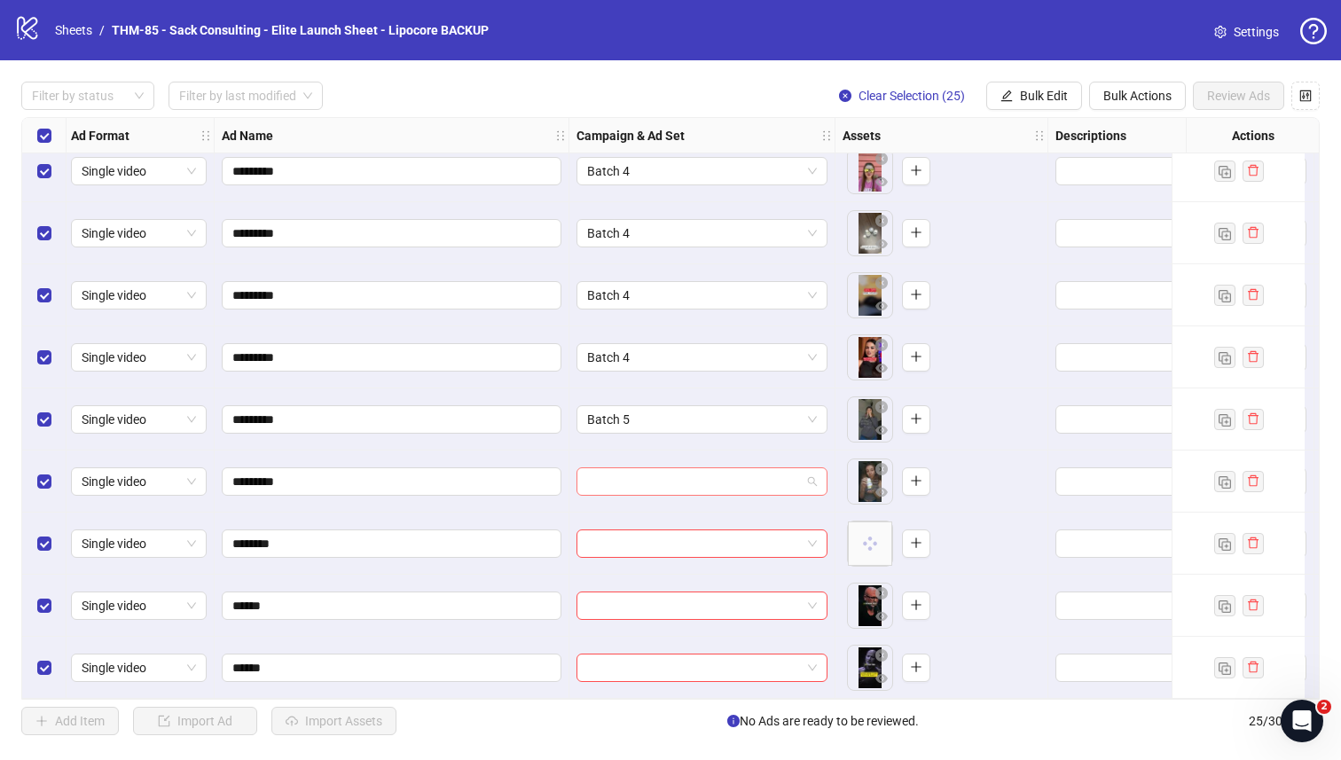
click at [680, 482] on input "search" at bounding box center [694, 481] width 214 height 27
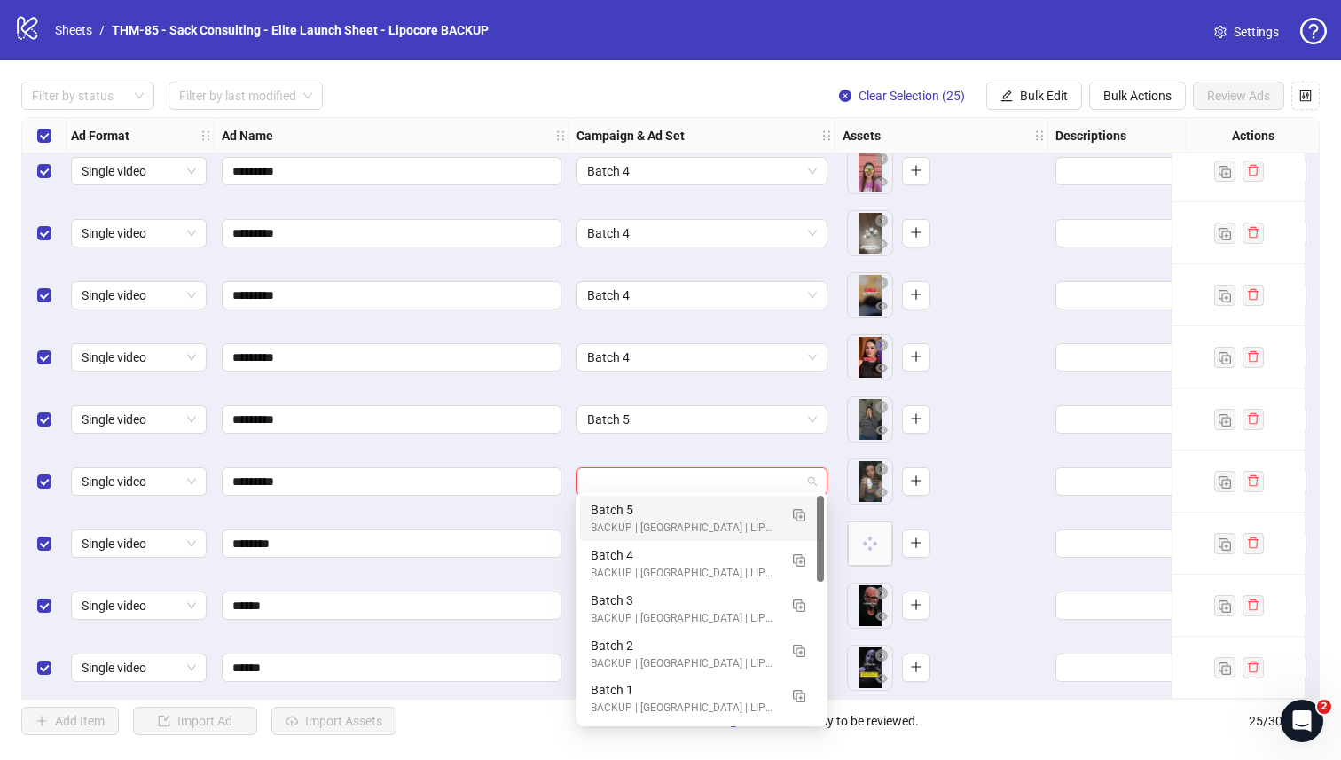
click at [672, 503] on div "Batch 5" at bounding box center [684, 510] width 187 height 20
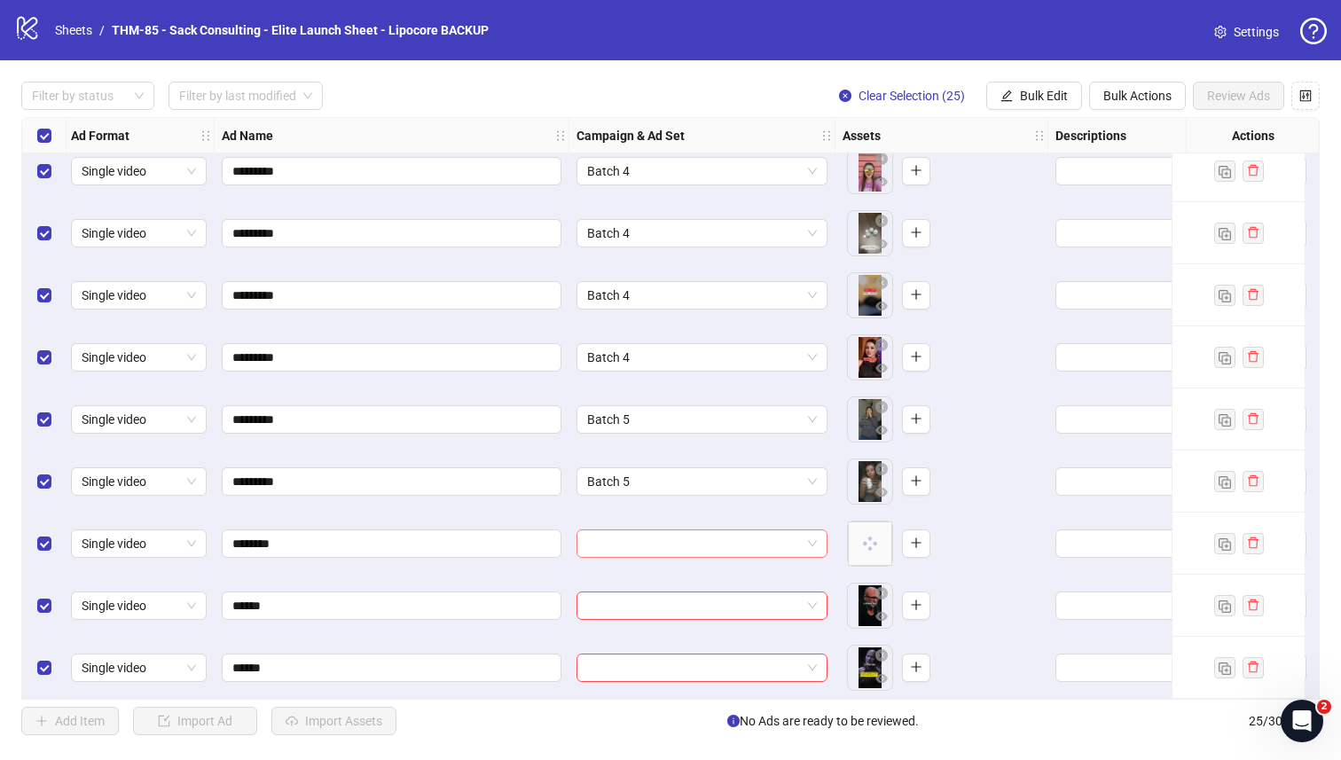
click at [668, 536] on input "search" at bounding box center [694, 543] width 214 height 27
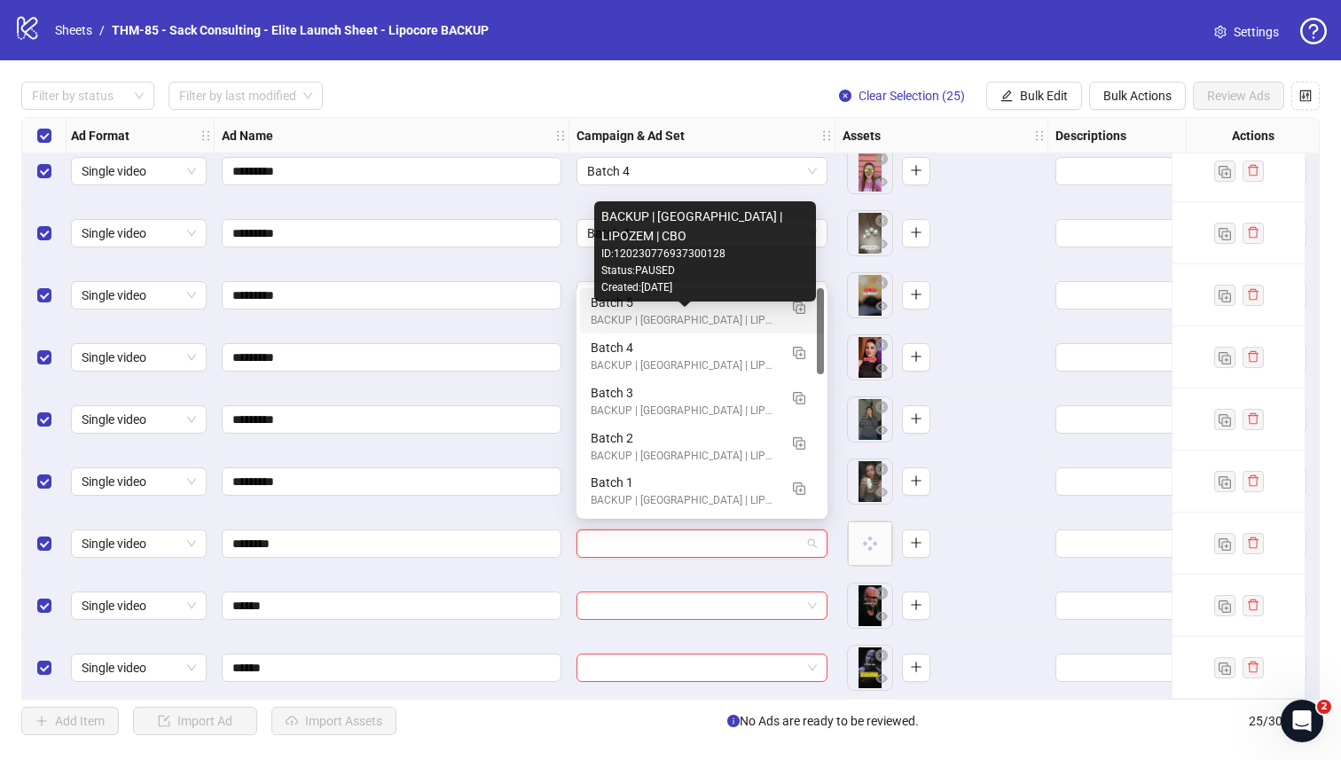
click at [762, 312] on div "BACKUP | US | LIPOZEM | CBO" at bounding box center [684, 320] width 187 height 17
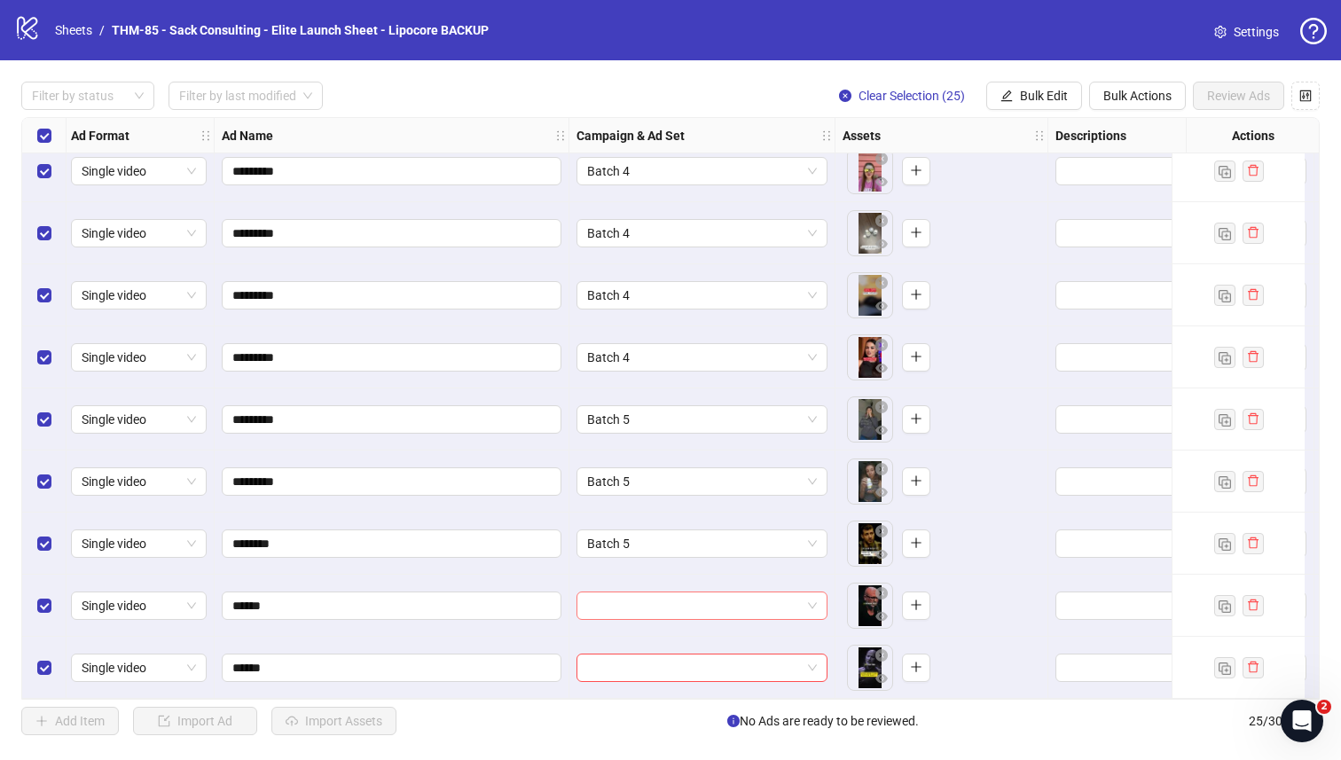
click at [644, 607] on input "search" at bounding box center [694, 606] width 214 height 27
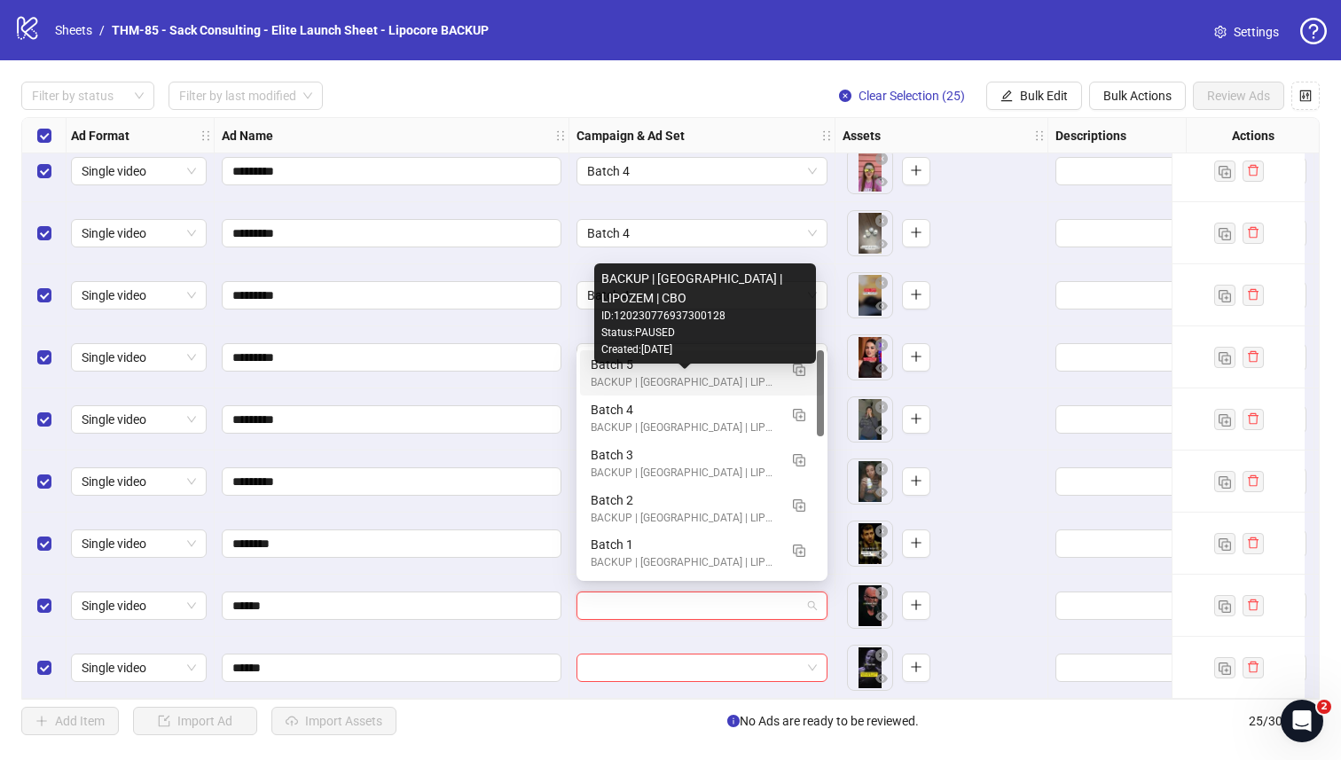
click at [640, 381] on div "BACKUP | US | LIPOZEM | CBO" at bounding box center [684, 382] width 187 height 17
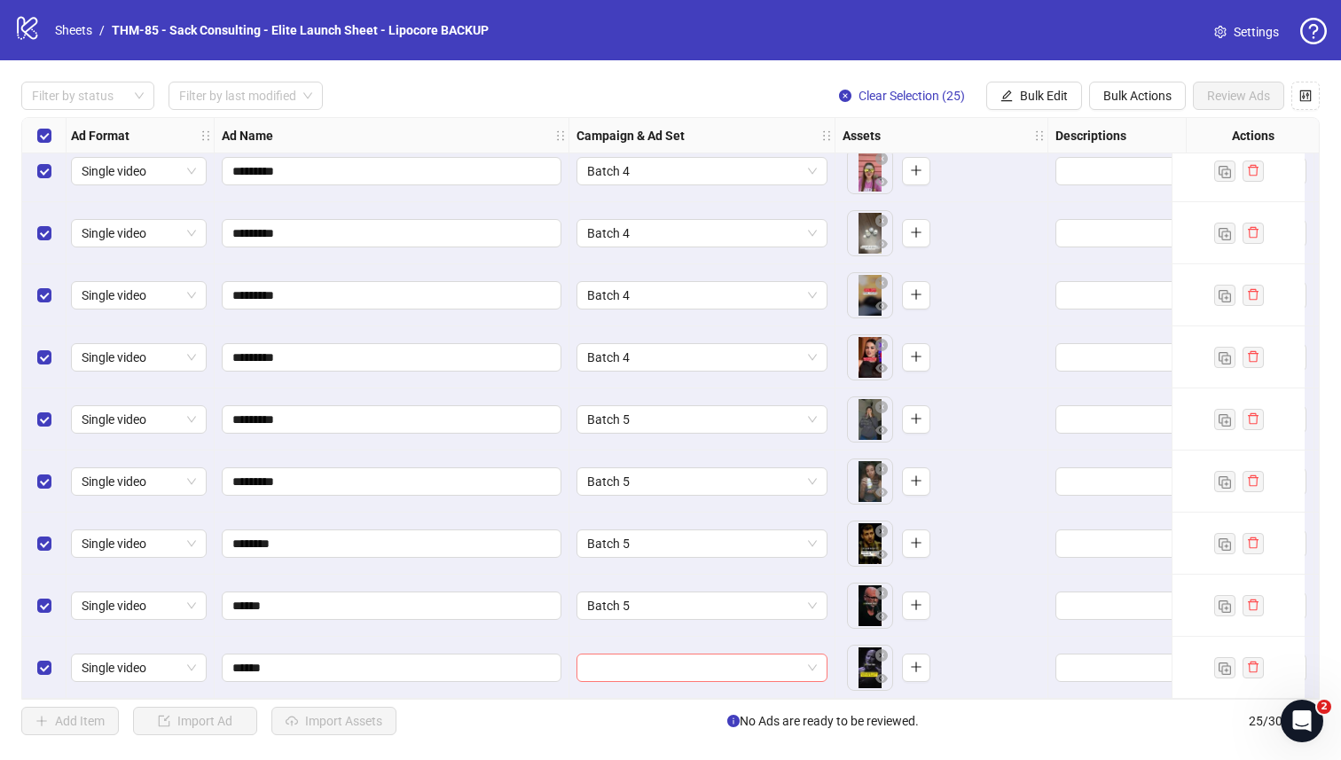
click at [611, 655] on input "search" at bounding box center [694, 668] width 214 height 27
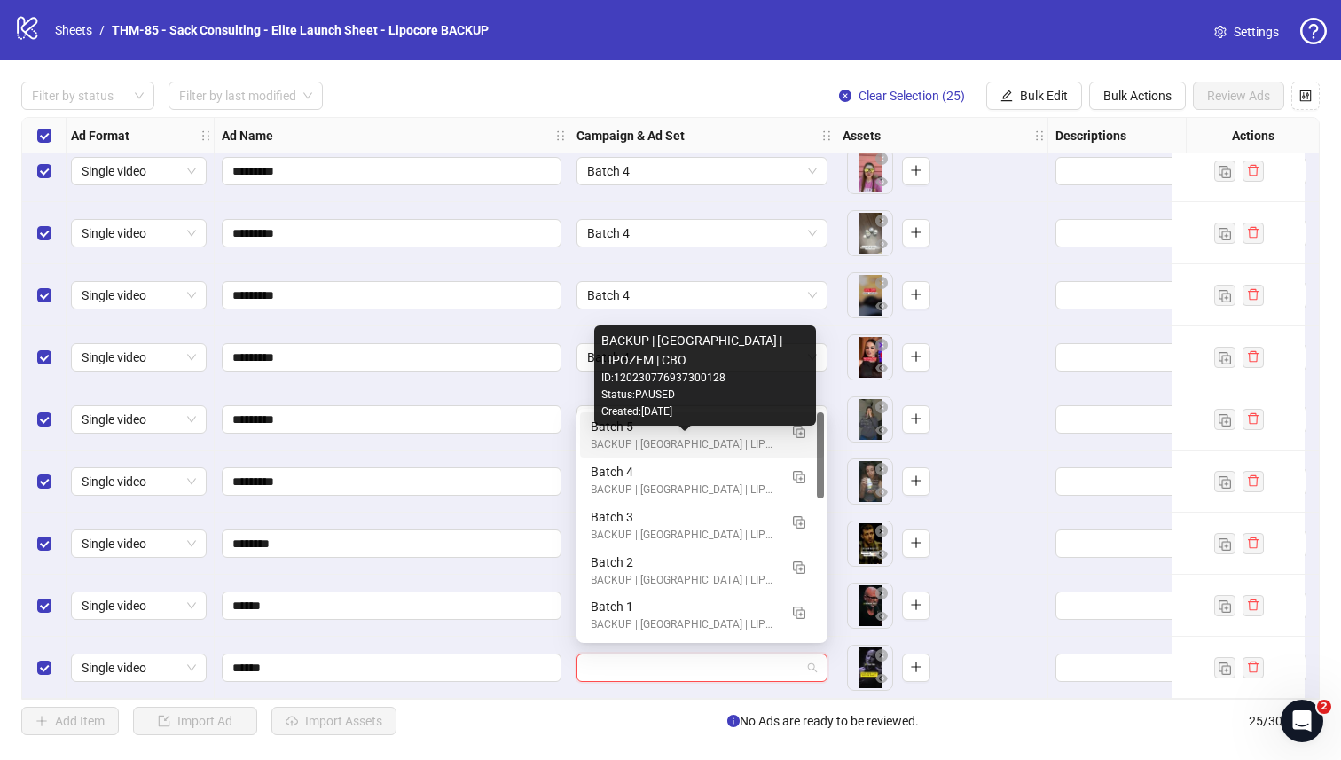
click at [633, 442] on div "BACKUP | US | LIPOZEM | CBO" at bounding box center [684, 444] width 187 height 17
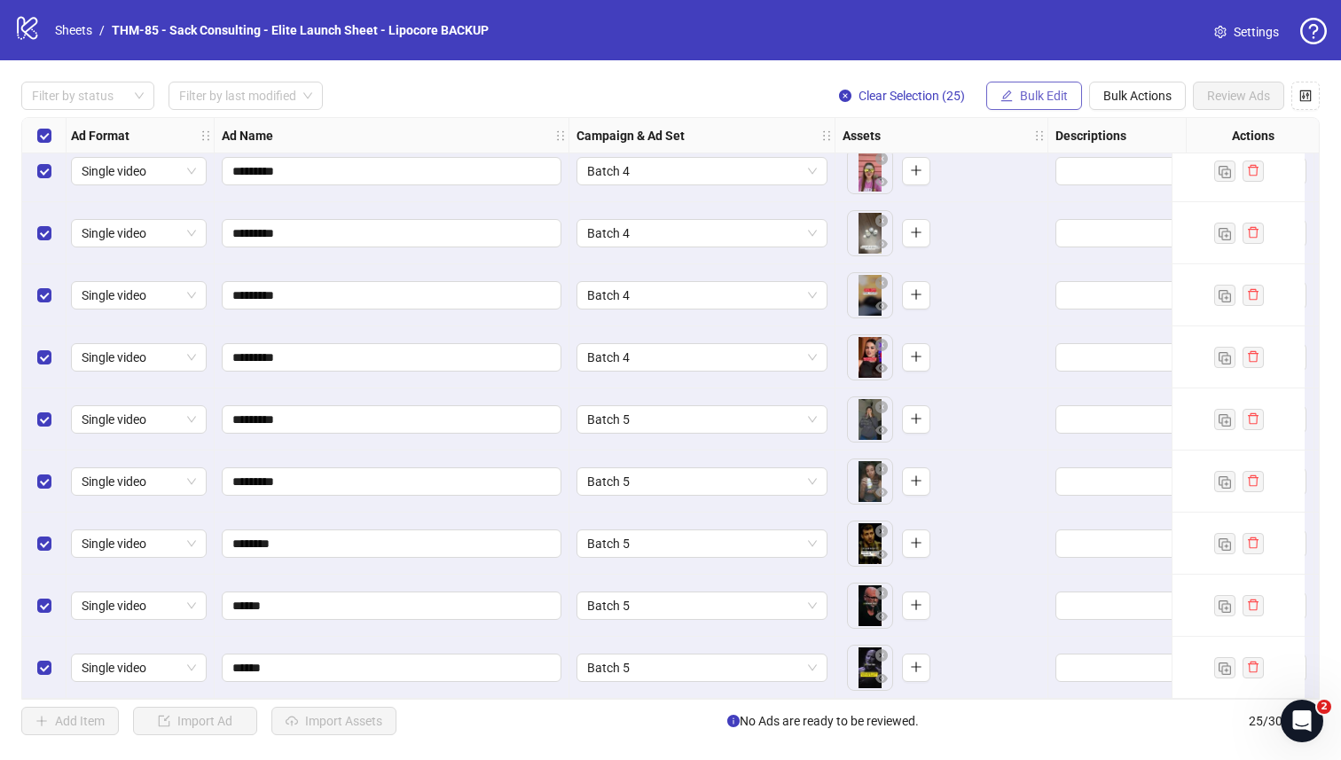
click at [1016, 92] on button "Bulk Edit" at bounding box center [1034, 96] width 96 height 28
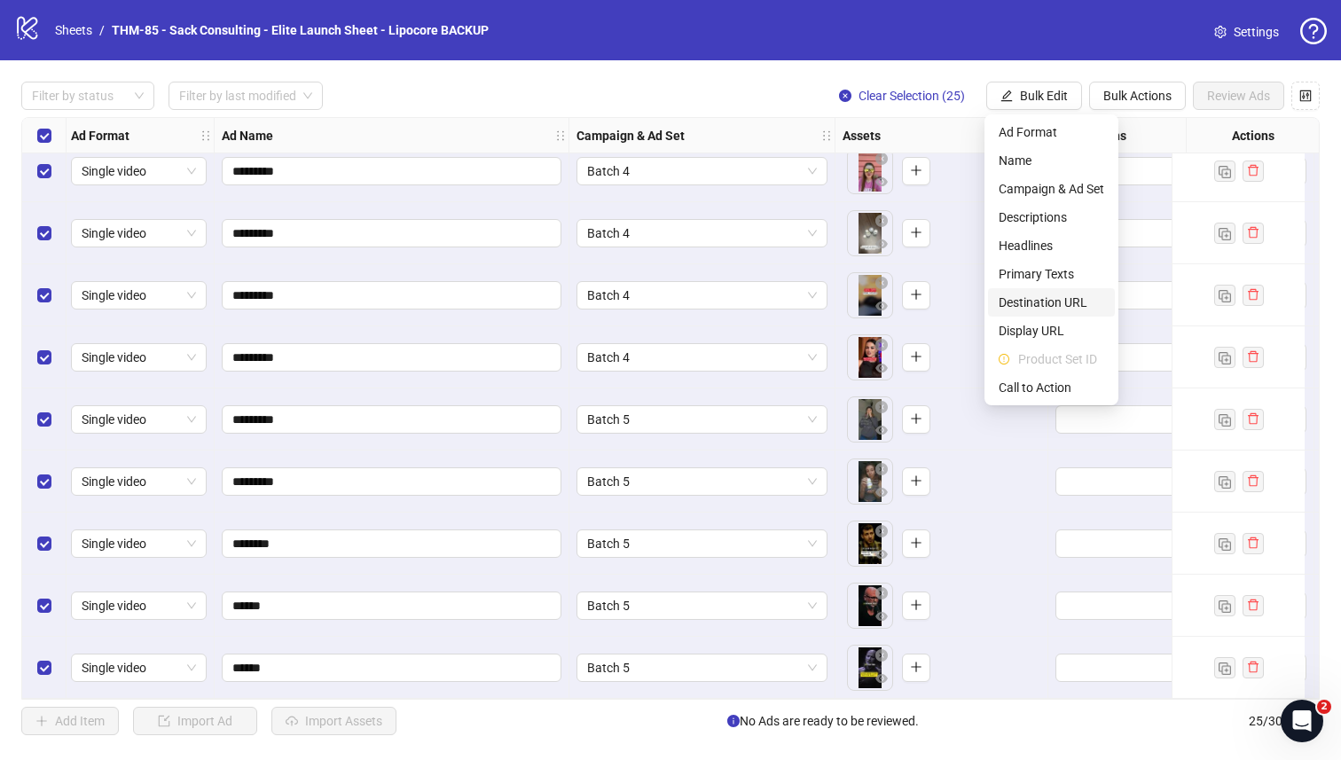
click at [1051, 299] on span "Destination URL" at bounding box center [1052, 303] width 106 height 20
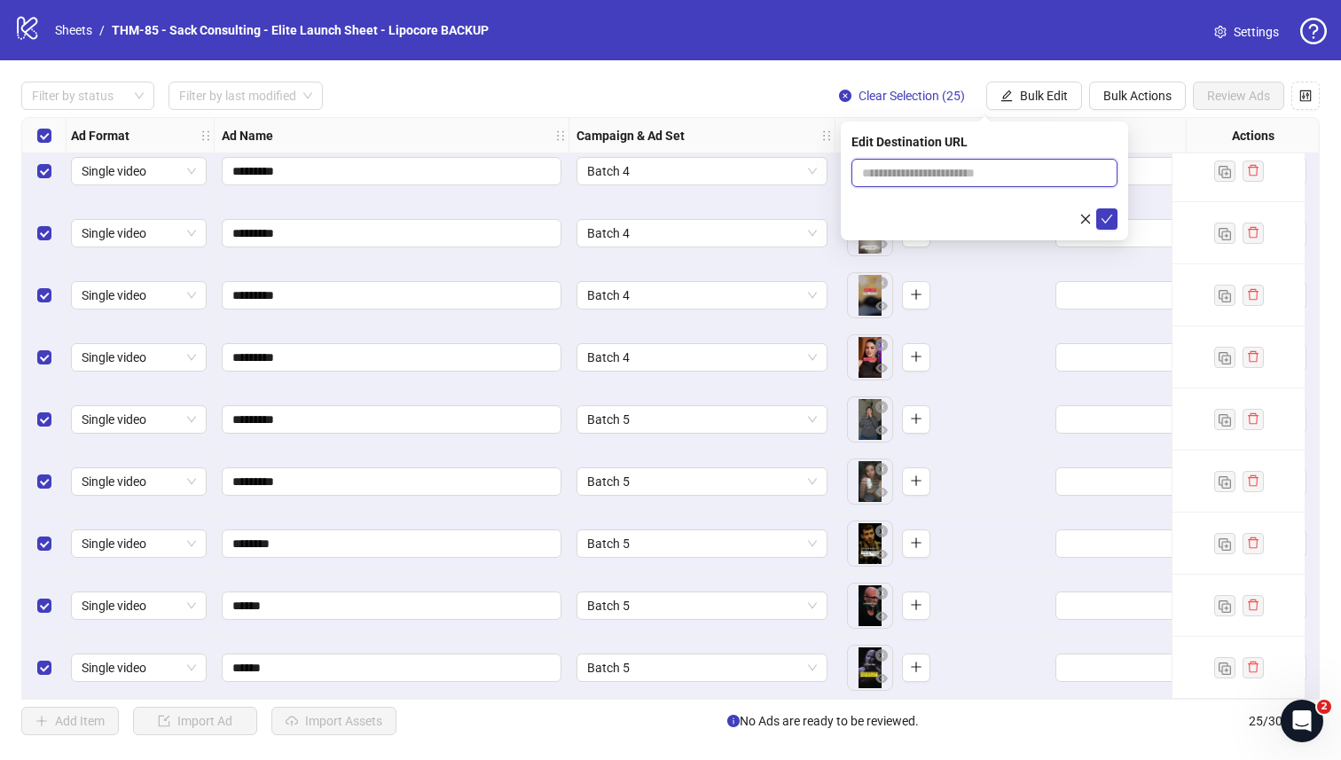
click at [963, 174] on input "text" at bounding box center [977, 173] width 231 height 20
paste input "**********"
type input "**********"
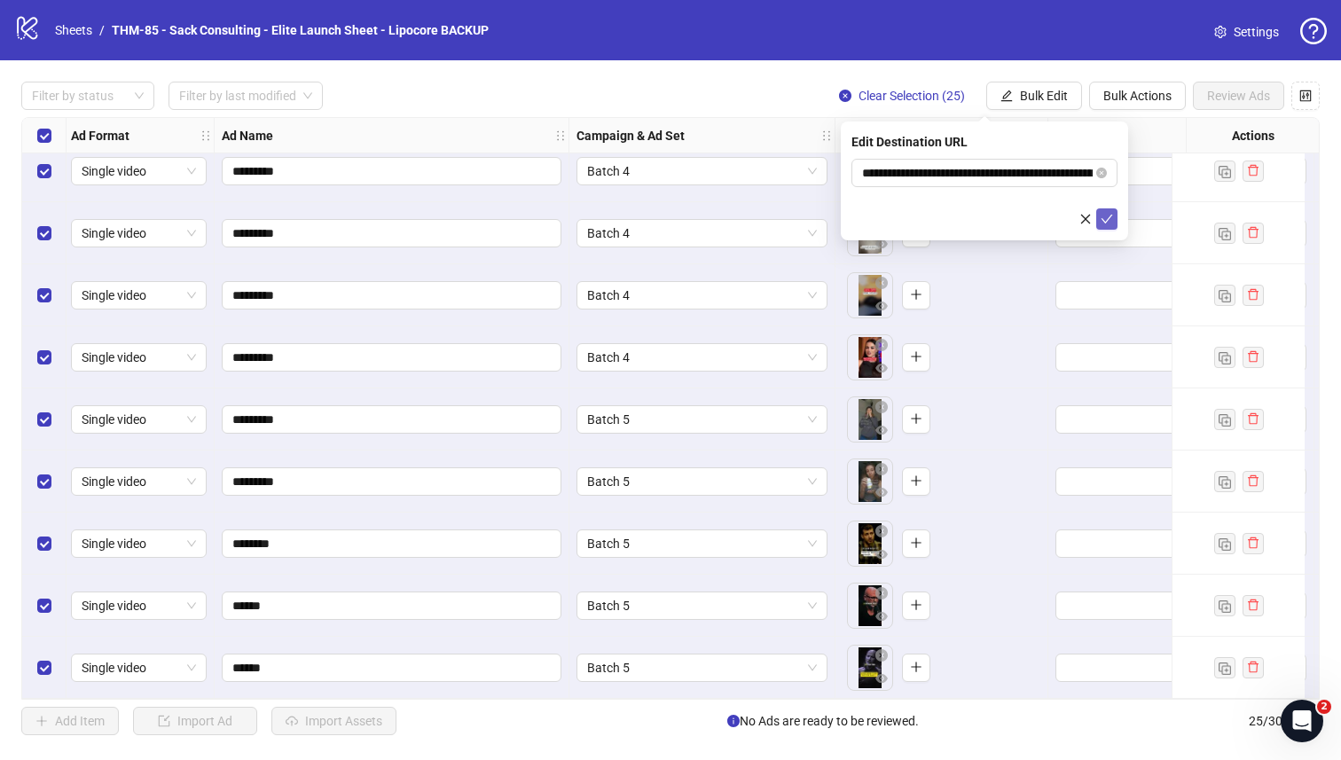
click at [1064, 211] on button "submit" at bounding box center [1106, 218] width 21 height 21
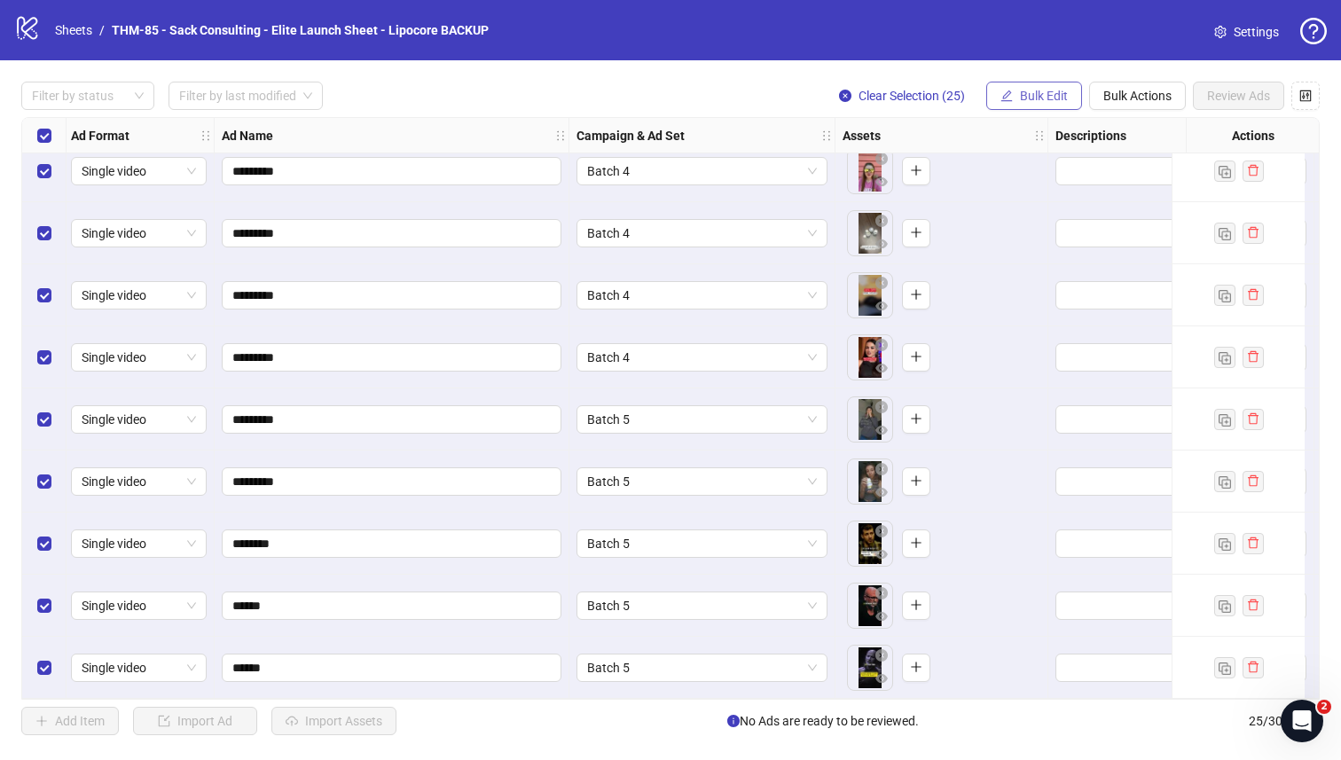
click at [1033, 98] on span "Bulk Edit" at bounding box center [1044, 96] width 48 height 14
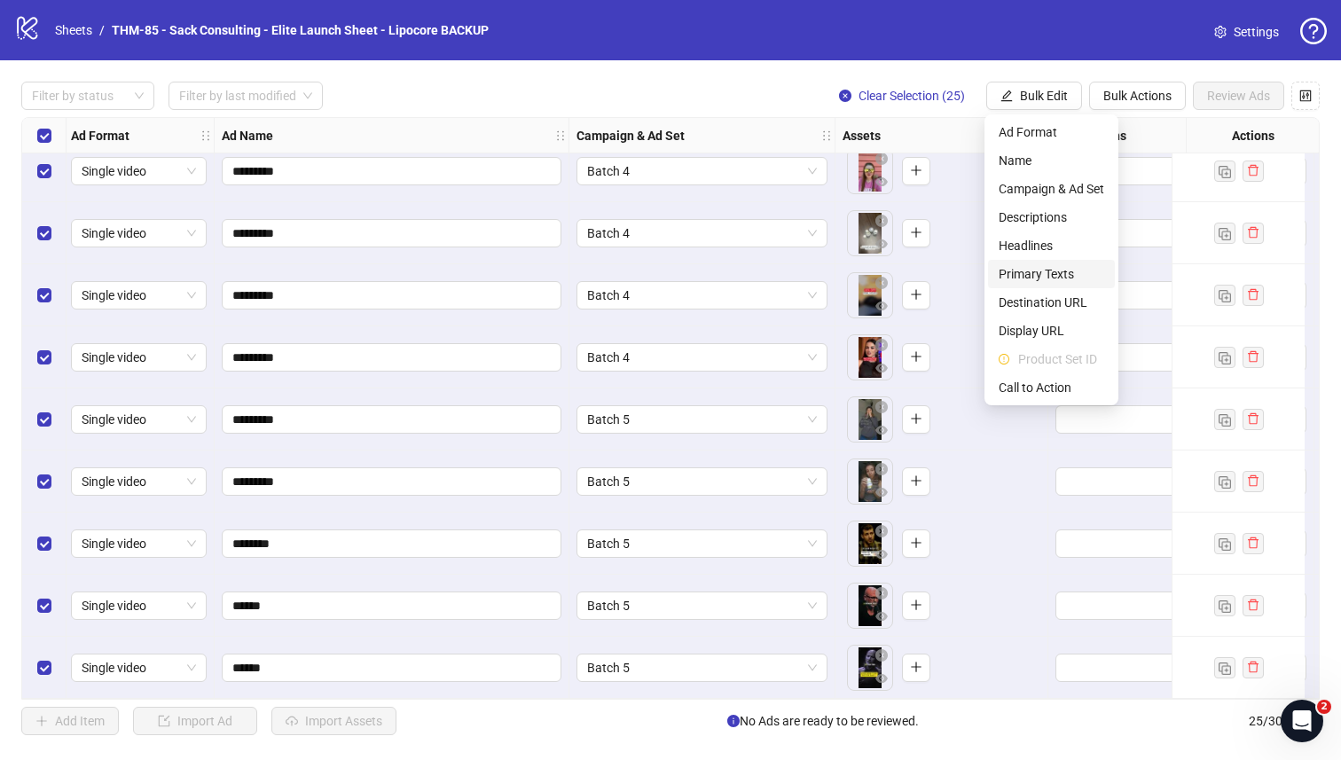
click at [1051, 266] on span "Primary Texts" at bounding box center [1052, 274] width 106 height 20
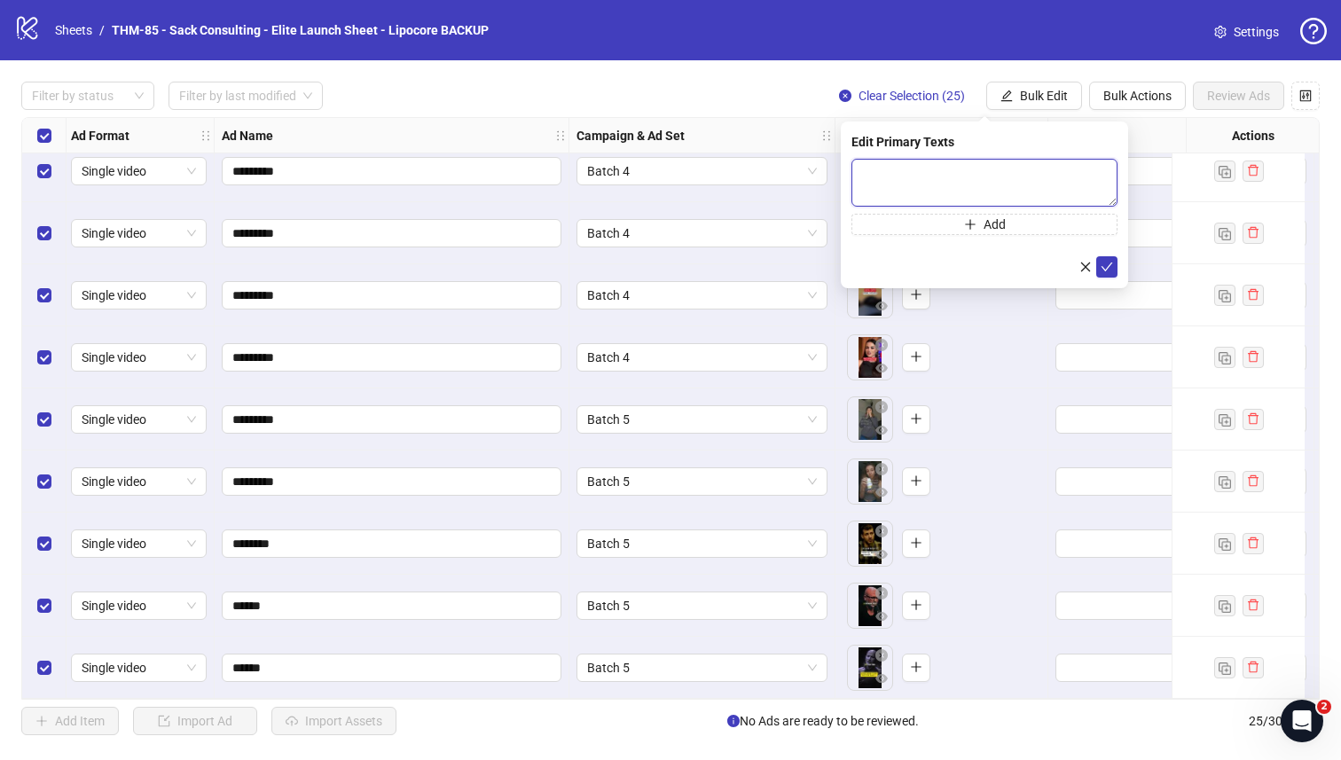
click at [959, 192] on textarea at bounding box center [985, 183] width 266 height 48
paste textarea "**********"
drag, startPoint x: 1074, startPoint y: 200, endPoint x: 845, endPoint y: 200, distance: 228.9
click at [845, 200] on div "**********" at bounding box center [984, 205] width 287 height 167
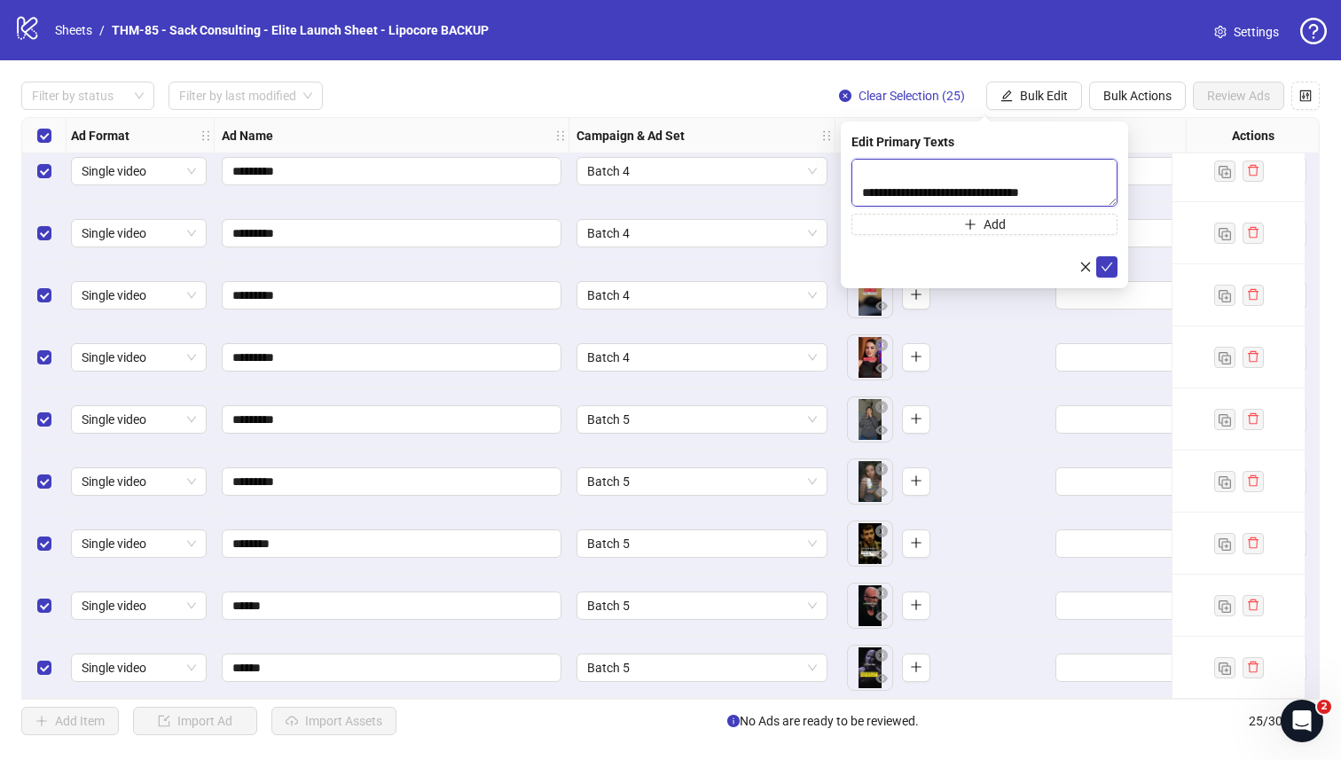
paste textarea "**********"
type textarea "**********"
click at [1019, 231] on button "Add" at bounding box center [985, 224] width 266 height 21
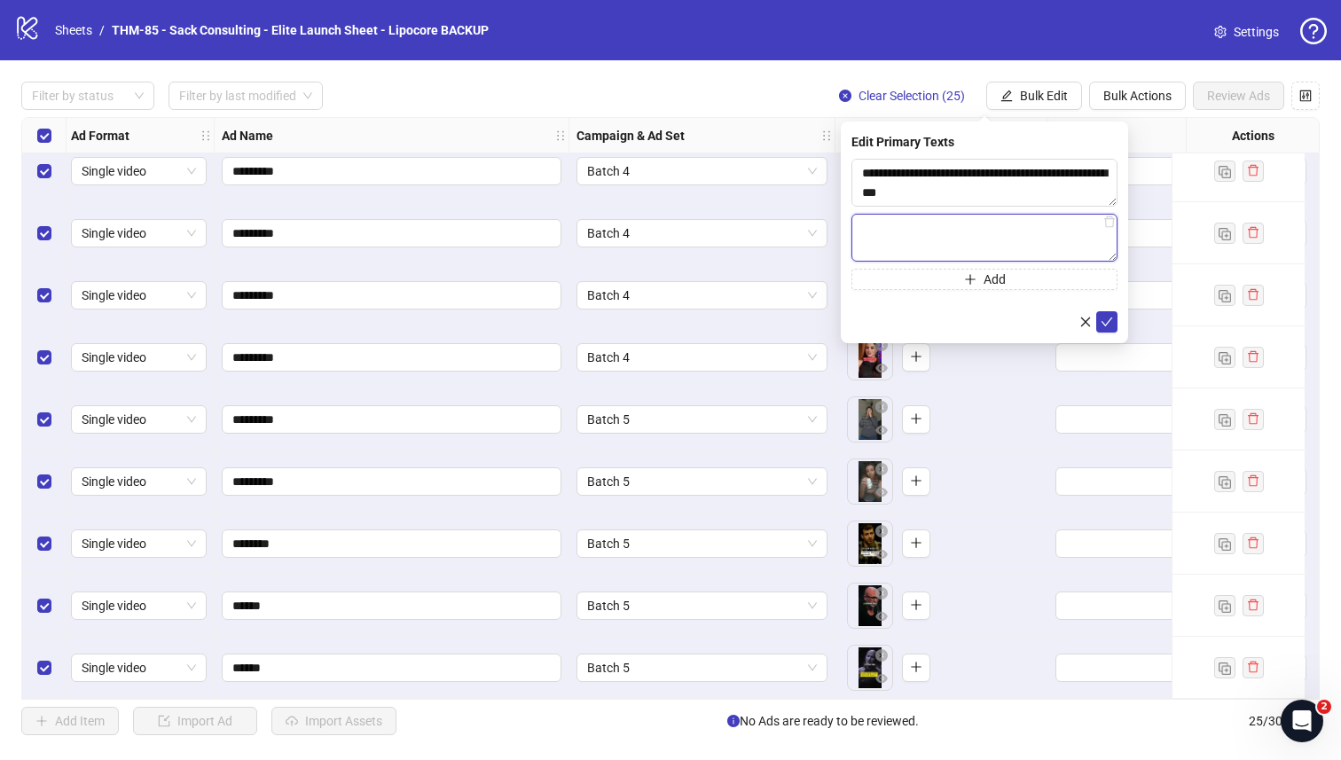
paste textarea "**********"
type textarea "**********"
click at [1064, 316] on icon "check" at bounding box center [1107, 322] width 12 height 12
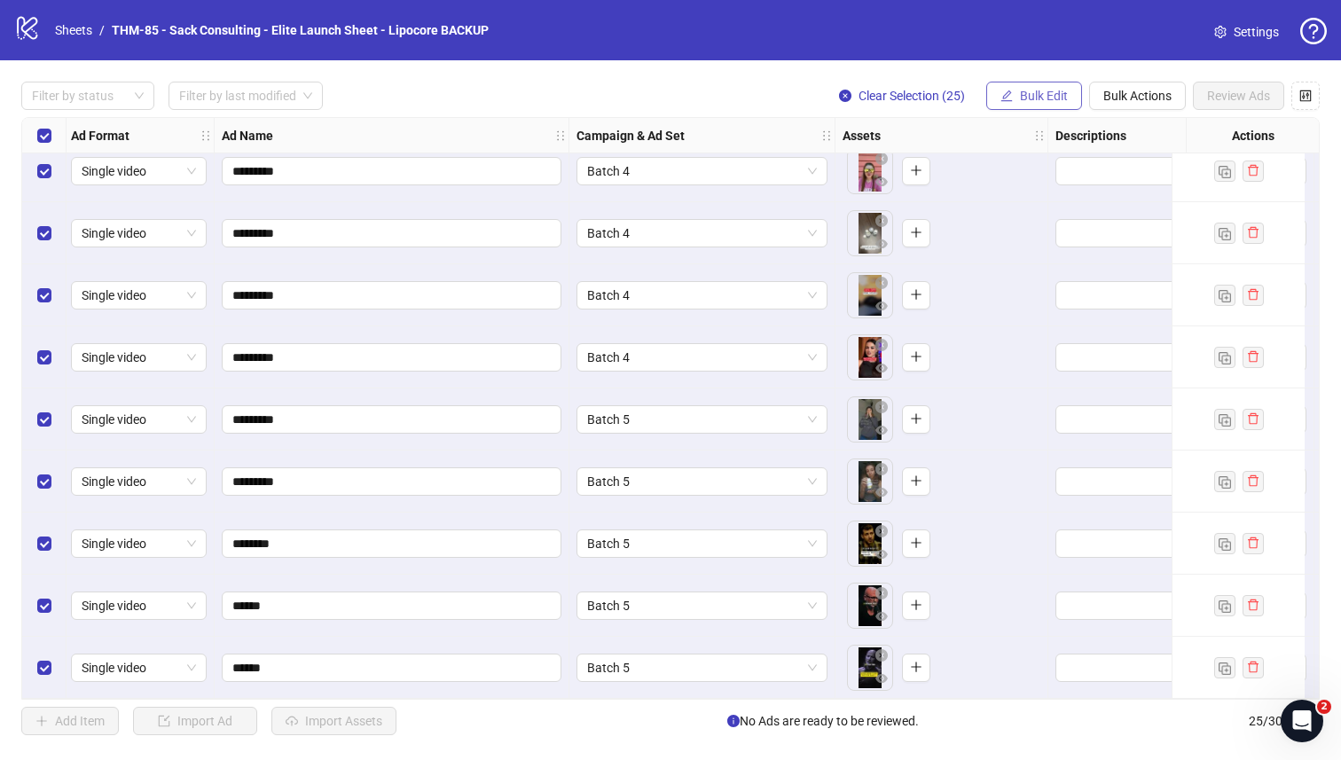
click at [1026, 95] on span "Bulk Edit" at bounding box center [1044, 96] width 48 height 14
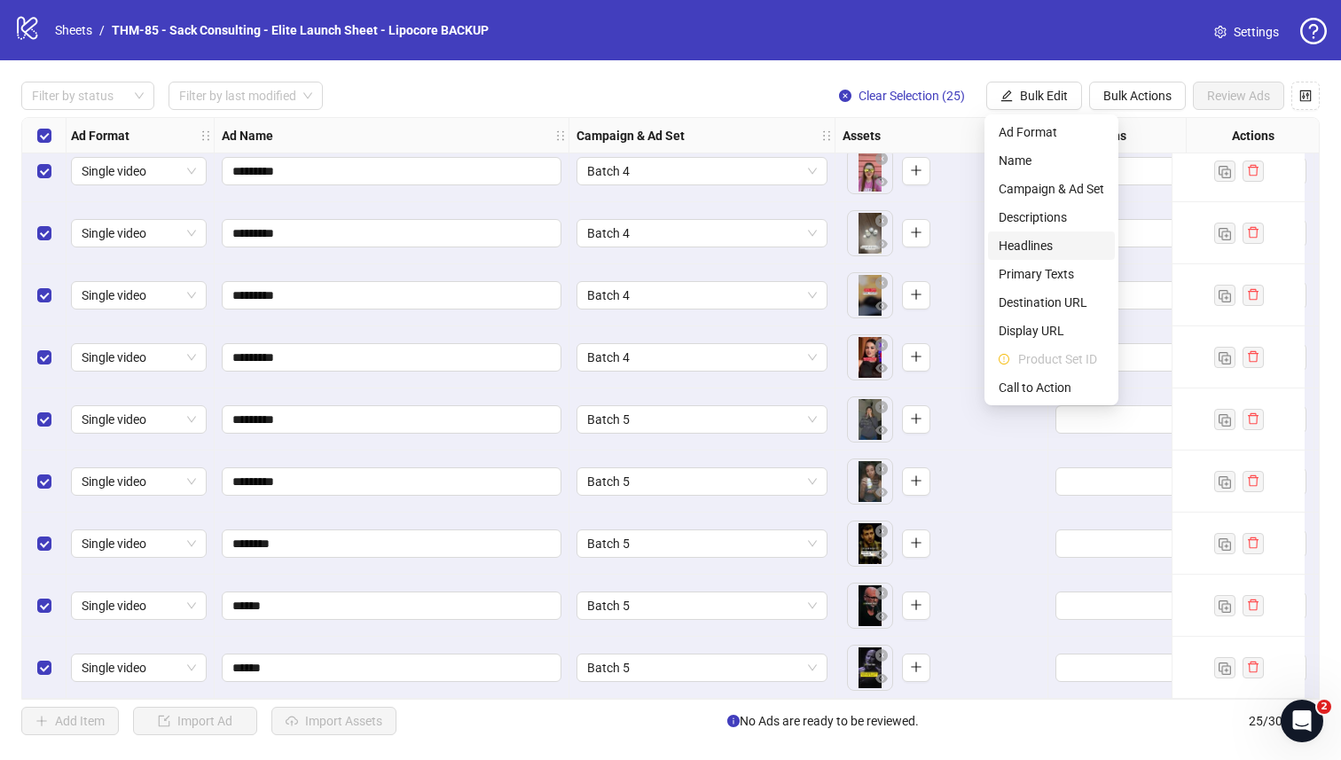
click at [1036, 252] on span "Headlines" at bounding box center [1052, 246] width 106 height 20
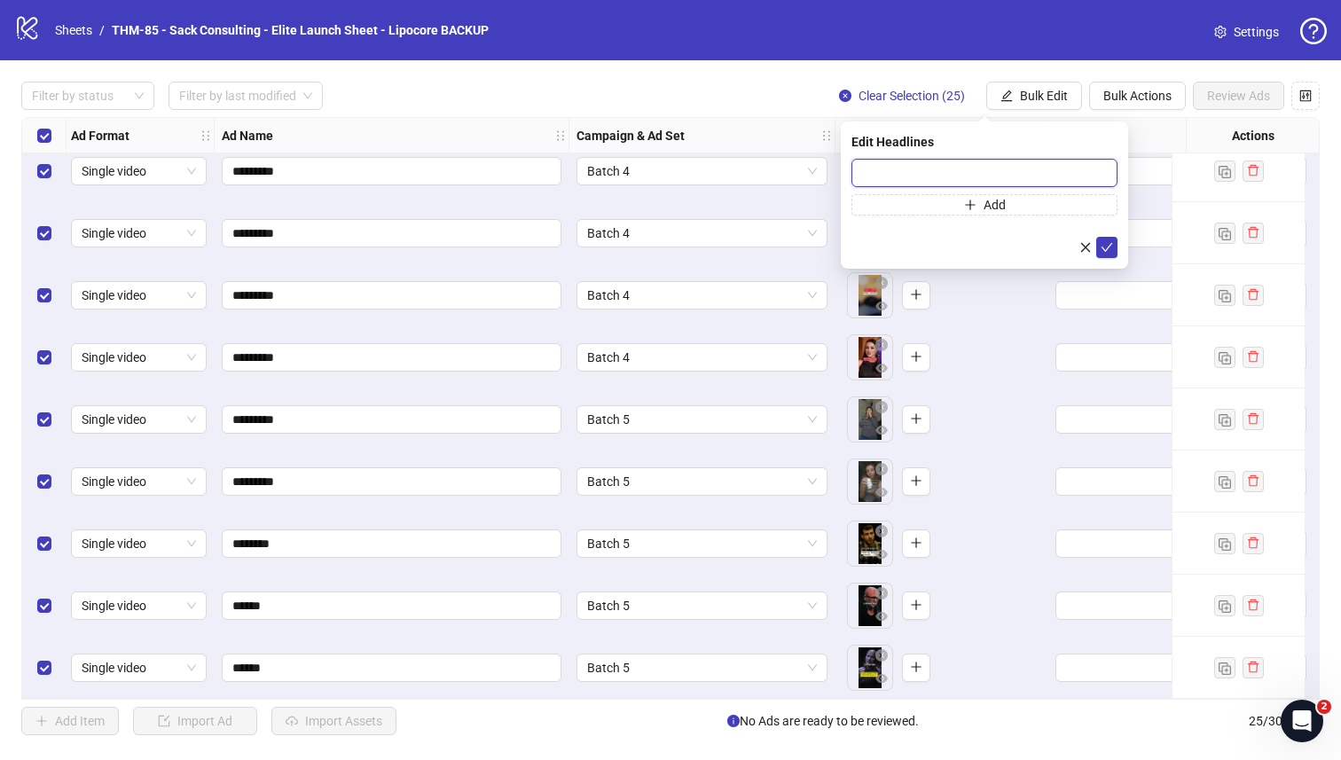
click at [947, 169] on input "text" at bounding box center [985, 173] width 266 height 28
paste input "**********"
type input "**********"
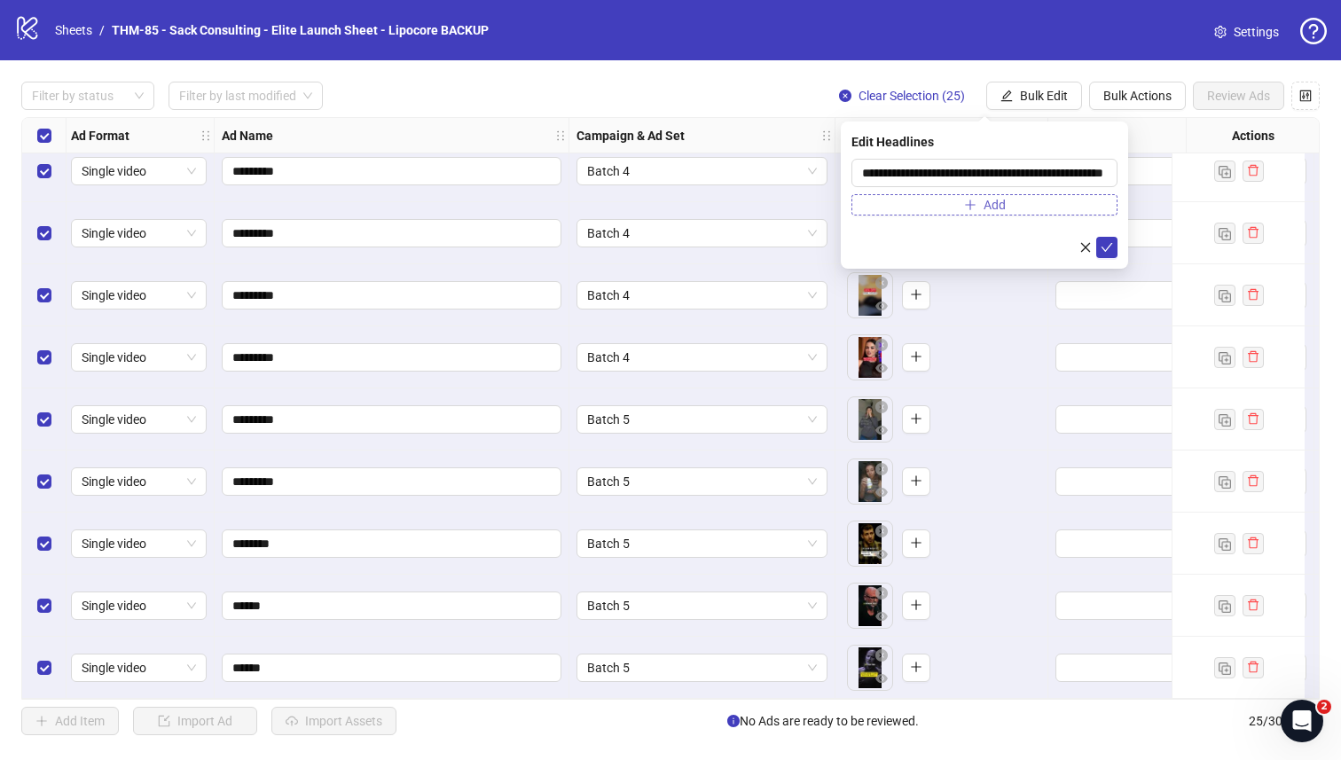
click at [1039, 206] on button "Add" at bounding box center [985, 204] width 266 height 21
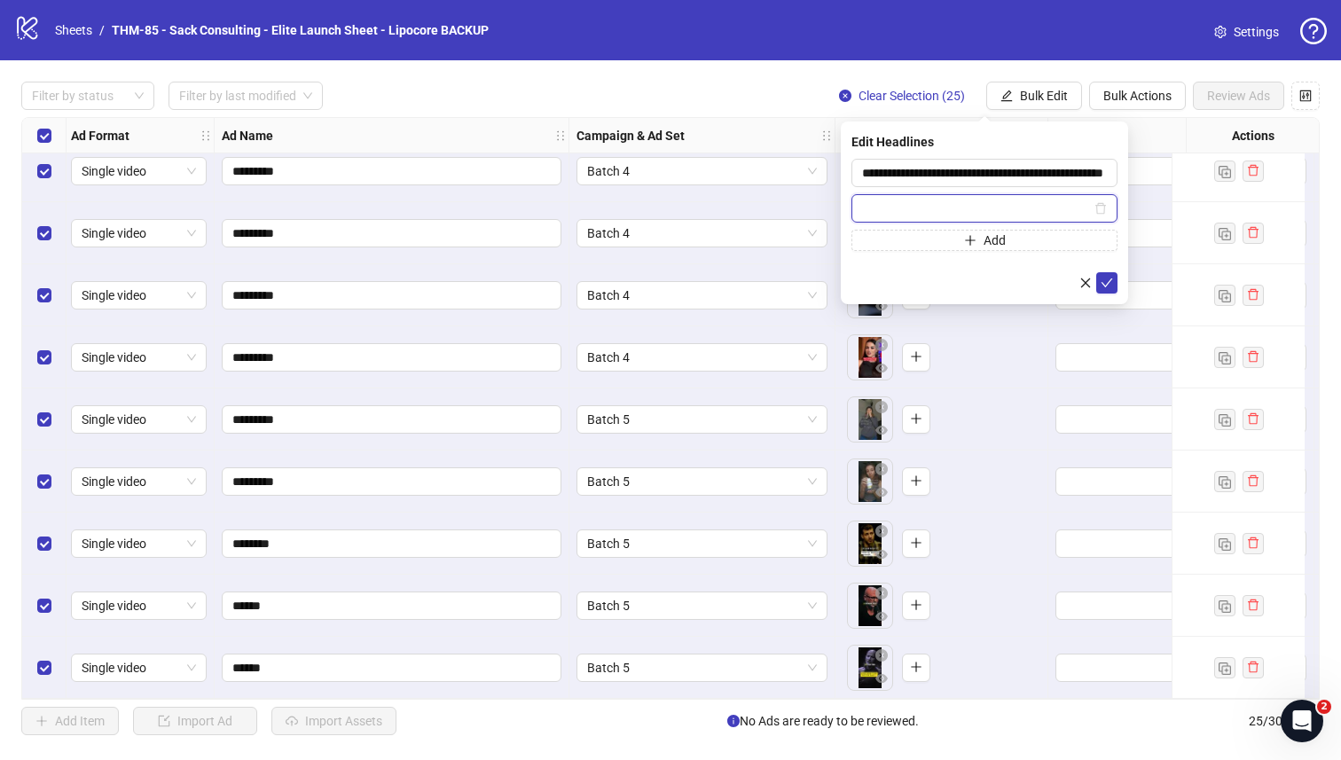
paste input "**********"
type input "**********"
click at [1064, 283] on icon "check" at bounding box center [1108, 283] width 12 height 9
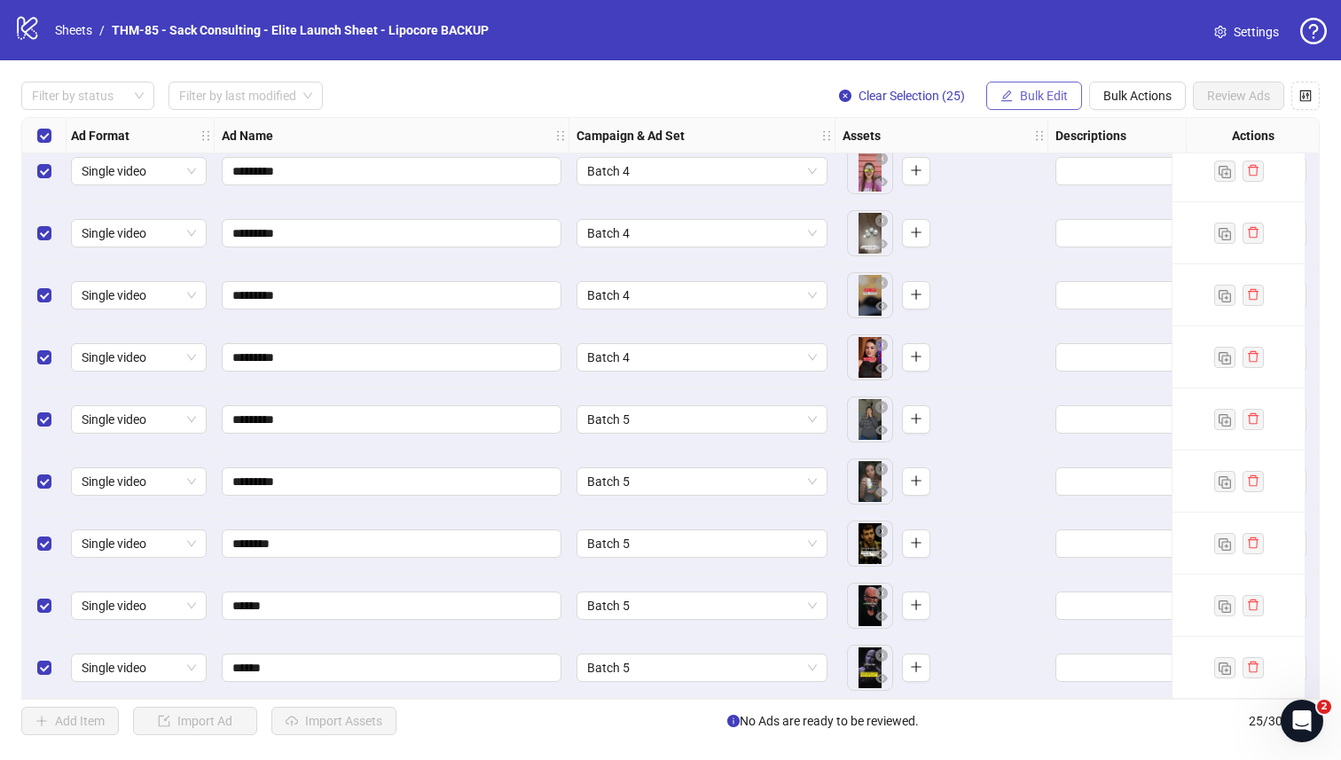
click at [1038, 103] on button "Bulk Edit" at bounding box center [1034, 96] width 96 height 28
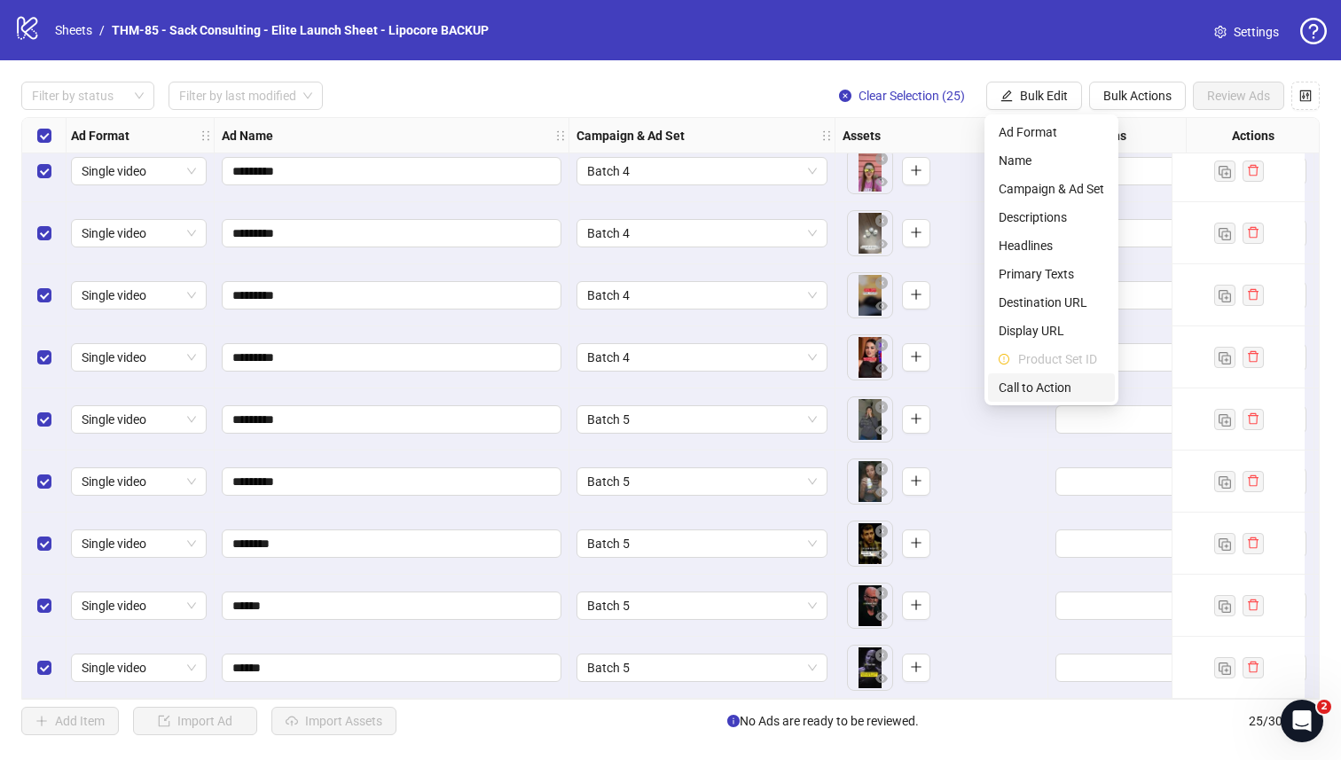
click at [1028, 378] on span "Call to Action" at bounding box center [1052, 388] width 106 height 20
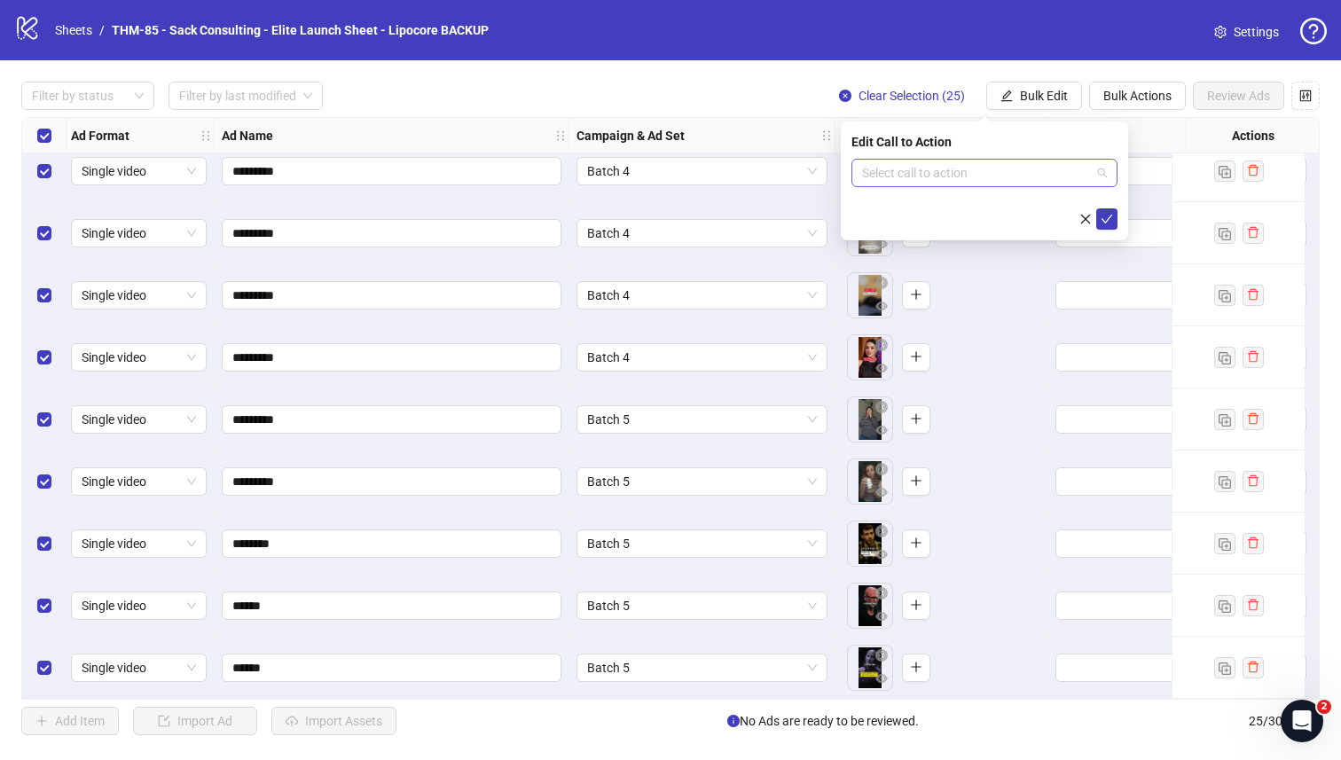
click at [960, 175] on input "search" at bounding box center [976, 173] width 229 height 27
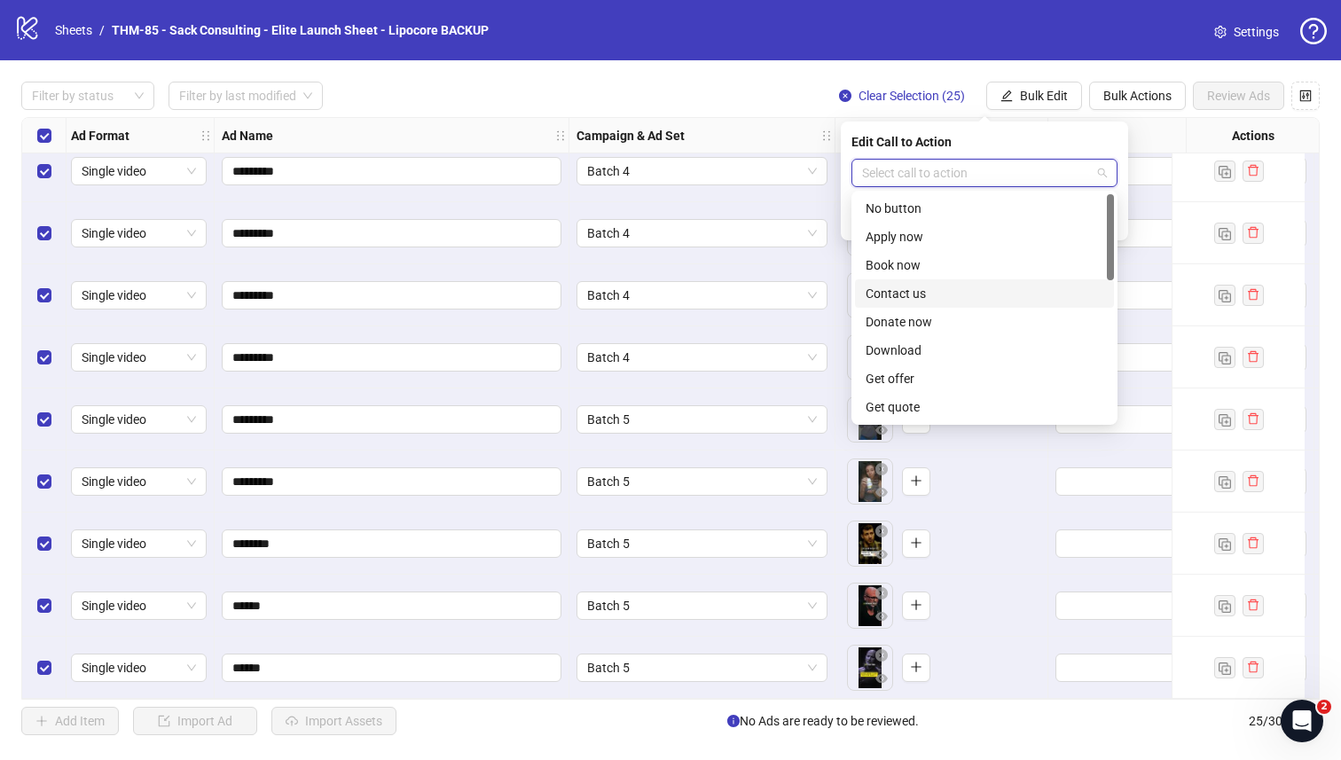
scroll to position [369, 0]
click at [931, 272] on div "Shop now" at bounding box center [985, 265] width 238 height 20
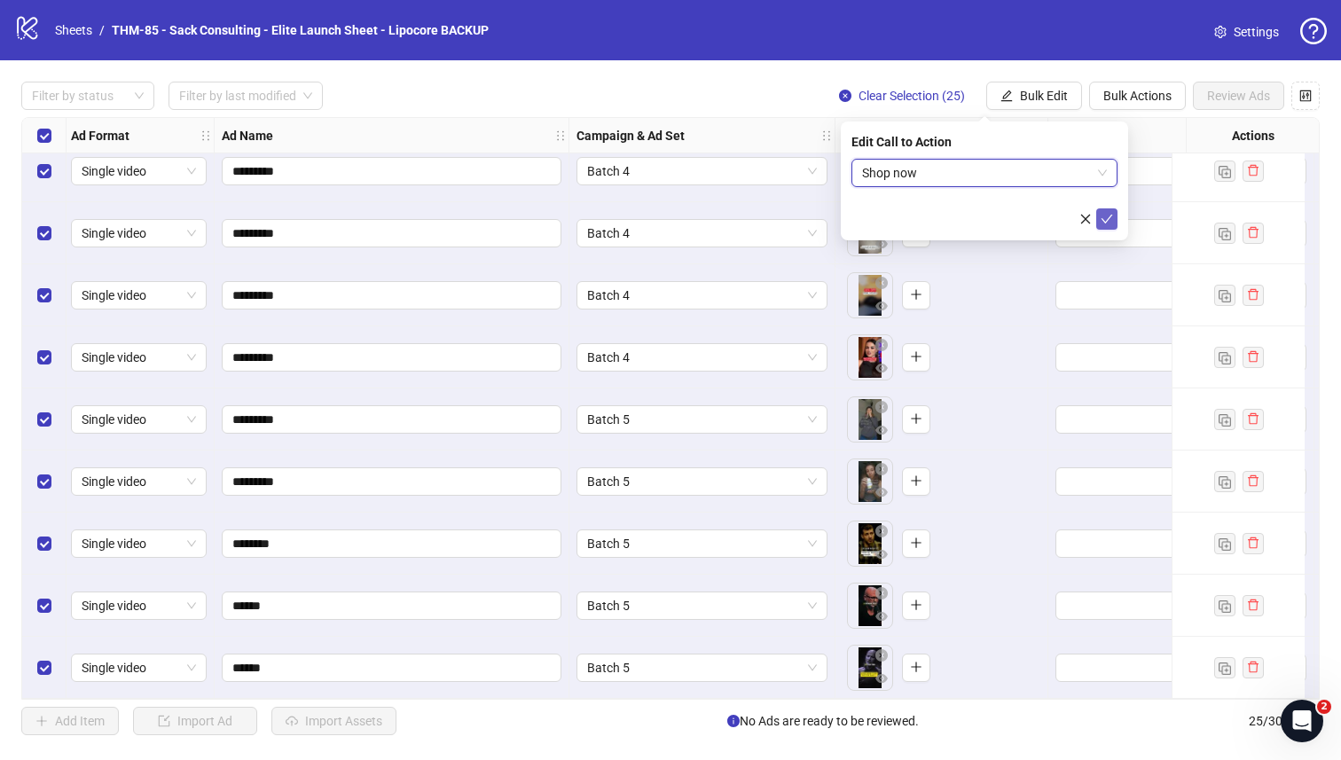
click at [1064, 219] on icon "check" at bounding box center [1107, 219] width 12 height 12
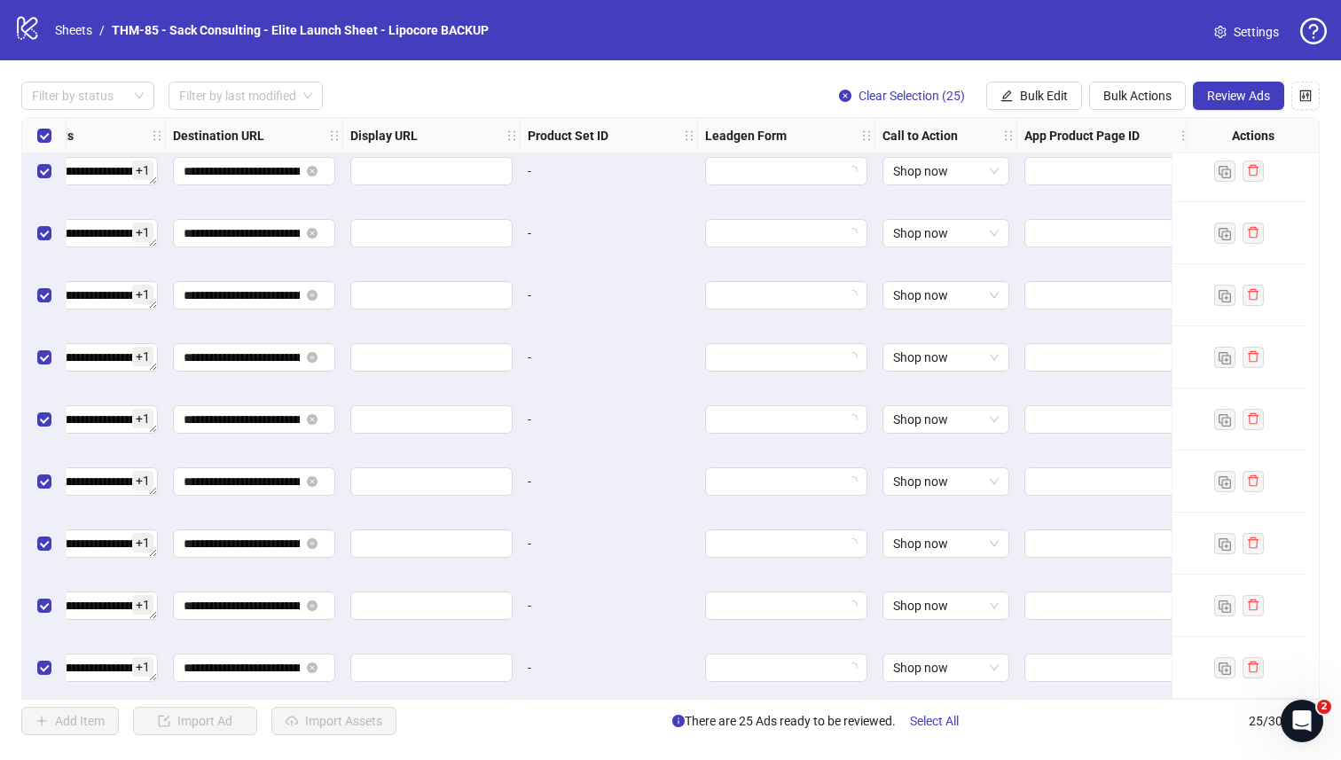
scroll to position [1014, 1618]
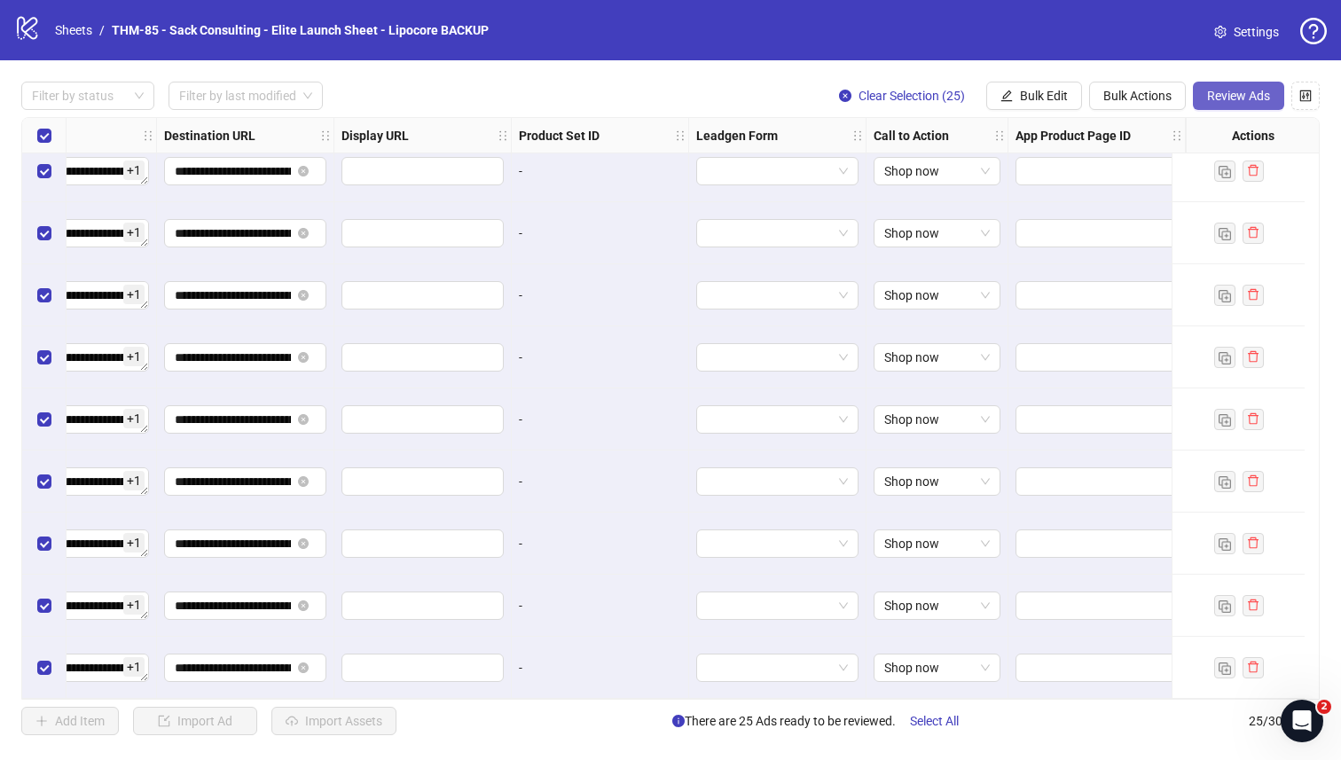
click at [1064, 97] on span "Review Ads" at bounding box center [1238, 96] width 63 height 14
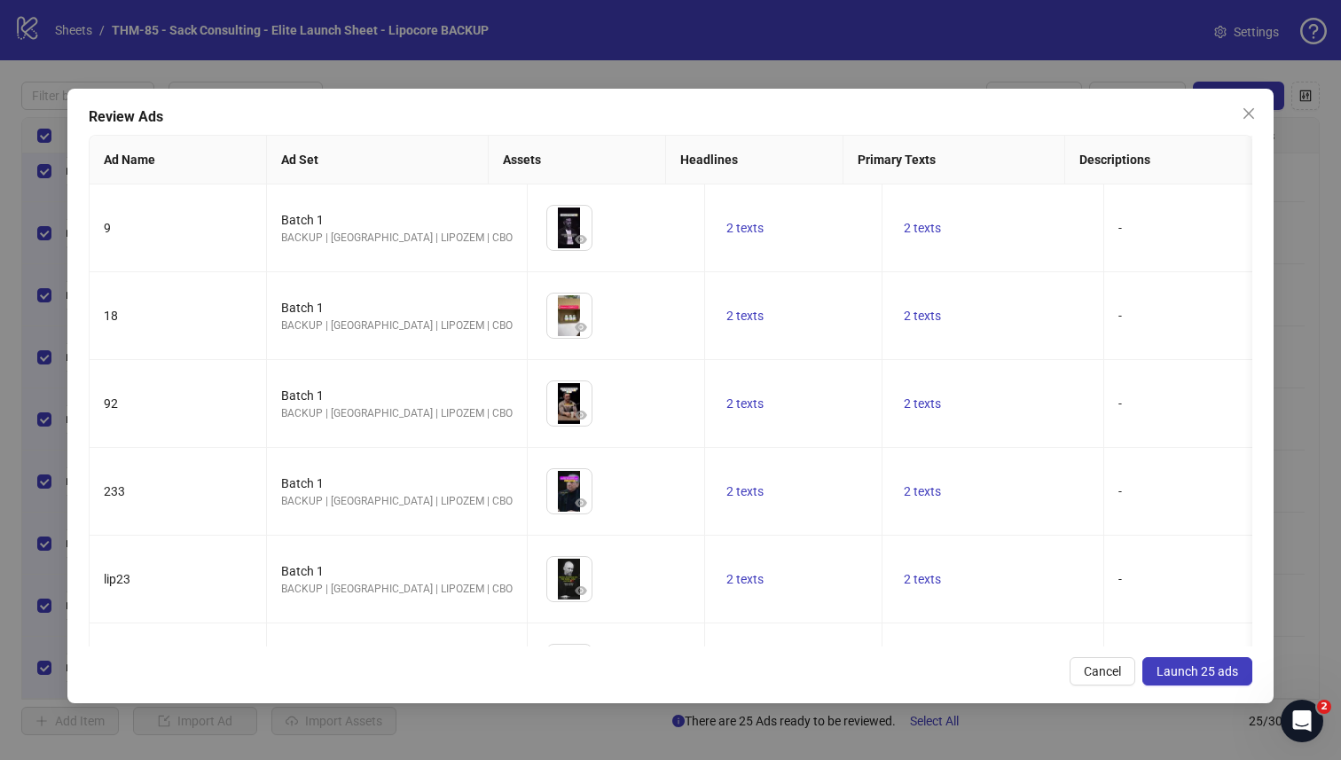
click at [1064, 663] on span "Launch 25 ads" at bounding box center [1198, 671] width 82 height 14
